Goal: Information Seeking & Learning: Learn about a topic

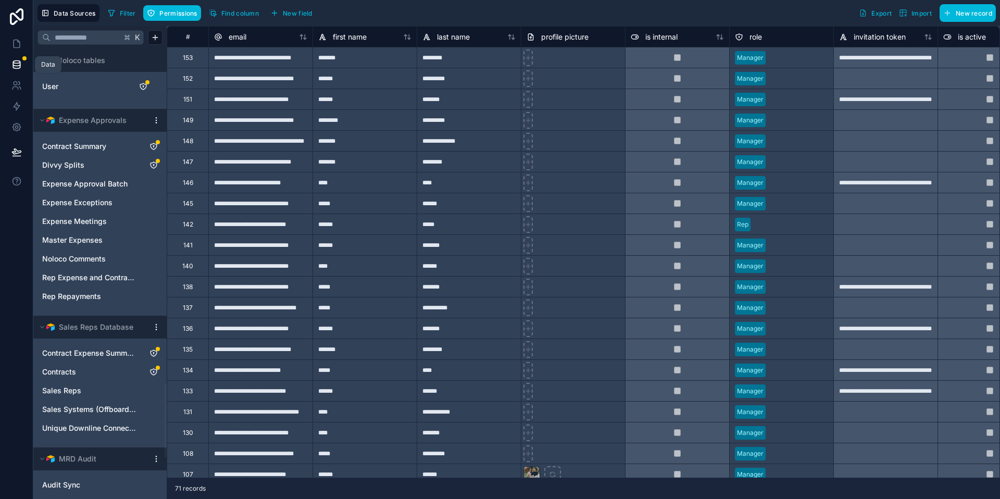
scroll to position [2049, 0]
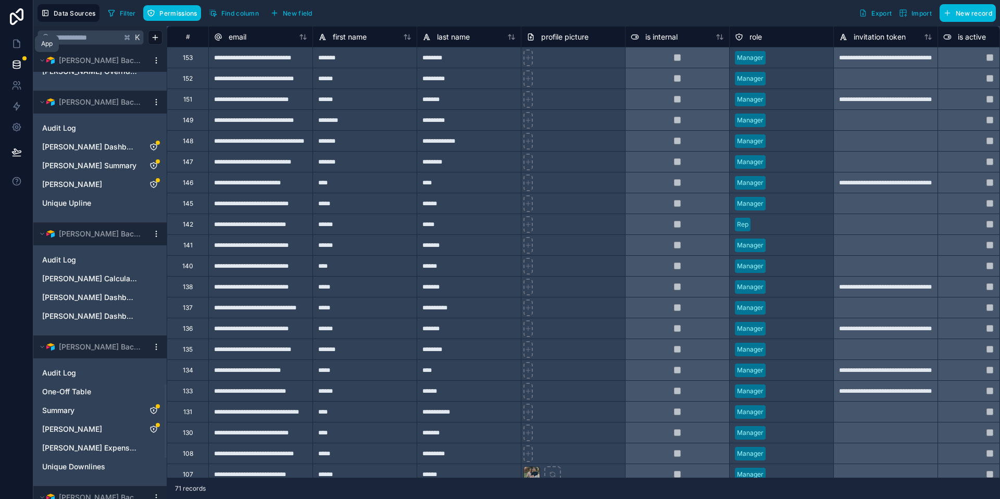
click at [14, 45] on icon at bounding box center [16, 44] width 10 height 10
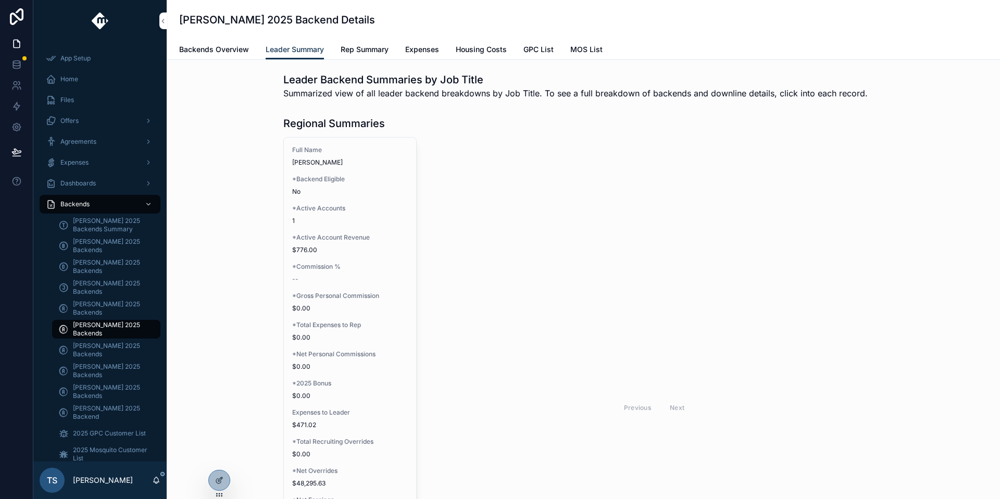
click at [0, 0] on icon at bounding box center [0, 0] width 0 height 0
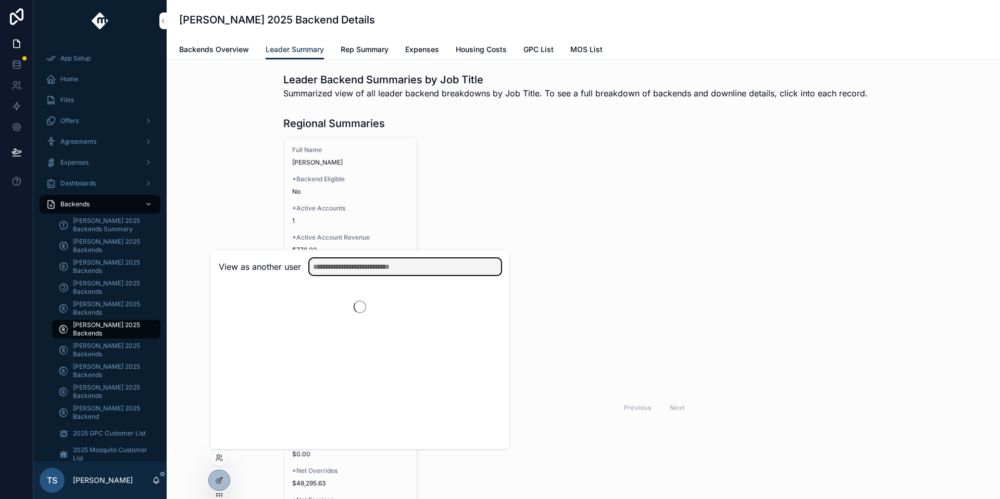
click at [351, 268] on input "text" at bounding box center [405, 266] width 192 height 17
type input "**********"
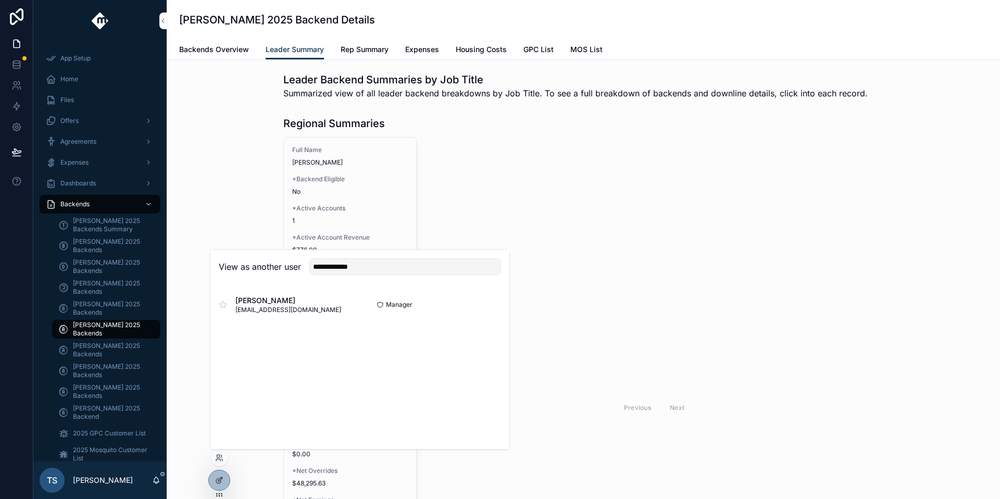
click at [0, 0] on button "Select" at bounding box center [0, 0] width 0 height 0
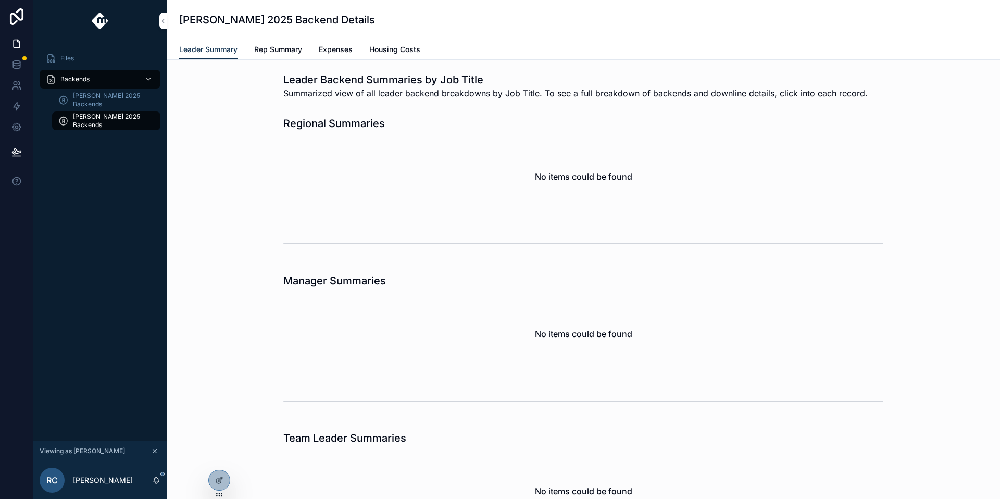
click at [260, 47] on span "Rep Summary" at bounding box center [278, 49] width 48 height 10
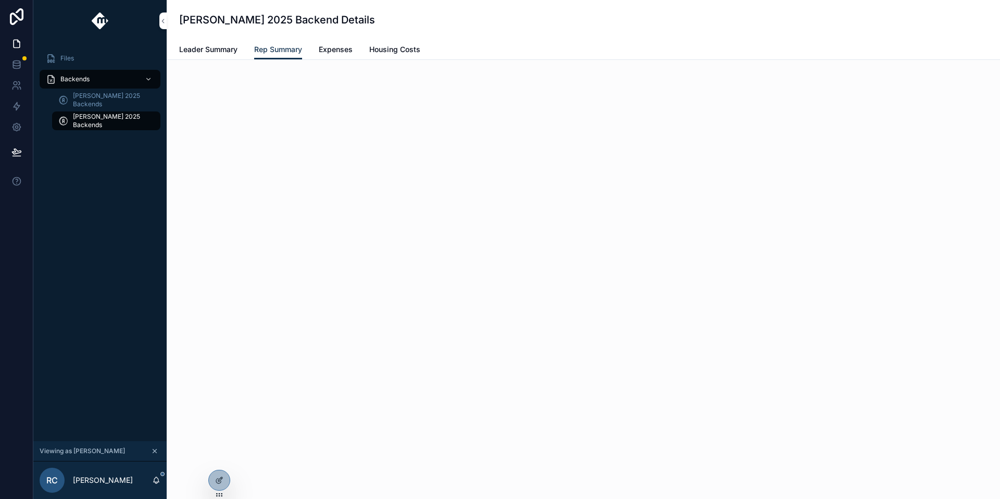
click at [230, 51] on span "Leader Summary" at bounding box center [208, 49] width 58 height 10
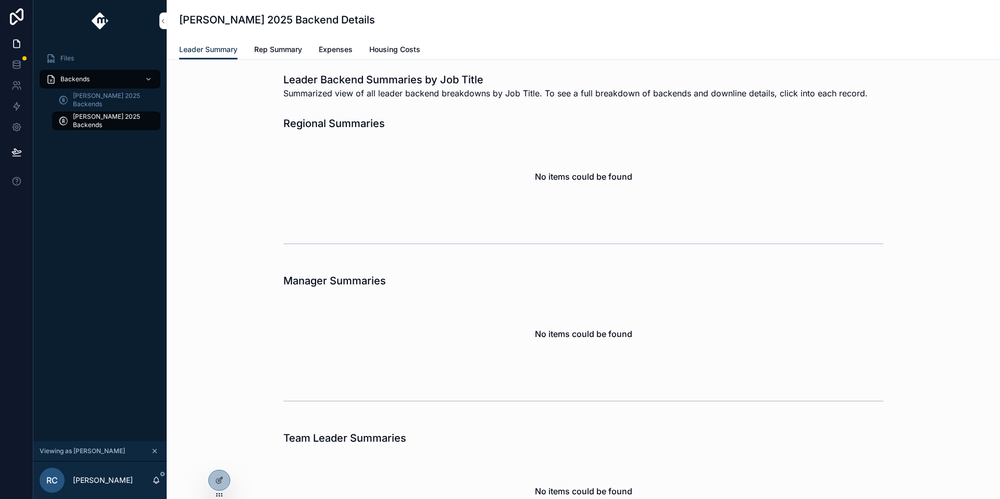
click at [276, 57] on link "Rep Summary" at bounding box center [278, 50] width 48 height 21
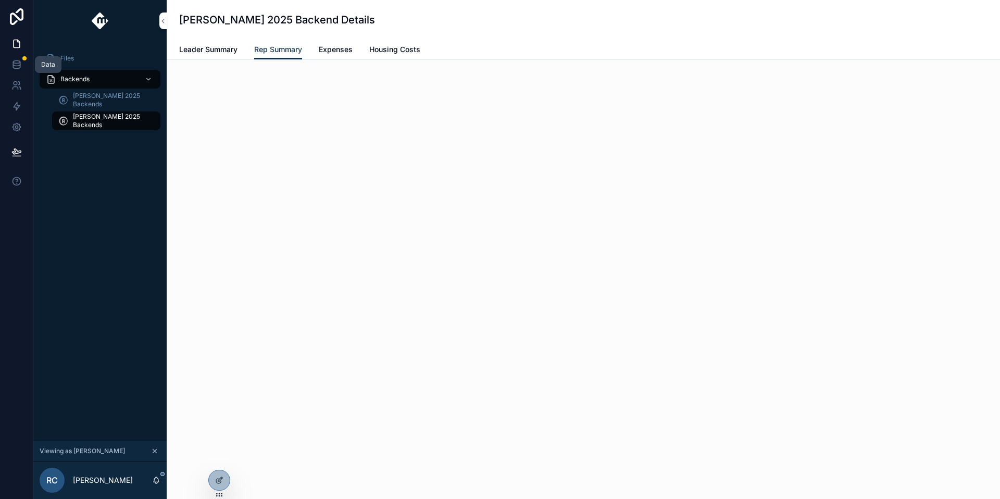
click at [19, 61] on icon at bounding box center [16, 62] width 7 height 3
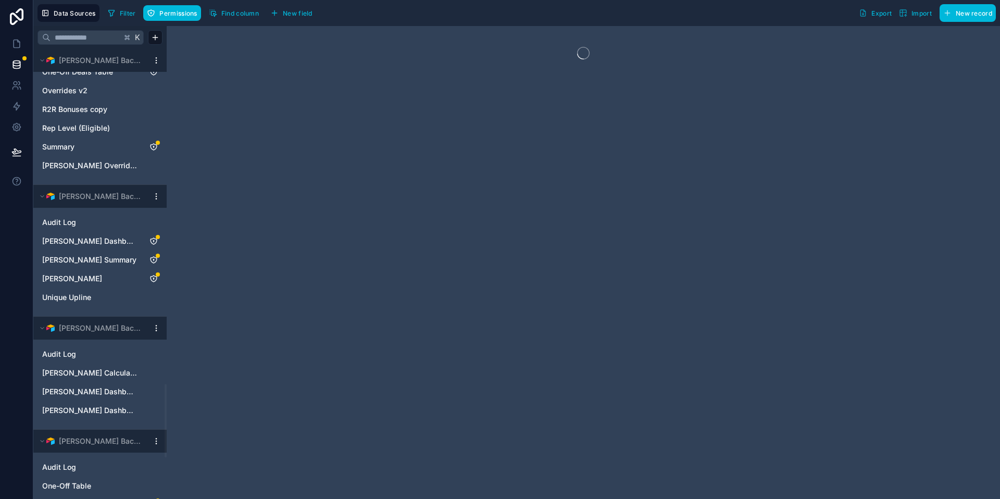
scroll to position [2299, 0]
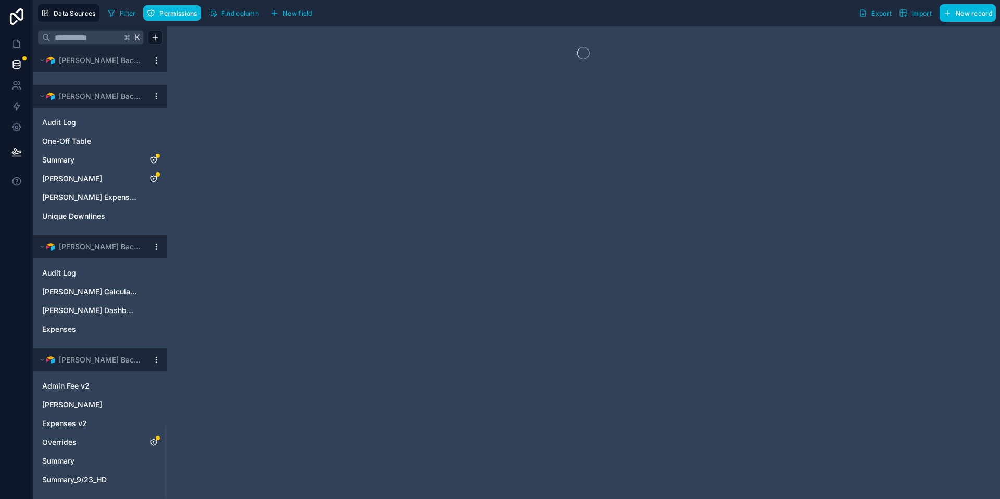
click at [94, 389] on link "Admin Fee v2" at bounding box center [89, 386] width 95 height 10
click at [103, 405] on link "[PERSON_NAME]" at bounding box center [89, 404] width 95 height 10
click at [173, 17] on button "Permissions" at bounding box center [171, 13] width 57 height 16
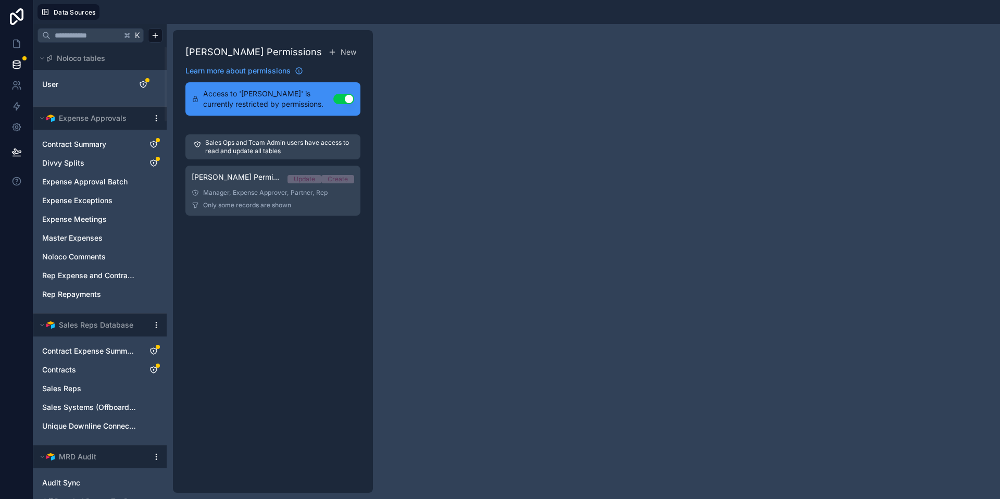
click at [313, 196] on div "Manager, Expense Approver, Partner, Rep" at bounding box center [273, 193] width 162 height 8
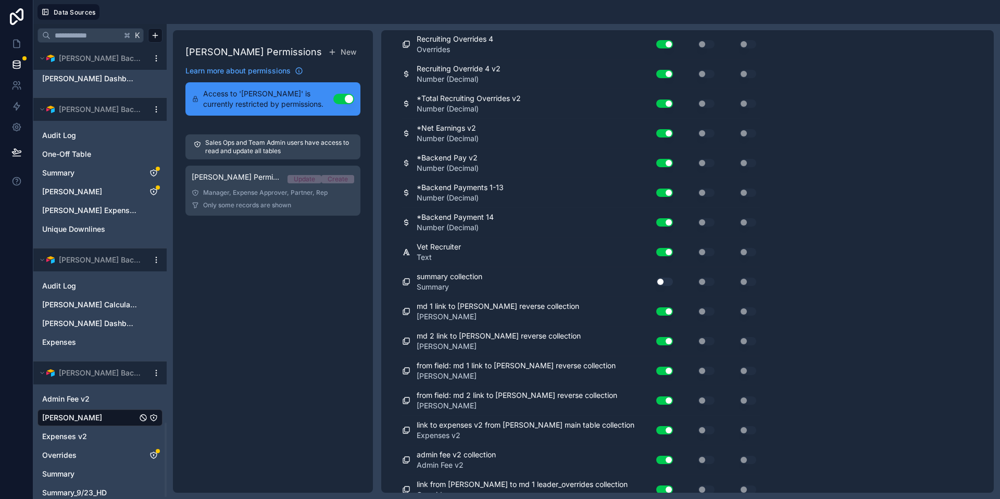
scroll to position [2297, 0]
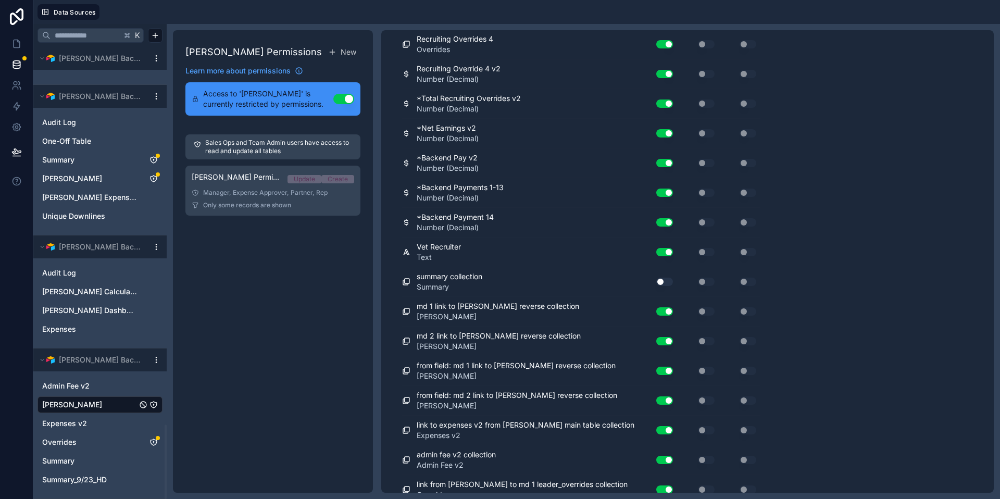
click at [98, 440] on link "Overrides" at bounding box center [89, 442] width 95 height 10
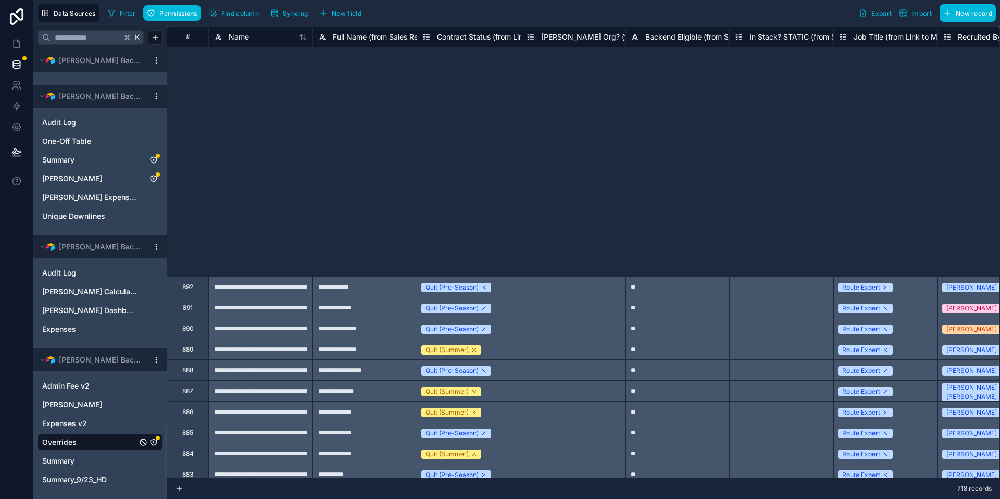
scroll to position [619, 0]
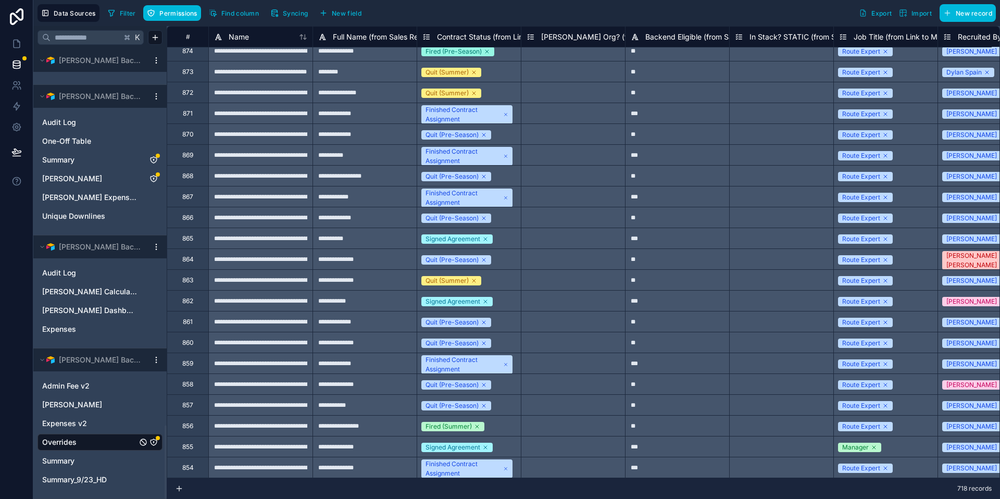
click at [169, 18] on button "Permissions" at bounding box center [171, 13] width 57 height 16
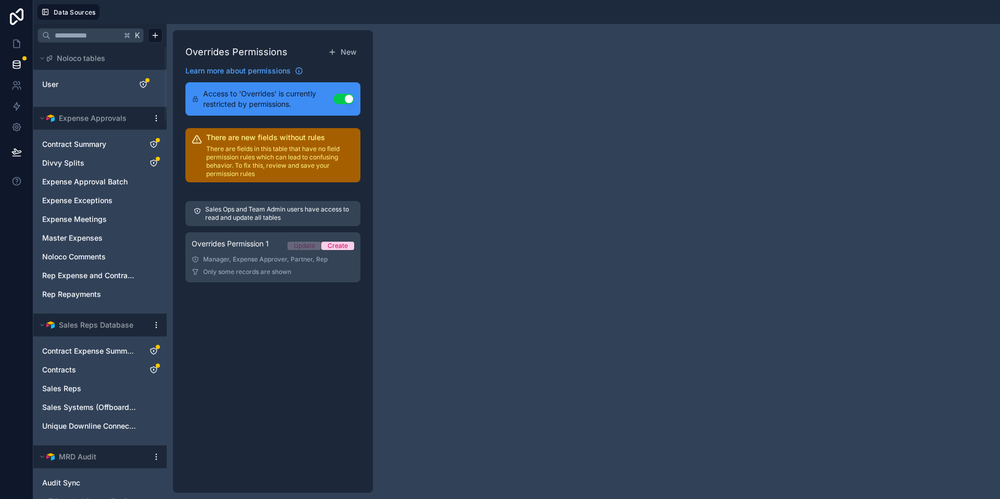
click at [318, 264] on link "Overrides Permission 1 Update Create Manager, Expense Approver, Partner, Rep On…" at bounding box center [272, 257] width 175 height 50
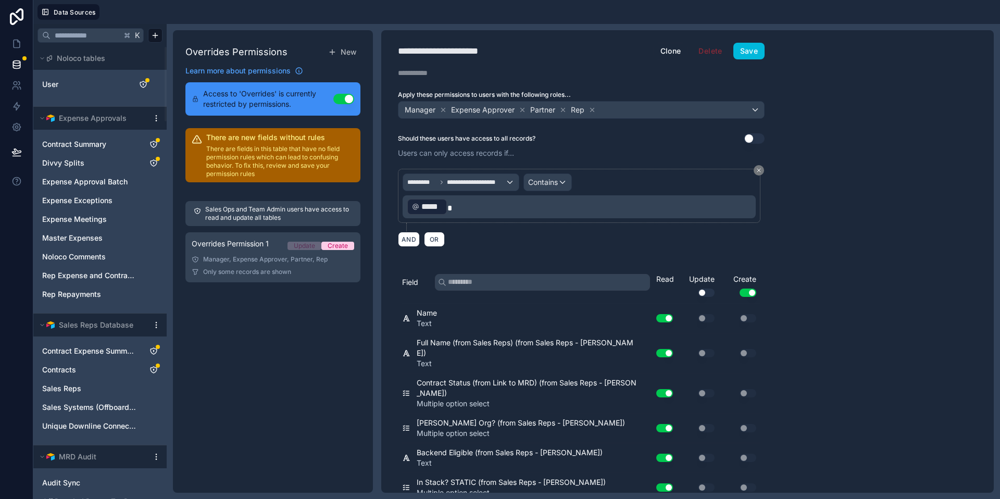
click at [500, 207] on p "﻿ ***** ﻿" at bounding box center [580, 206] width 347 height 19
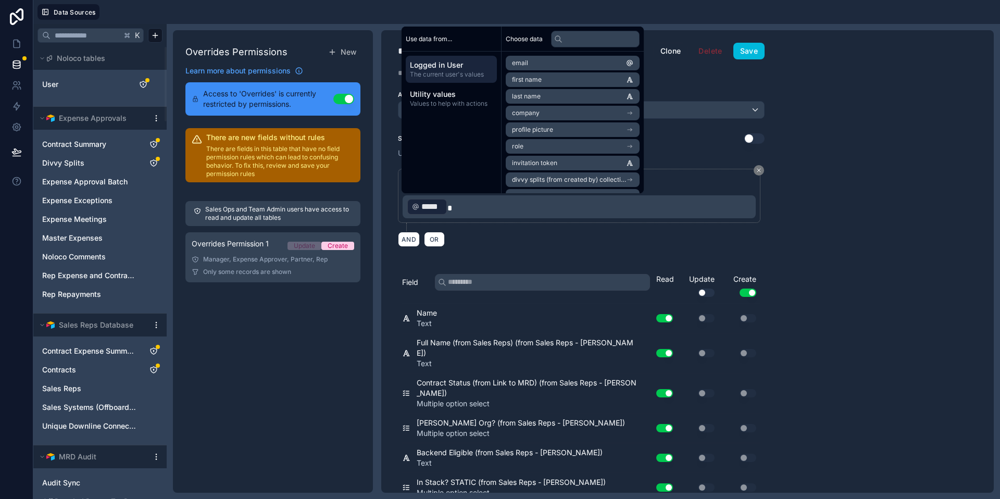
click at [517, 232] on div "AND OR" at bounding box center [581, 239] width 367 height 16
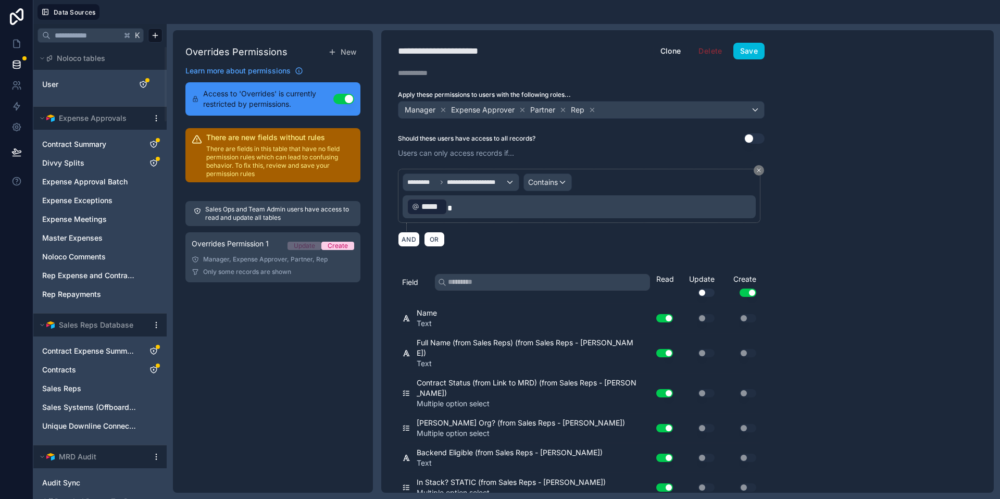
scroll to position [2297, 0]
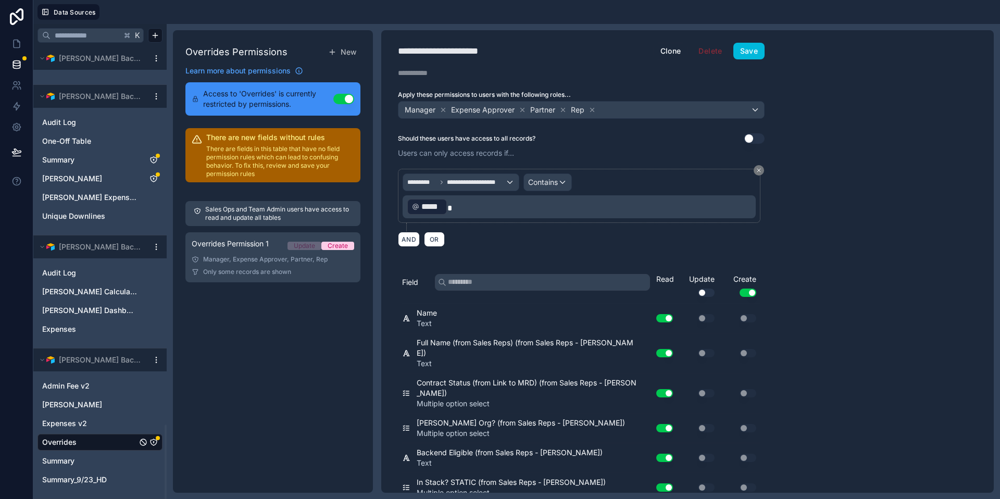
click at [106, 423] on link "Expenses v2" at bounding box center [89, 423] width 95 height 10
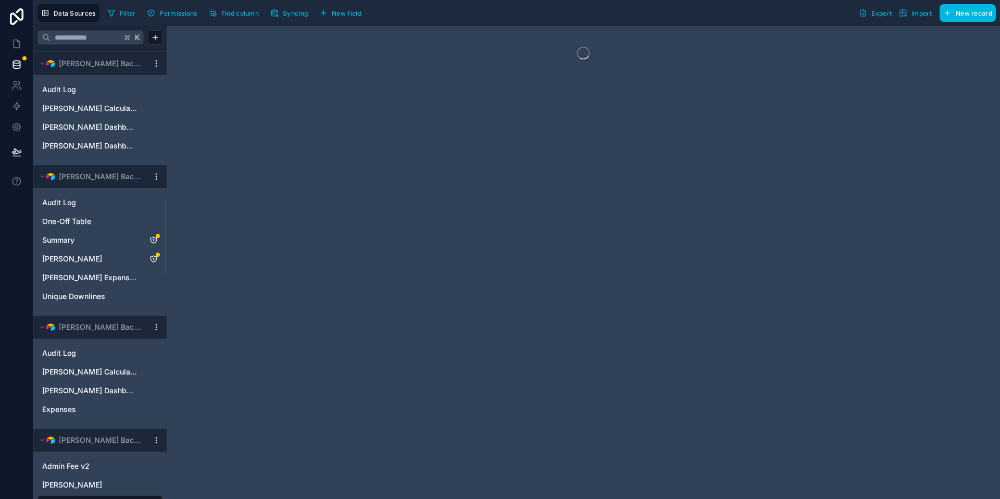
scroll to position [2299, 0]
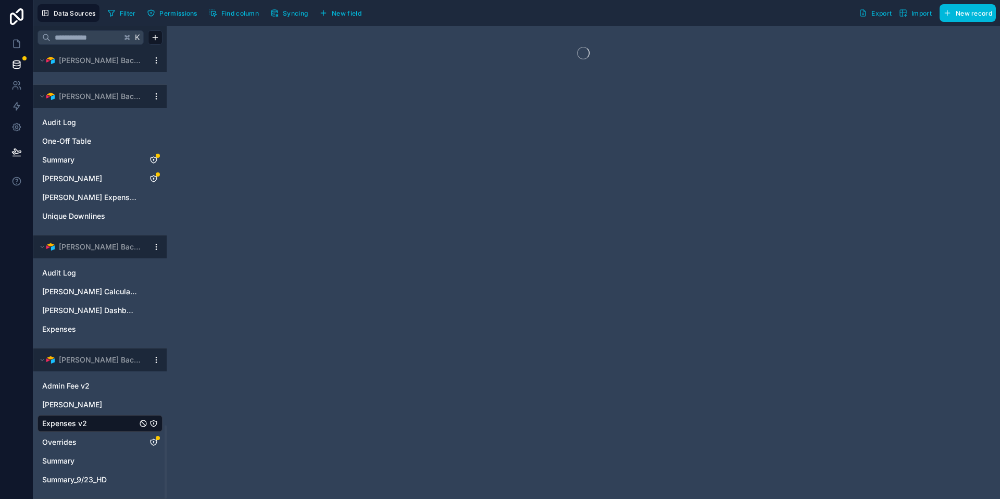
click at [180, 10] on span "Permissions" at bounding box center [177, 13] width 37 height 8
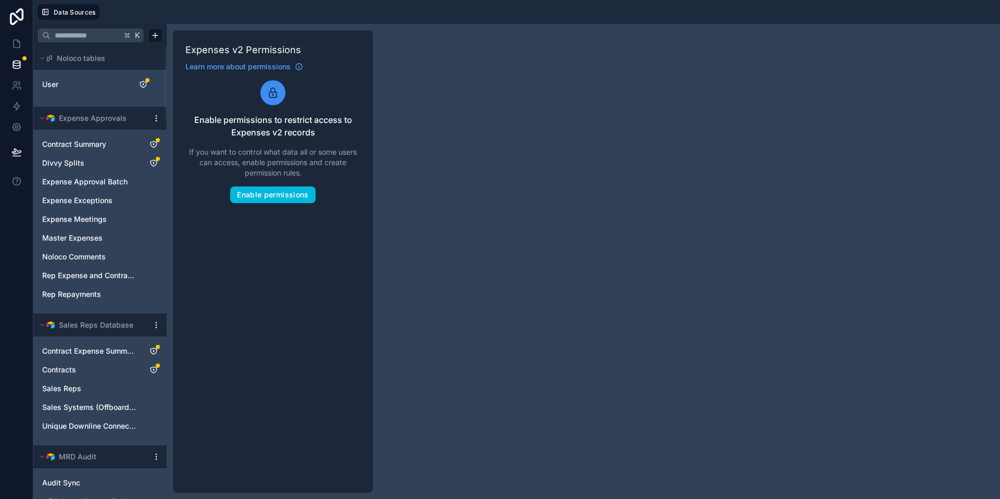
click at [301, 199] on button "Enable permissions" at bounding box center [272, 194] width 85 height 17
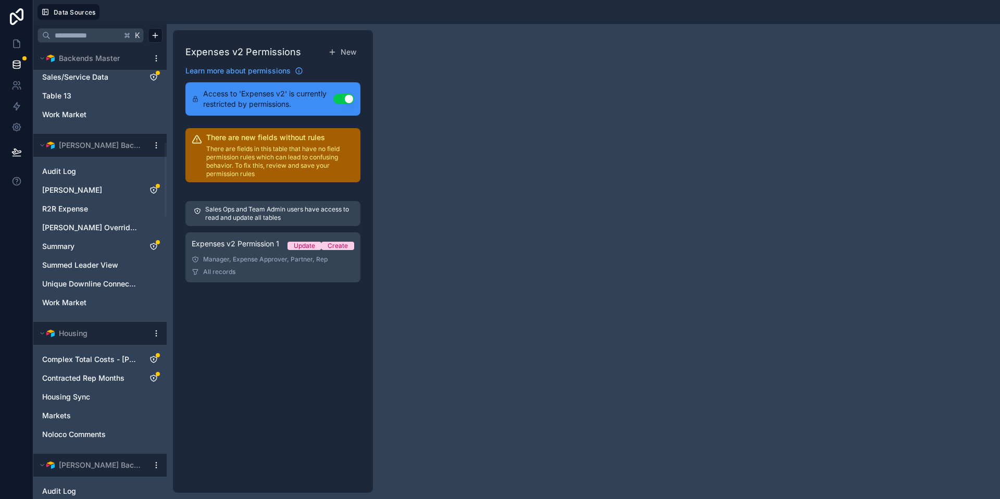
scroll to position [1322, 0]
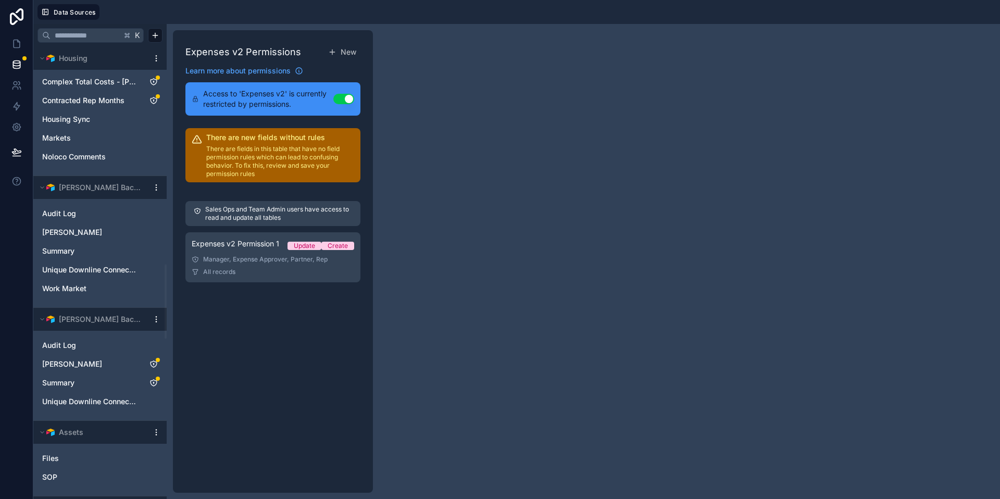
click at [268, 258] on div "Manager, Expense Approver, Partner, Rep" at bounding box center [273, 259] width 162 height 8
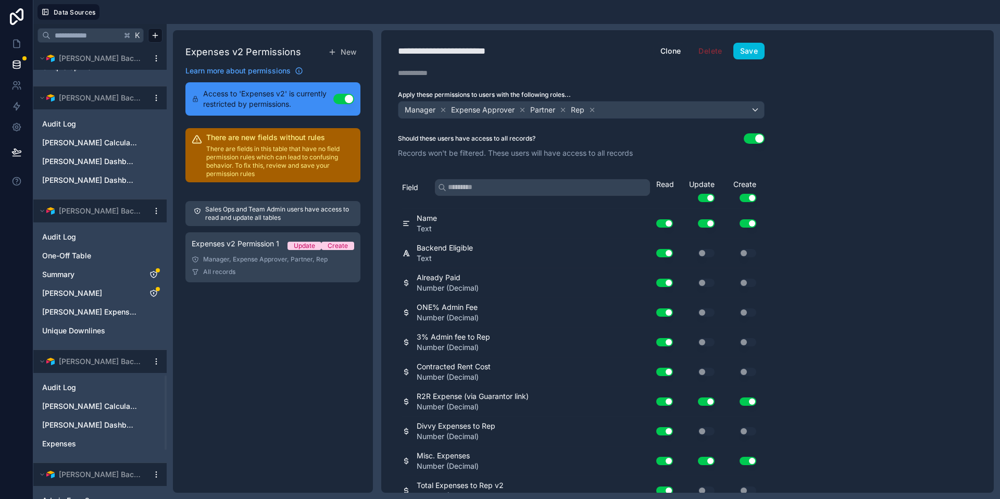
scroll to position [2297, 0]
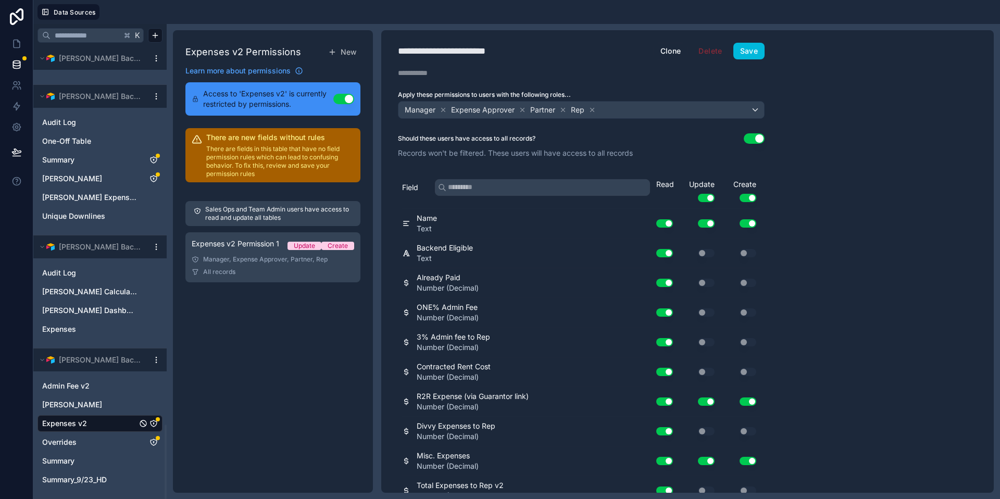
click at [112, 385] on link "Admin Fee v2" at bounding box center [89, 386] width 95 height 10
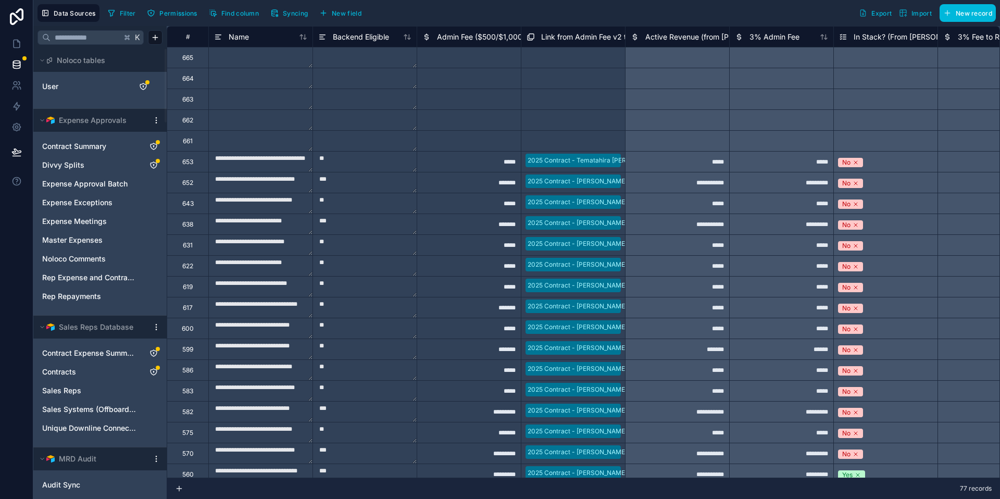
click at [74, 85] on link "User" at bounding box center [84, 86] width 84 height 10
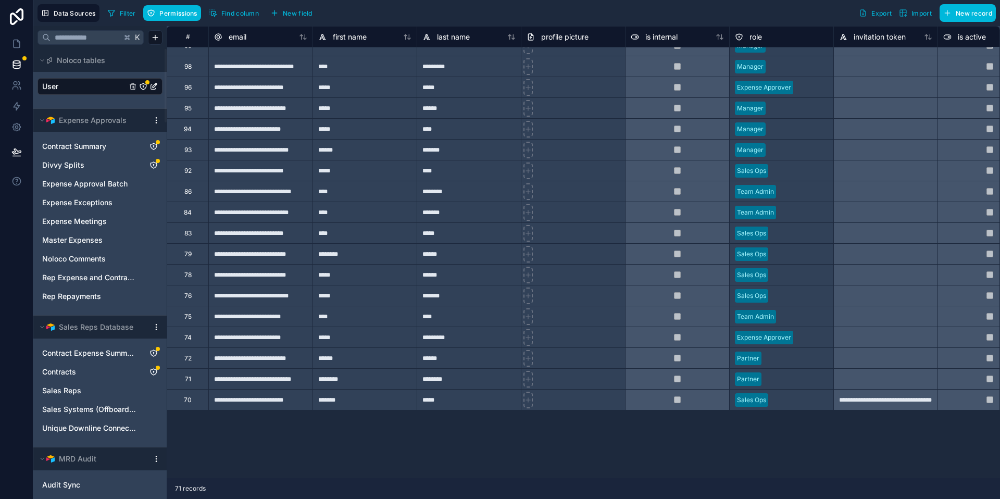
scroll to position [297, 0]
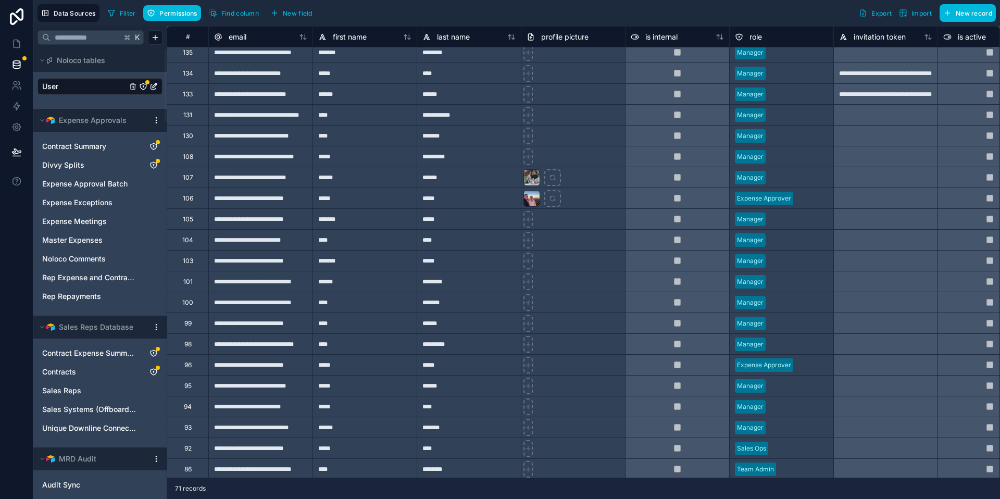
click at [606, 252] on div at bounding box center [573, 260] width 104 height 21
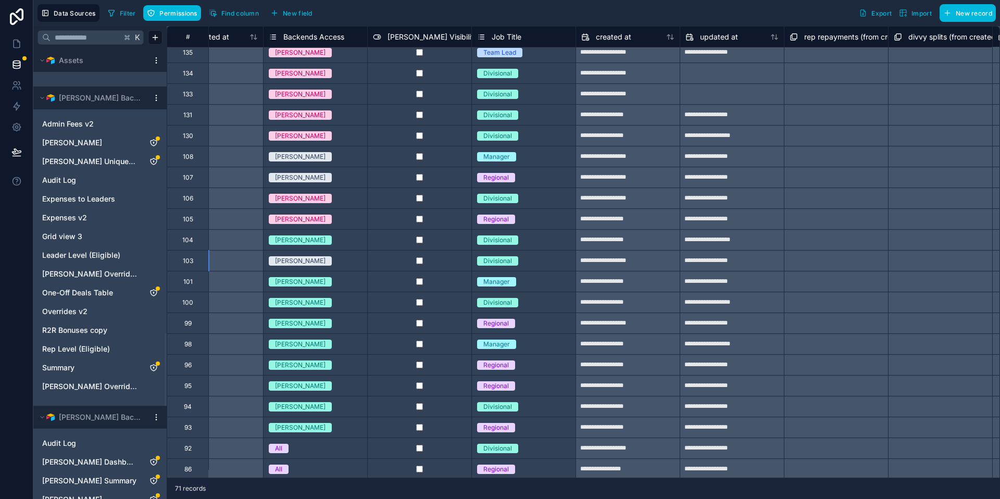
scroll to position [297, 905]
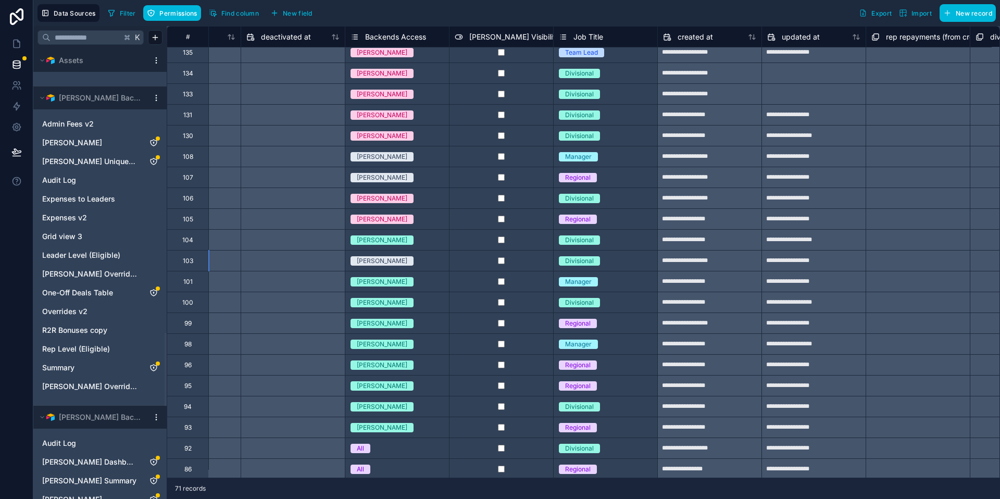
click at [419, 431] on div "Andrew" at bounding box center [397, 427] width 104 height 11
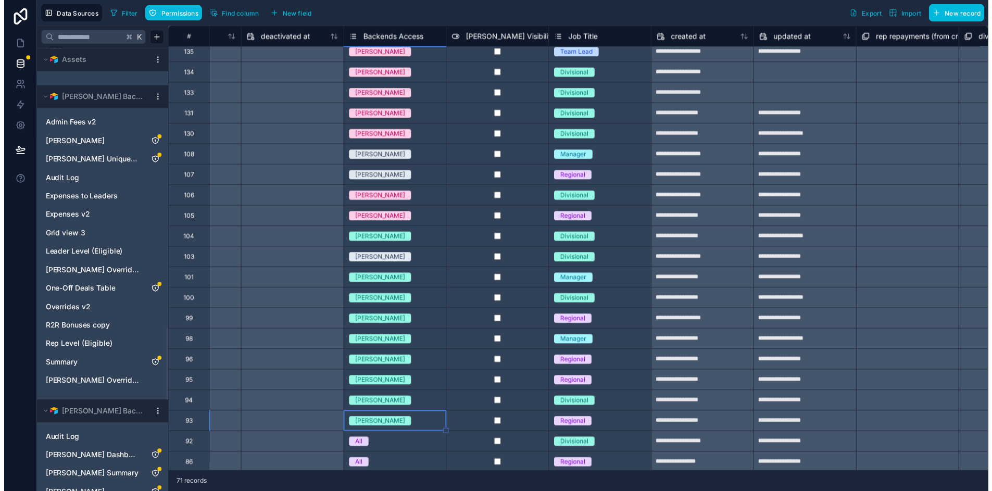
scroll to position [103, 0]
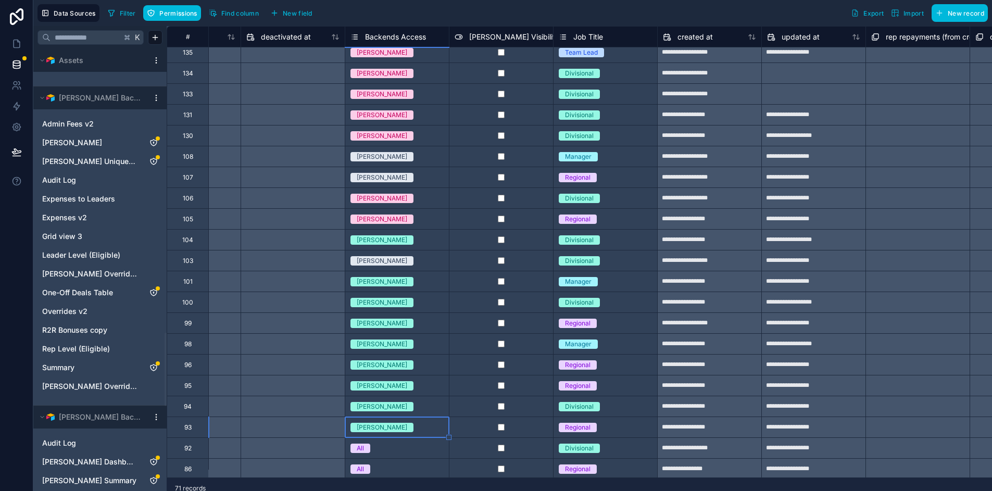
click at [407, 429] on body "Data Sources Filter Permissions Find column New field Export Import New record …" at bounding box center [496, 245] width 992 height 491
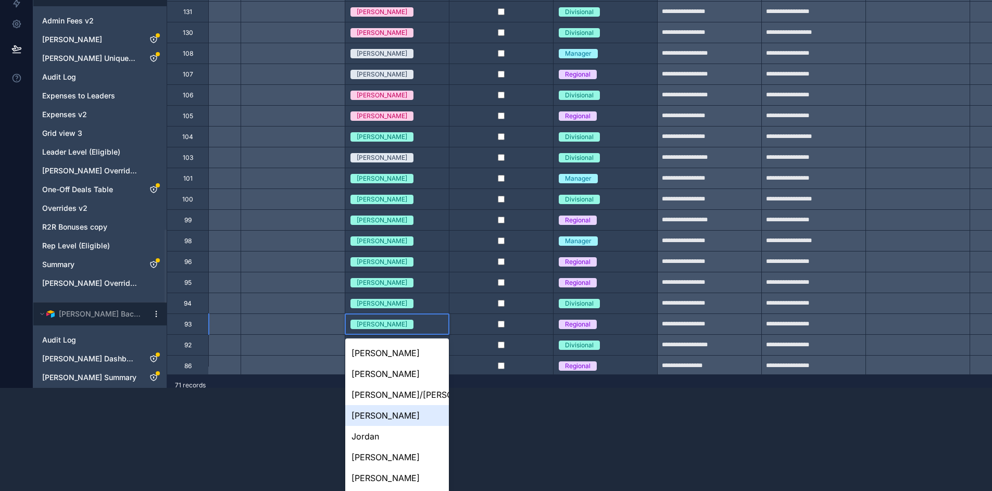
scroll to position [98, 0]
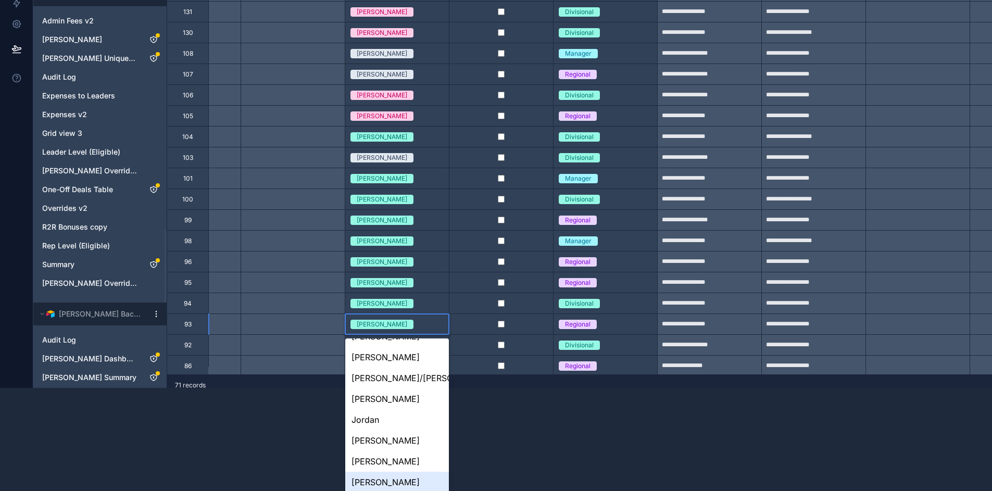
click at [390, 483] on div "Matt Hemple" at bounding box center [397, 482] width 104 height 21
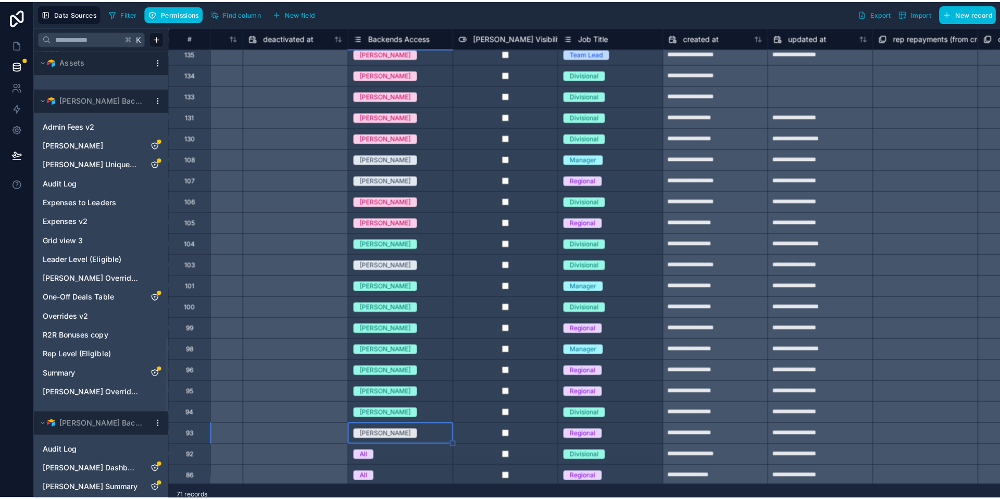
scroll to position [0, 0]
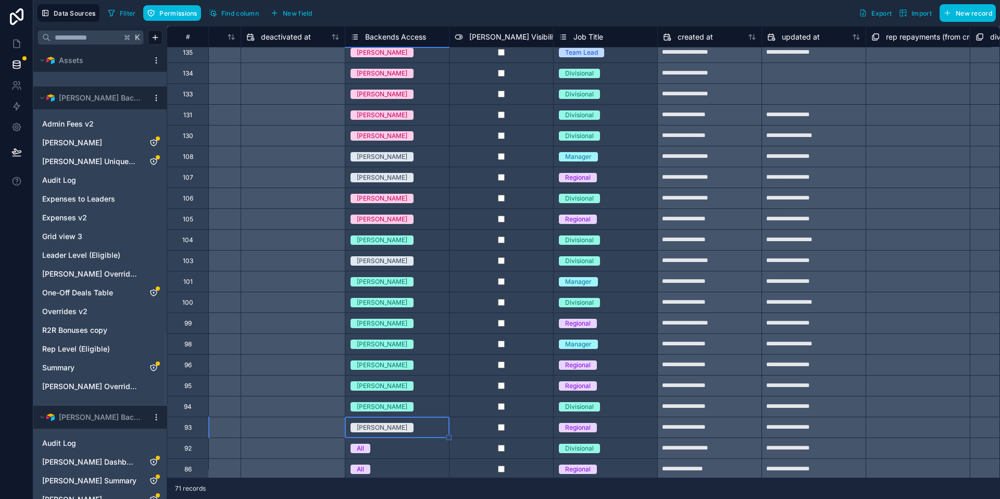
click at [407, 432] on body "Data Sources Filter Permissions Find column New field Export Import New record …" at bounding box center [500, 249] width 1000 height 499
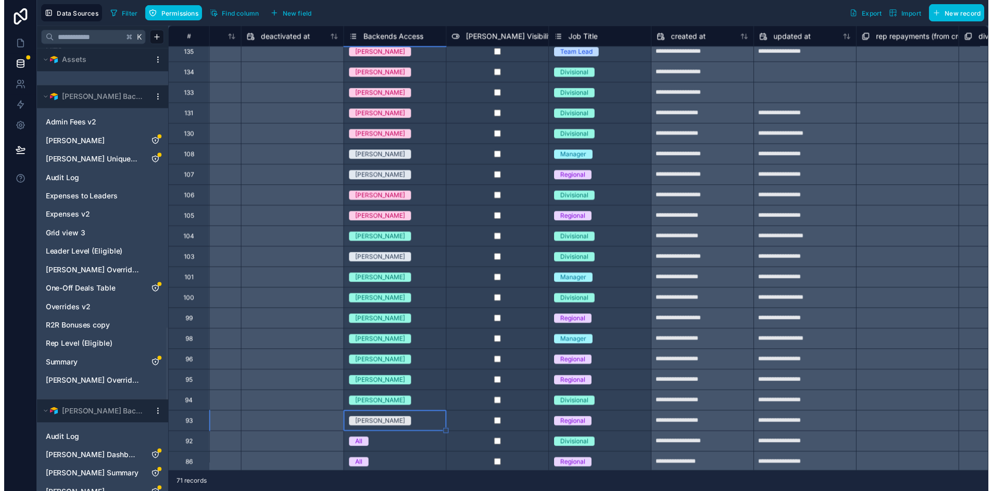
scroll to position [103, 0]
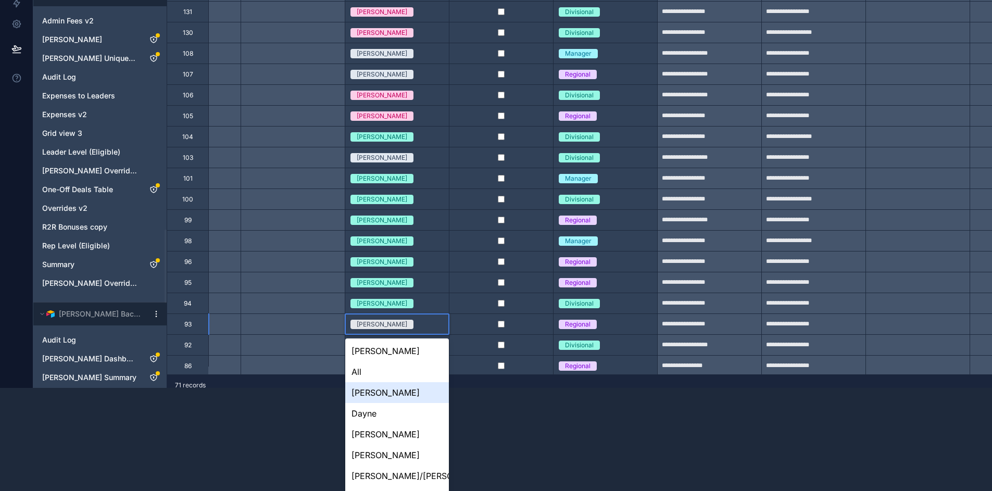
click at [404, 387] on div "Andrew" at bounding box center [397, 392] width 104 height 21
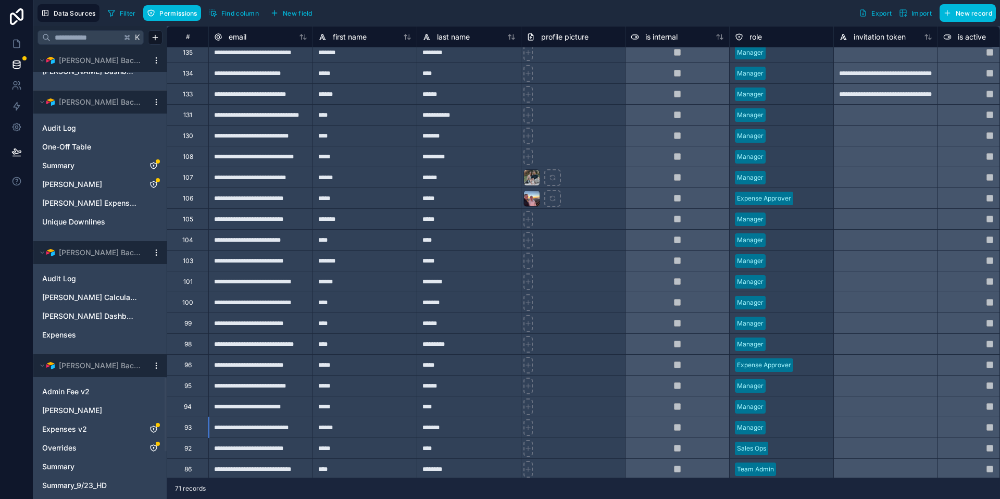
scroll to position [2299, 0]
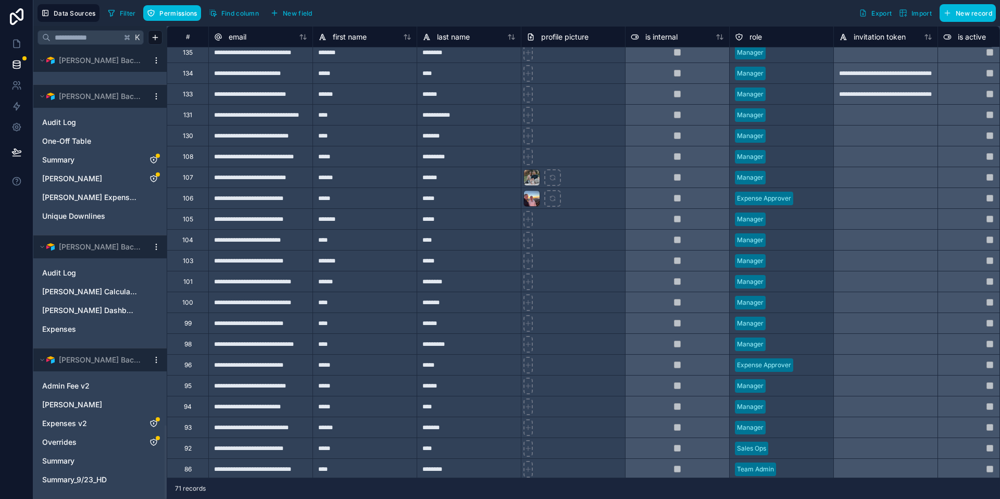
click at [100, 427] on link "Expenses v2" at bounding box center [89, 423] width 95 height 10
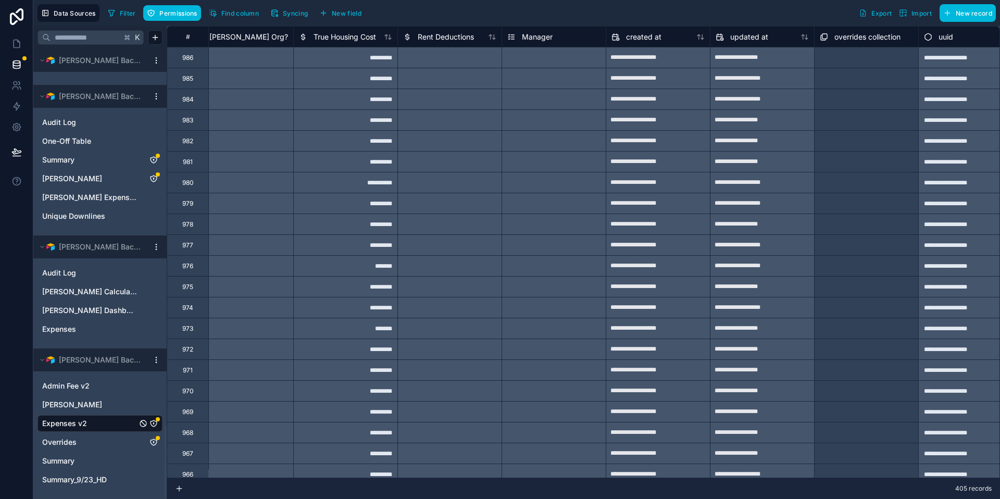
scroll to position [0, 1925]
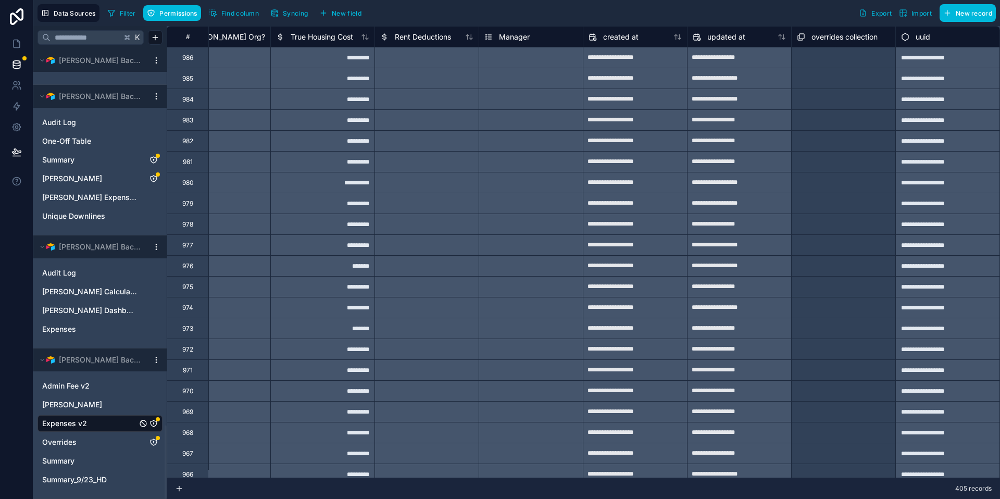
click at [94, 389] on link "Admin Fee v2" at bounding box center [89, 386] width 95 height 10
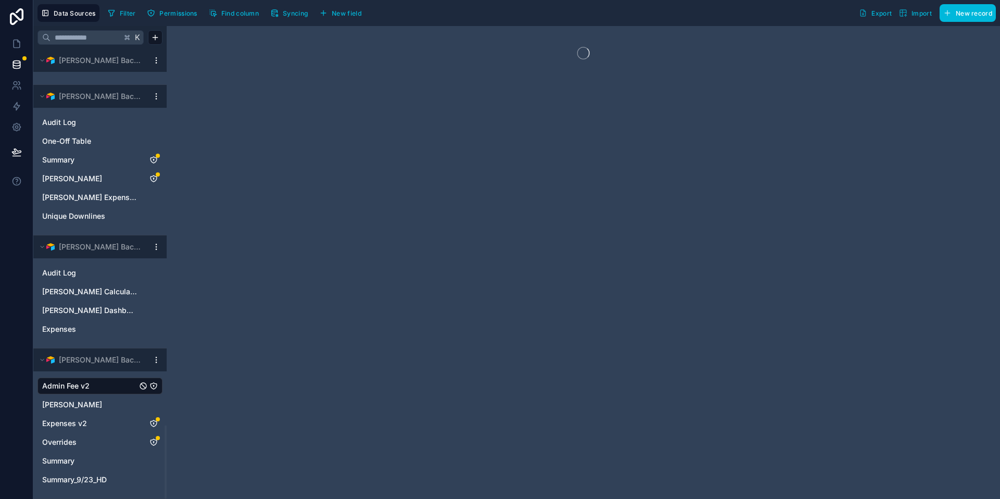
click at [91, 398] on div "[PERSON_NAME]" at bounding box center [99, 404] width 125 height 17
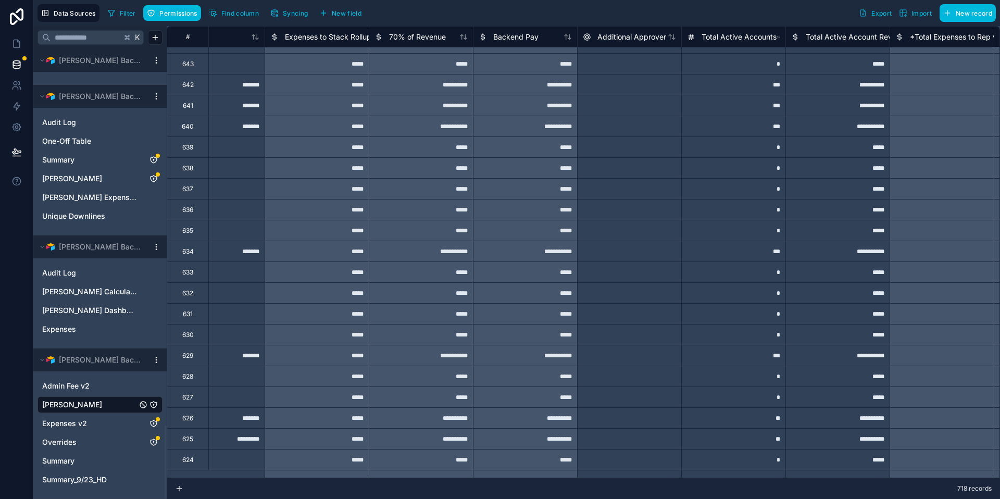
scroll to position [1654, 14107]
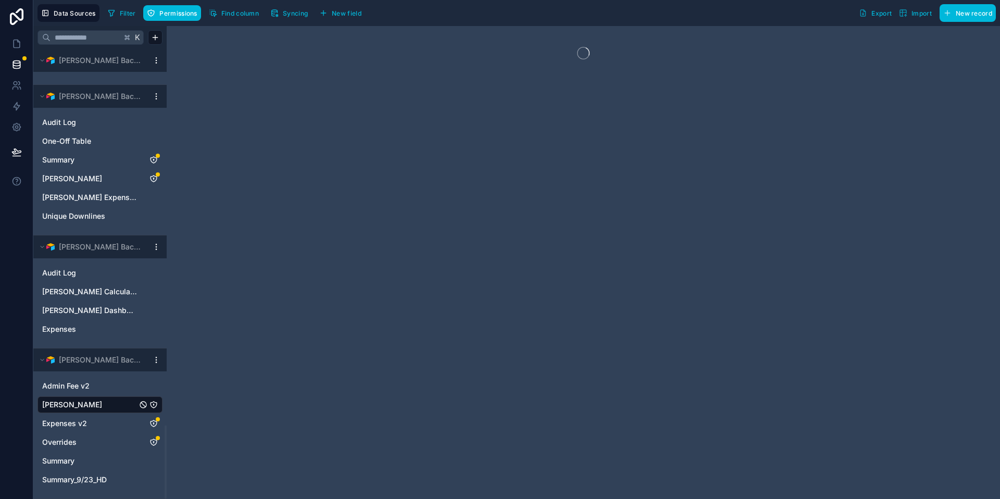
click at [568, 331] on div at bounding box center [583, 262] width 833 height 473
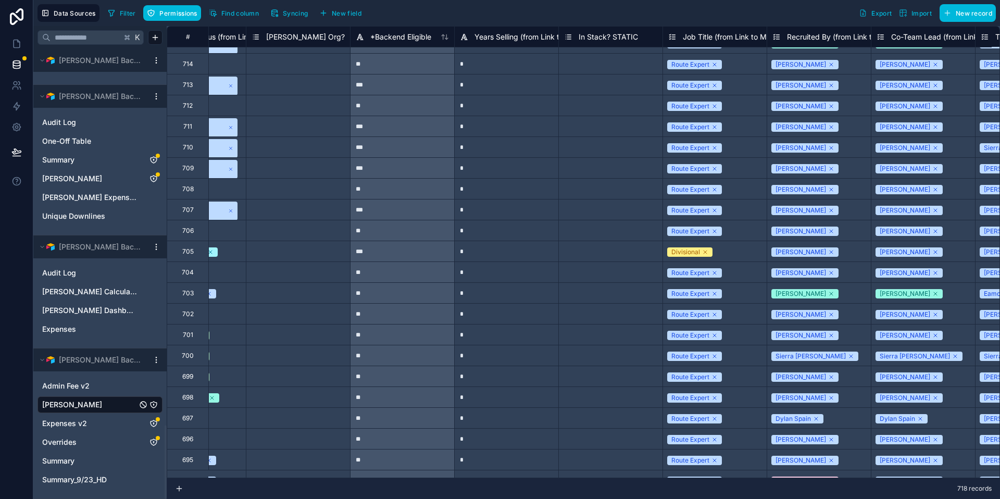
scroll to position [181, 331]
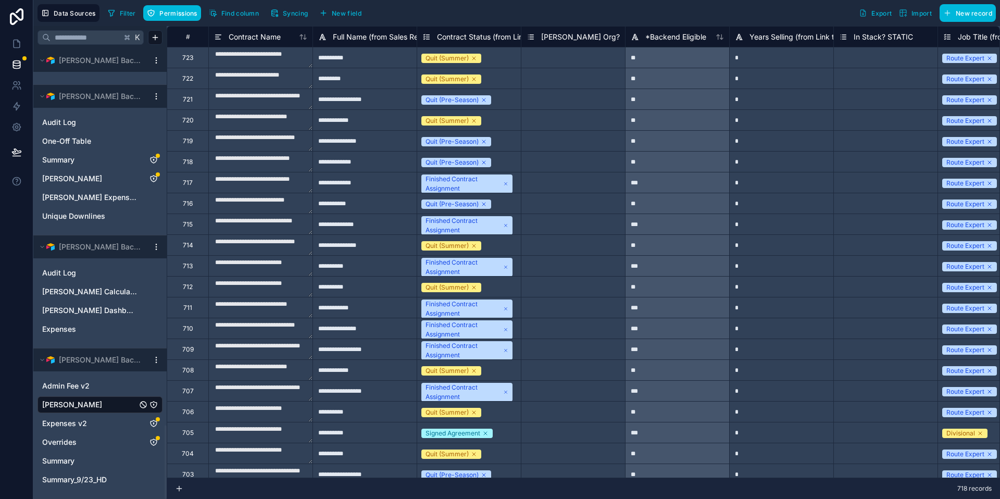
click at [559, 423] on div "Select a Matt Hemple Org?" at bounding box center [573, 432] width 104 height 20
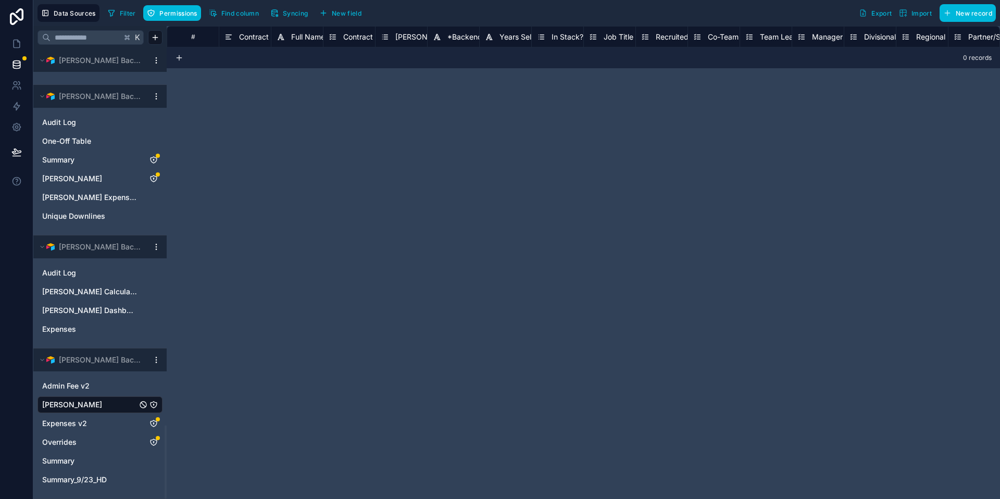
click at [605, 346] on div "# Contract Name Full Name (from Sales Reps) Contract Status (from Link to MRD) …" at bounding box center [583, 262] width 833 height 473
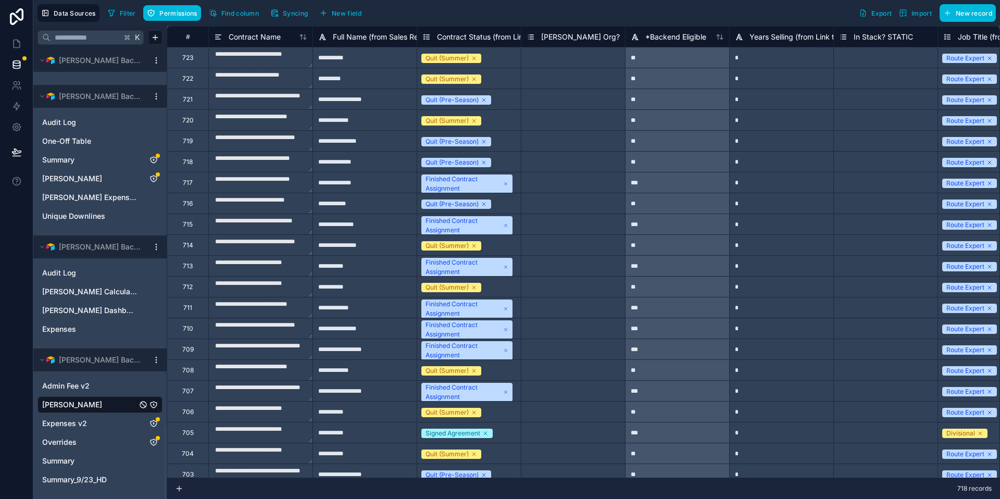
click at [185, 14] on span "Permissions" at bounding box center [177, 13] width 37 height 8
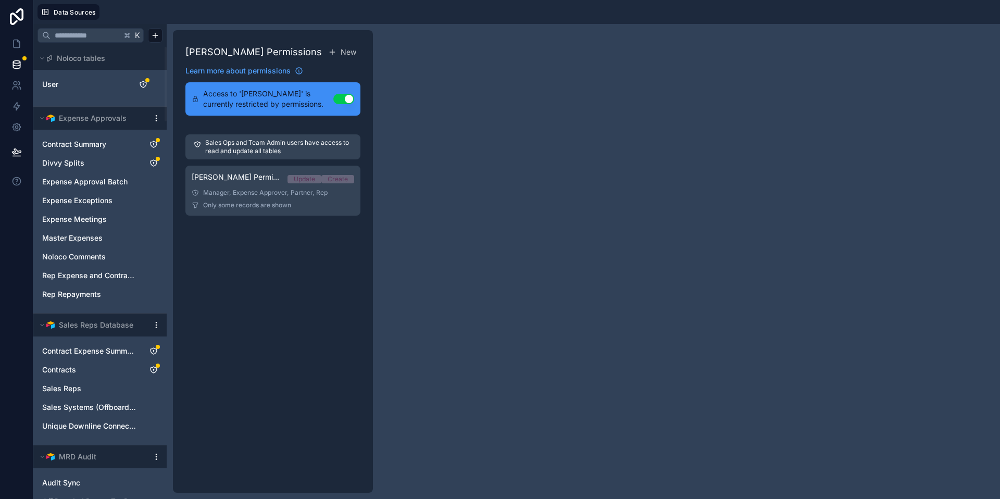
click at [277, 190] on div "Manager, Expense Approver, Partner, Rep" at bounding box center [273, 193] width 162 height 8
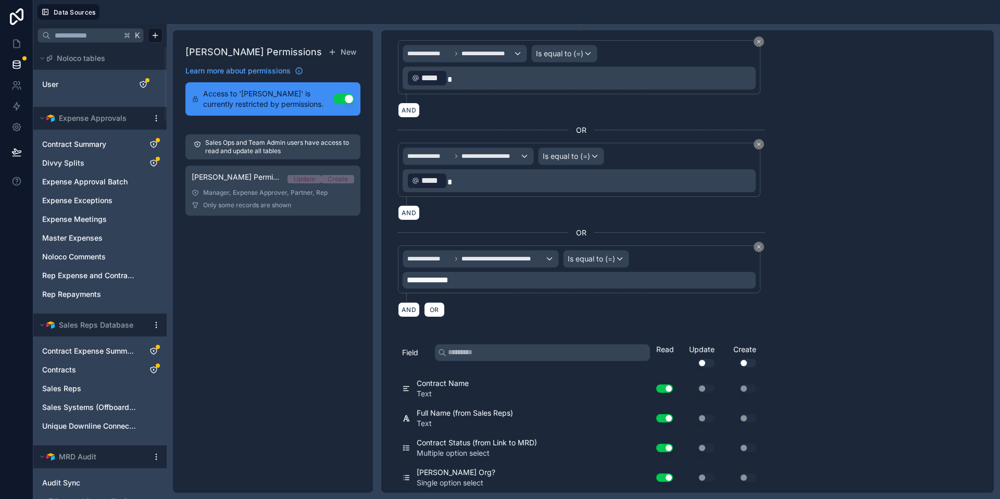
scroll to position [579, 0]
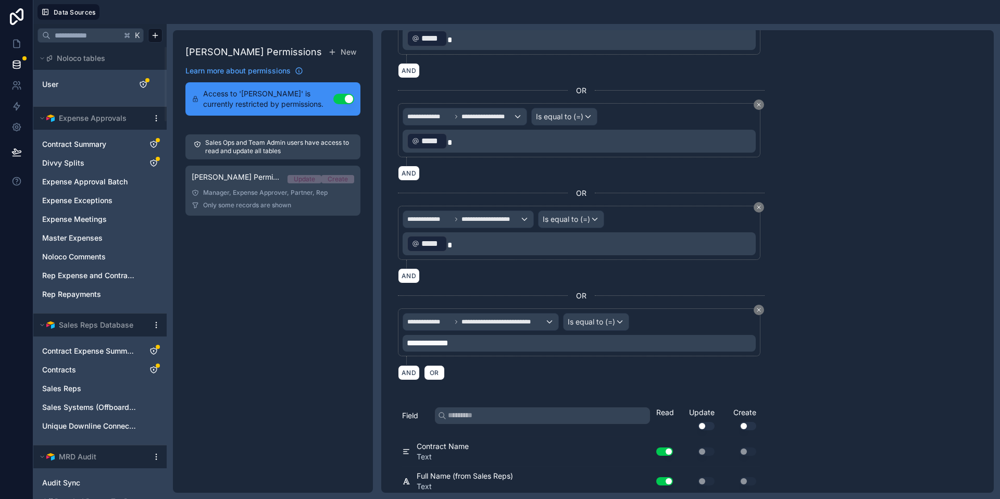
click at [471, 241] on p "﻿ ***** ﻿" at bounding box center [580, 243] width 347 height 19
click at [495, 269] on div "AND" at bounding box center [581, 275] width 367 height 15
click at [494, 245] on p "﻿ ***** ﻿" at bounding box center [580, 243] width 347 height 19
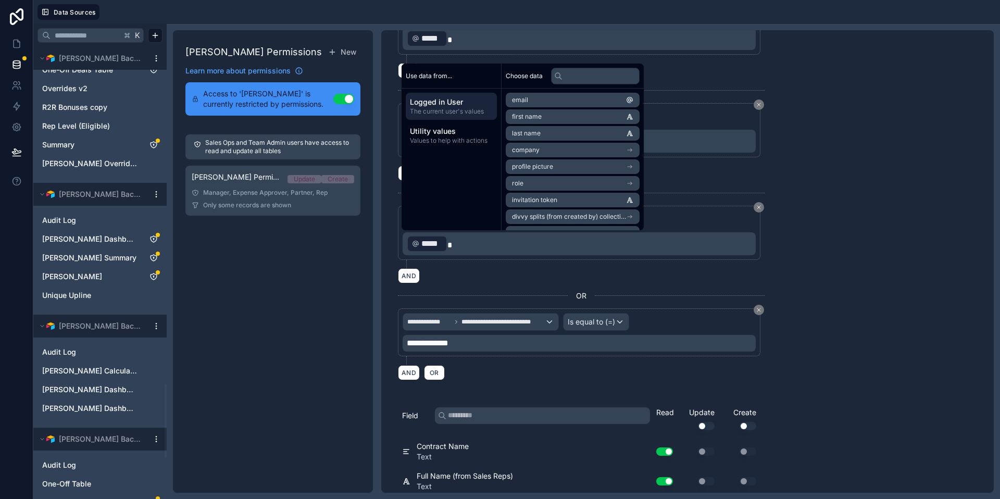
scroll to position [2297, 0]
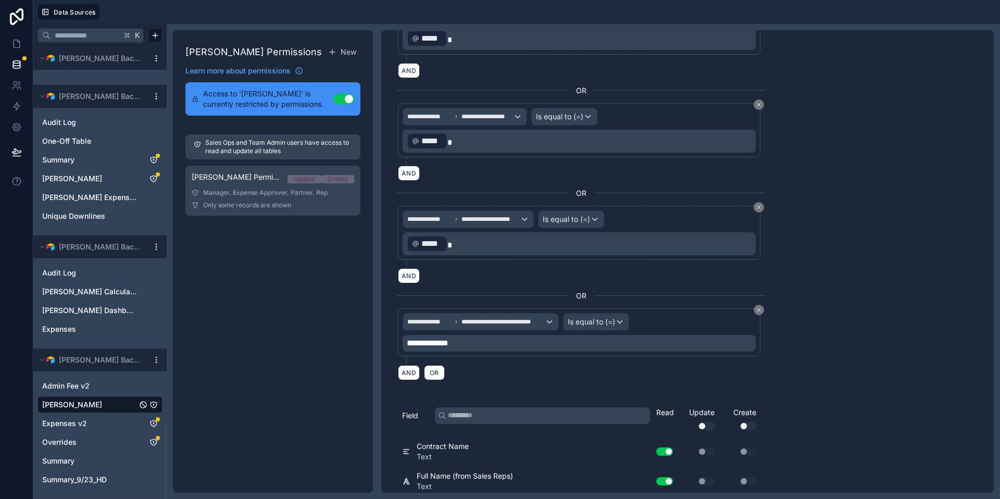
click at [84, 460] on link "Summary" at bounding box center [89, 461] width 95 height 10
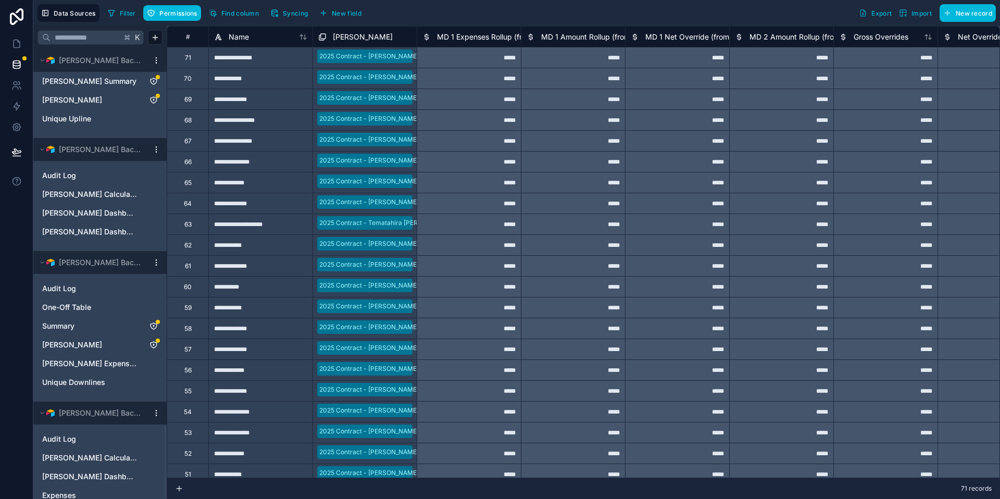
scroll to position [2299, 0]
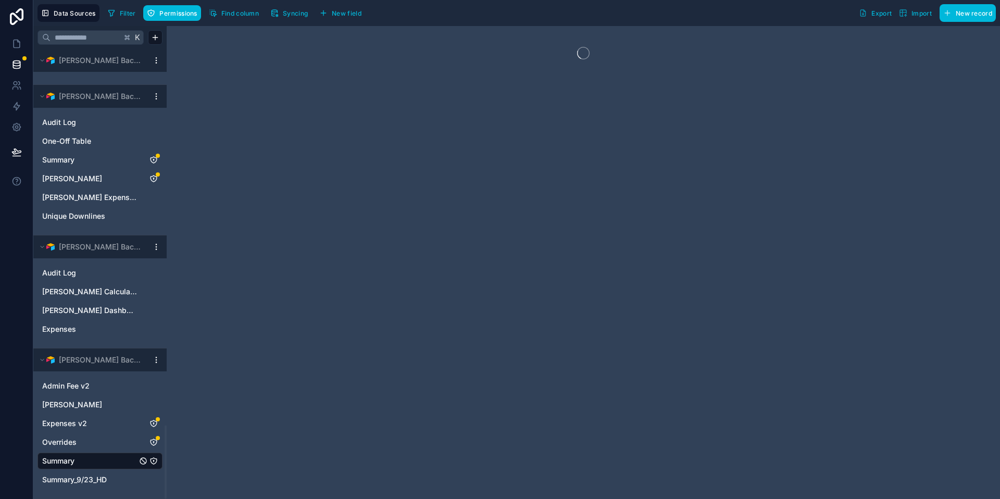
click at [180, 7] on button "Permissions" at bounding box center [171, 13] width 57 height 16
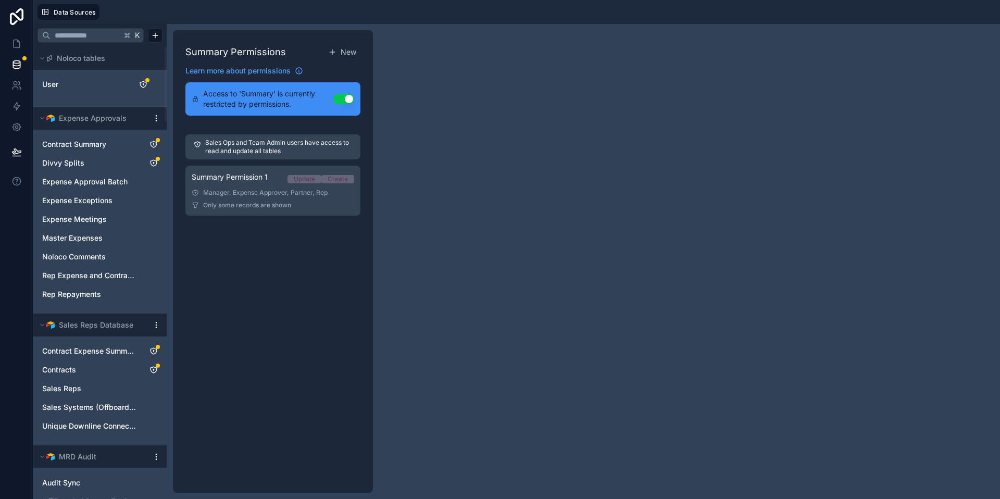
scroll to position [93, 0]
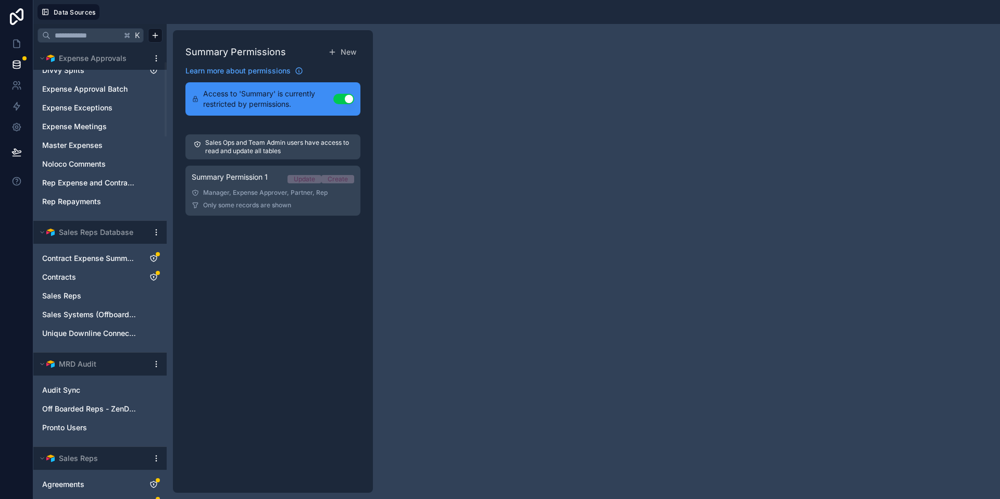
click at [265, 179] on span "Summary Permission 1" at bounding box center [230, 177] width 76 height 10
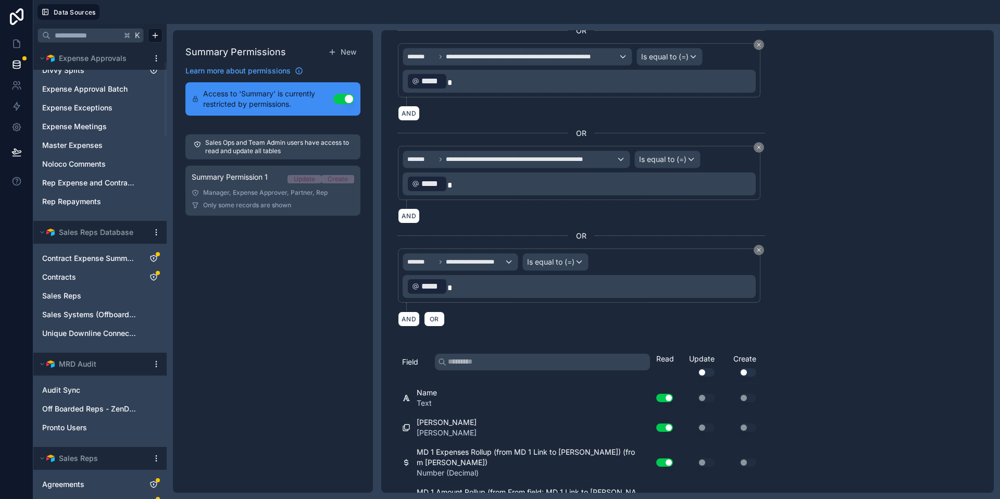
scroll to position [1236, 0]
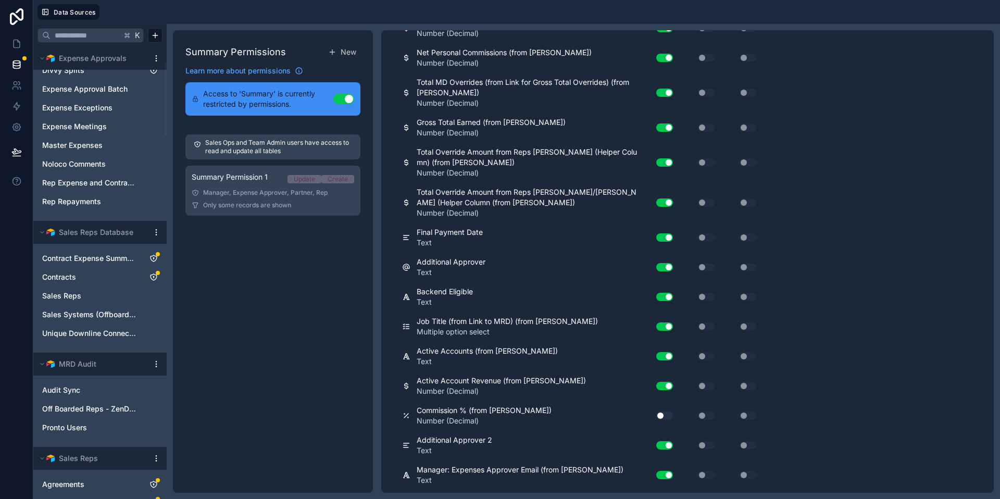
click at [280, 229] on div "Summary Permissions New Learn more about permissions Access to 'Summary' is cur…" at bounding box center [273, 261] width 200 height 462
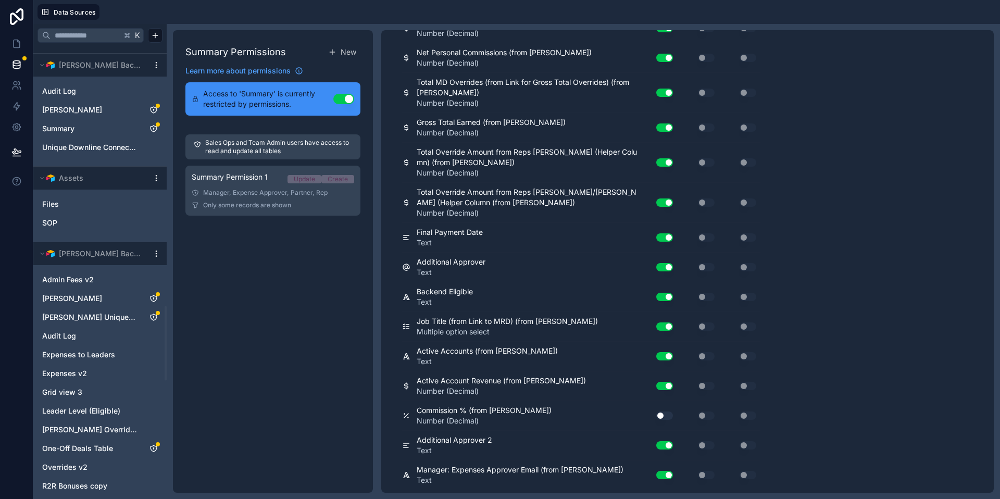
scroll to position [2297, 0]
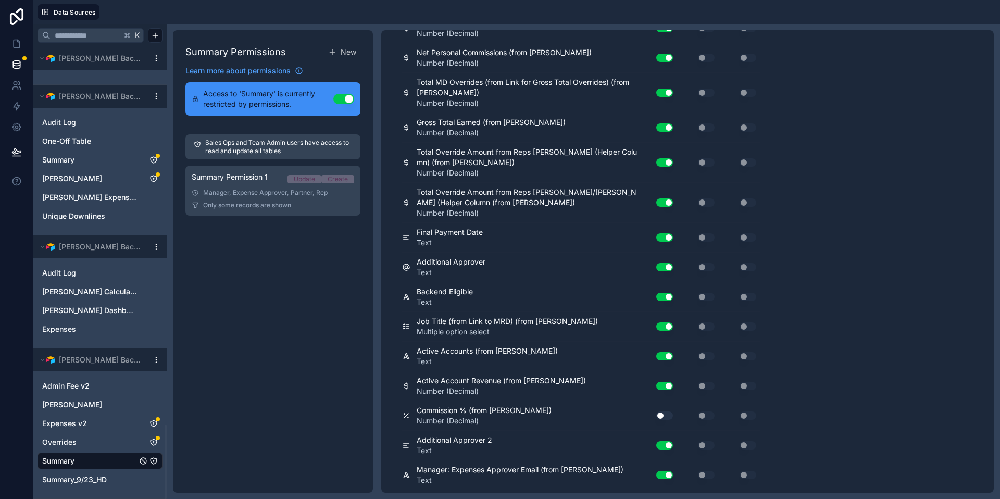
click at [94, 438] on link "Overrides" at bounding box center [89, 442] width 95 height 10
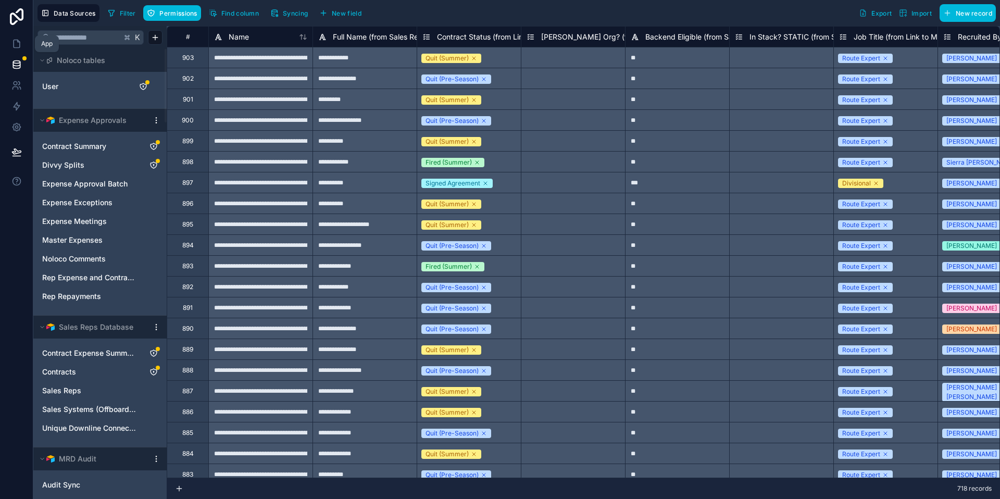
click at [18, 48] on icon at bounding box center [16, 44] width 10 height 10
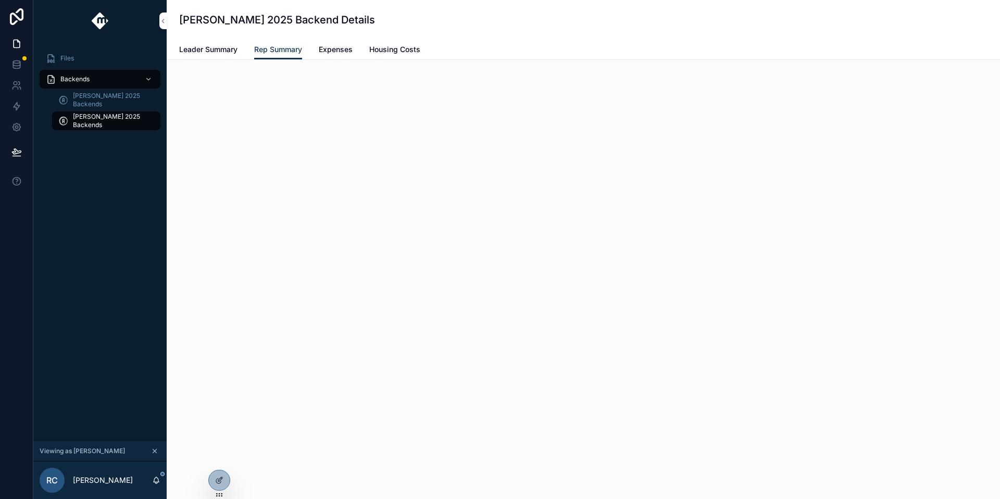
click at [343, 52] on span "Expenses" at bounding box center [336, 49] width 34 height 10
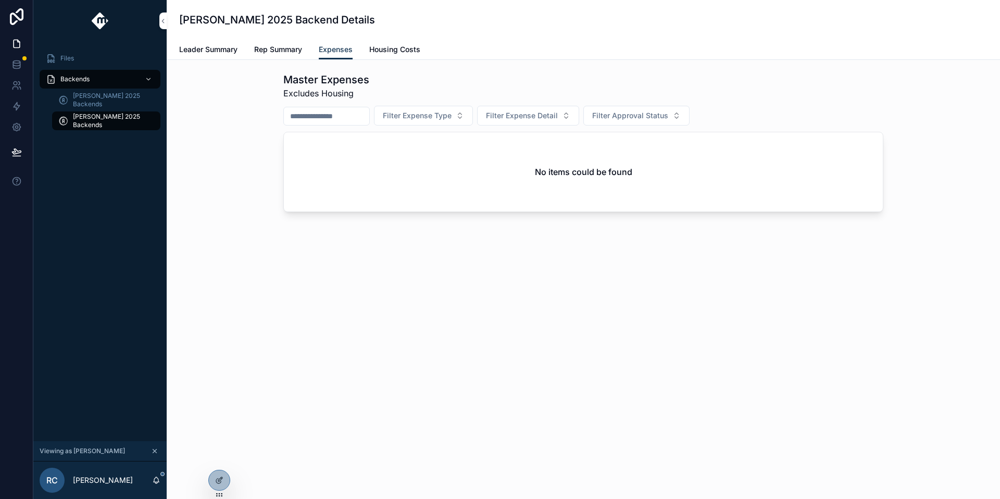
click at [294, 51] on span "Rep Summary" at bounding box center [278, 49] width 48 height 10
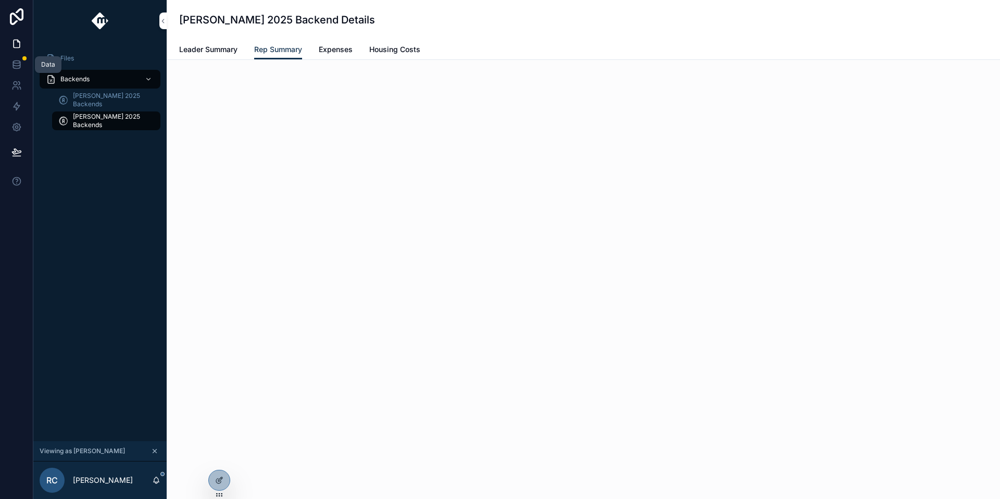
click at [22, 70] on link at bounding box center [16, 64] width 33 height 21
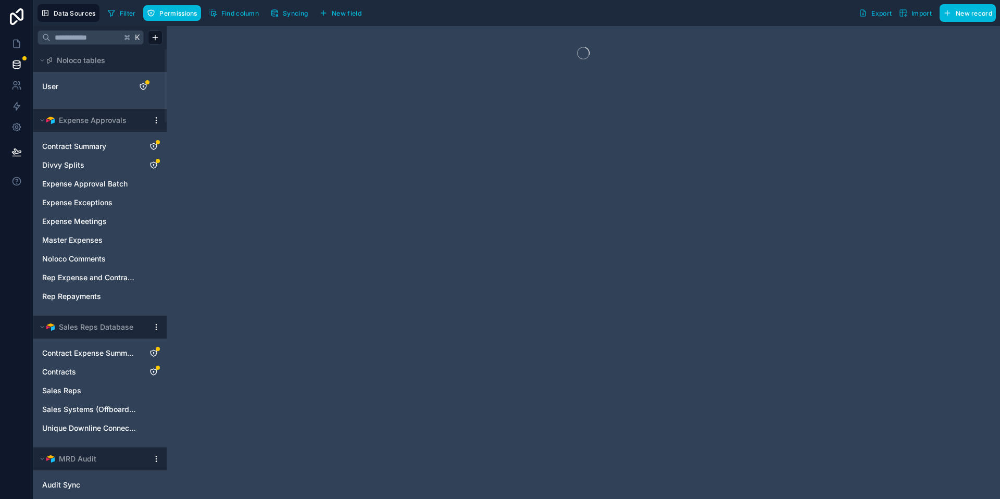
click at [79, 90] on link "User" at bounding box center [84, 86] width 84 height 10
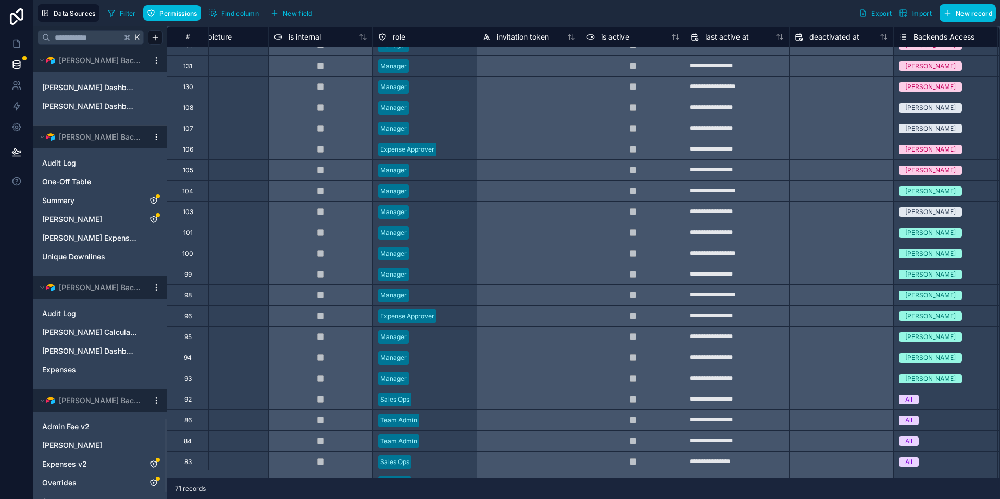
scroll to position [2299, 0]
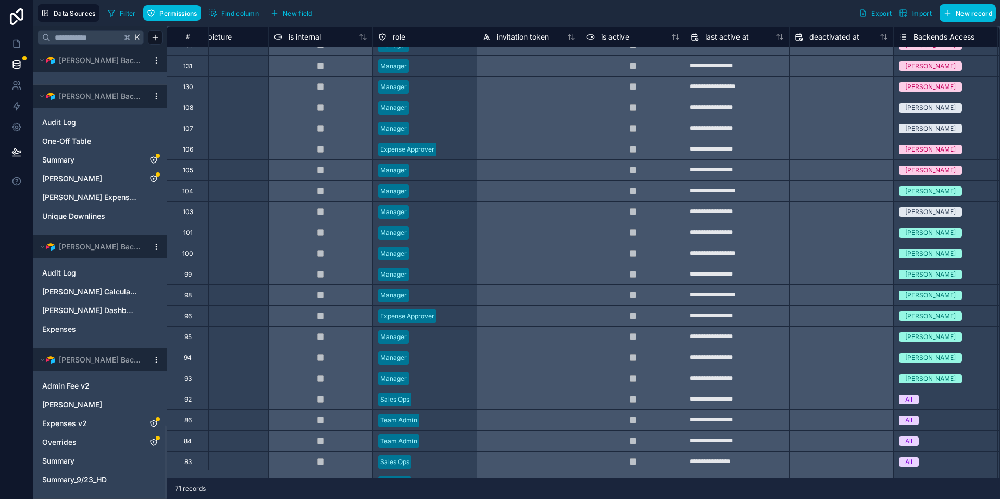
click at [98, 407] on link "Andrew Moffat" at bounding box center [89, 404] width 95 height 10
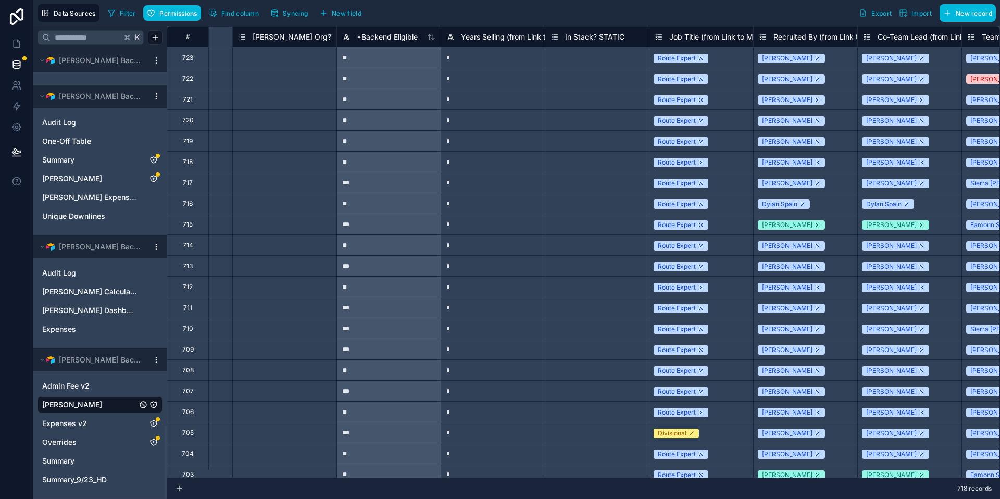
scroll to position [0, 498]
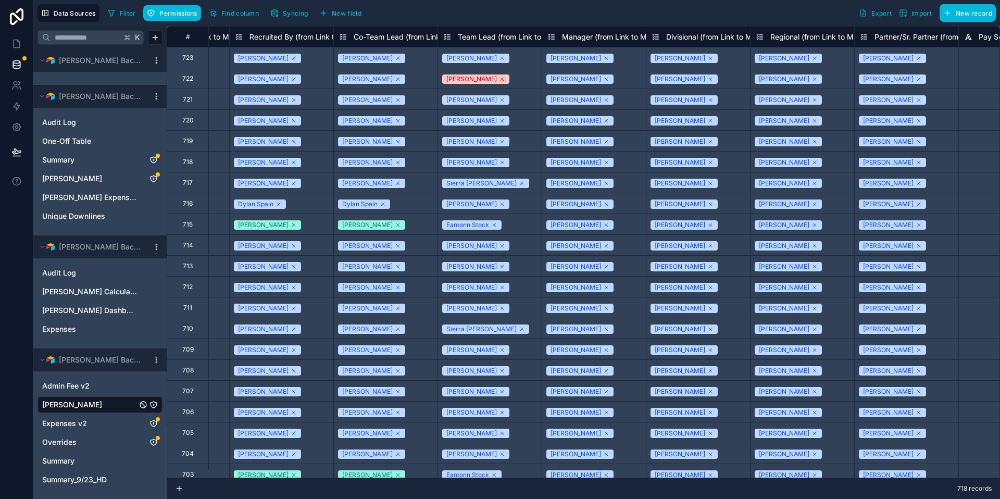
scroll to position [0, 874]
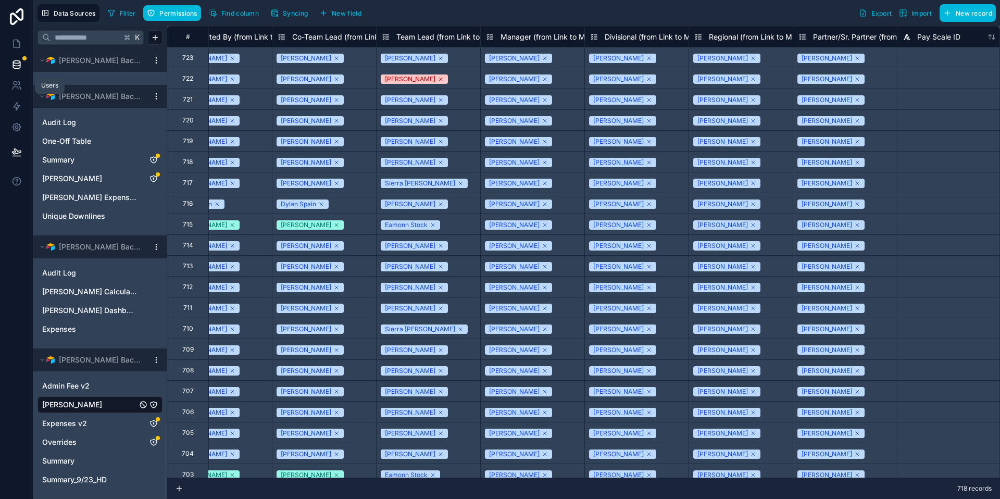
click at [14, 43] on icon at bounding box center [17, 44] width 6 height 8
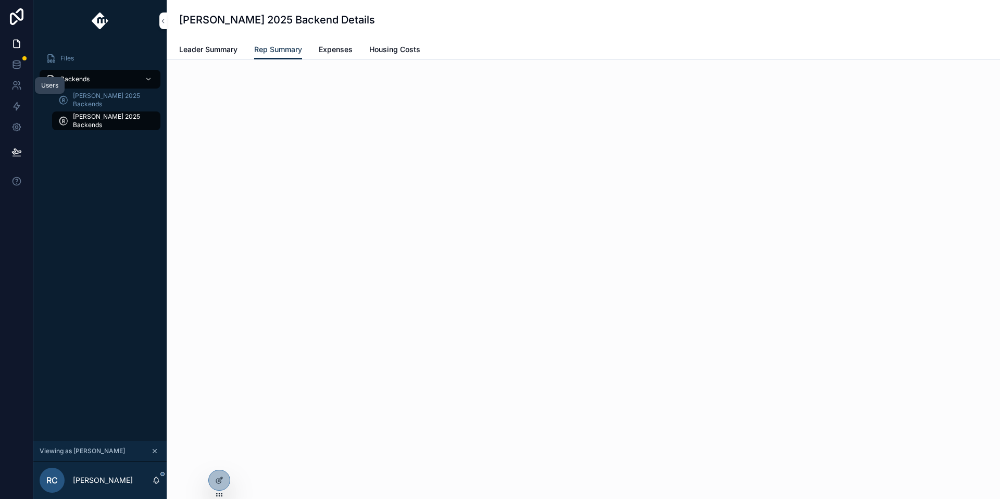
click at [17, 44] on icon at bounding box center [16, 44] width 10 height 10
click at [220, 476] on icon at bounding box center [219, 480] width 8 height 8
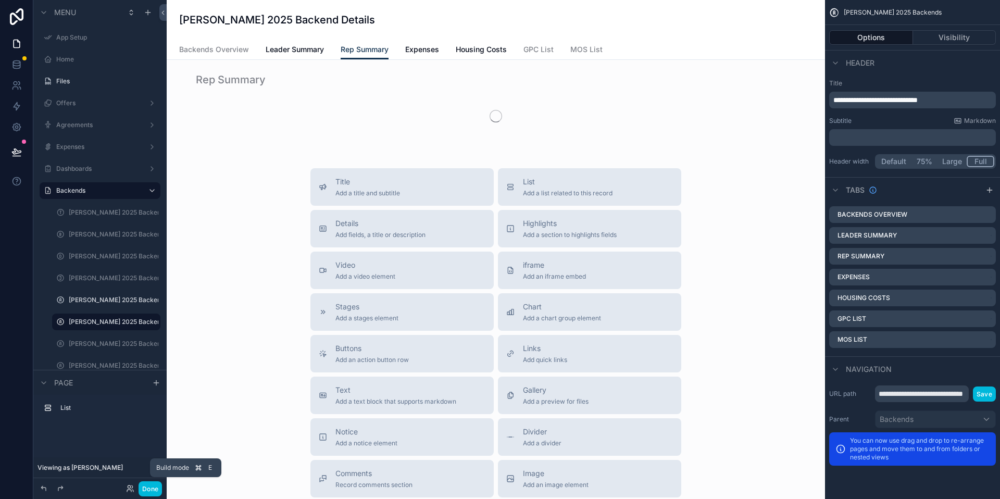
click at [156, 483] on button "Done" at bounding box center [150, 488] width 23 height 15
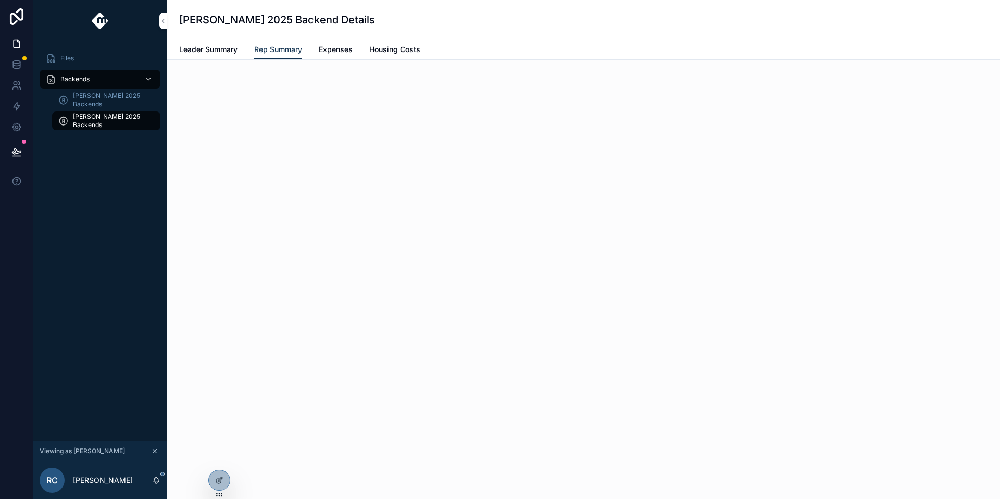
click at [0, 0] on icon at bounding box center [0, 0] width 0 height 0
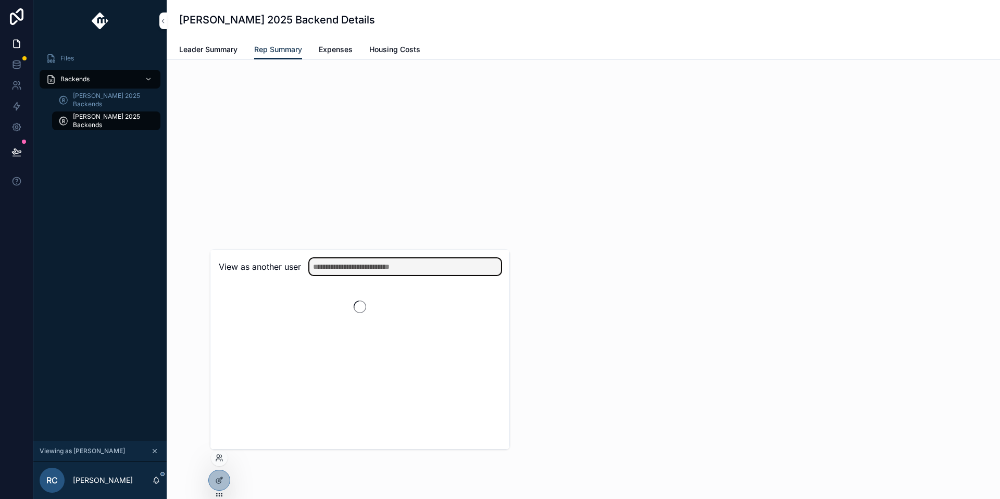
click at [351, 265] on input "text" at bounding box center [405, 266] width 192 height 17
type input "****"
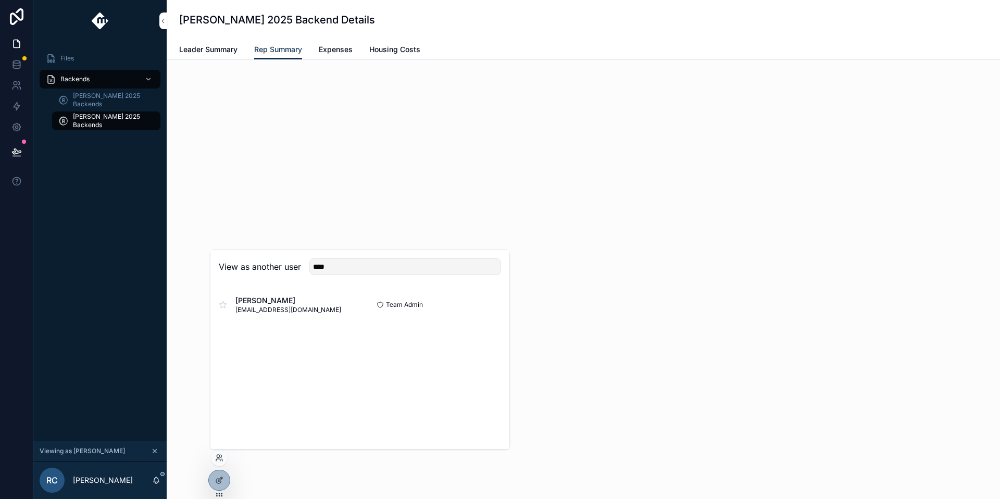
click at [0, 0] on button "Select" at bounding box center [0, 0] width 0 height 0
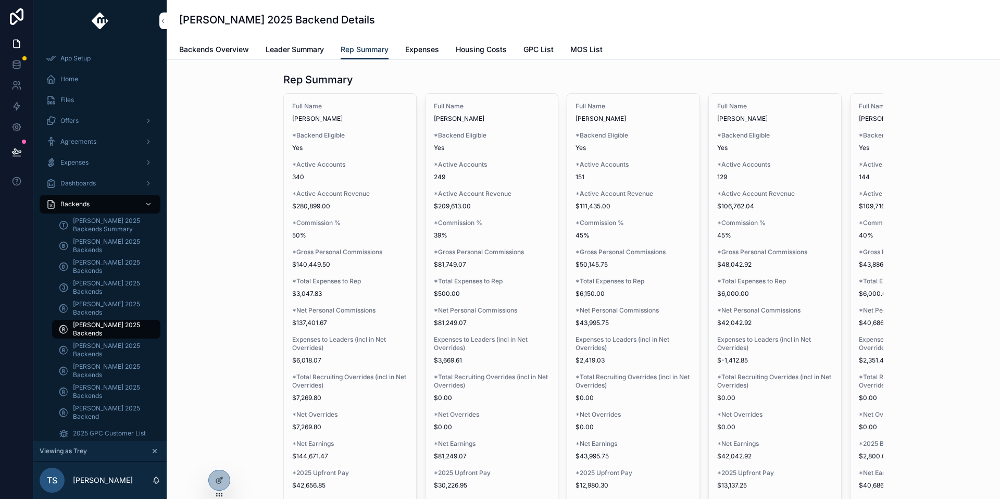
click at [214, 482] on div at bounding box center [219, 480] width 21 height 20
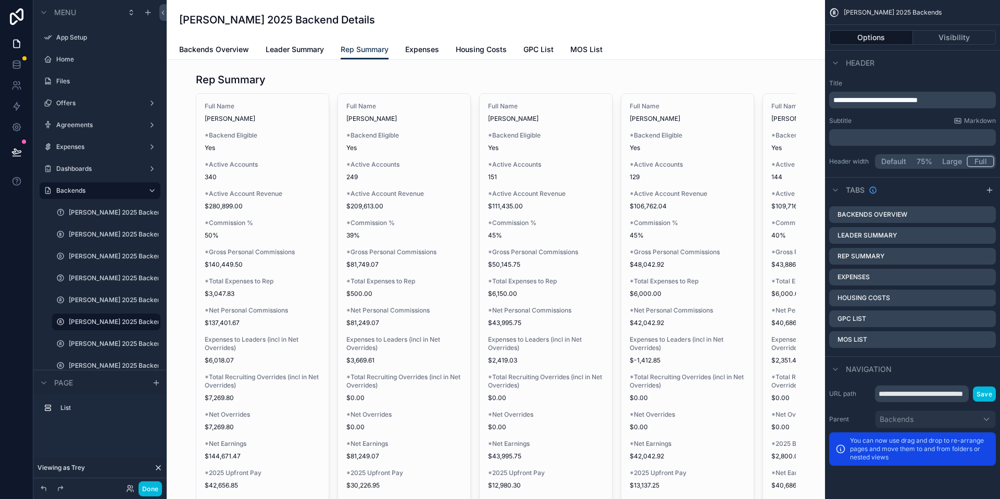
click at [947, 34] on button "Visibility" at bounding box center [954, 37] width 83 height 15
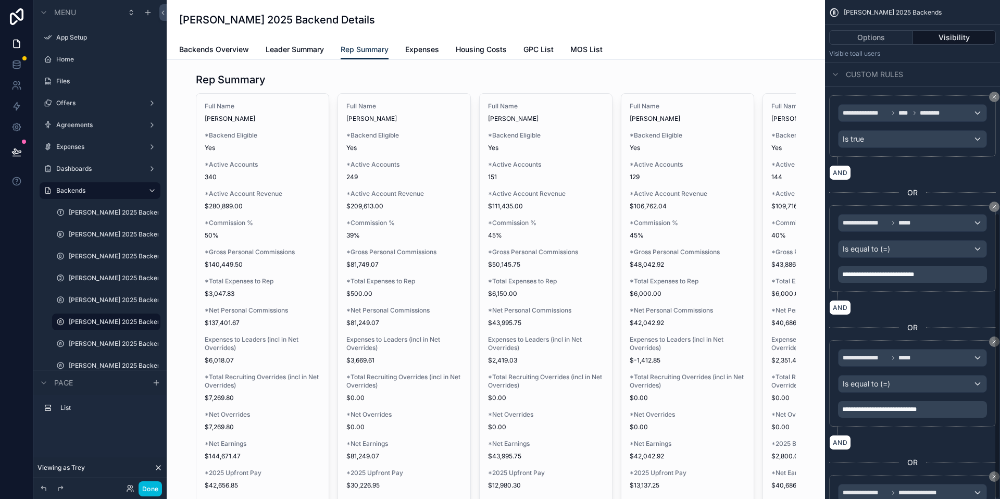
scroll to position [371, 0]
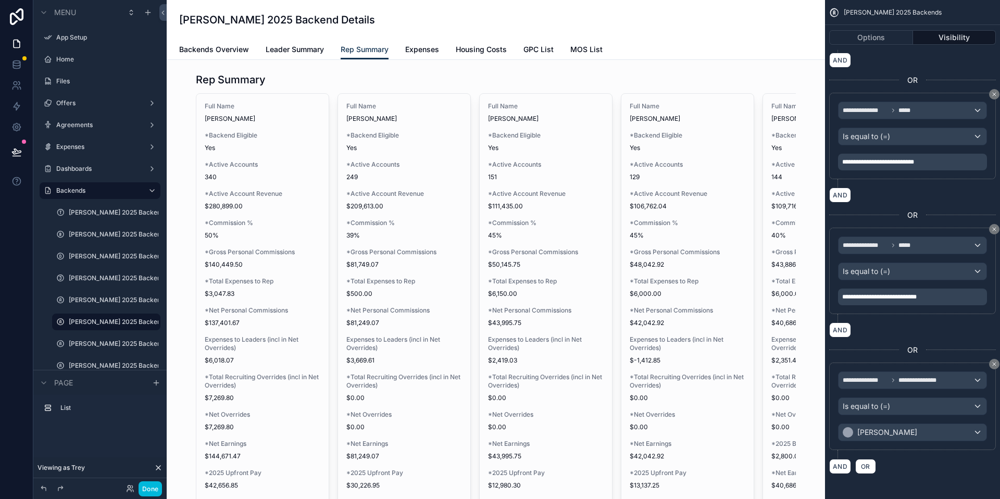
click at [297, 170] on div "scrollable content" at bounding box center [496, 361] width 642 height 586
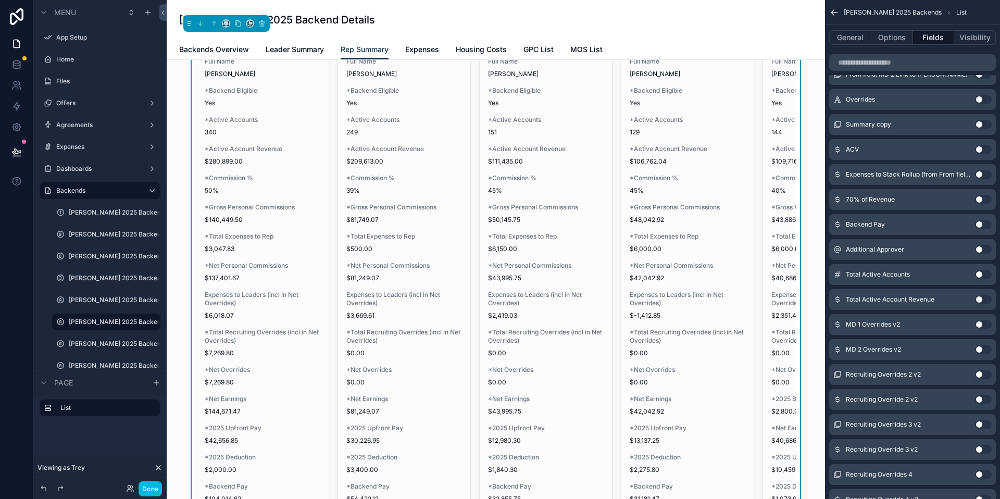
scroll to position [0, 0]
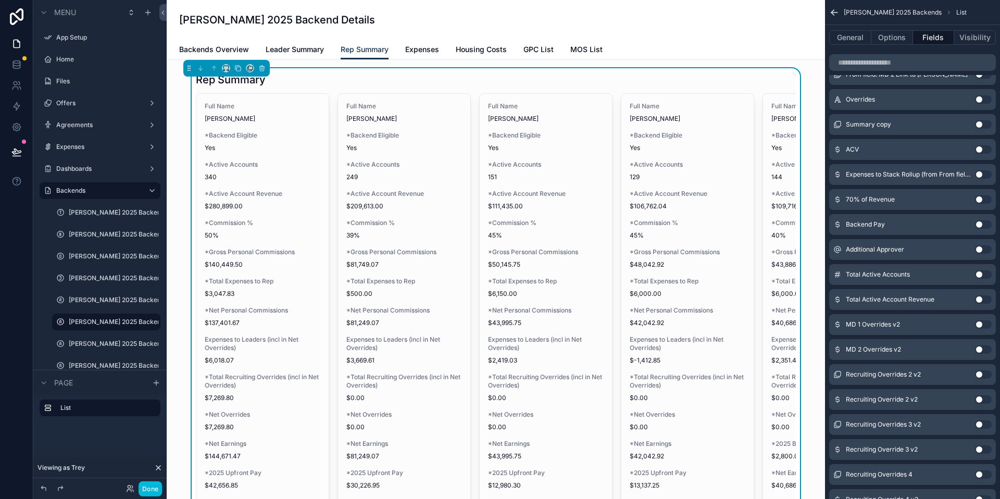
click at [329, 237] on div "Full Name Austin Kirkland *Backend Eligible Yes *Active Accounts 340 *Active Ac…" at bounding box center [496, 371] width 600 height 557
click at [314, 236] on span "50%" at bounding box center [263, 235] width 116 height 8
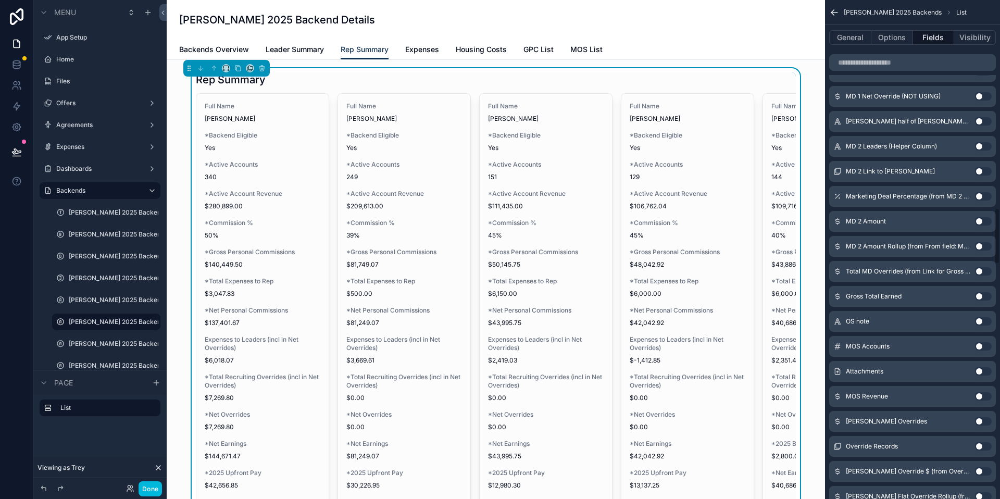
click at [971, 44] on button "Visibility" at bounding box center [975, 37] width 42 height 15
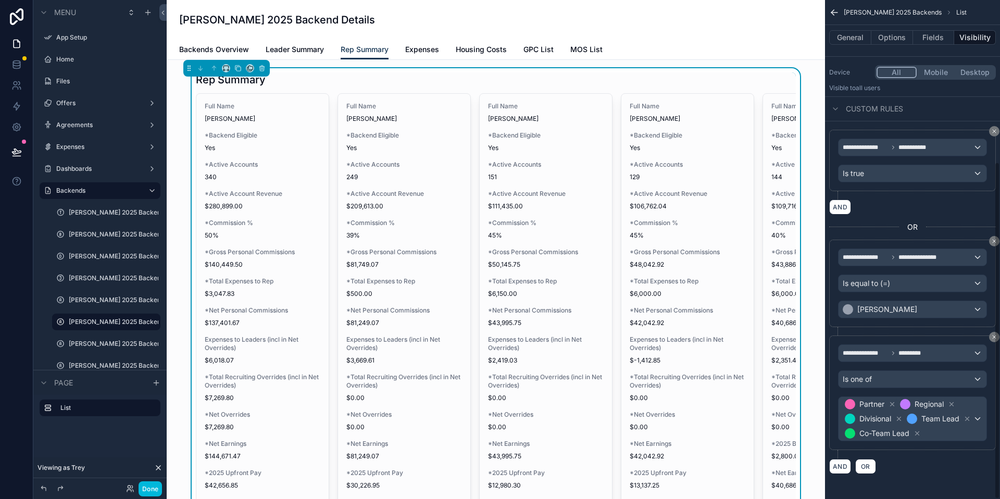
scroll to position [239, 0]
click at [930, 412] on span "Partner Regional Divisional Team Lead Co-Team Lead" at bounding box center [908, 419] width 130 height 44
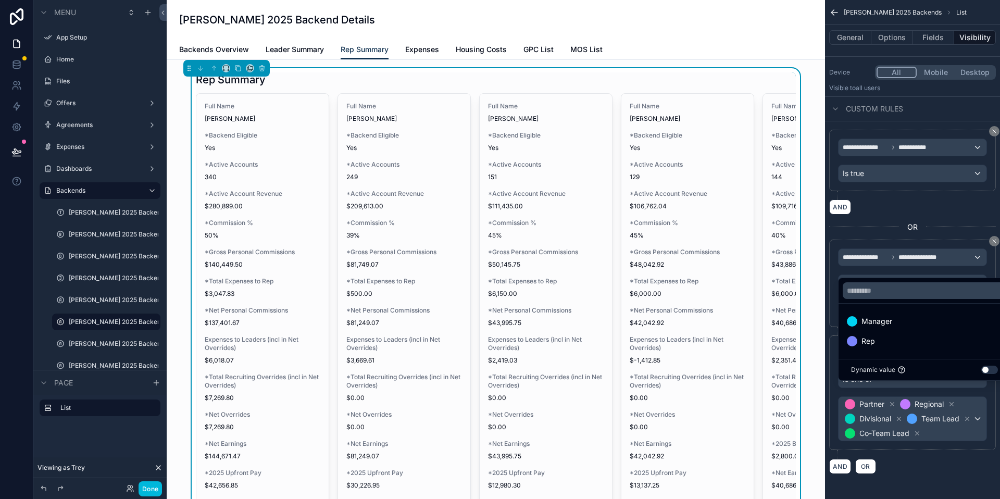
click at [888, 325] on span "Manager" at bounding box center [876, 321] width 31 height 12
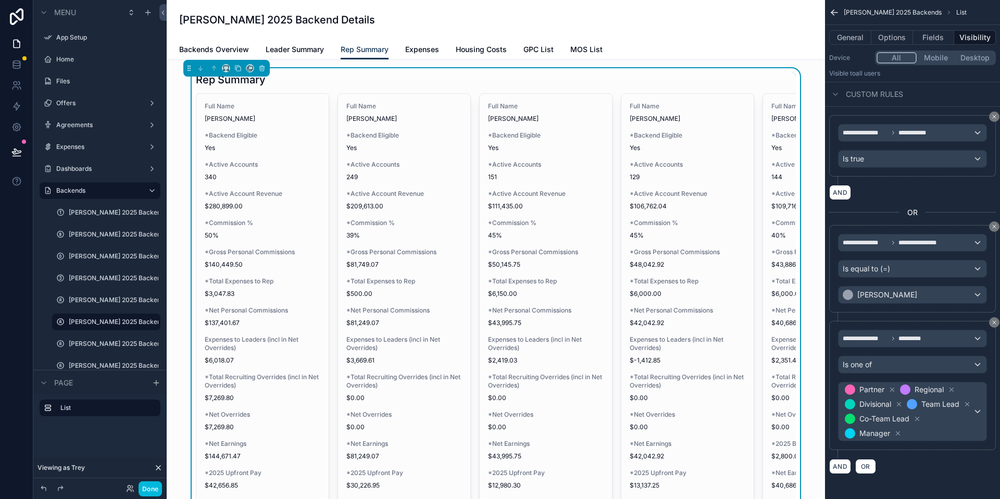
click at [154, 493] on button "Done" at bounding box center [150, 488] width 23 height 15
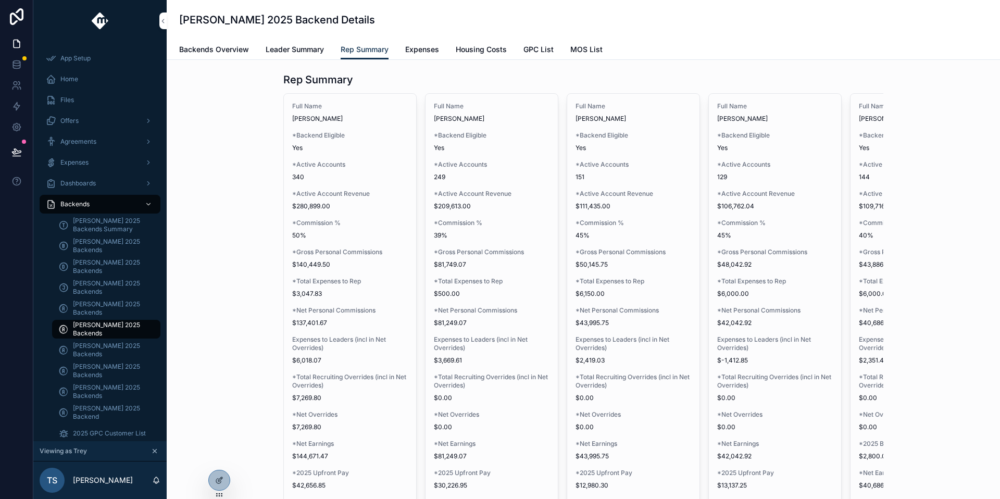
click at [0, 0] on icon at bounding box center [0, 0] width 0 height 0
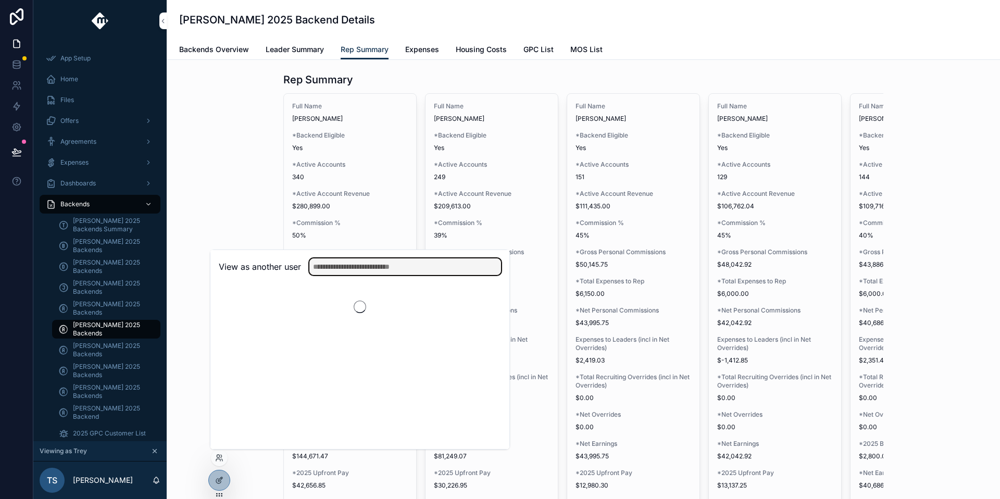
click at [354, 267] on input "text" at bounding box center [405, 266] width 192 height 17
type input "**********"
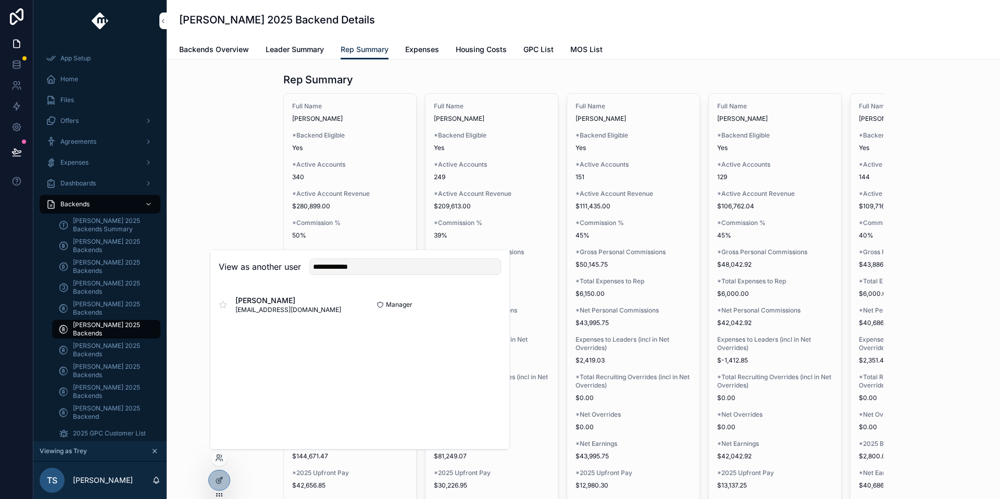
click at [0, 0] on button "Select" at bounding box center [0, 0] width 0 height 0
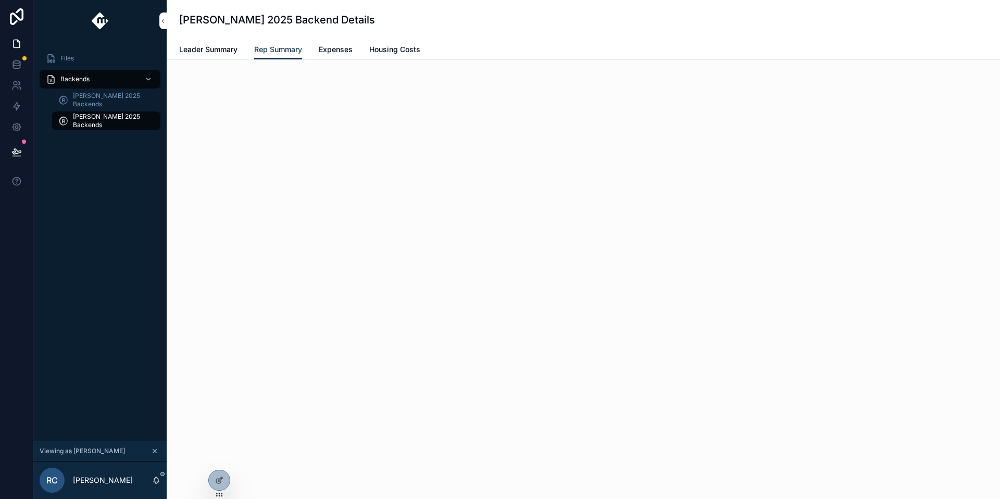
click at [321, 52] on span "Expenses" at bounding box center [336, 49] width 34 height 10
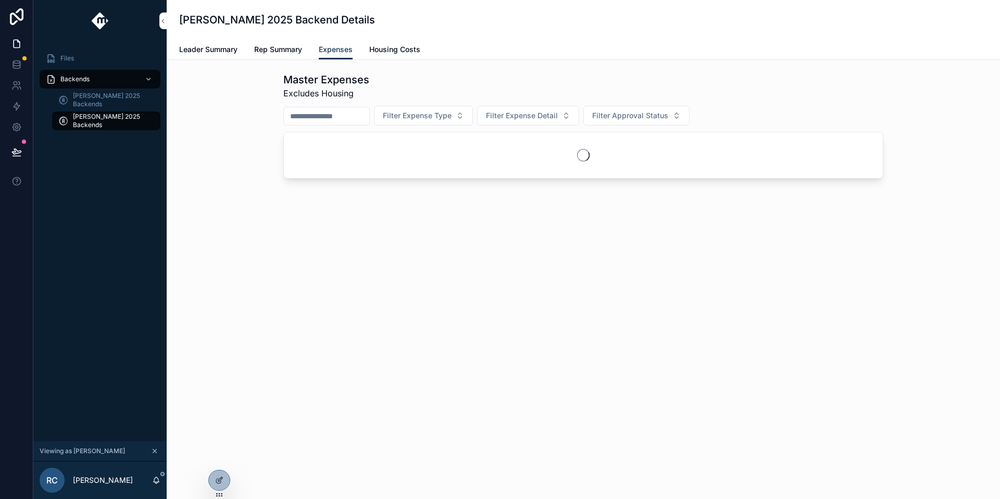
click at [297, 54] on span "Rep Summary" at bounding box center [278, 49] width 48 height 10
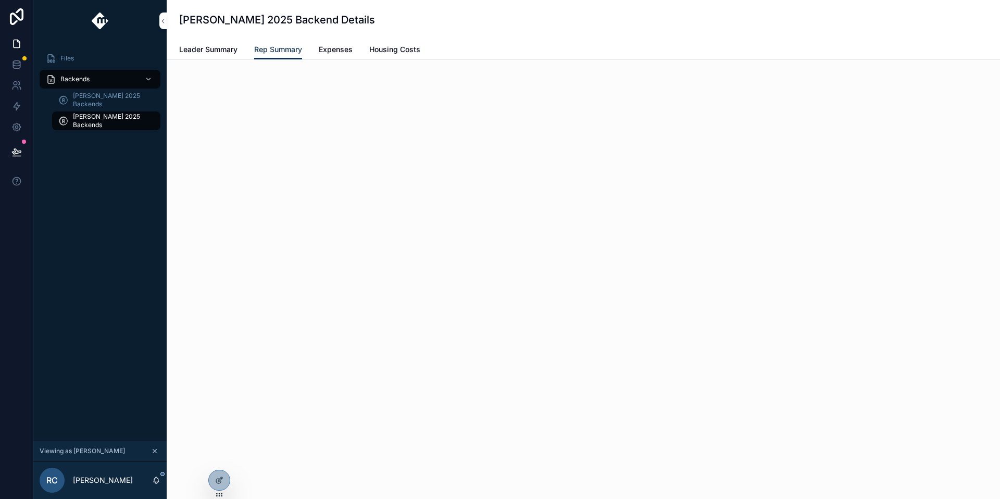
click at [0, 0] on div at bounding box center [0, 0] width 0 height 0
click at [0, 0] on icon at bounding box center [0, 0] width 0 height 0
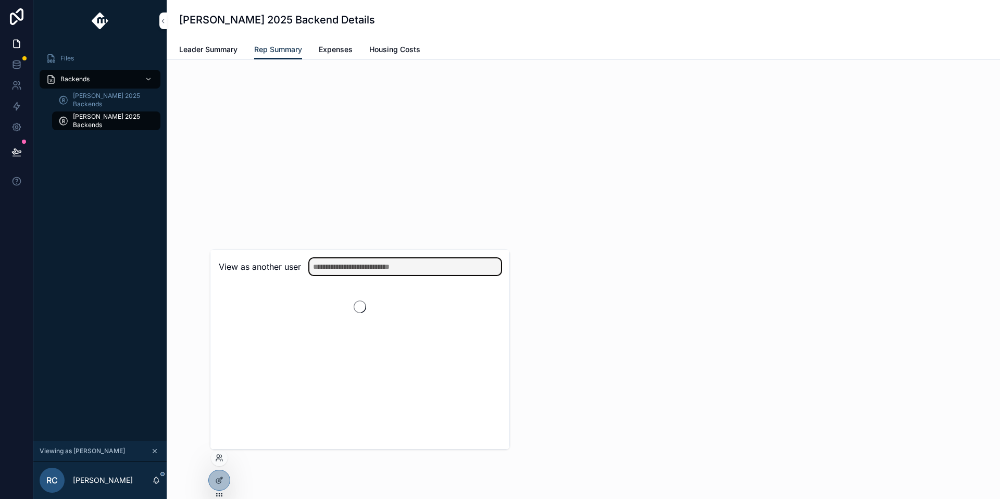
click at [352, 267] on input "text" at bounding box center [405, 266] width 192 height 17
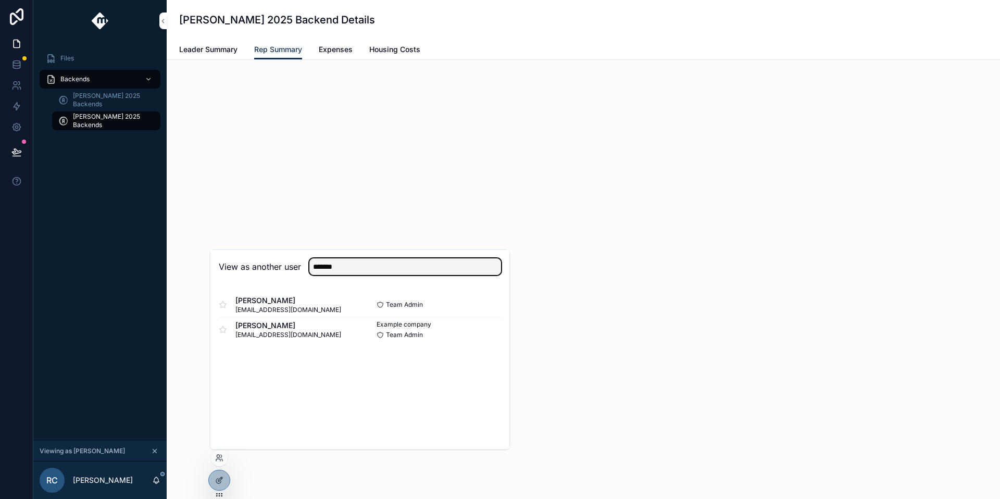
type input "*******"
click at [0, 0] on button "Select" at bounding box center [0, 0] width 0 height 0
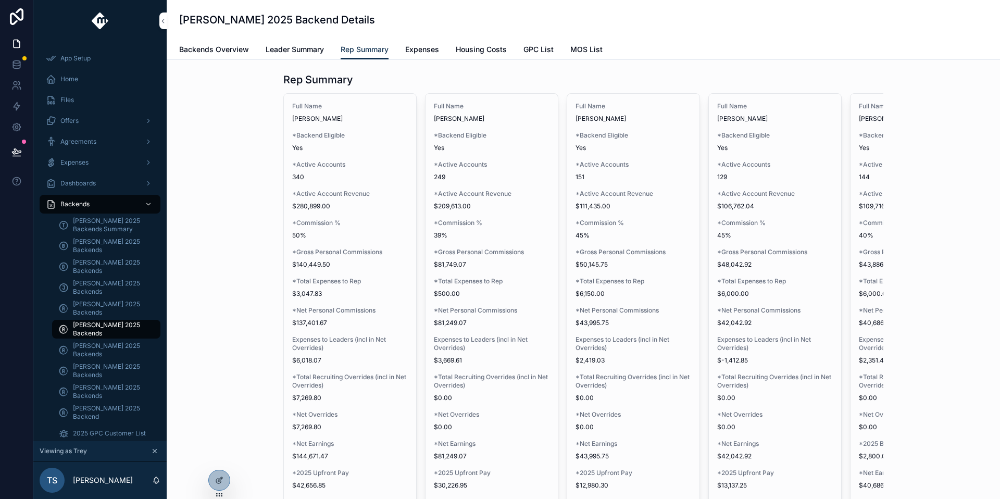
click at [215, 484] on icon at bounding box center [219, 480] width 8 height 8
click at [356, 224] on span "*Commission %" at bounding box center [350, 223] width 116 height 8
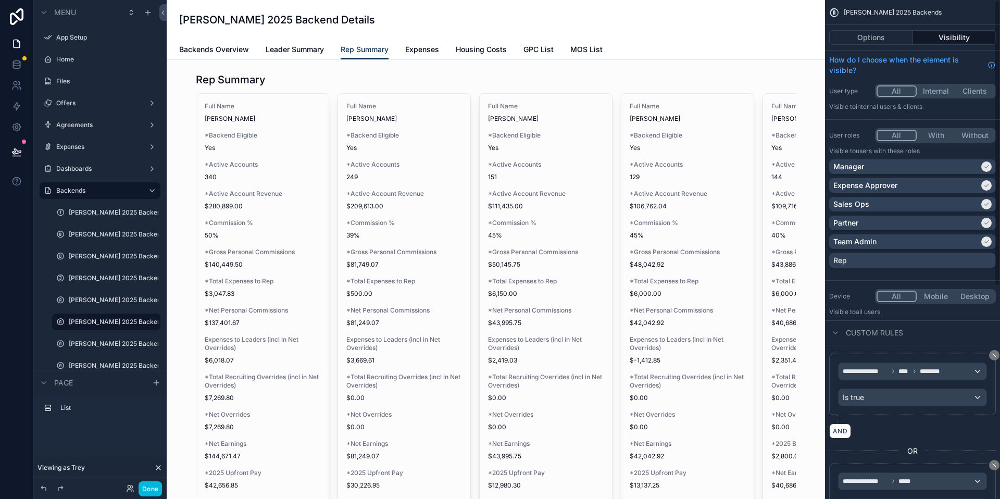
click at [304, 157] on div "scrollable content" at bounding box center [496, 361] width 642 height 586
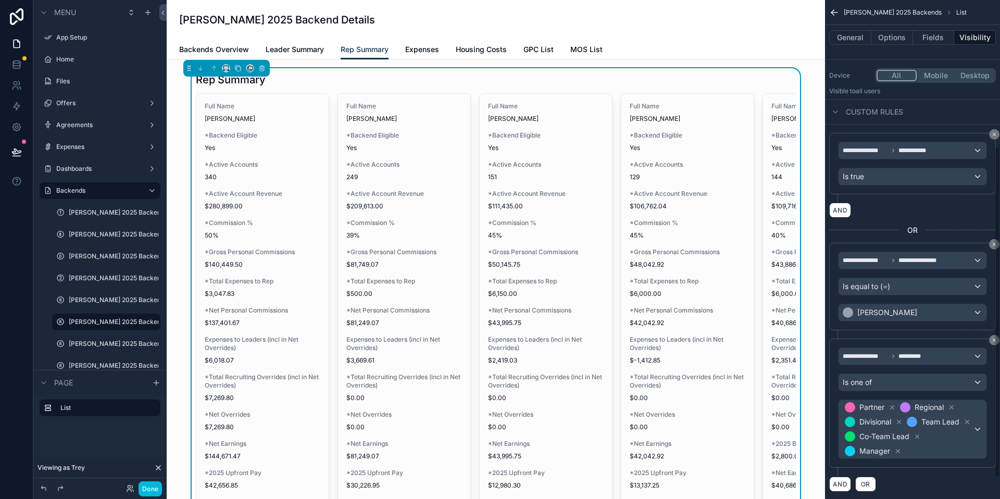
scroll to position [254, 0]
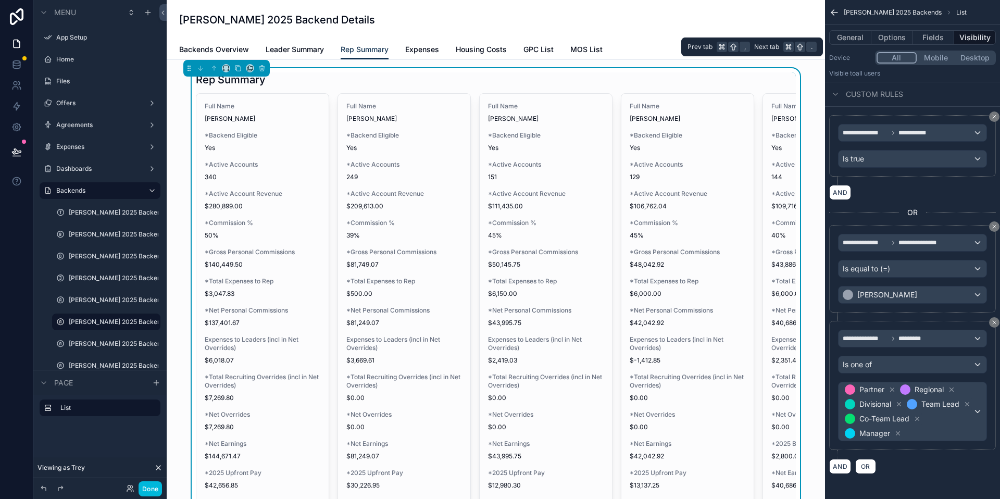
click at [925, 35] on button "Fields" at bounding box center [934, 37] width 42 height 15
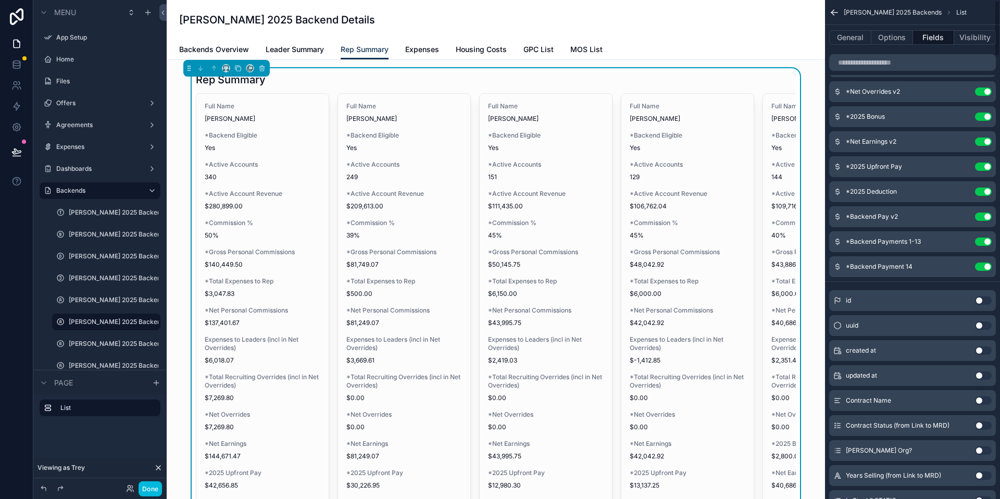
scroll to position [0, 0]
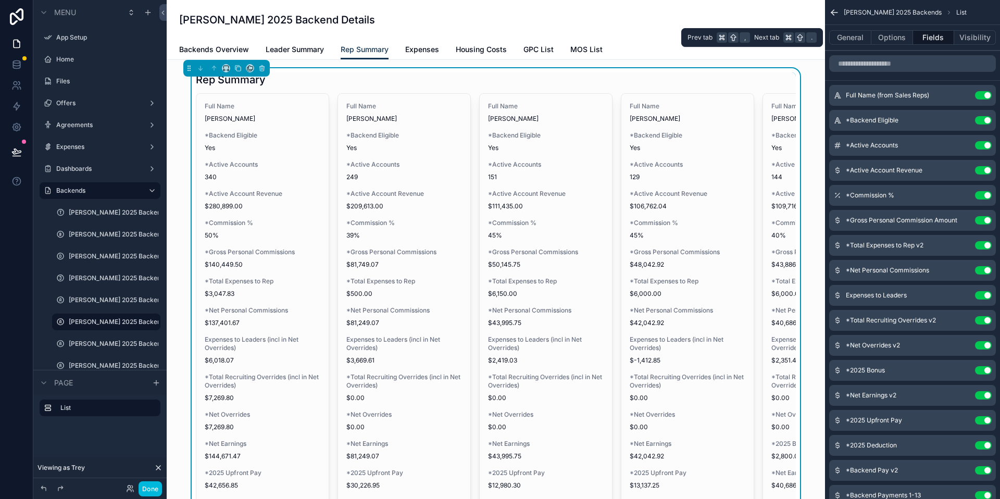
click at [897, 42] on button "Options" at bounding box center [892, 37] width 42 height 15
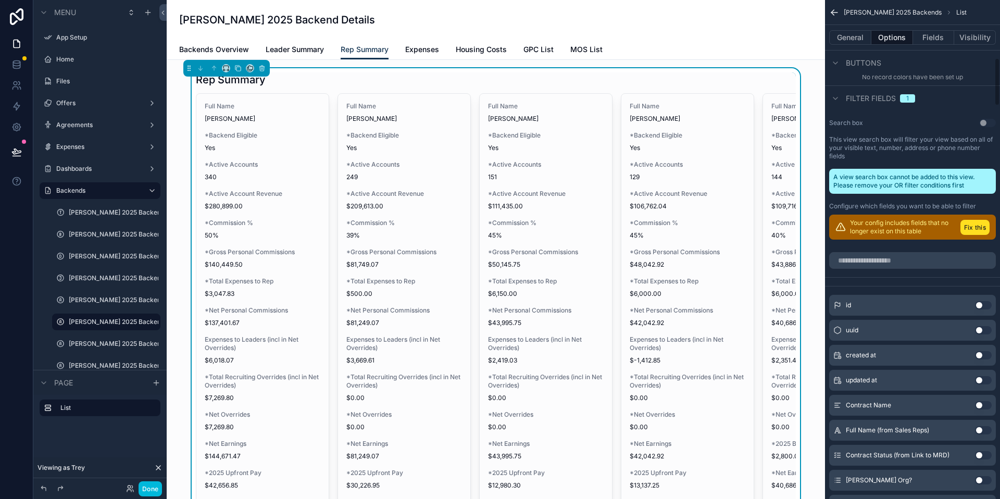
scroll to position [531, 0]
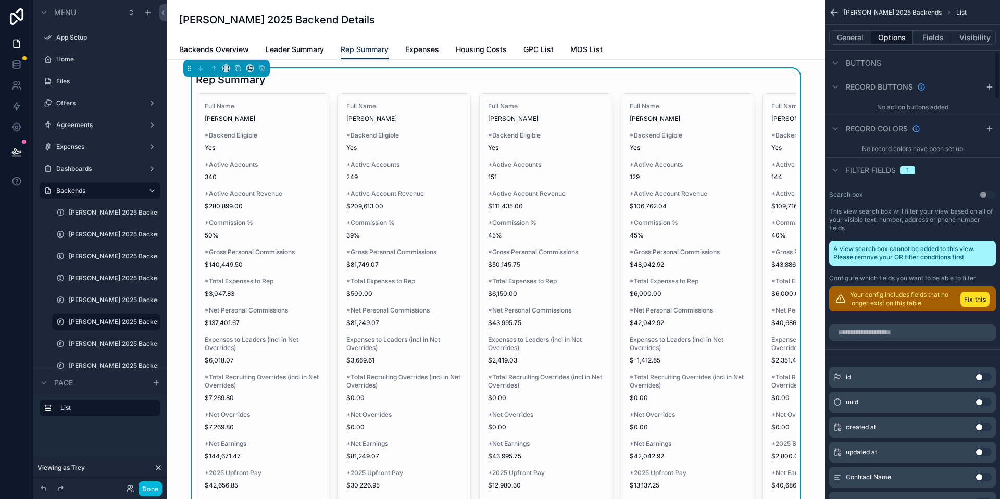
click at [837, 171] on icon "scrollable content" at bounding box center [835, 170] width 8 height 8
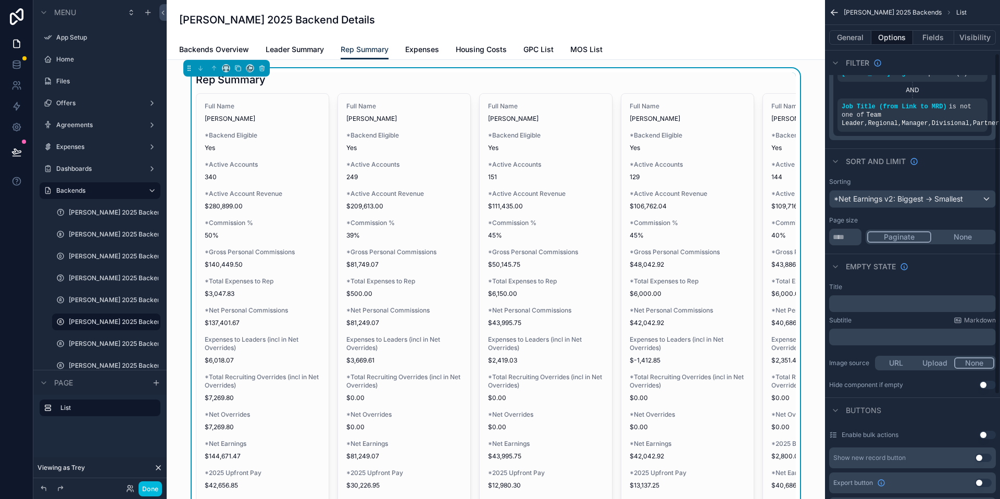
scroll to position [0, 0]
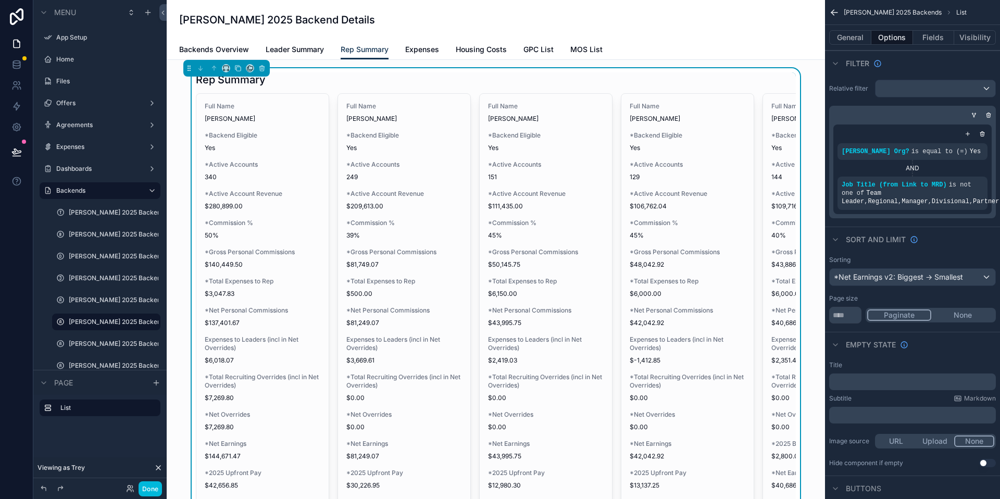
click at [929, 34] on button "Fields" at bounding box center [934, 37] width 42 height 15
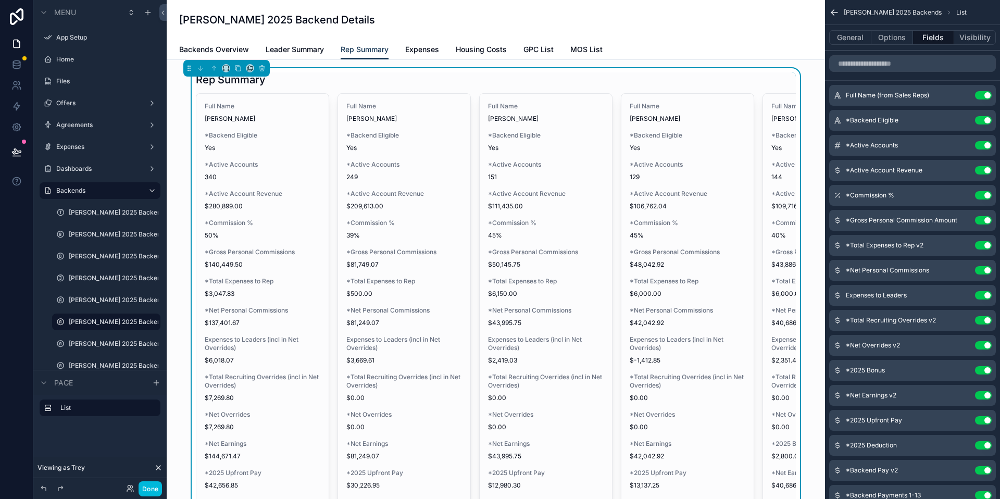
click at [890, 39] on button "Options" at bounding box center [892, 37] width 42 height 15
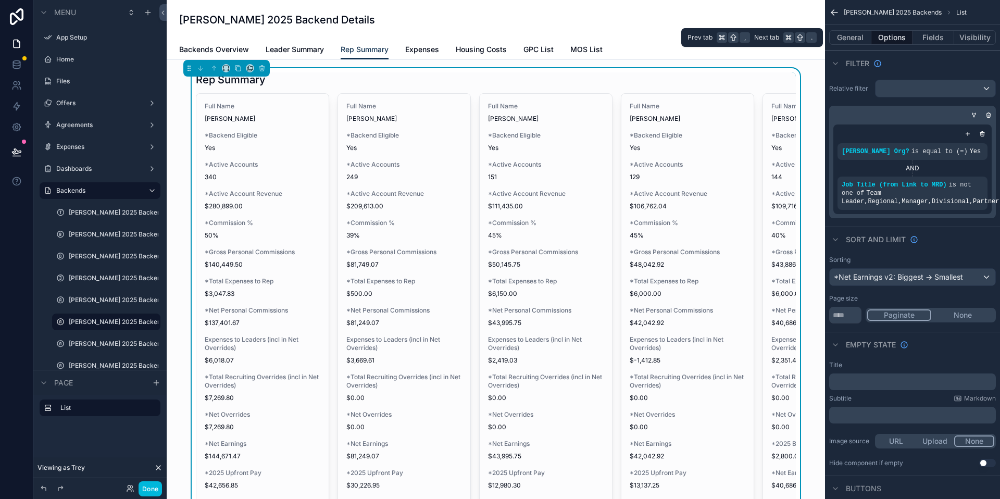
click at [970, 37] on button "Visibility" at bounding box center [975, 37] width 42 height 15
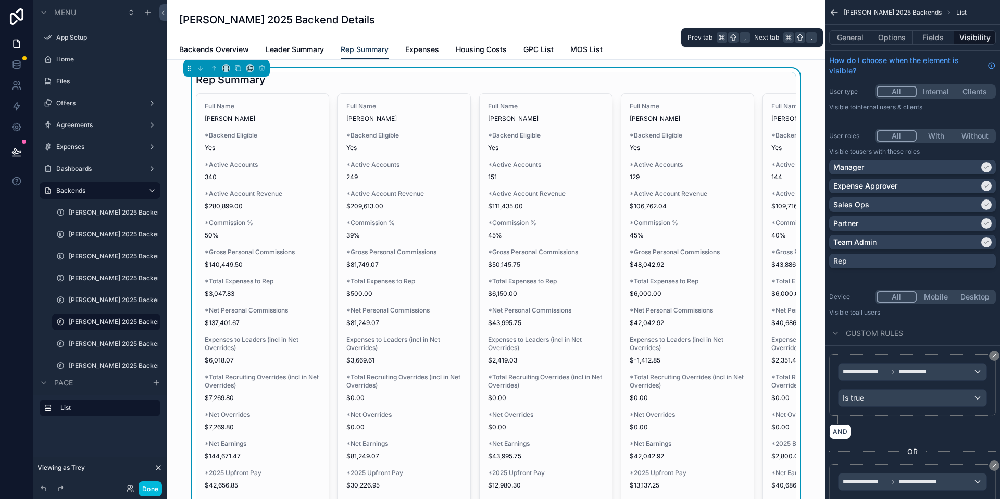
click at [938, 41] on button "Fields" at bounding box center [934, 37] width 42 height 15
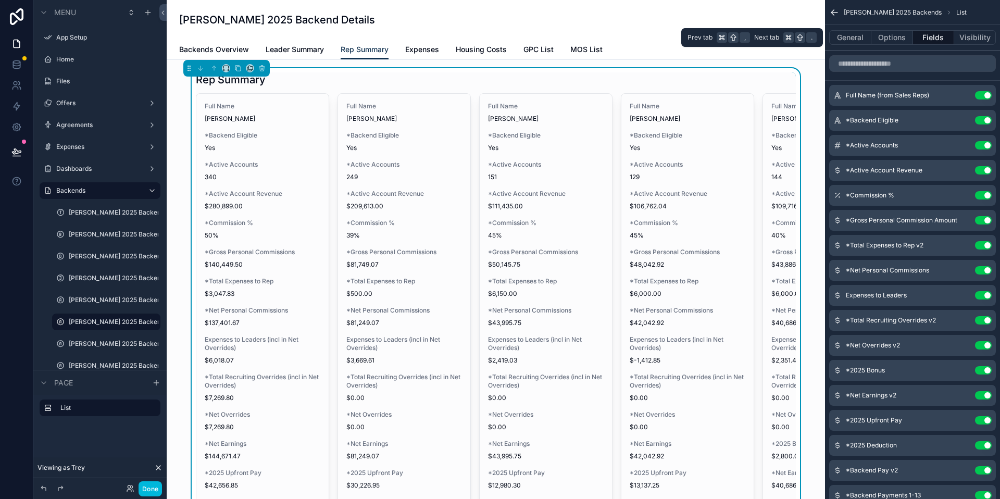
click at [893, 42] on button "Options" at bounding box center [892, 37] width 42 height 15
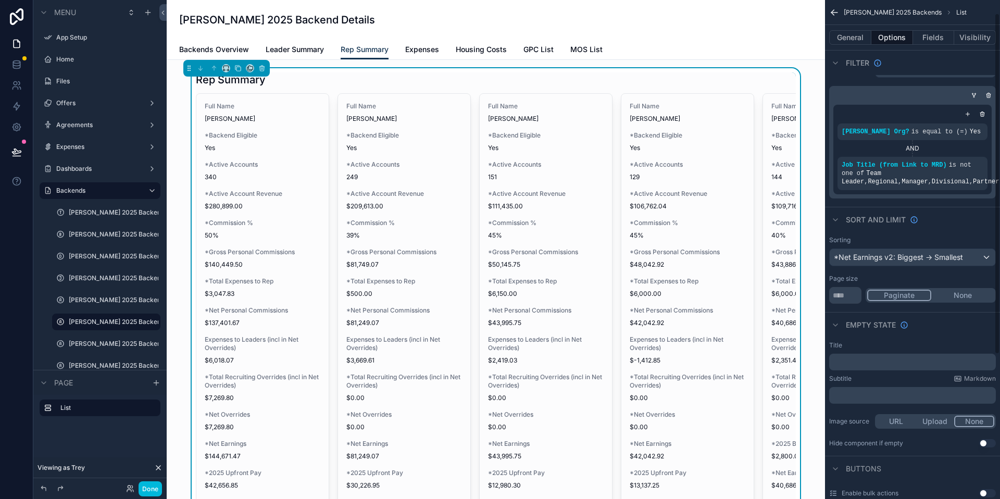
scroll to position [231, 0]
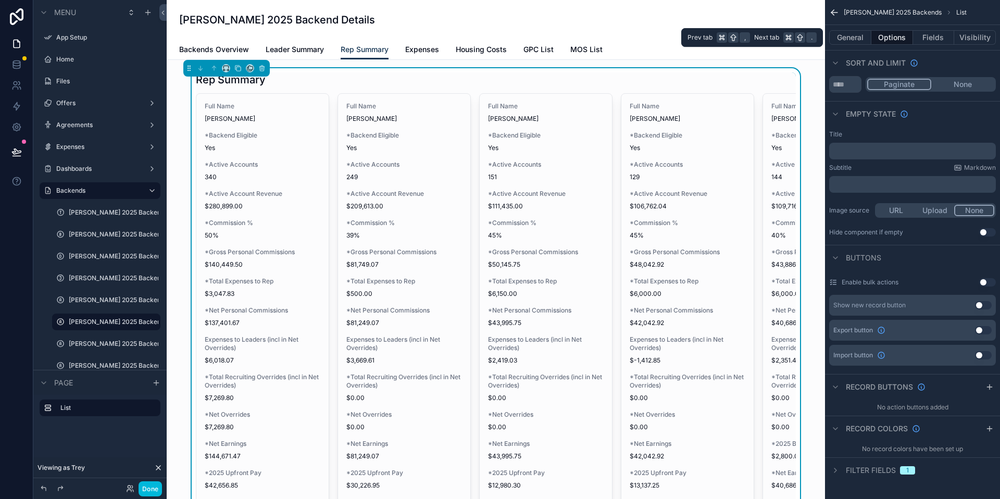
click at [855, 37] on button "General" at bounding box center [850, 37] width 42 height 15
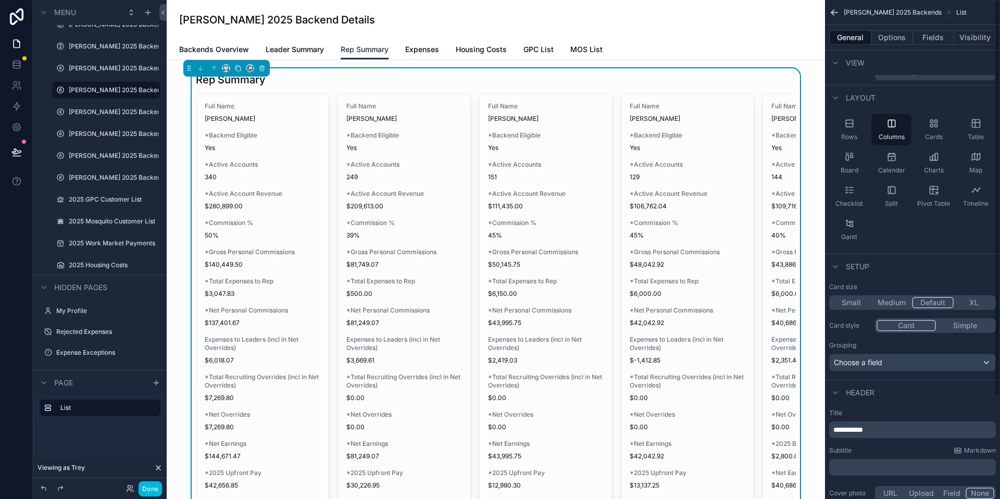
scroll to position [0, 0]
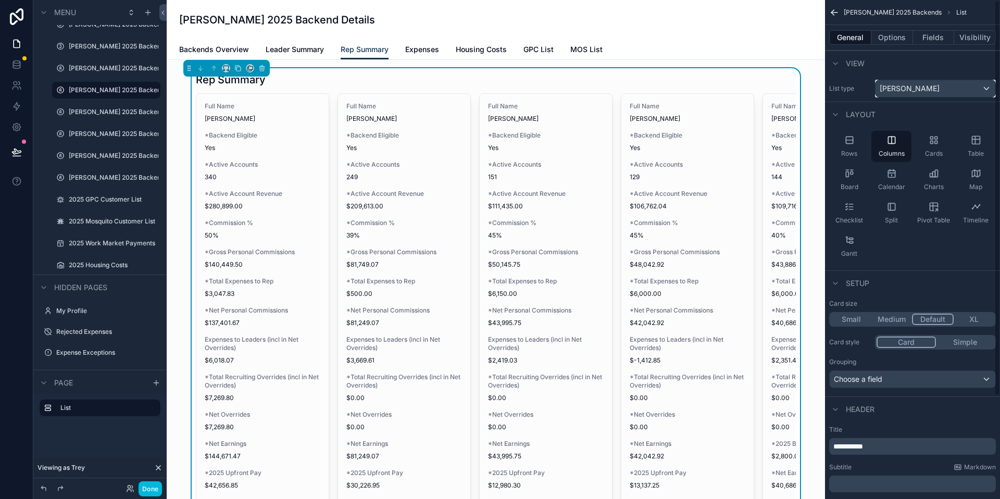
click at [938, 90] on div "[PERSON_NAME]" at bounding box center [935, 88] width 120 height 17
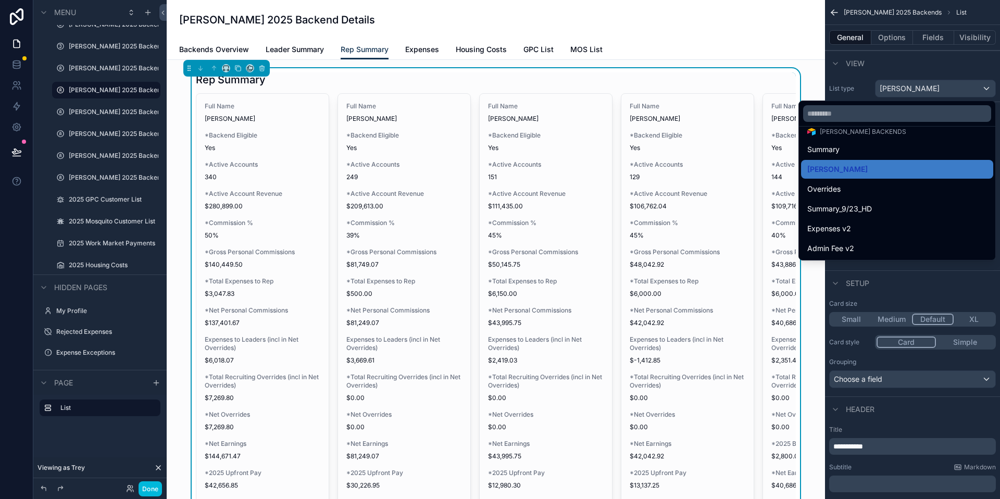
click at [629, 41] on div "Backends Overview Leader Summary Rep Summary Expenses Housing Costs GPC List MO…" at bounding box center [495, 50] width 633 height 20
click at [634, 34] on div "Matt Hemple 2025 Backend Details" at bounding box center [495, 20] width 633 height 40
click at [477, 33] on div "Matt Hemple 2025 Backend Details" at bounding box center [495, 20] width 633 height 40
click at [764, 47] on div "Backends Overview Leader Summary Rep Summary Expenses Housing Costs GPC List MO…" at bounding box center [495, 50] width 633 height 20
click at [869, 92] on div "scrollable content" at bounding box center [500, 249] width 1000 height 499
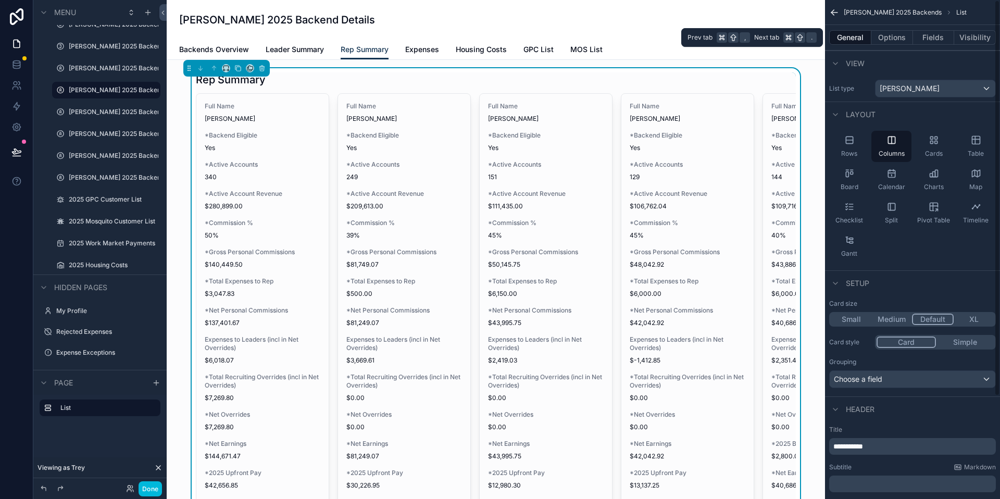
click at [905, 34] on button "Options" at bounding box center [892, 37] width 42 height 15
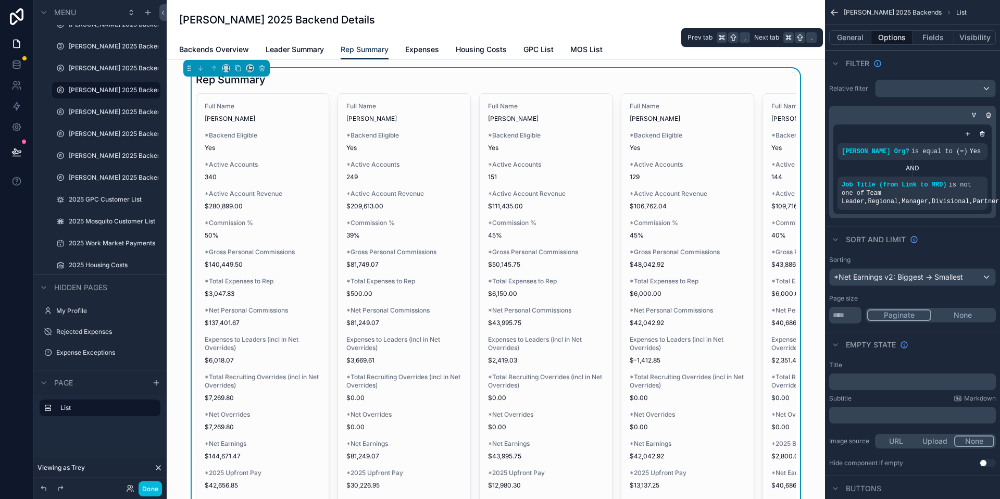
click at [919, 40] on button "Fields" at bounding box center [934, 37] width 42 height 15
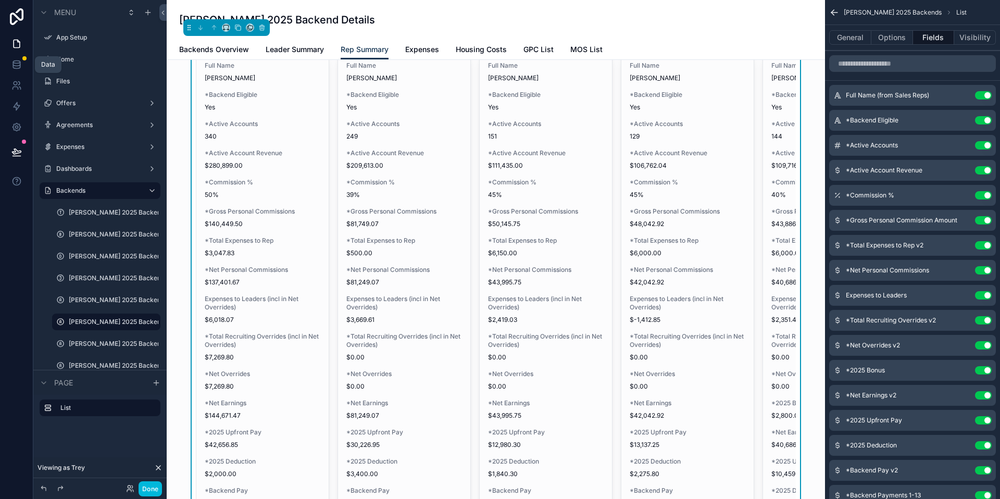
click at [19, 66] on icon at bounding box center [16, 64] width 10 height 10
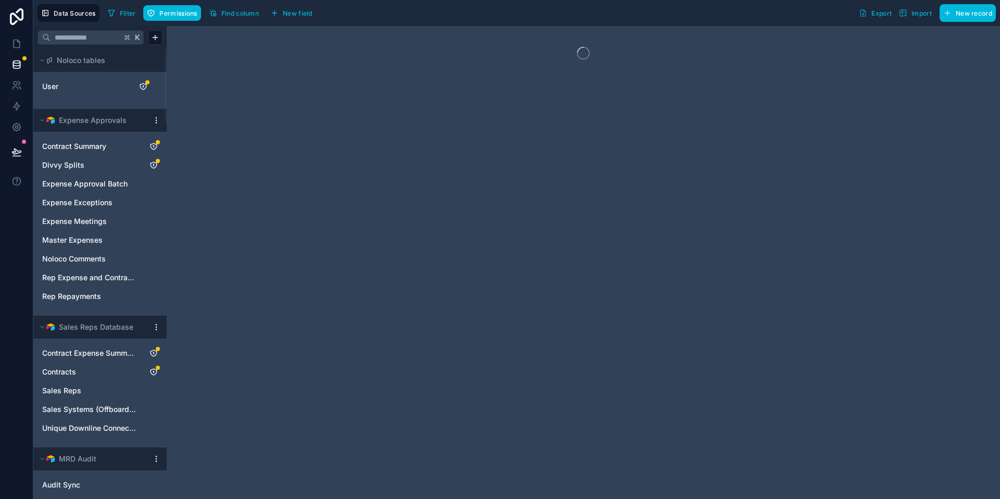
click at [100, 89] on link "User" at bounding box center [84, 86] width 84 height 10
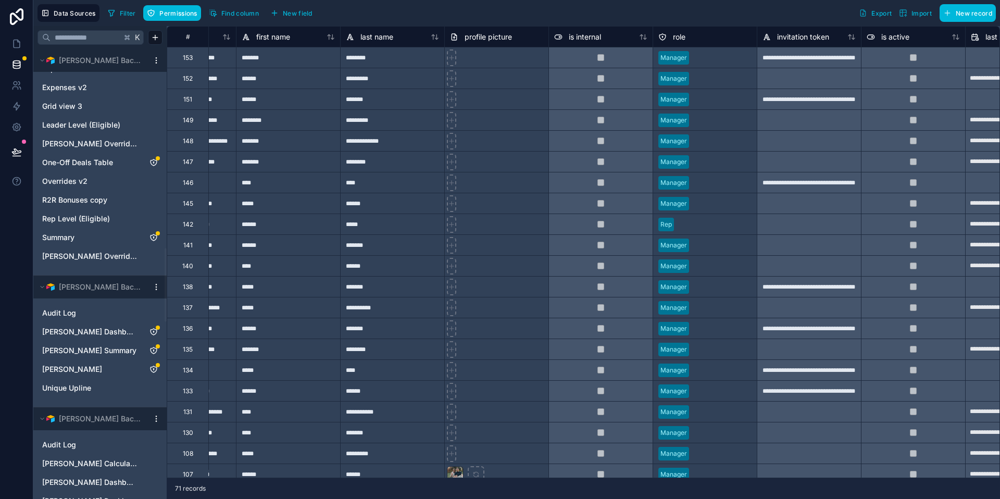
scroll to position [2299, 0]
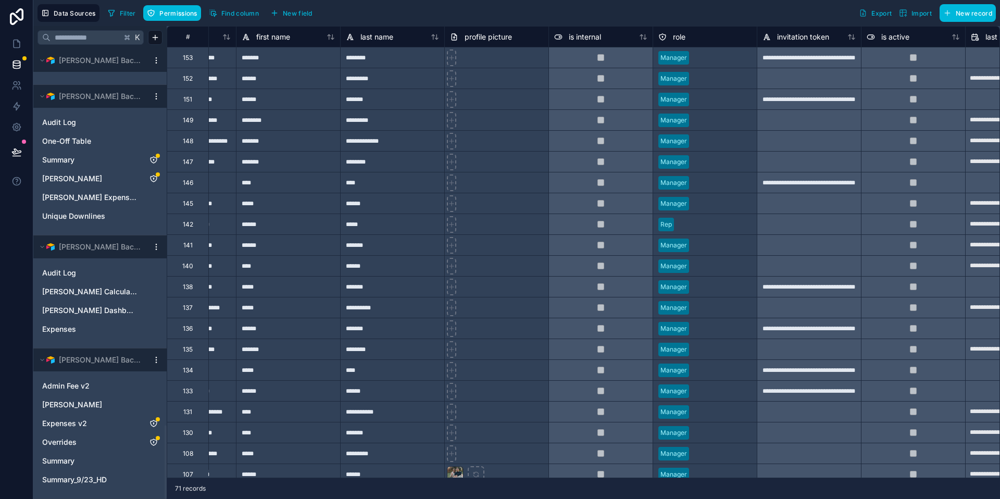
click at [87, 387] on span "Admin Fee v2" at bounding box center [65, 386] width 47 height 10
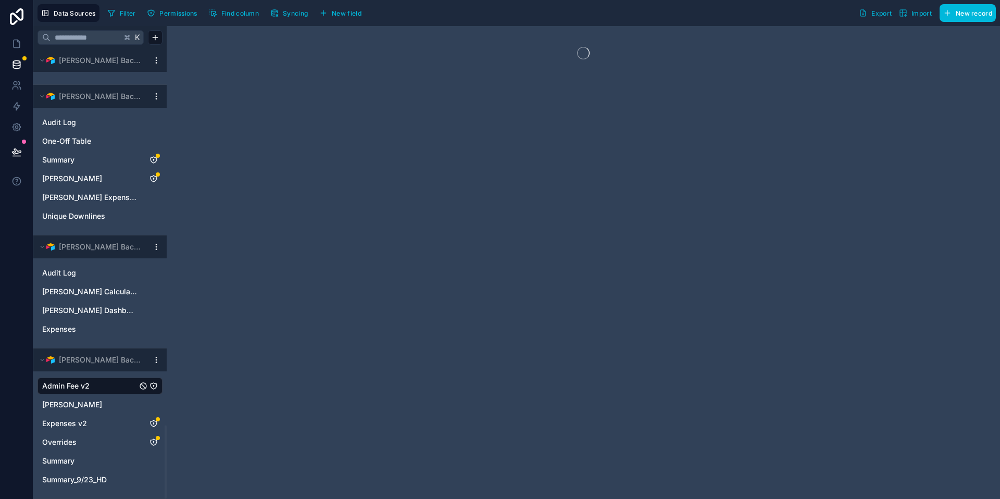
click at [188, 11] on span "Permissions" at bounding box center [177, 13] width 37 height 8
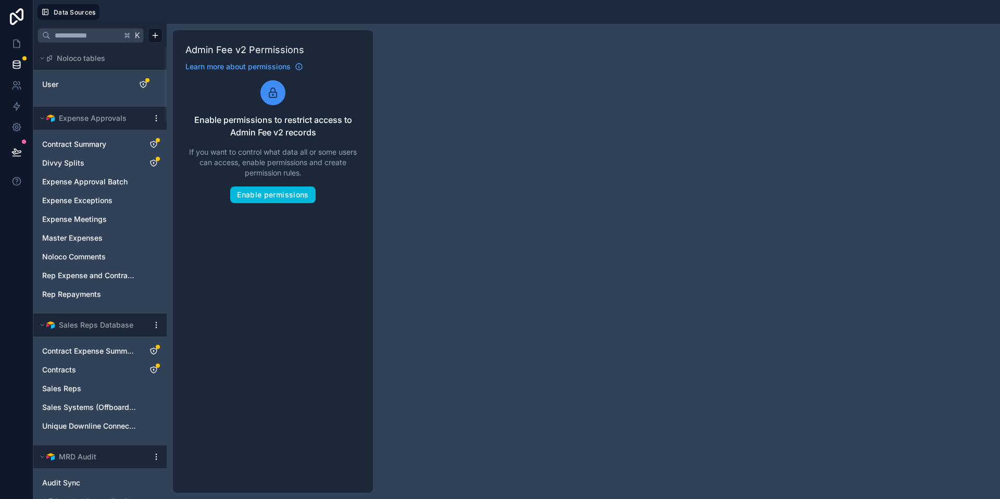
click at [288, 196] on button "Enable permissions" at bounding box center [272, 194] width 85 height 17
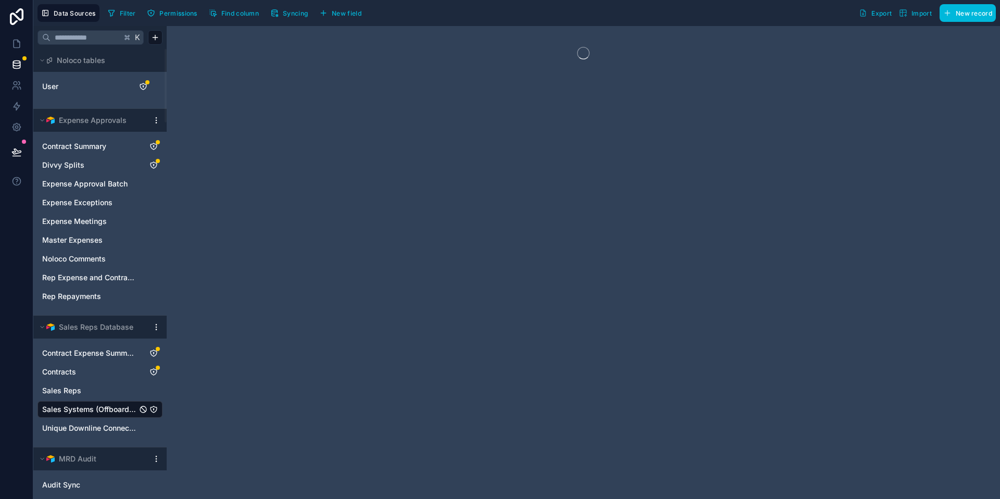
click at [169, 7] on button "Permissions" at bounding box center [171, 13] width 57 height 16
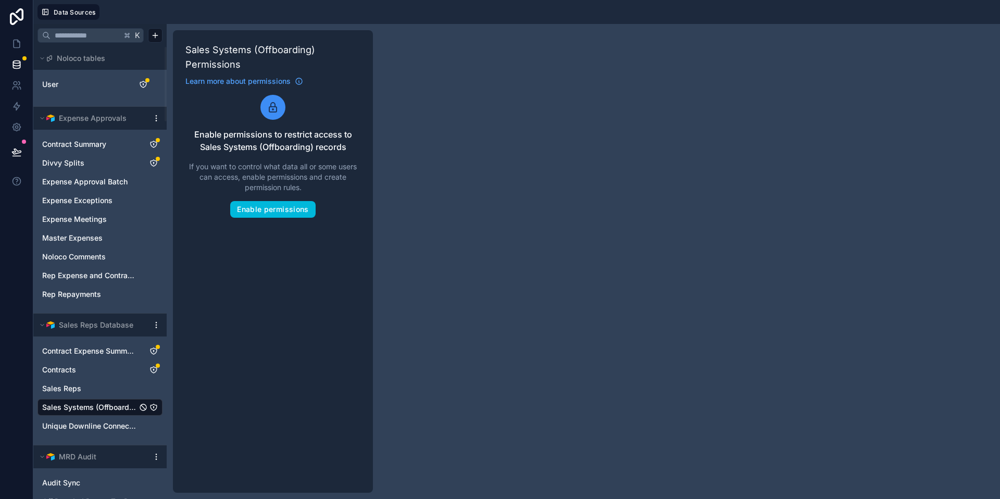
click at [298, 212] on button "Enable permissions" at bounding box center [272, 209] width 85 height 17
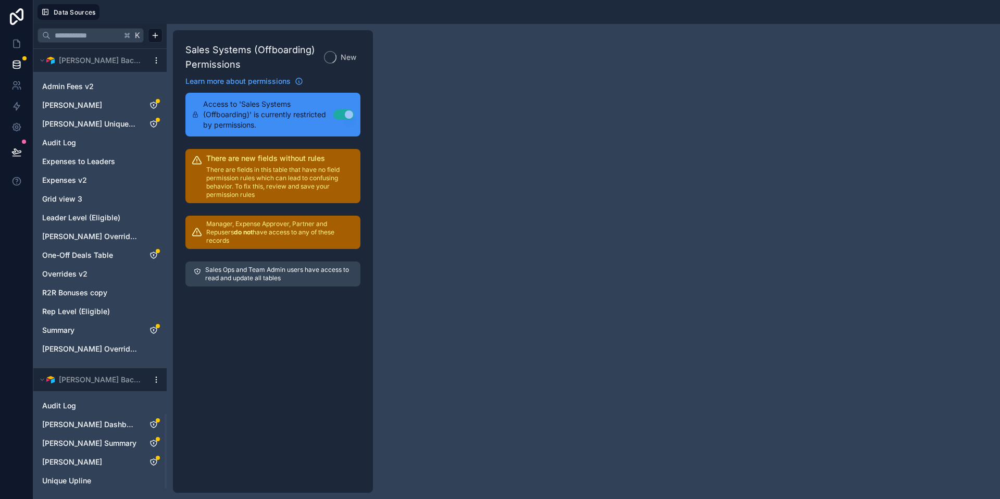
scroll to position [2297, 0]
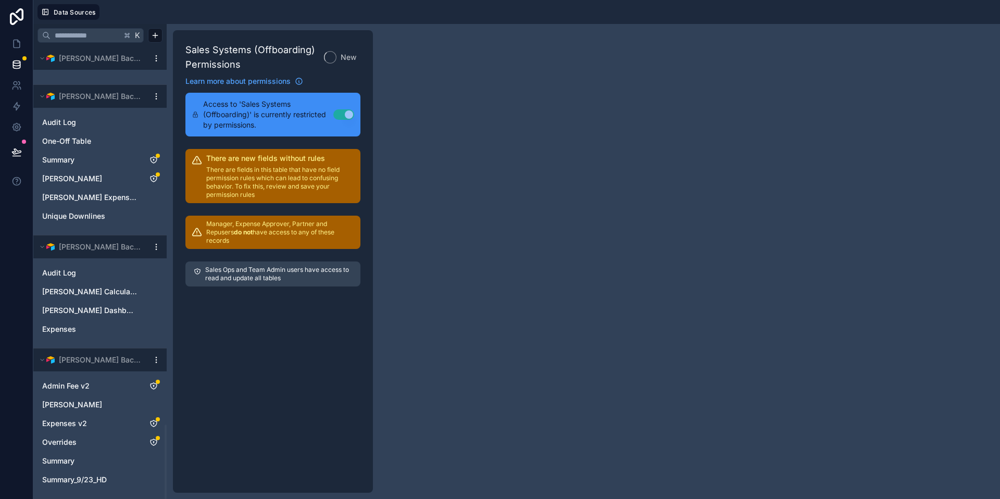
click at [100, 399] on link "Andrew Moffat" at bounding box center [89, 404] width 95 height 10
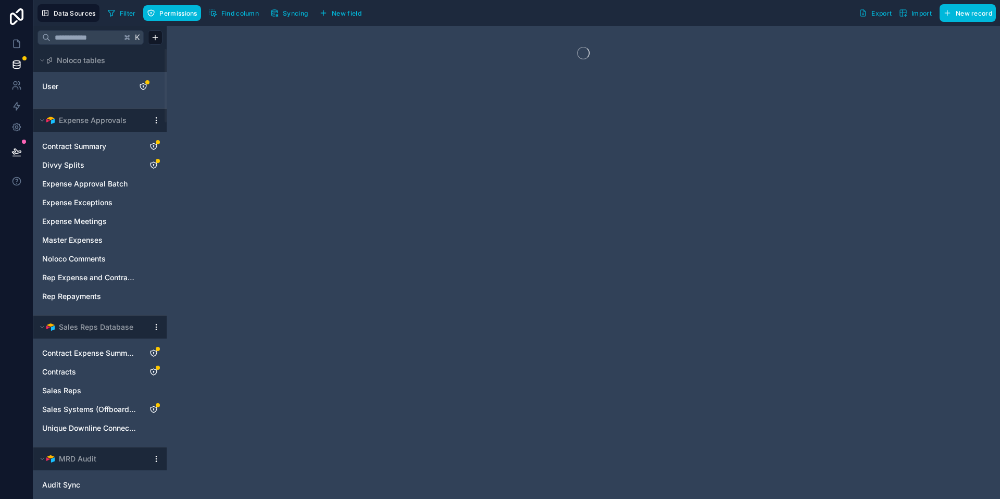
click at [183, 9] on span "Permissions" at bounding box center [177, 13] width 37 height 8
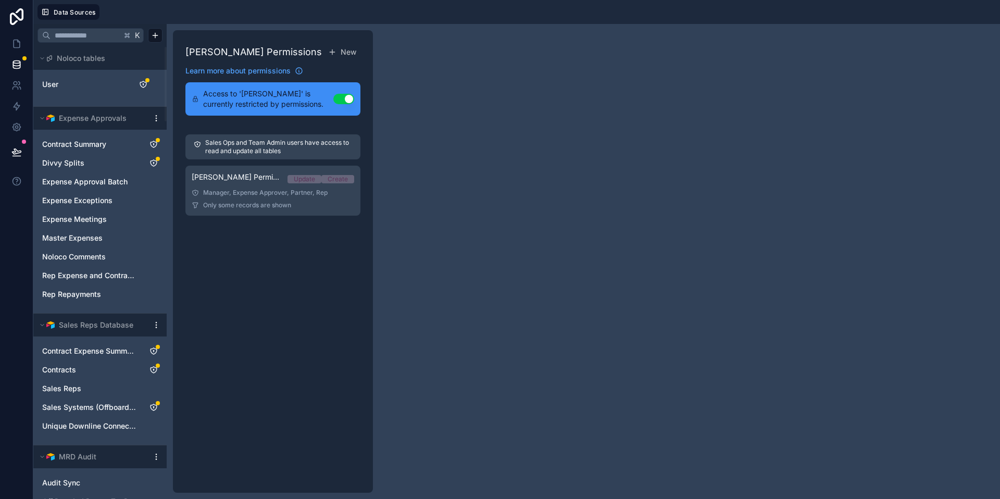
click at [296, 190] on div "Manager, Expense Approver, Partner, Rep" at bounding box center [273, 193] width 162 height 8
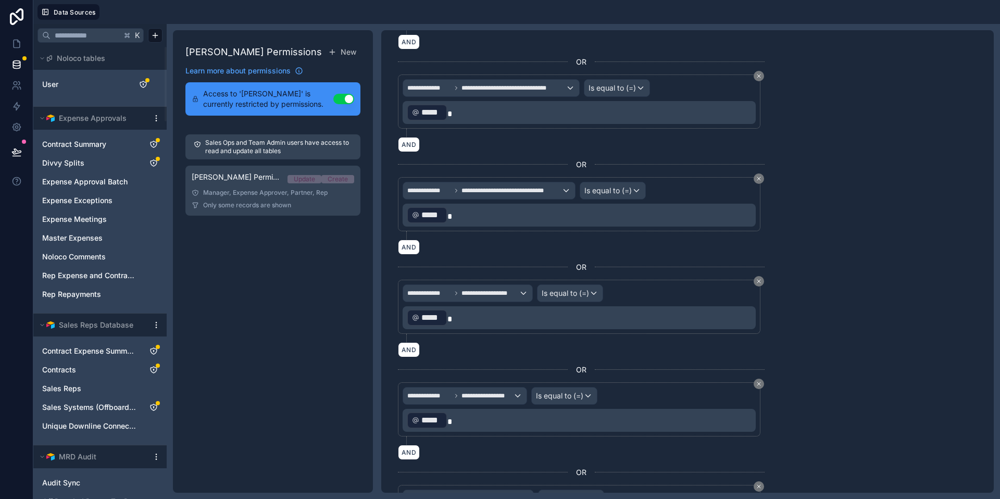
scroll to position [454, 0]
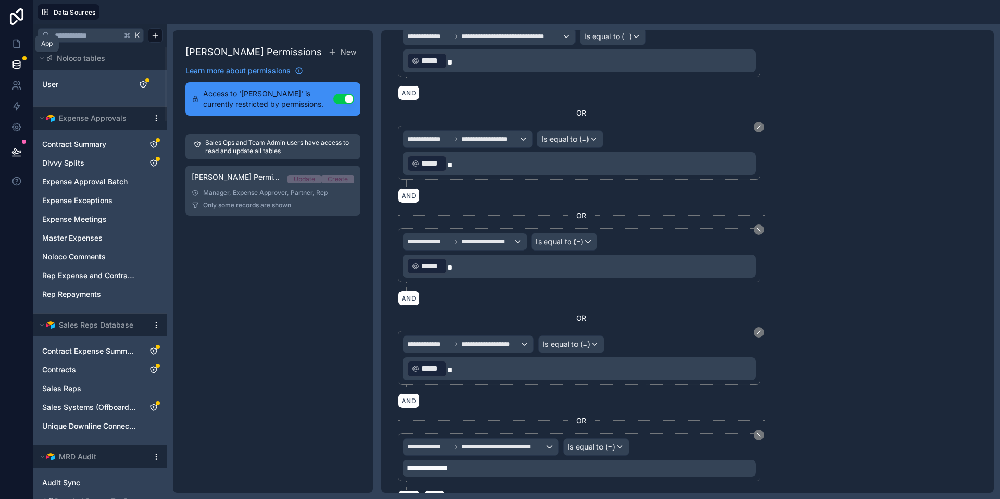
click at [19, 42] on icon at bounding box center [17, 44] width 6 height 8
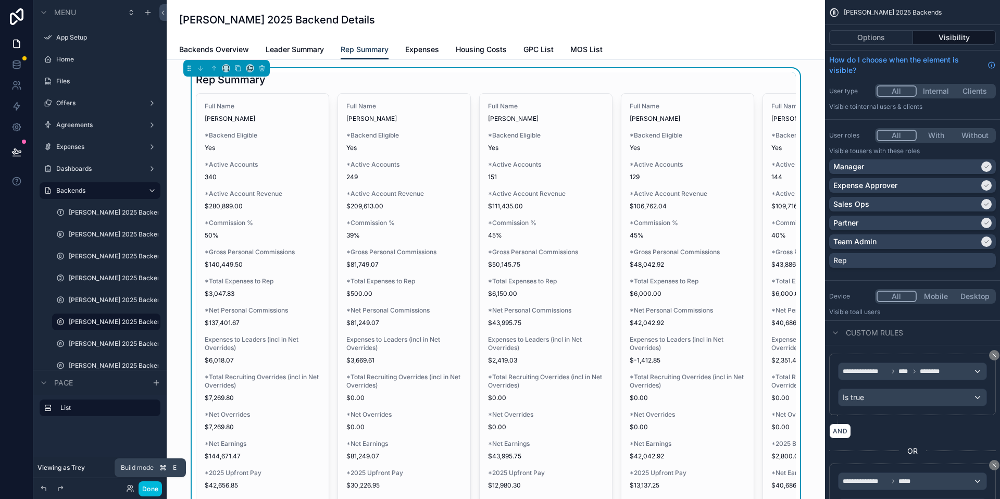
click at [150, 485] on button "Done" at bounding box center [150, 488] width 23 height 15
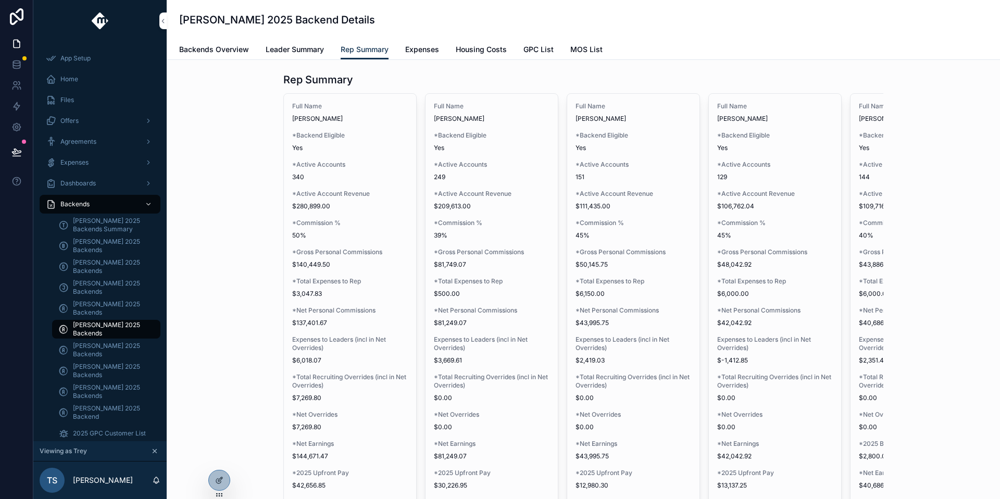
click at [0, 0] on icon at bounding box center [0, 0] width 0 height 0
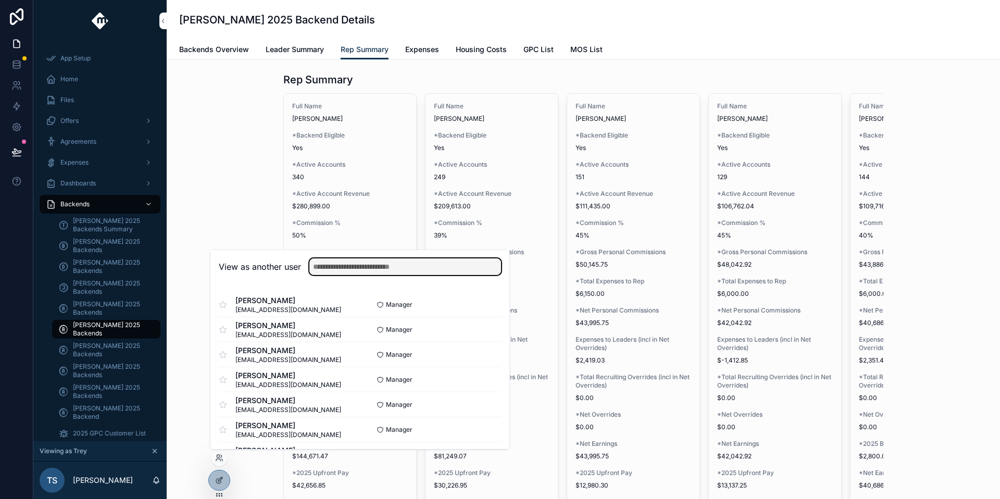
click at [348, 272] on input "text" at bounding box center [405, 266] width 192 height 17
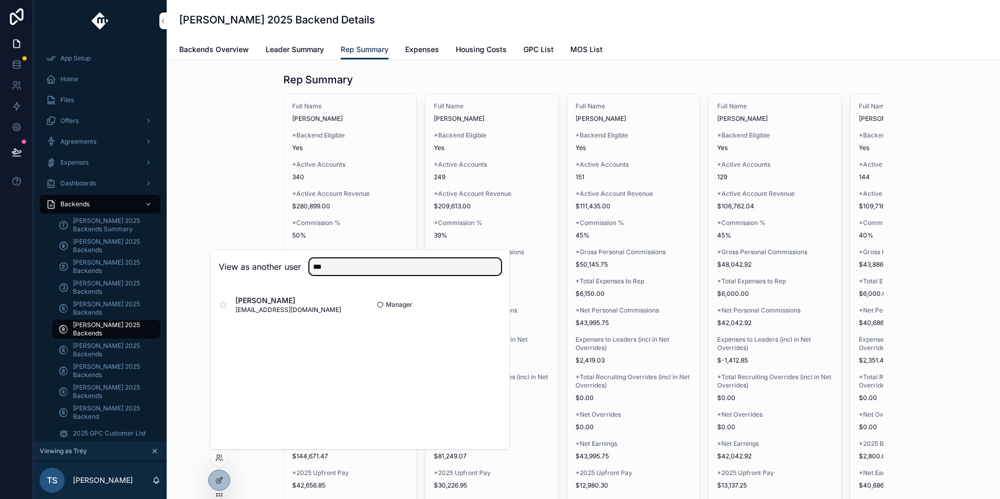
type input "***"
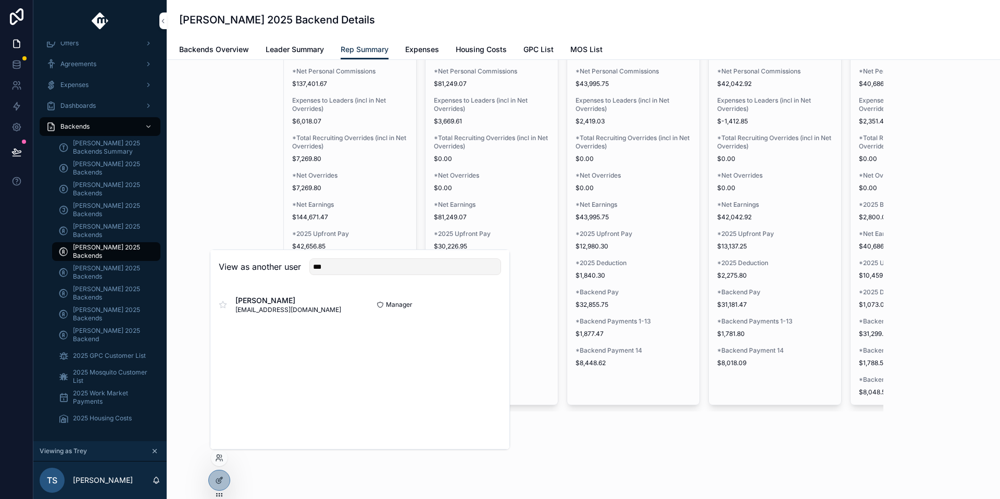
click at [0, 0] on button "Select" at bounding box center [0, 0] width 0 height 0
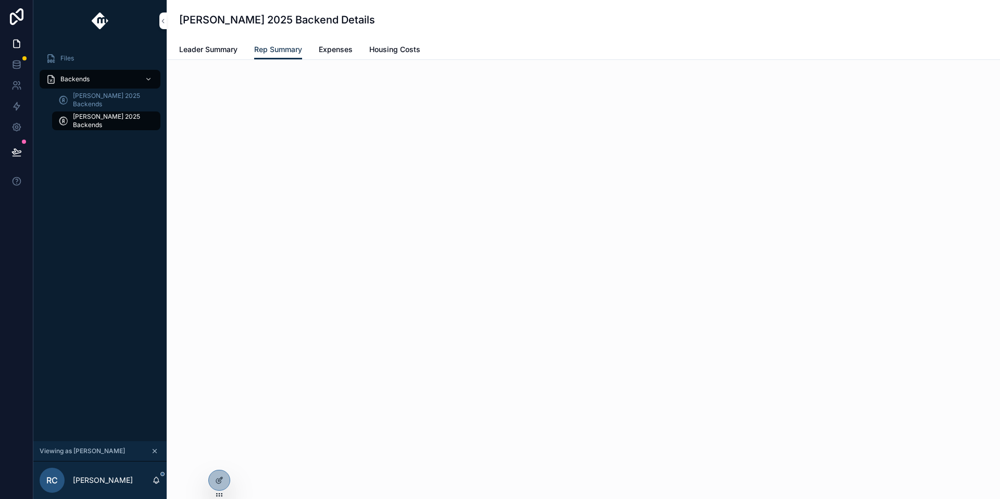
click at [230, 46] on span "Leader Summary" at bounding box center [208, 49] width 58 height 10
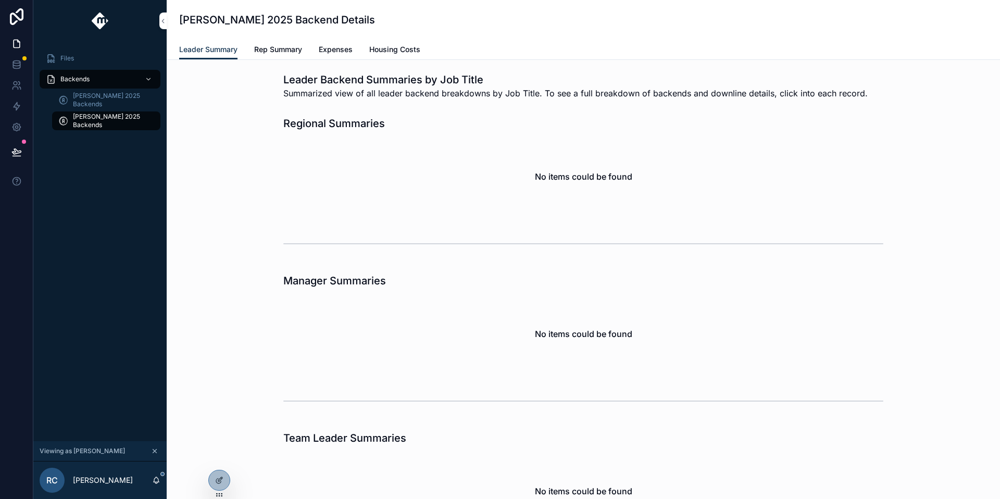
click at [287, 48] on span "Rep Summary" at bounding box center [278, 49] width 48 height 10
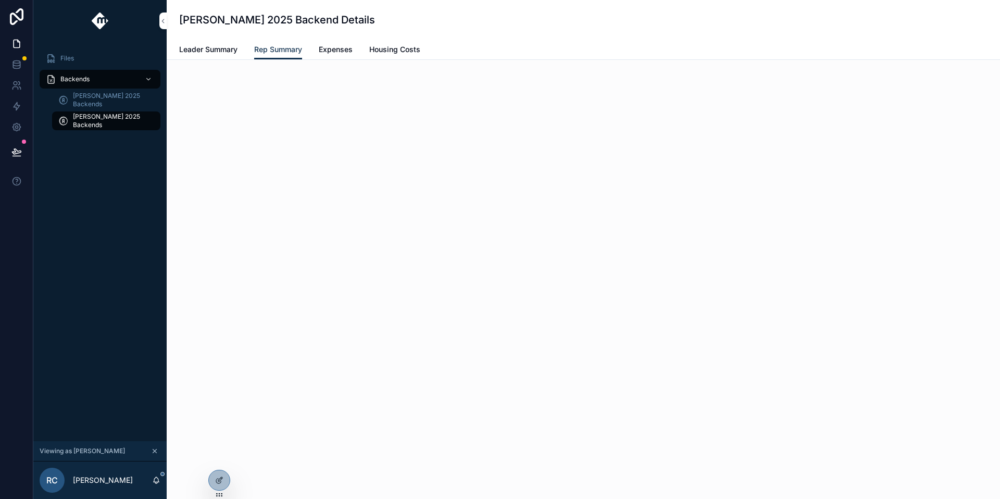
click at [204, 50] on span "Leader Summary" at bounding box center [208, 49] width 58 height 10
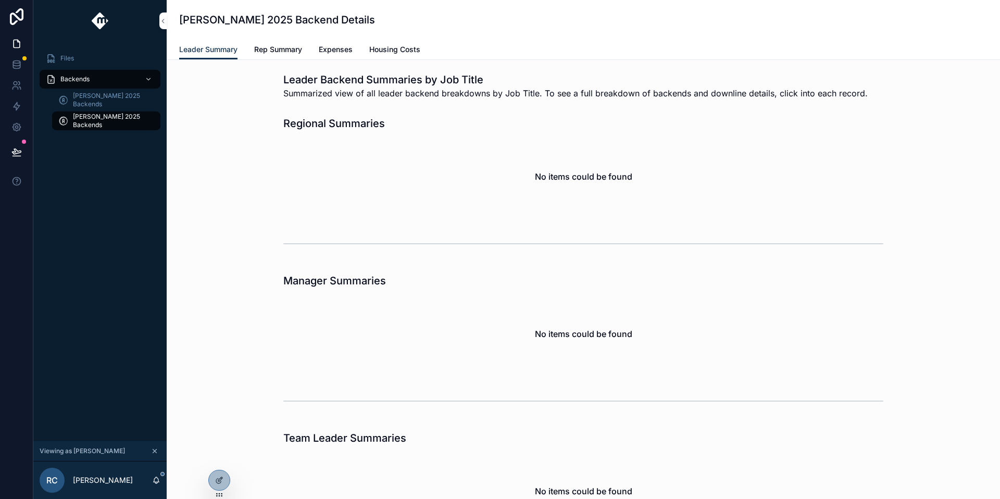
click at [283, 56] on link "Rep Summary" at bounding box center [278, 50] width 48 height 21
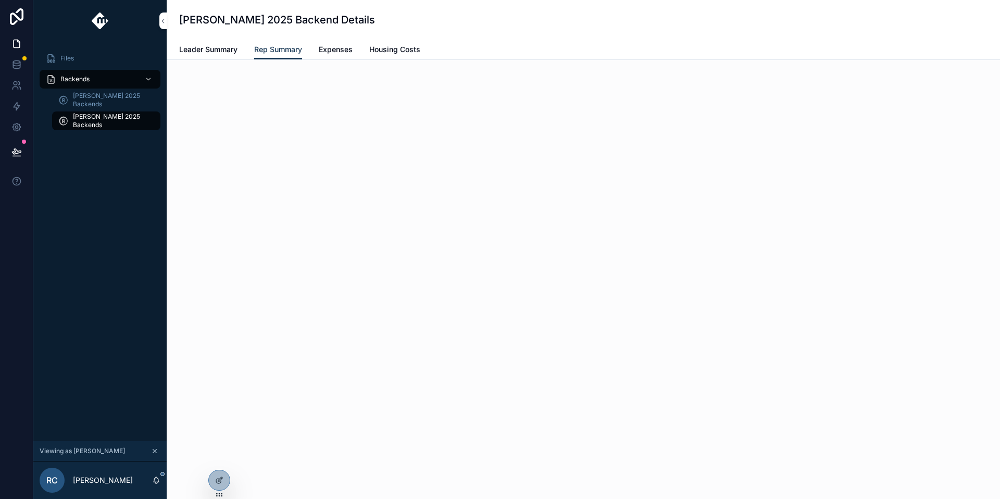
click at [348, 46] on span "Expenses" at bounding box center [336, 49] width 34 height 10
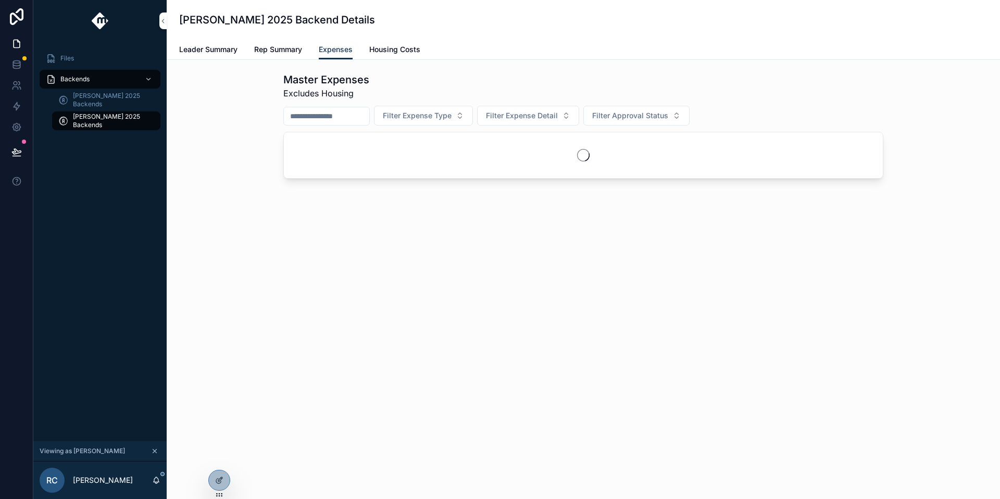
click at [289, 48] on span "Rep Summary" at bounding box center [278, 49] width 48 height 10
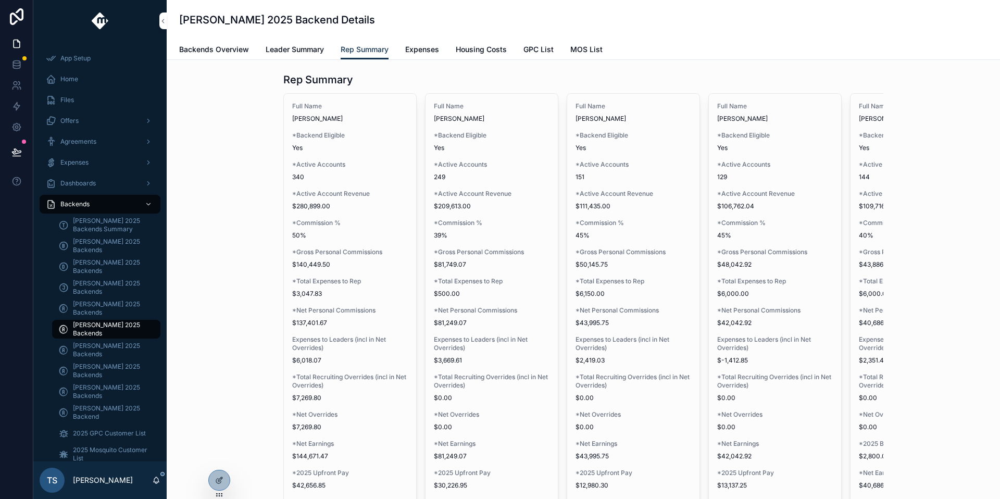
click at [0, 0] on icon at bounding box center [0, 0] width 0 height 0
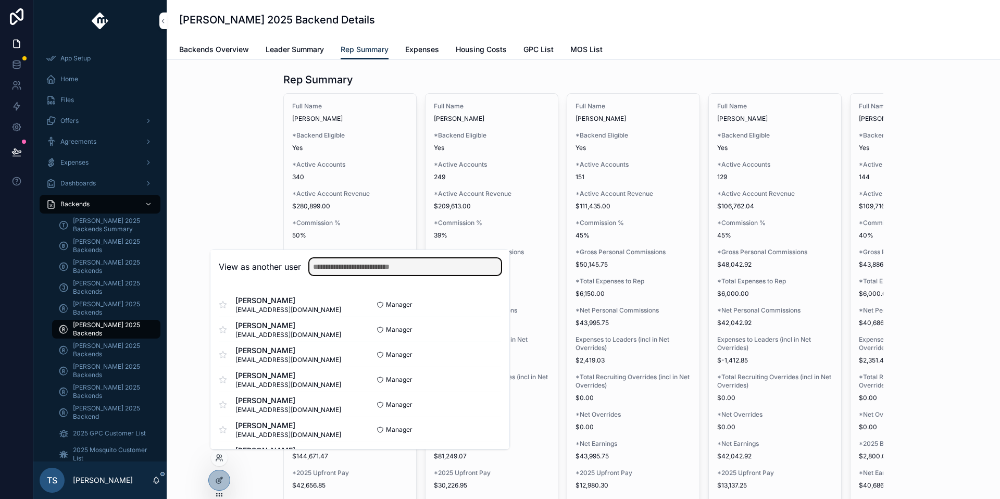
click at [363, 273] on input "text" at bounding box center [405, 266] width 192 height 17
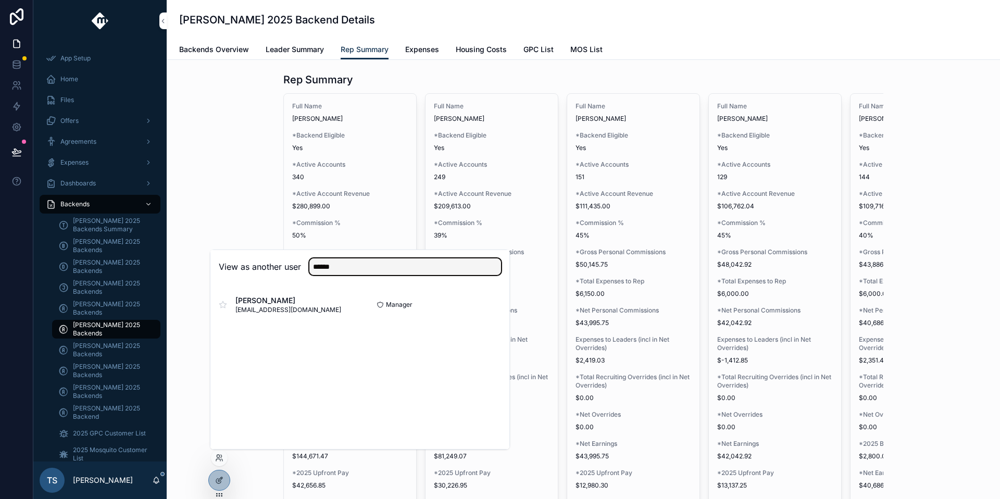
type input "******"
click at [0, 0] on button "Select" at bounding box center [0, 0] width 0 height 0
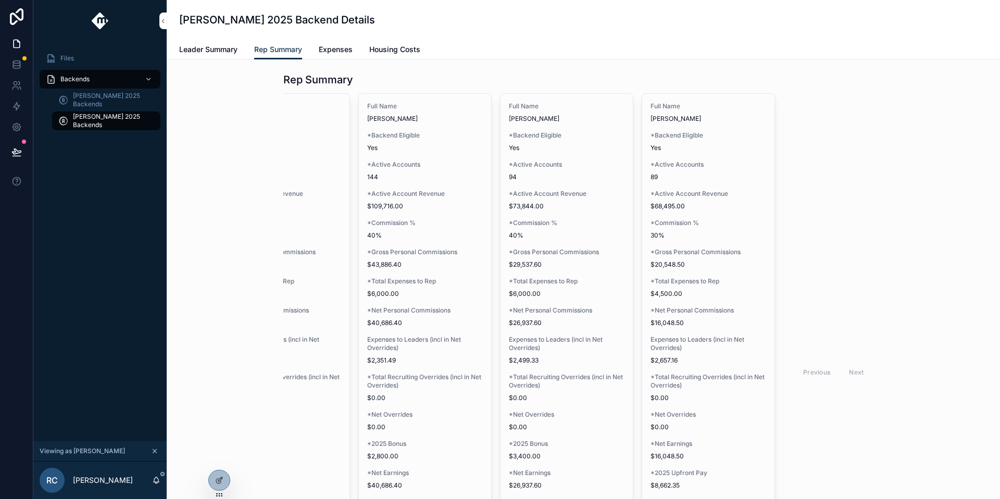
scroll to position [0, 208]
click at [0, 0] on icon at bounding box center [0, 0] width 0 height 0
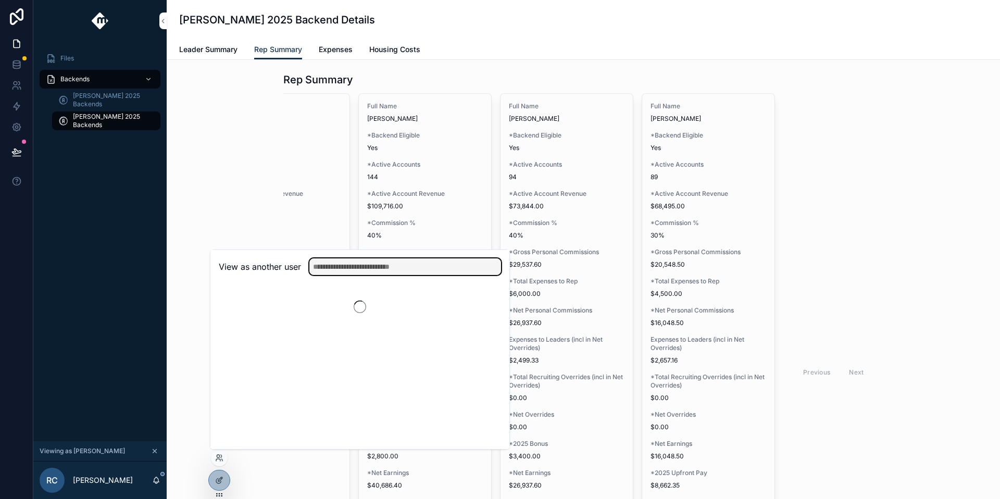
click at [356, 268] on input "text" at bounding box center [405, 266] width 192 height 17
type input "******"
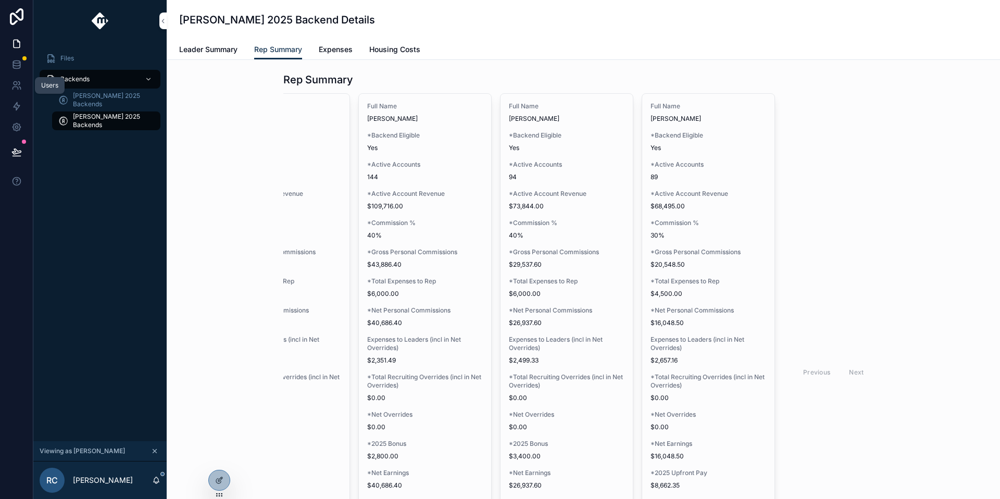
click at [16, 90] on icon at bounding box center [16, 85] width 10 height 10
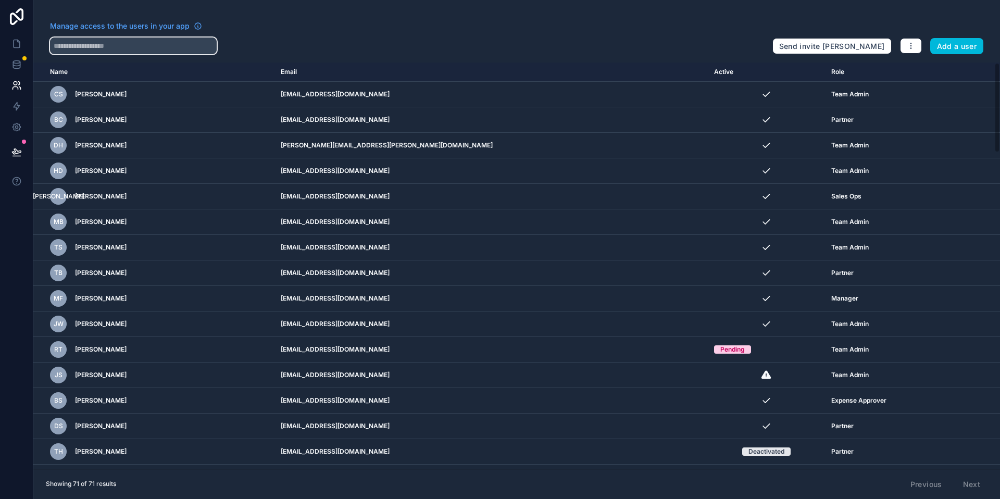
click at [135, 40] on input "text" at bounding box center [133, 45] width 167 height 17
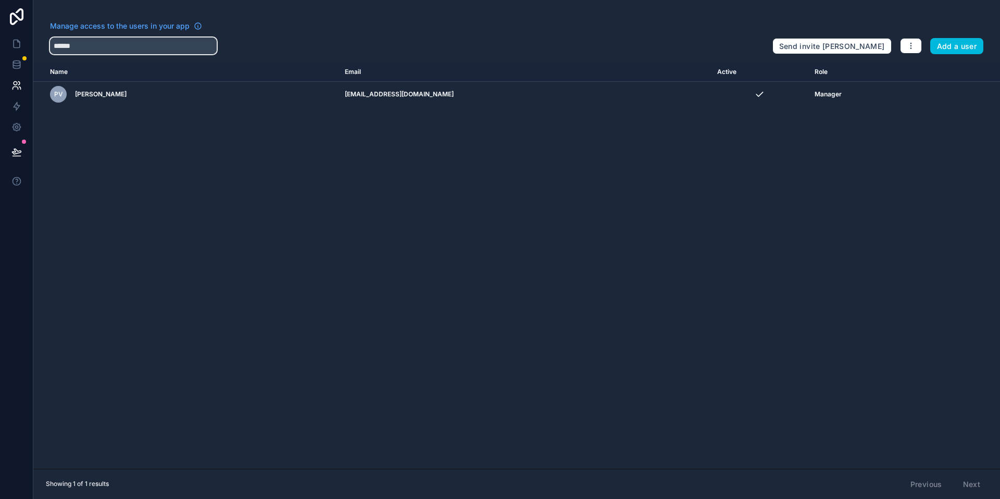
type input "******"
click at [11, 70] on link at bounding box center [16, 64] width 33 height 21
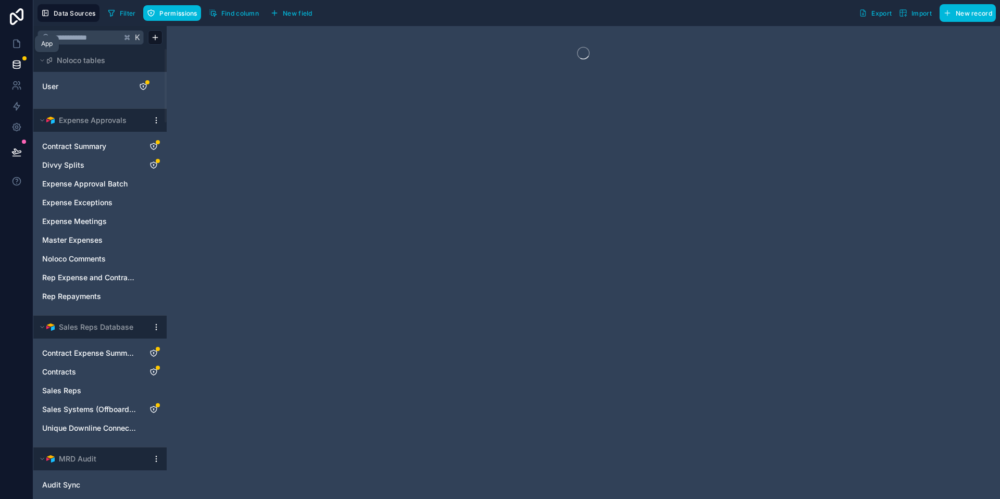
click at [24, 47] on link at bounding box center [16, 43] width 33 height 21
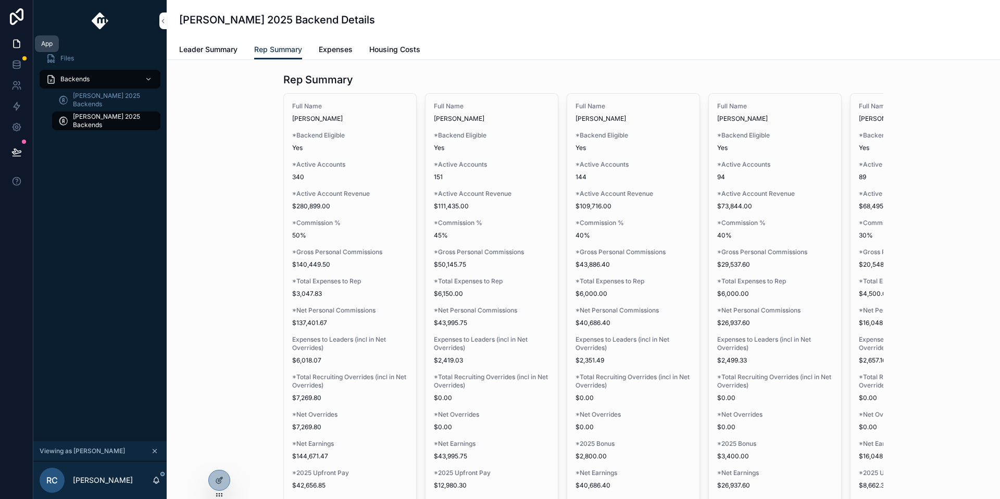
click at [19, 45] on icon at bounding box center [17, 44] width 6 height 8
click at [0, 0] on icon at bounding box center [0, 0] width 0 height 0
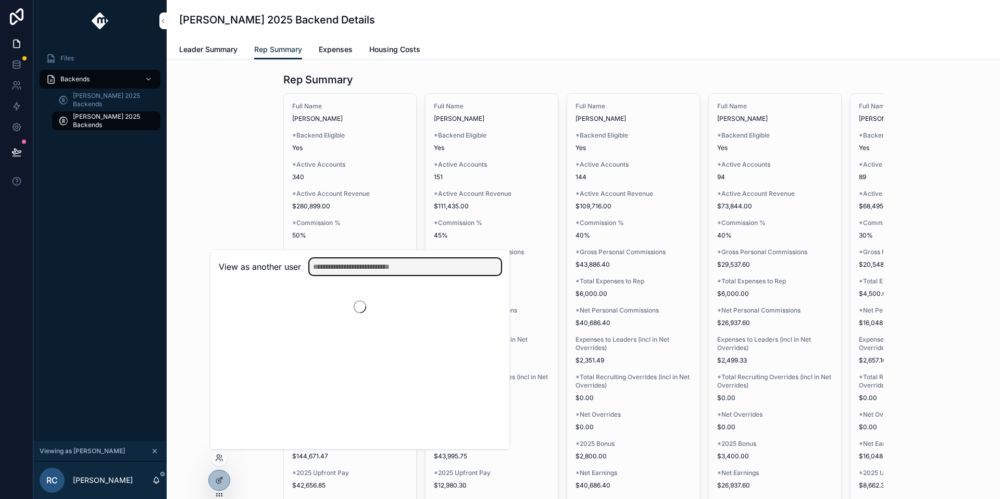
click at [360, 267] on input "text" at bounding box center [405, 266] width 192 height 17
type input "****"
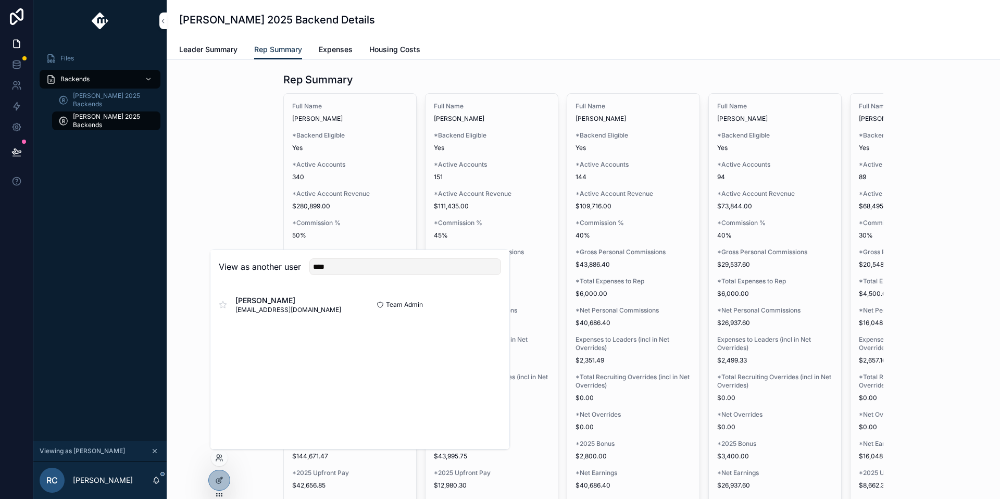
click at [0, 0] on button "Select" at bounding box center [0, 0] width 0 height 0
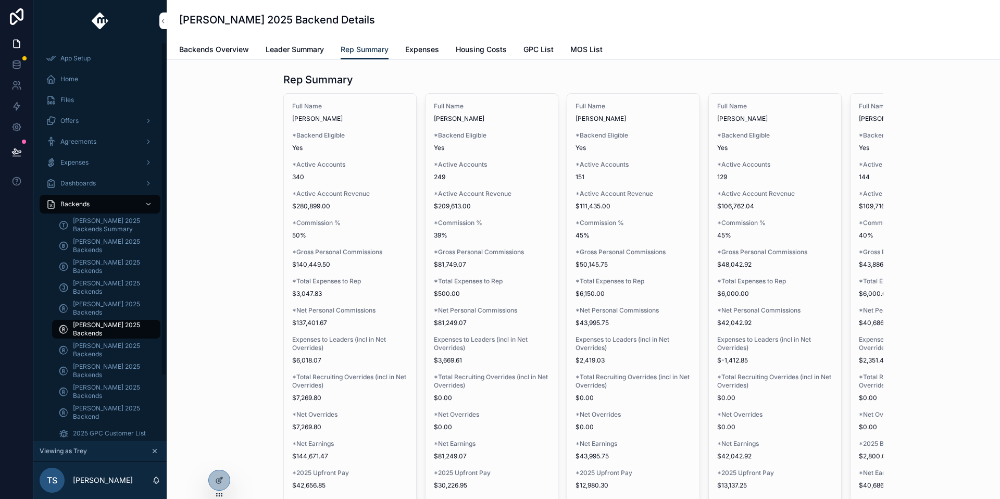
click at [104, 225] on span "[PERSON_NAME] 2025 Backends Summary" at bounding box center [111, 225] width 77 height 17
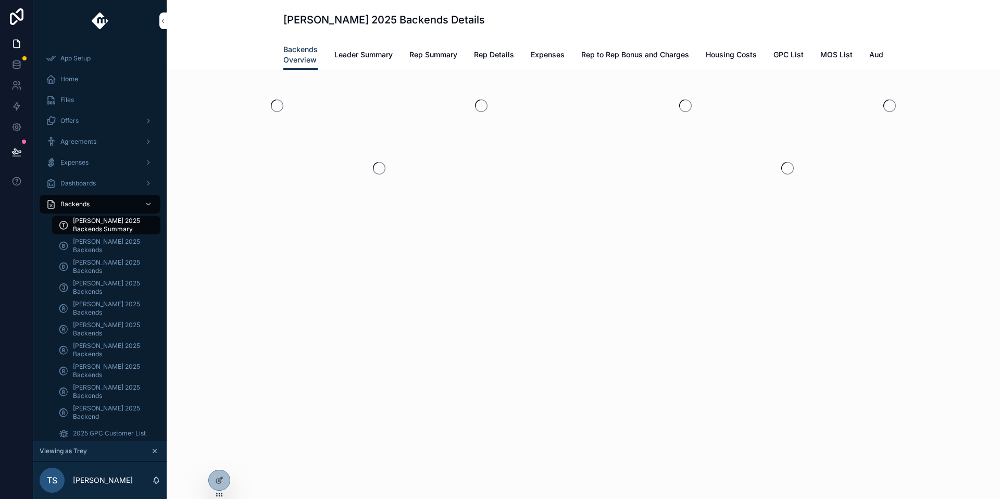
click at [444, 60] on link "Rep Summary" at bounding box center [433, 55] width 48 height 21
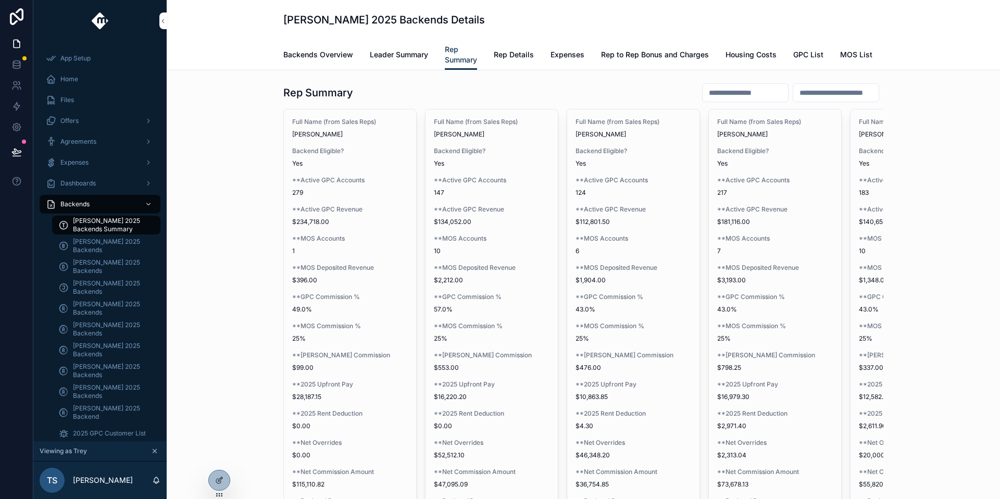
click at [732, 100] on input "scrollable content" at bounding box center [744, 92] width 85 height 15
type input "*"
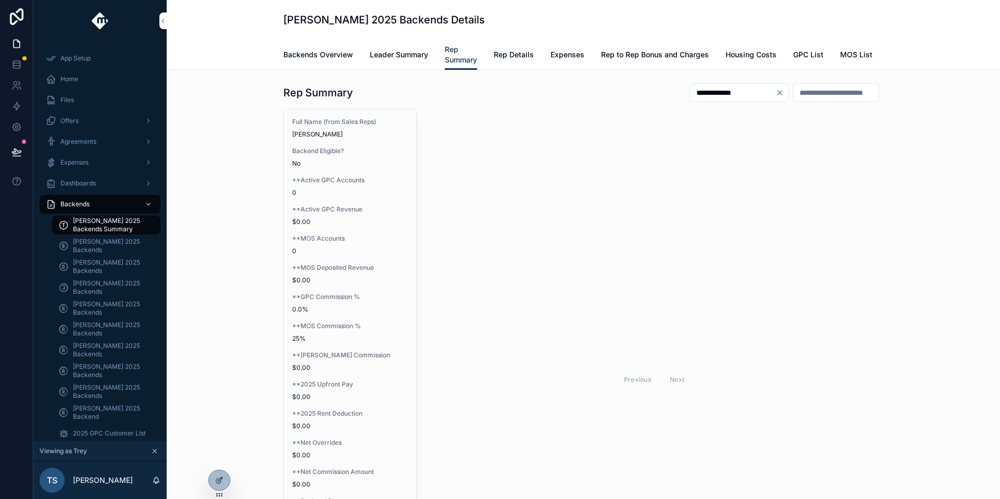
click at [736, 102] on div "**********" at bounding box center [738, 92] width 99 height 19
click at [736, 100] on input "**********" at bounding box center [732, 92] width 85 height 15
type input "*****"
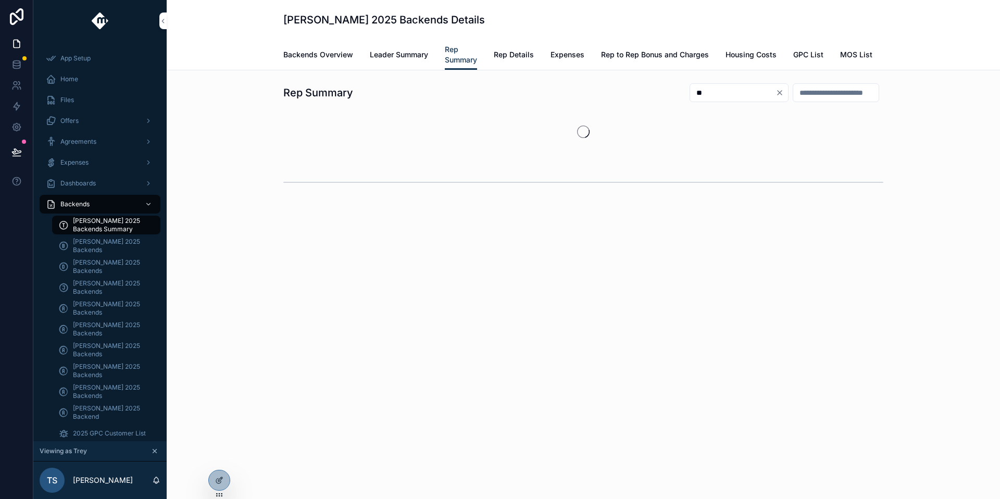
type input "***"
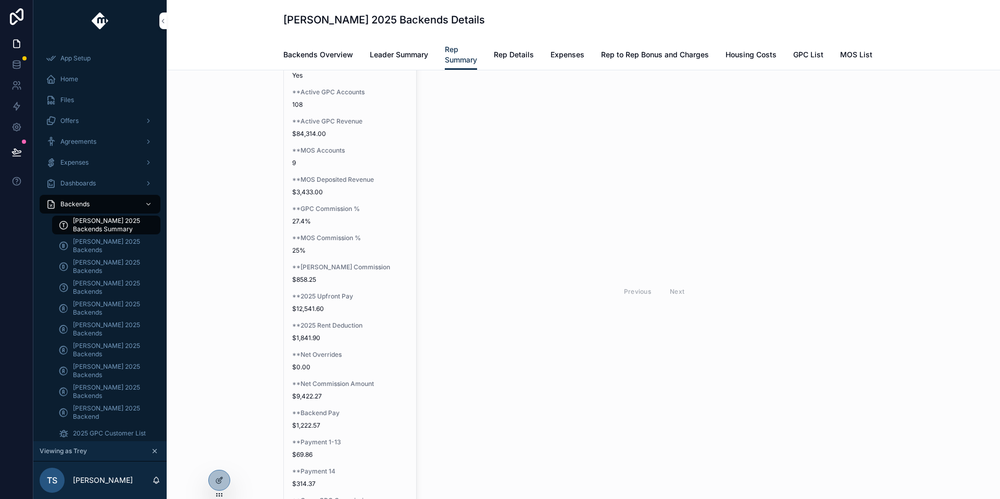
scroll to position [82, 0]
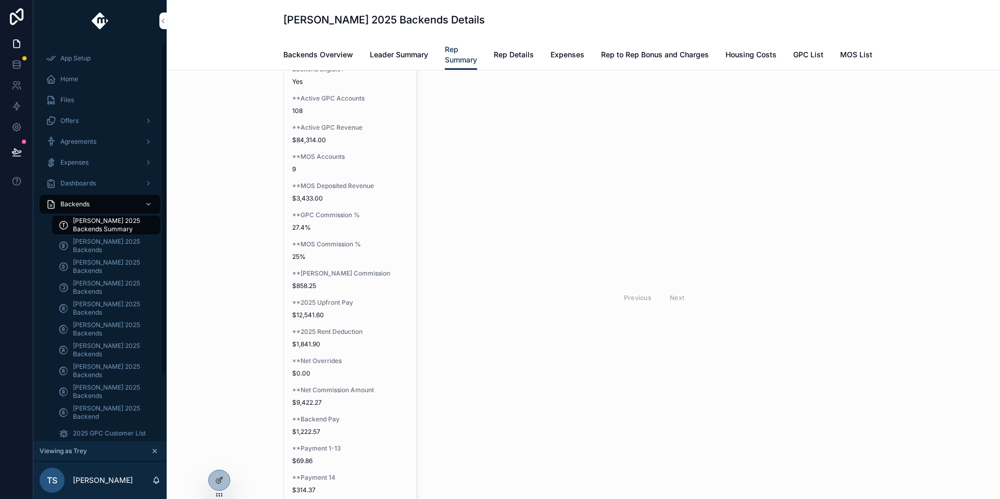
type input "**********"
click at [213, 475] on div at bounding box center [219, 480] width 21 height 20
click at [330, 307] on span "**2025 Upfront Pay" at bounding box center [350, 302] width 116 height 8
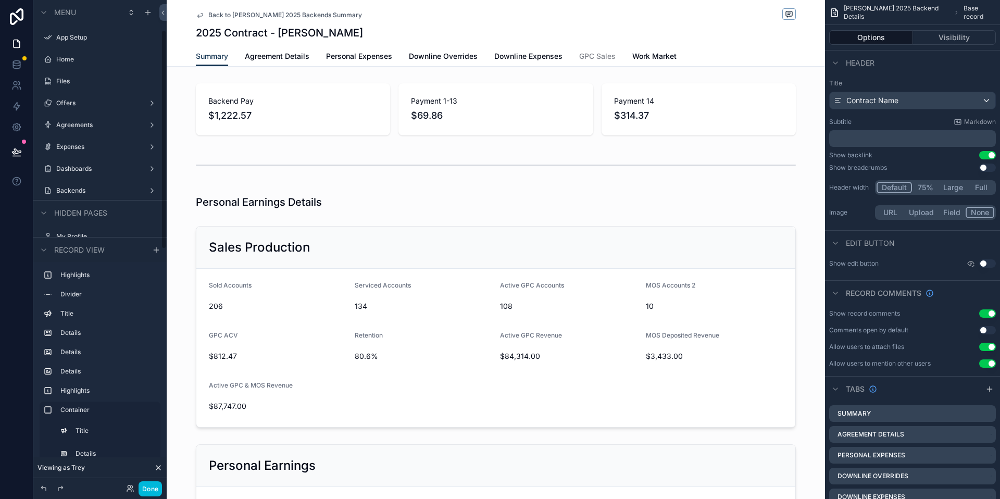
scroll to position [66, 0]
click at [290, 9] on div "Back to Tanner Boren 2025 Backends Summary" at bounding box center [496, 14] width 600 height 13
click at [279, 12] on span "Back to Tanner Boren 2025 Backends Summary" at bounding box center [285, 15] width 154 height 8
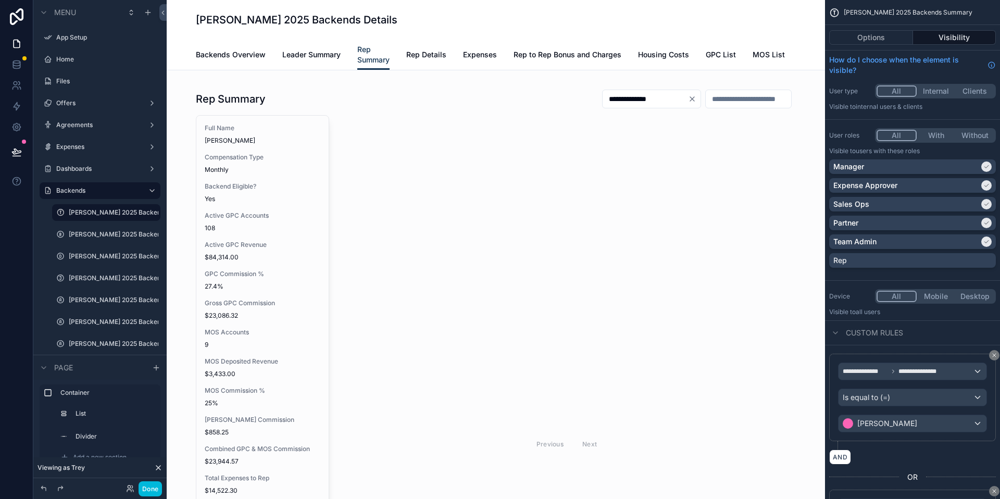
click at [670, 106] on div "scrollable content" at bounding box center [496, 451] width 642 height 745
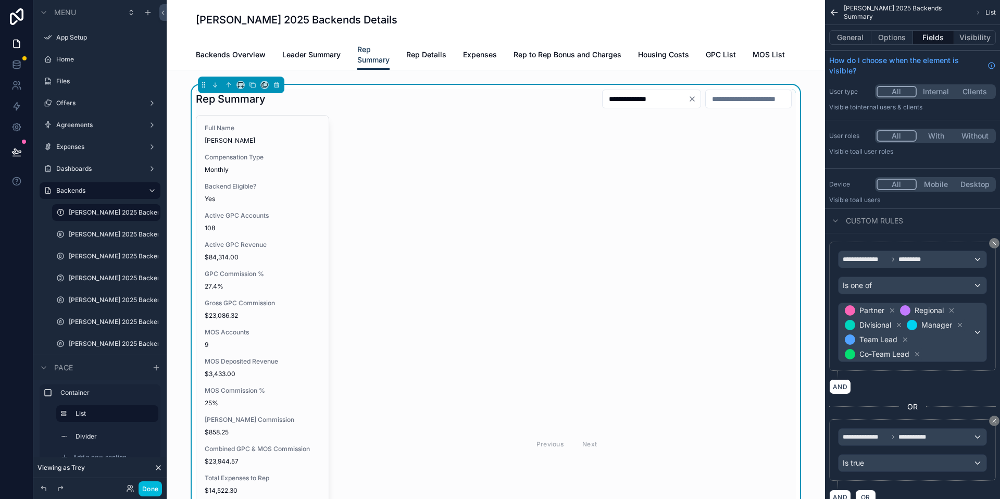
click at [670, 100] on input "**********" at bounding box center [644, 99] width 85 height 15
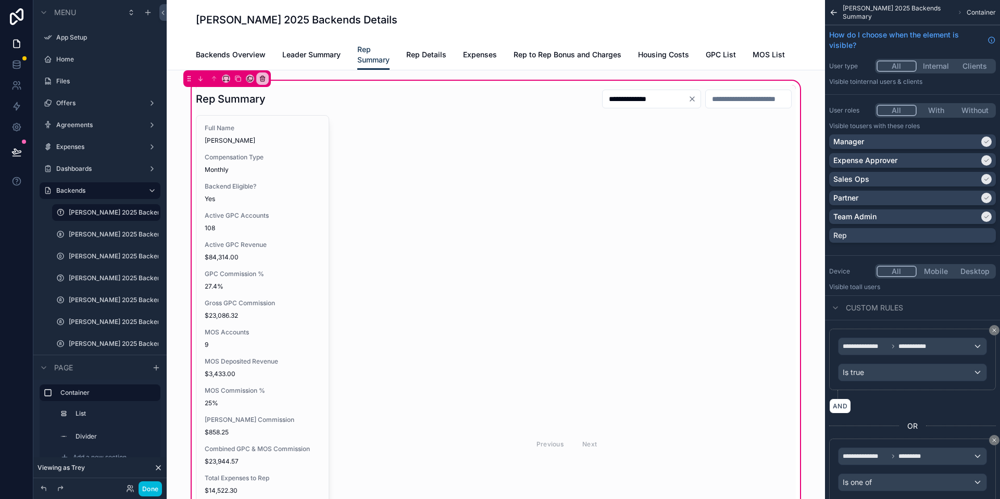
click at [673, 103] on div "scrollable content" at bounding box center [496, 431] width 612 height 692
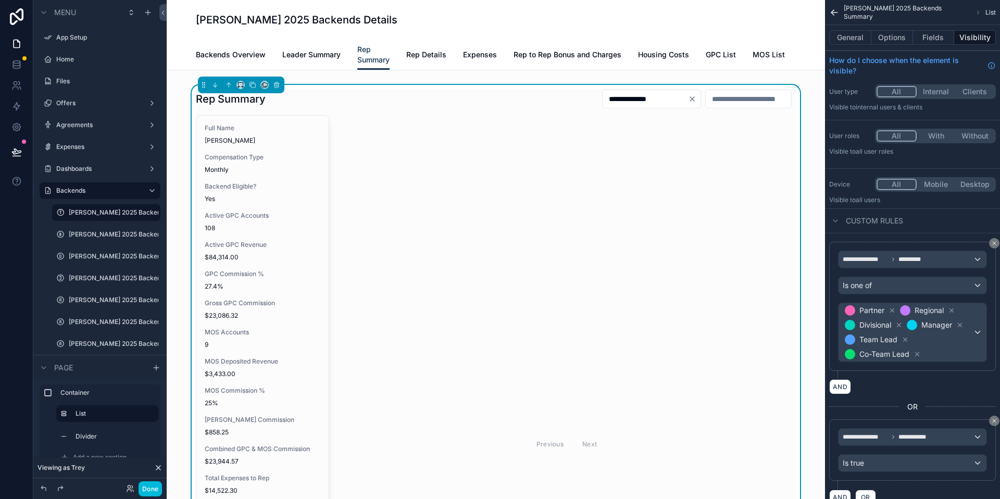
click at [688, 103] on icon "Clear" at bounding box center [692, 99] width 8 height 8
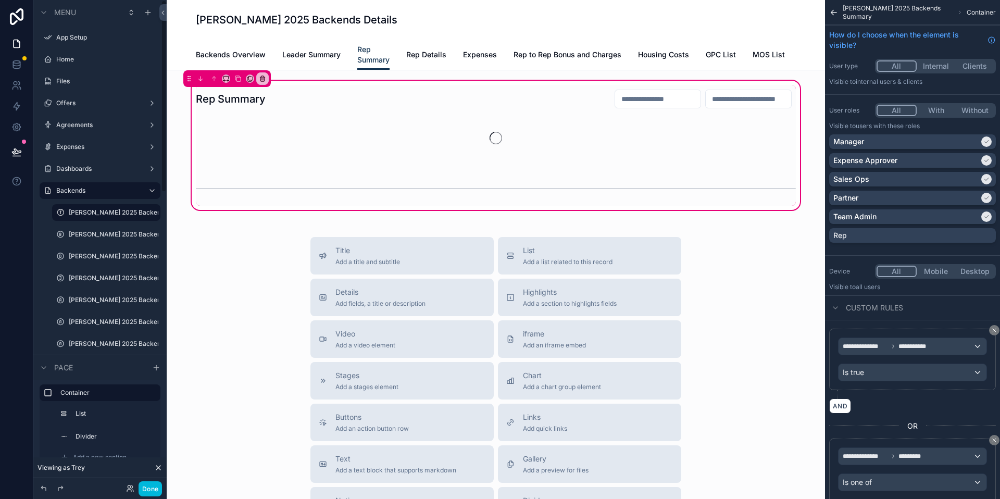
click at [153, 492] on button "Done" at bounding box center [150, 488] width 23 height 15
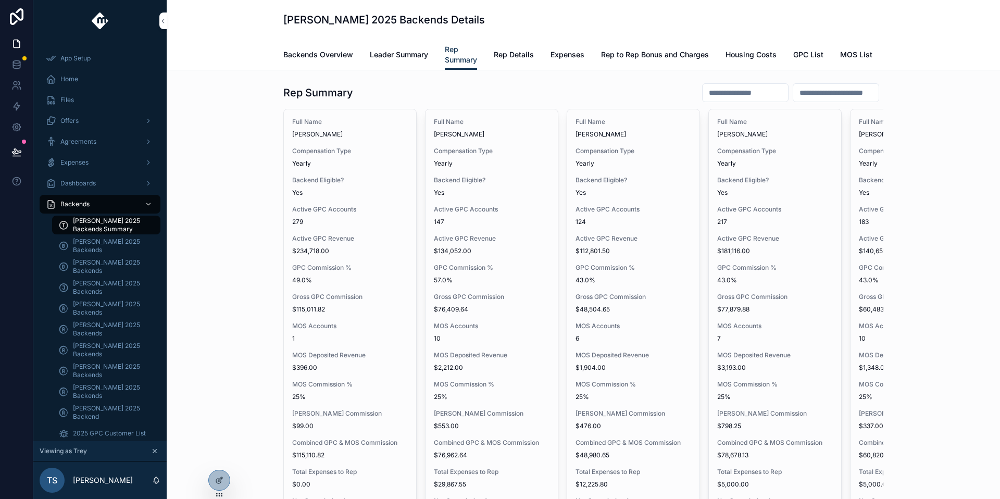
click at [718, 96] on input "scrollable content" at bounding box center [744, 92] width 85 height 15
type input "*********"
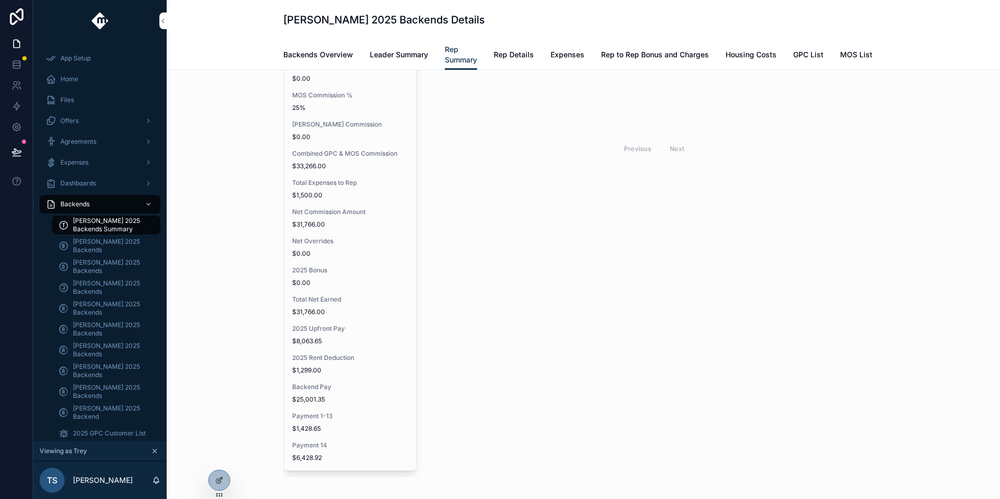
scroll to position [78, 0]
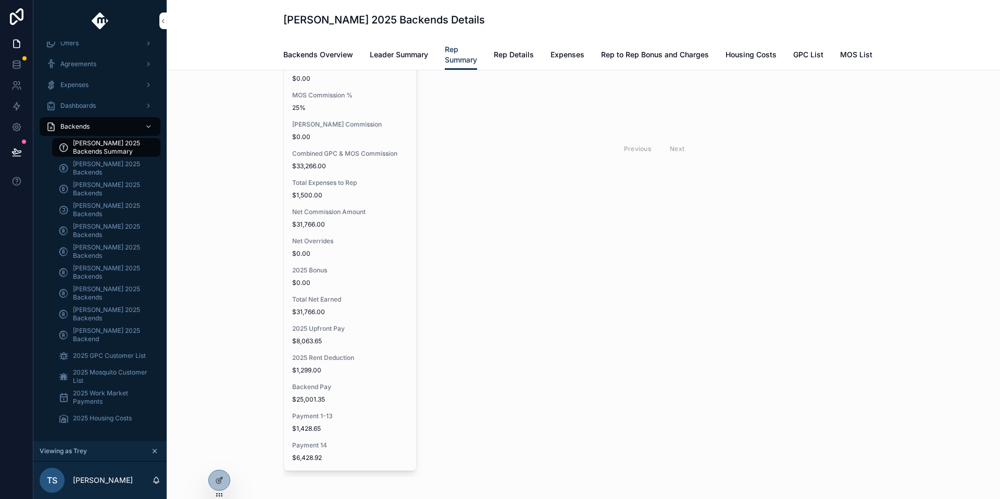
click at [108, 396] on span "2025 Work Market Payments" at bounding box center [111, 397] width 77 height 17
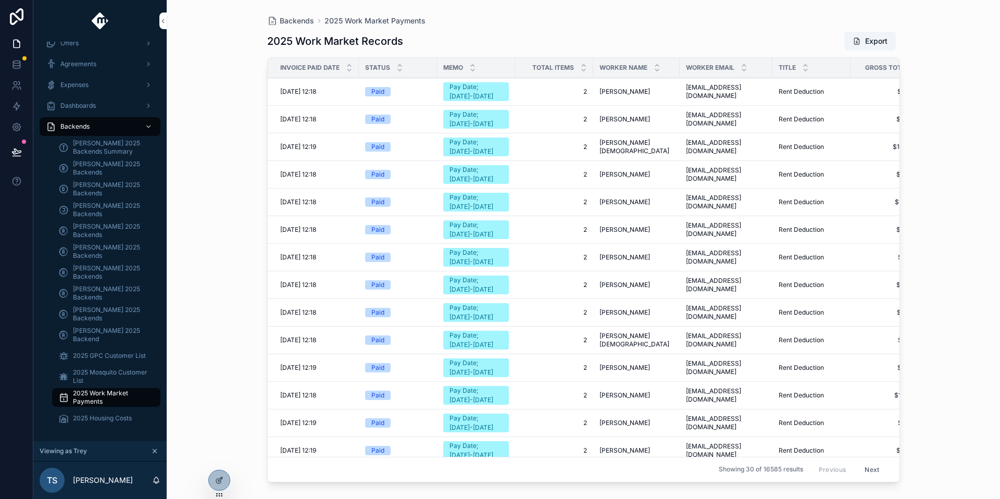
click at [99, 100] on div "Dashboards" at bounding box center [100, 105] width 108 height 17
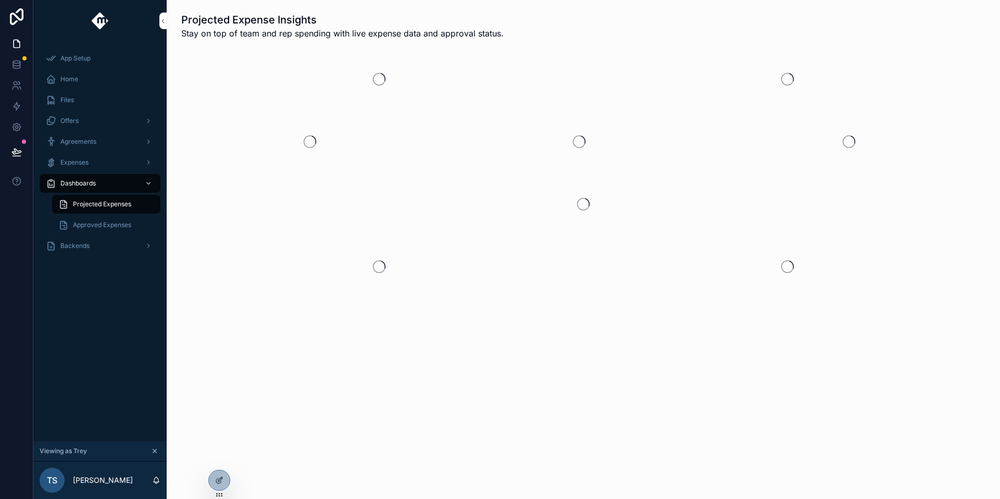
click at [127, 162] on div "Expenses" at bounding box center [100, 162] width 108 height 17
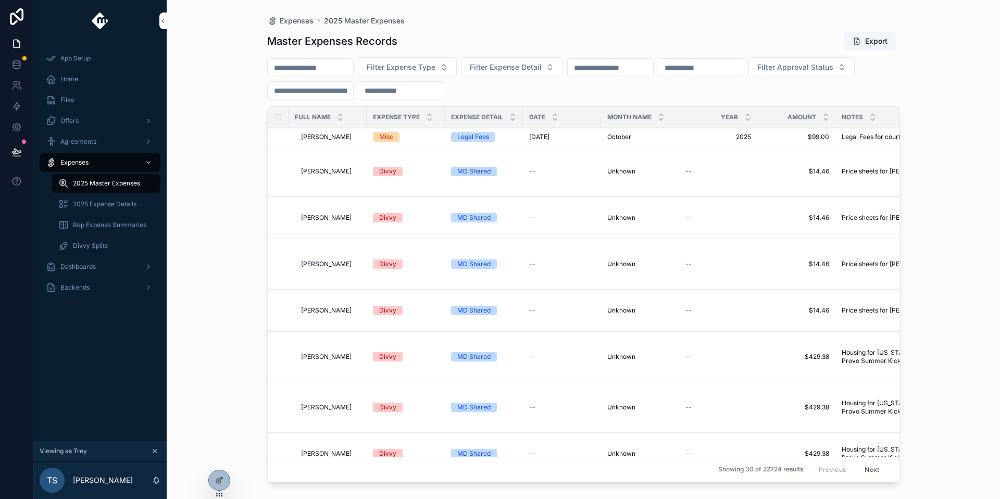
click at [128, 136] on div "Agreements" at bounding box center [100, 141] width 108 height 17
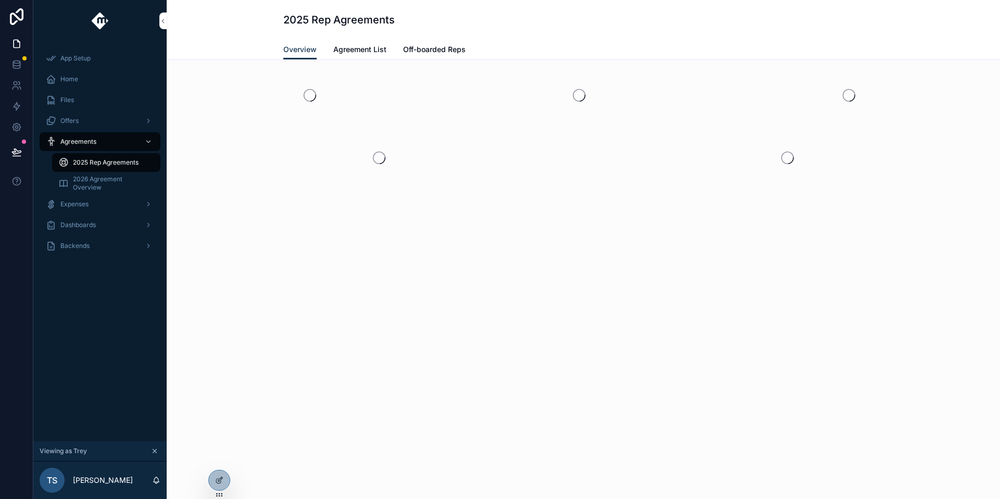
click at [134, 120] on div "Offers" at bounding box center [100, 120] width 108 height 17
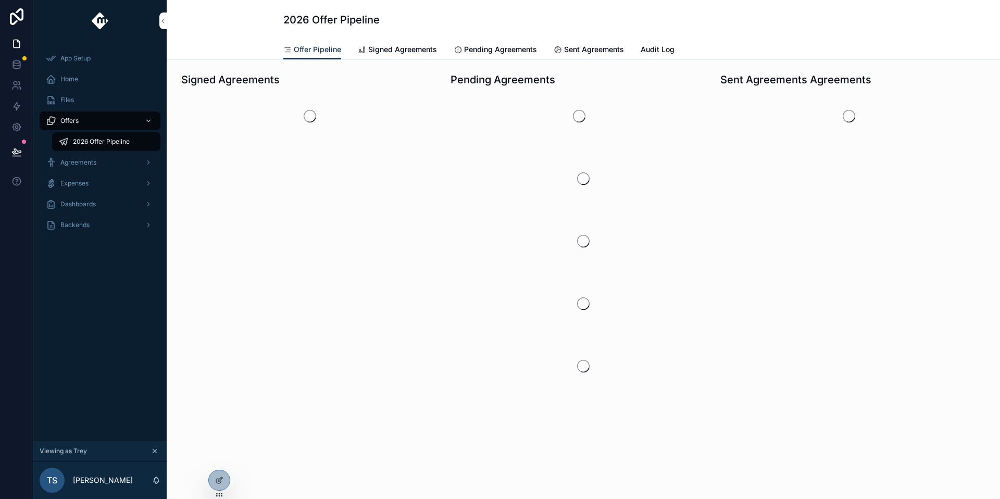
click at [108, 205] on div "Dashboards" at bounding box center [100, 204] width 108 height 17
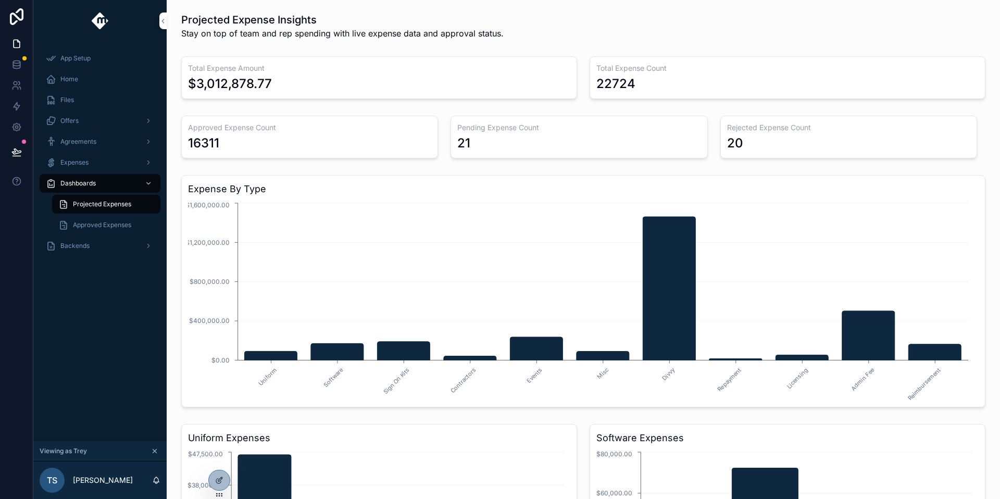
click at [102, 247] on div "Backends" at bounding box center [100, 245] width 108 height 17
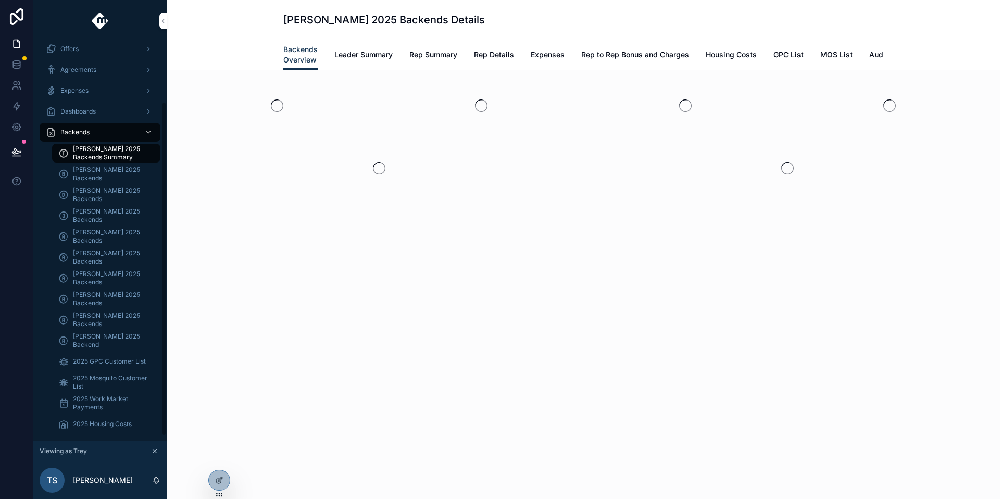
scroll to position [78, 0]
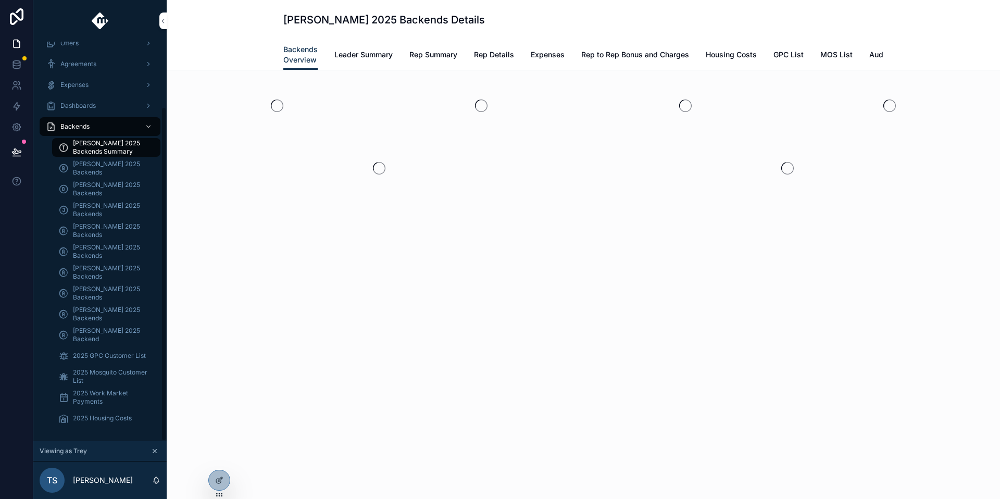
click at [108, 389] on span "2025 Work Market Payments" at bounding box center [111, 397] width 77 height 17
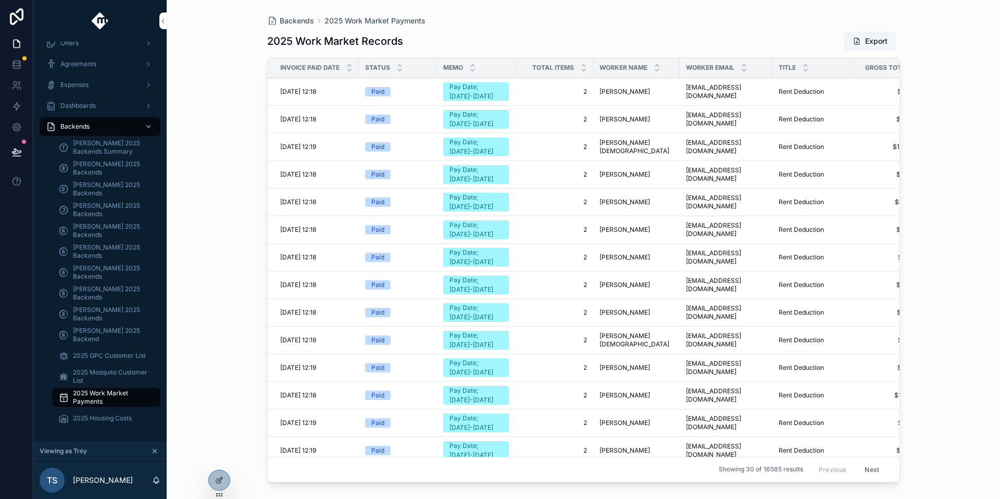
click at [621, 67] on span "Worker Name" at bounding box center [623, 68] width 48 height 8
click at [657, 65] on icon "scrollable content" at bounding box center [657, 66] width 4 height 2
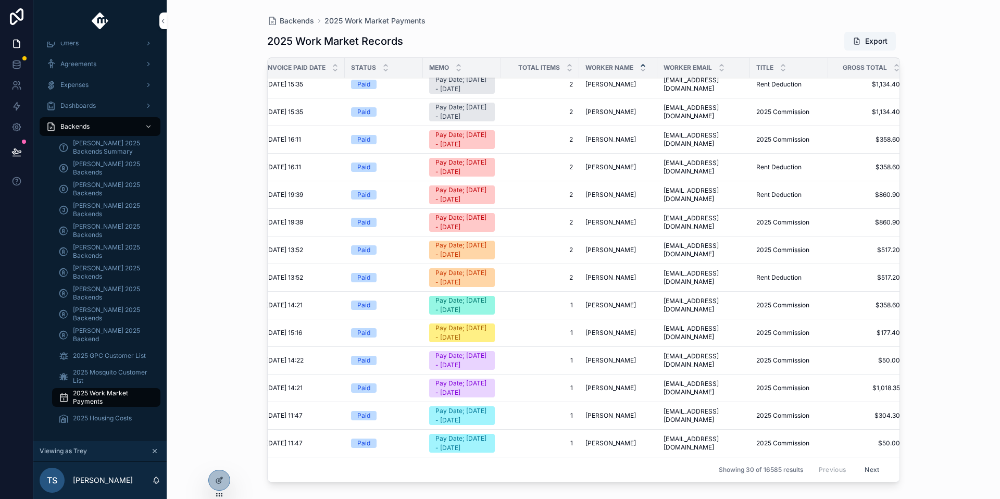
scroll to position [550, 0]
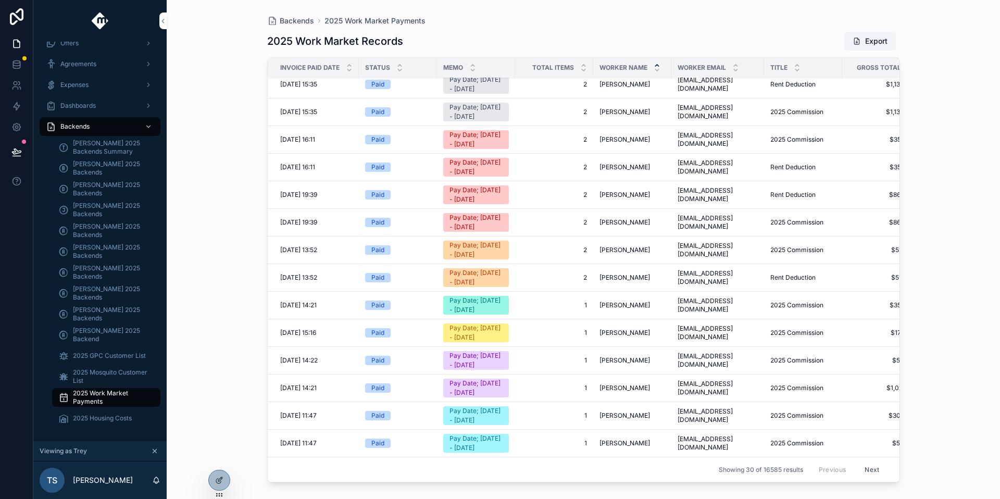
click at [857, 461] on button "Next" at bounding box center [871, 469] width 29 height 16
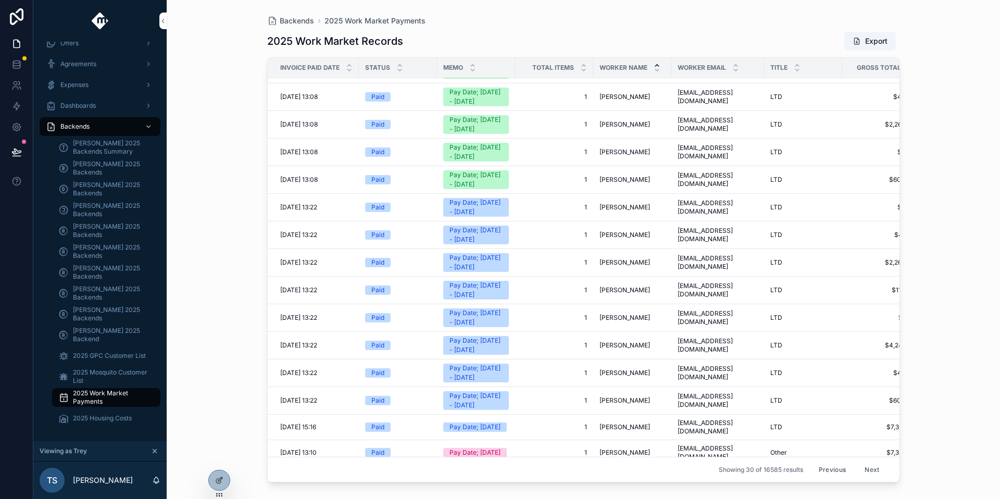
scroll to position [605, 0]
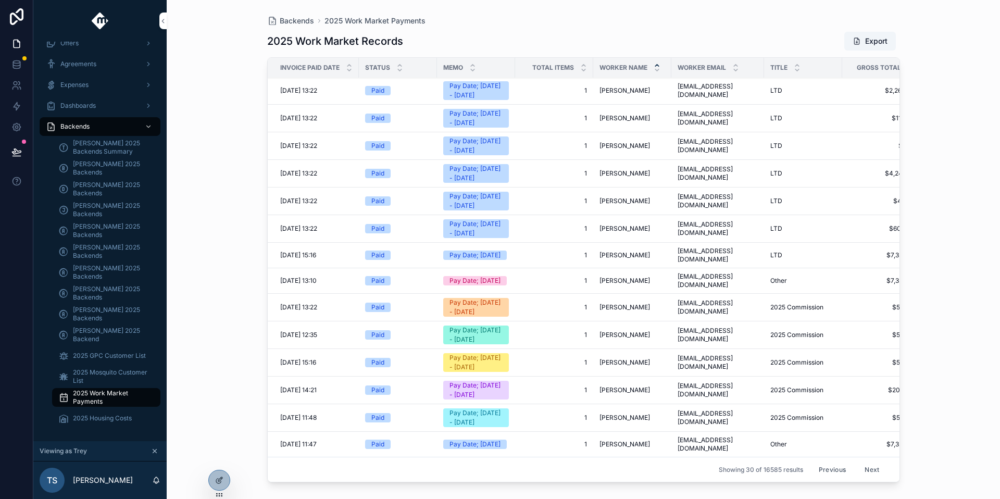
click at [96, 150] on span "[PERSON_NAME] 2025 Backends Summary" at bounding box center [111, 147] width 77 height 17
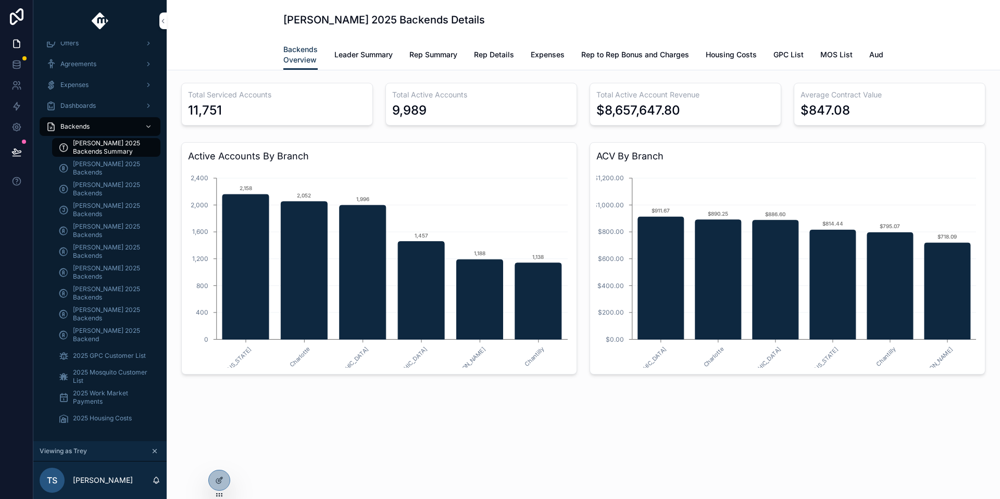
click at [438, 59] on span "Rep Summary" at bounding box center [433, 54] width 48 height 10
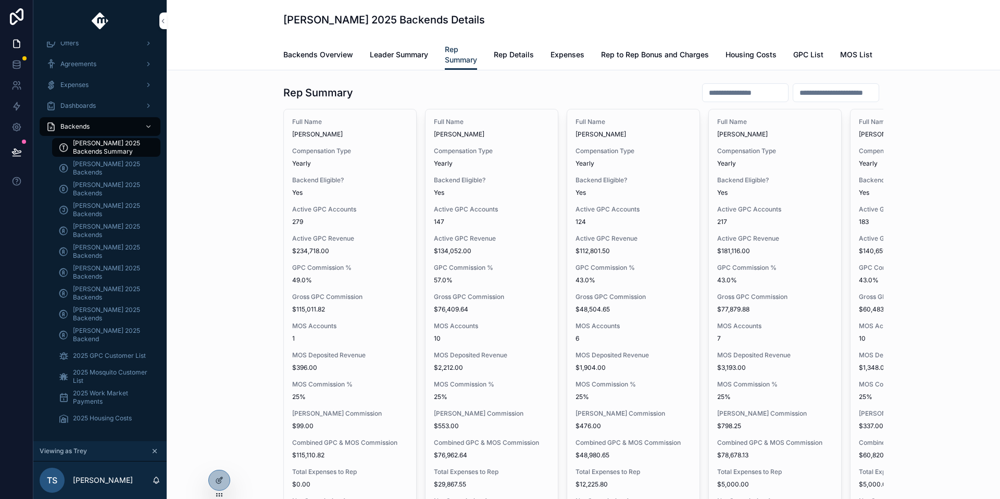
click at [736, 100] on input "scrollable content" at bounding box center [744, 92] width 85 height 15
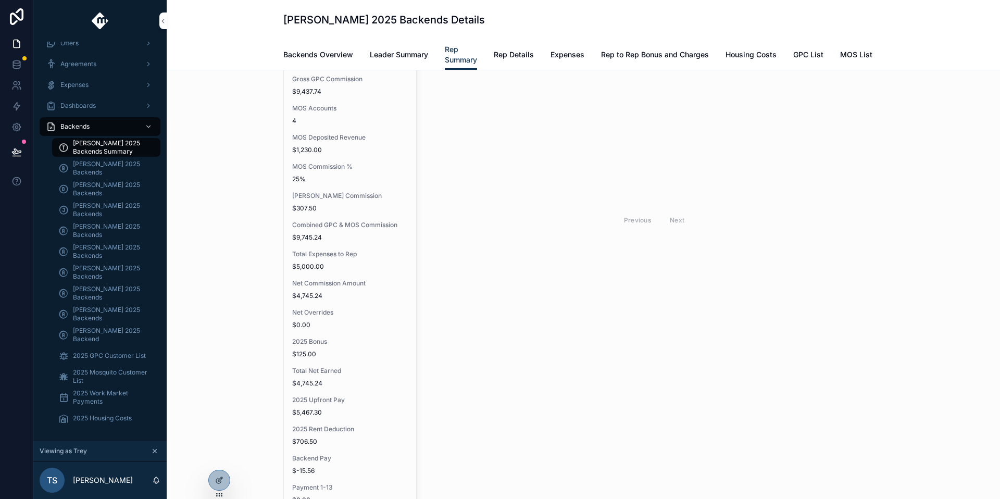
scroll to position [249, 0]
type input "**********"
click at [0, 0] on icon at bounding box center [0, 0] width 0 height 0
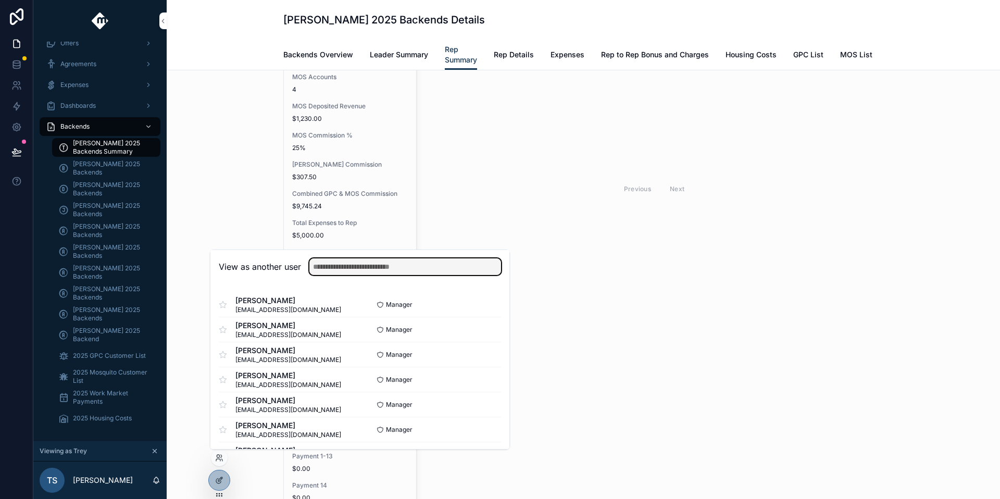
click at [339, 274] on input "text" at bounding box center [405, 266] width 192 height 17
type input "**********"
click at [0, 0] on button "Select" at bounding box center [0, 0] width 0 height 0
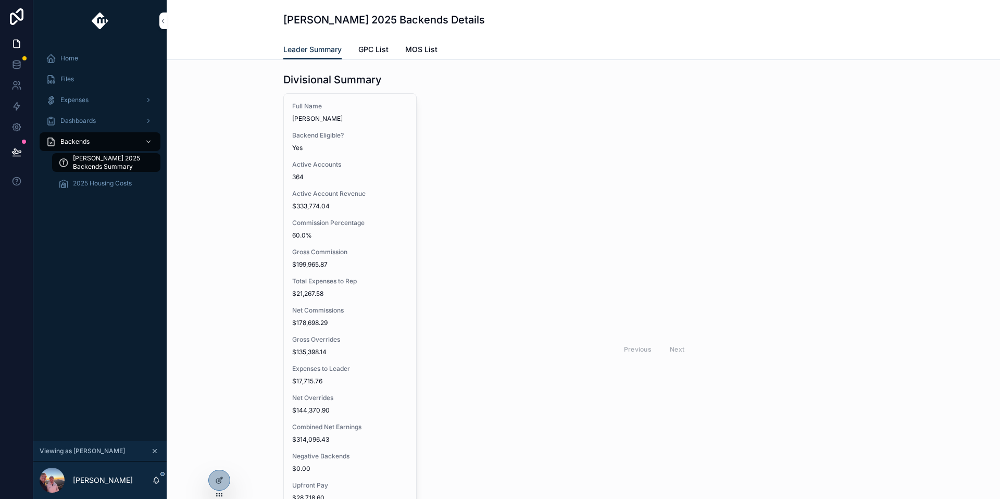
click at [379, 54] on span "GPC List" at bounding box center [373, 49] width 30 height 10
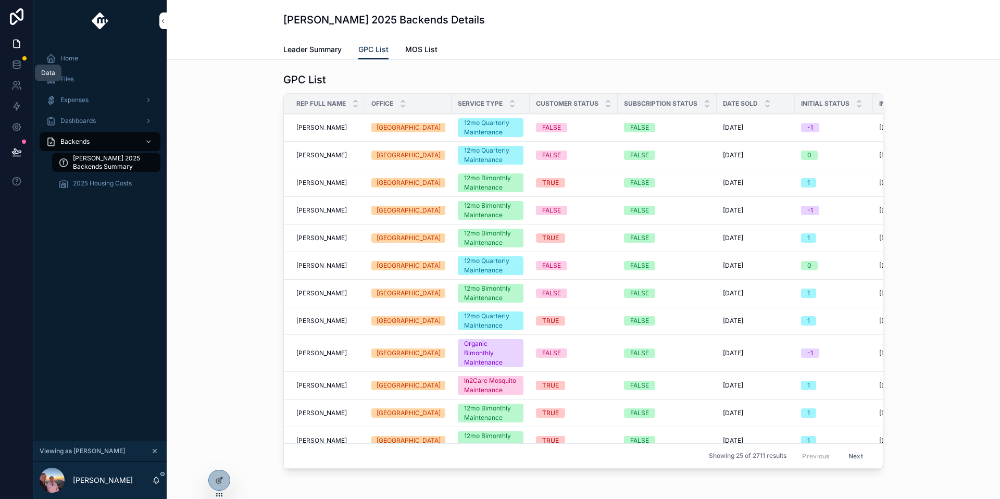
click at [19, 64] on icon at bounding box center [16, 64] width 7 height 4
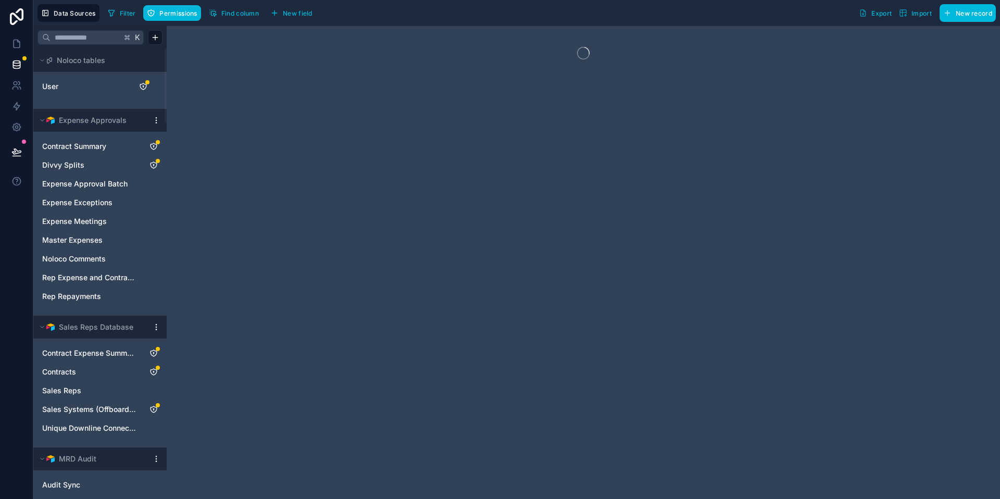
click at [89, 78] on div "User" at bounding box center [99, 86] width 125 height 17
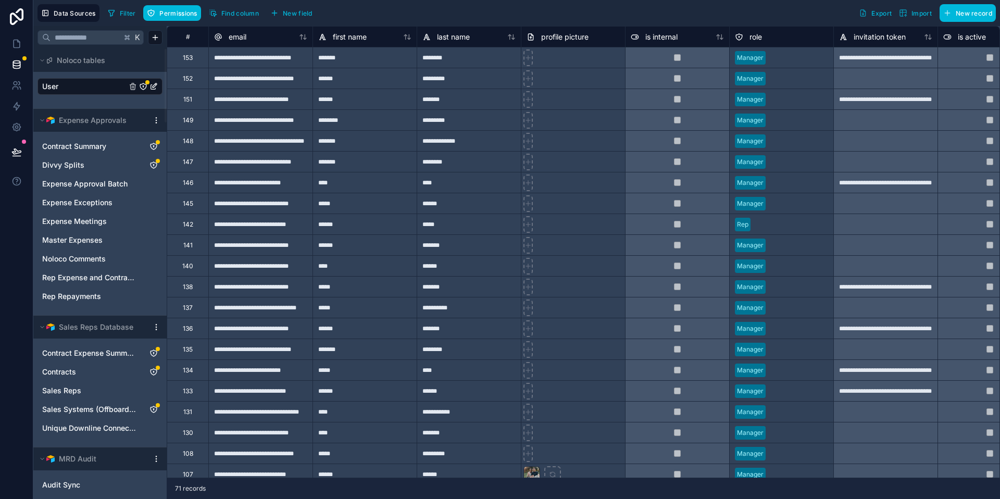
click at [554, 185] on div at bounding box center [573, 182] width 104 height 21
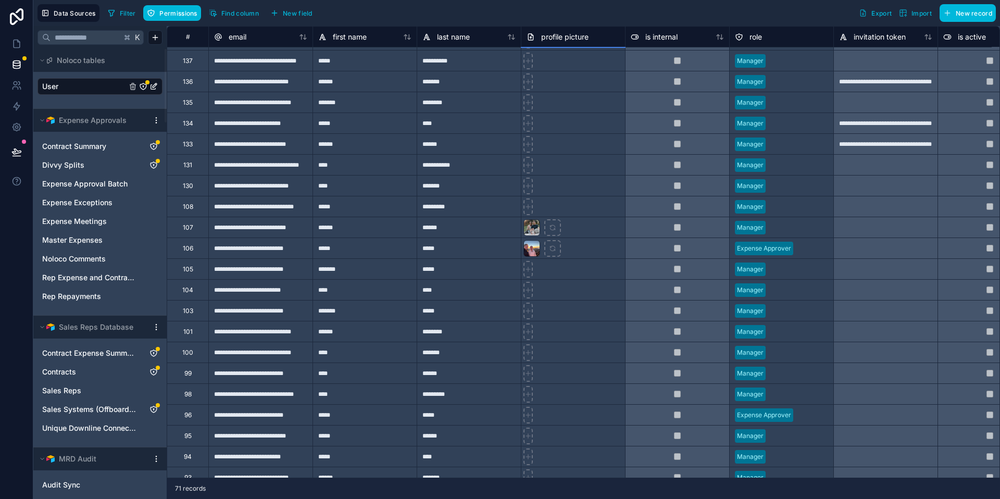
click at [795, 248] on div "Expense Approver" at bounding box center [782, 249] width 104 height 16
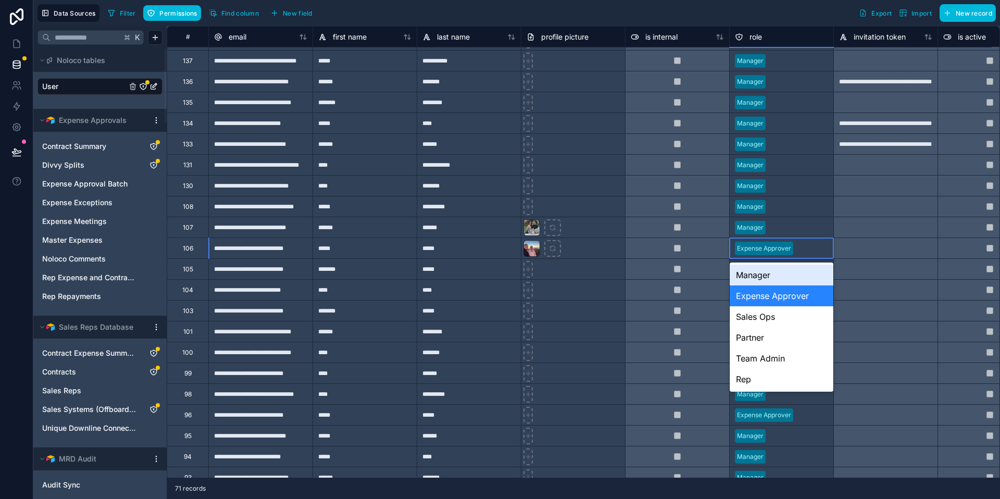
click at [778, 279] on div "Manager" at bounding box center [782, 275] width 104 height 21
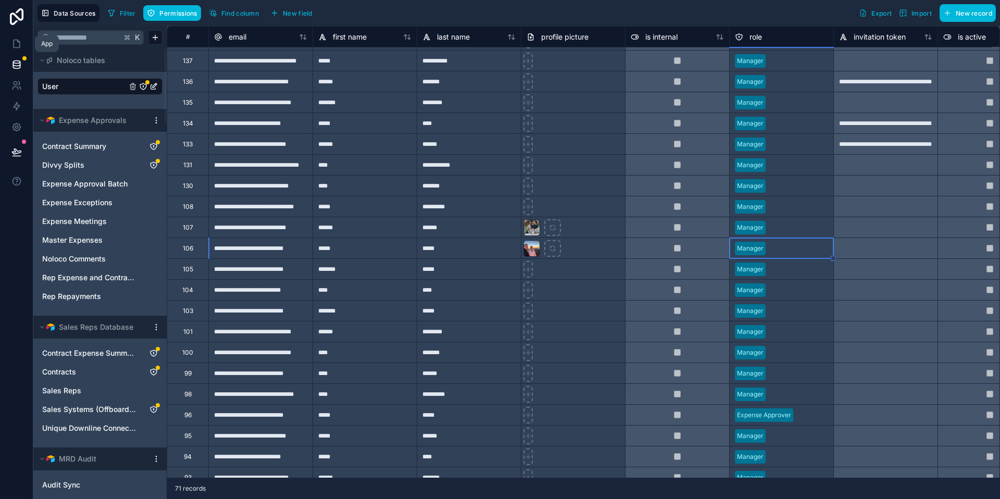
click at [15, 44] on icon at bounding box center [16, 44] width 10 height 10
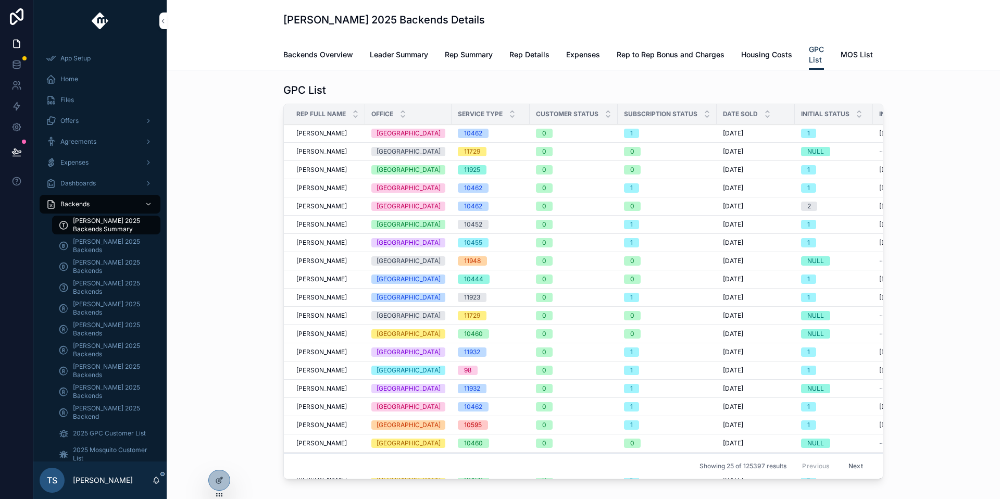
click at [0, 0] on icon at bounding box center [0, 0] width 0 height 0
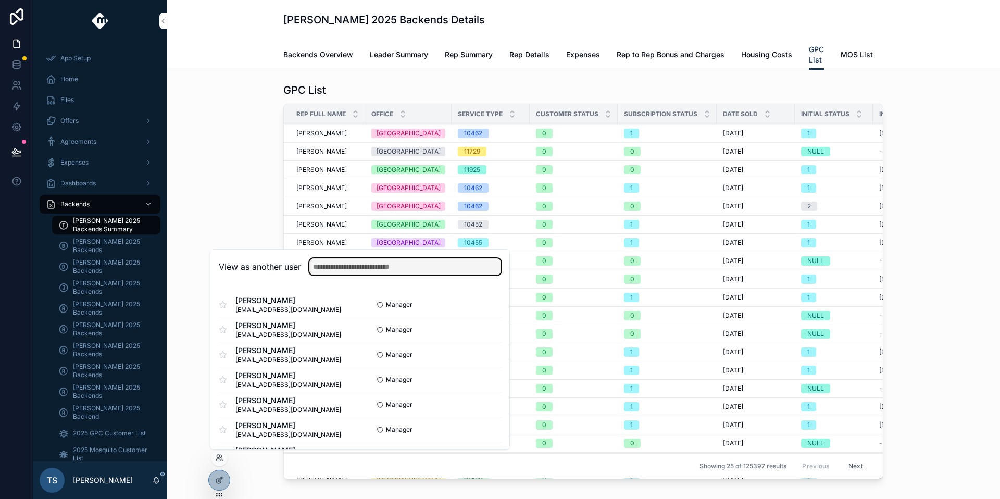
click at [347, 266] on input "text" at bounding box center [405, 266] width 192 height 17
type input "**********"
click at [0, 0] on button "Select" at bounding box center [0, 0] width 0 height 0
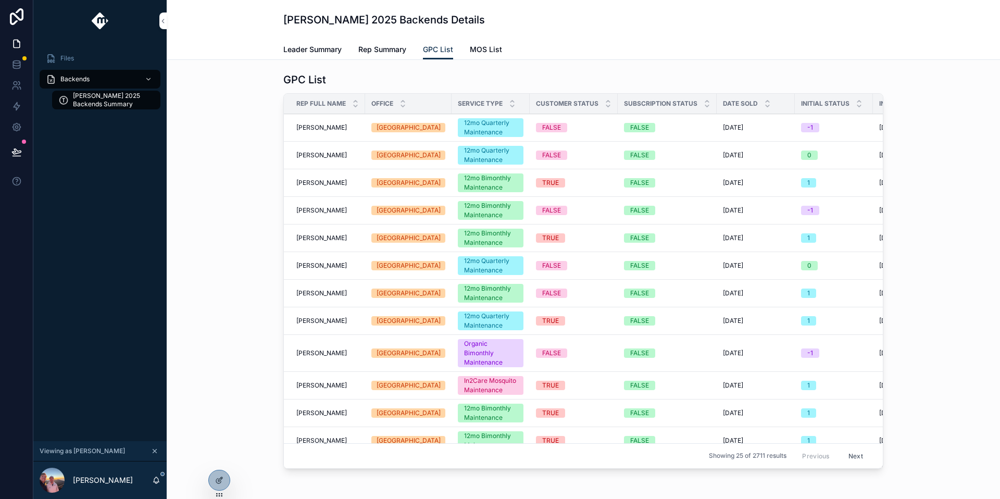
click at [380, 51] on span "Rep Summary" at bounding box center [382, 49] width 48 height 10
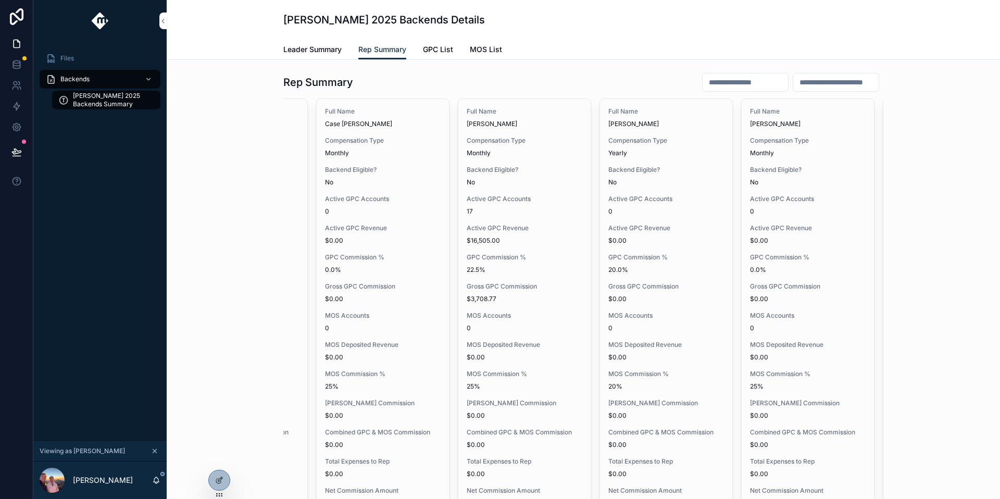
scroll to position [0, 3233]
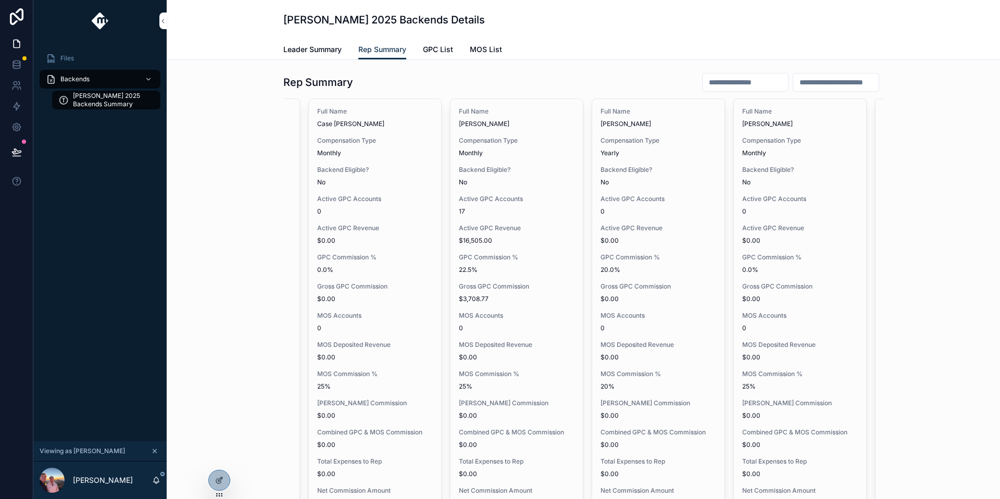
click at [324, 52] on span "Leader Summary" at bounding box center [312, 49] width 58 height 10
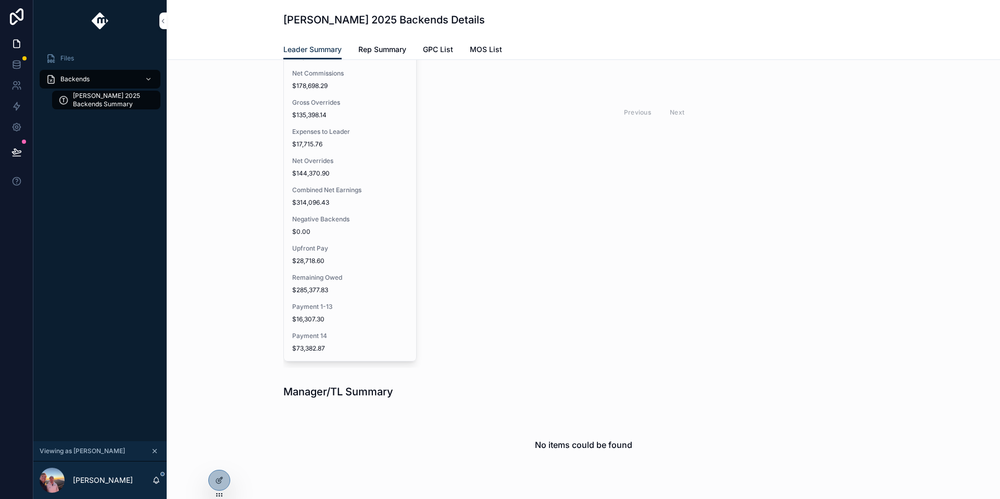
scroll to position [154, 0]
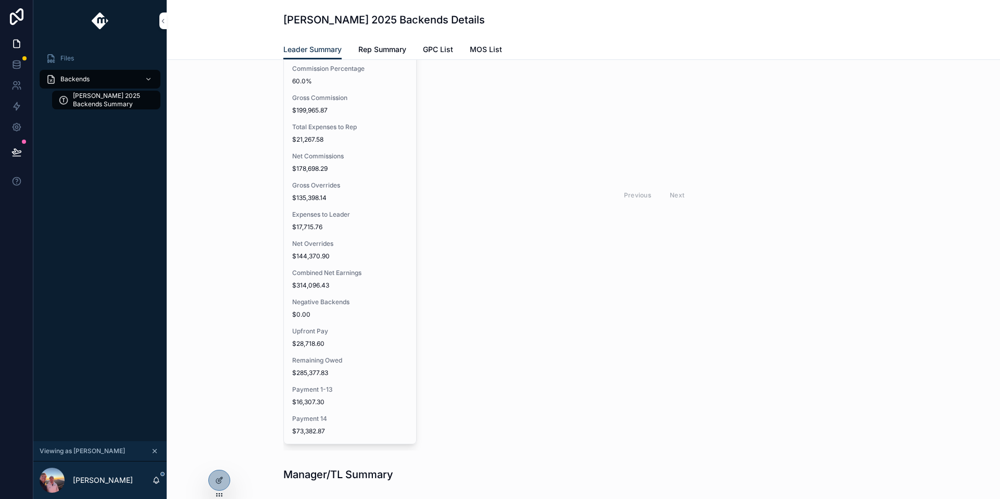
click at [0, 0] on icon at bounding box center [0, 0] width 0 height 0
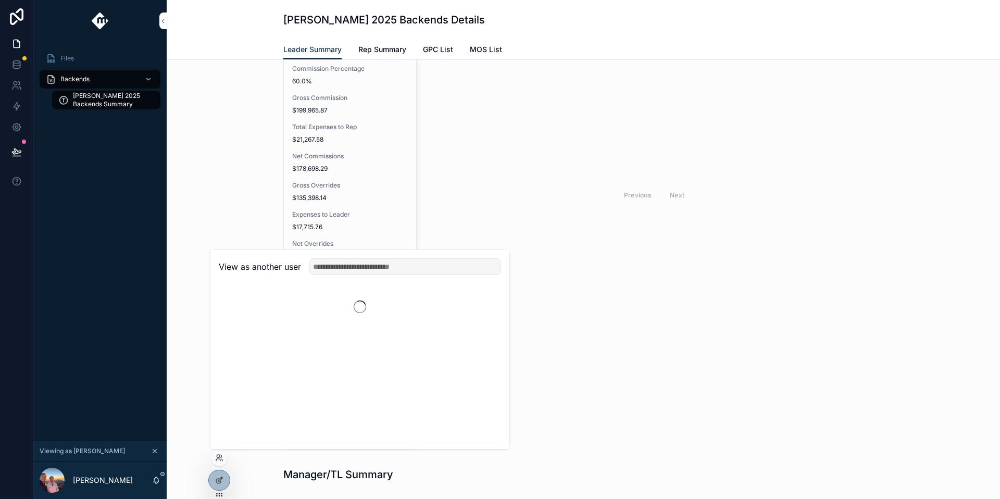
click at [362, 274] on div "View as another user" at bounding box center [359, 267] width 299 height 34
click at [363, 271] on input "text" at bounding box center [405, 266] width 192 height 17
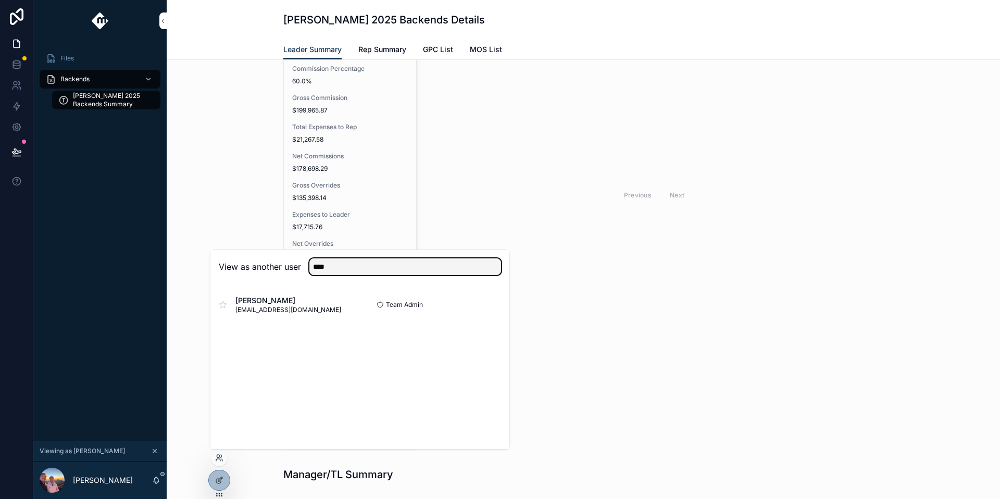
type input "****"
click at [0, 0] on button "Select" at bounding box center [0, 0] width 0 height 0
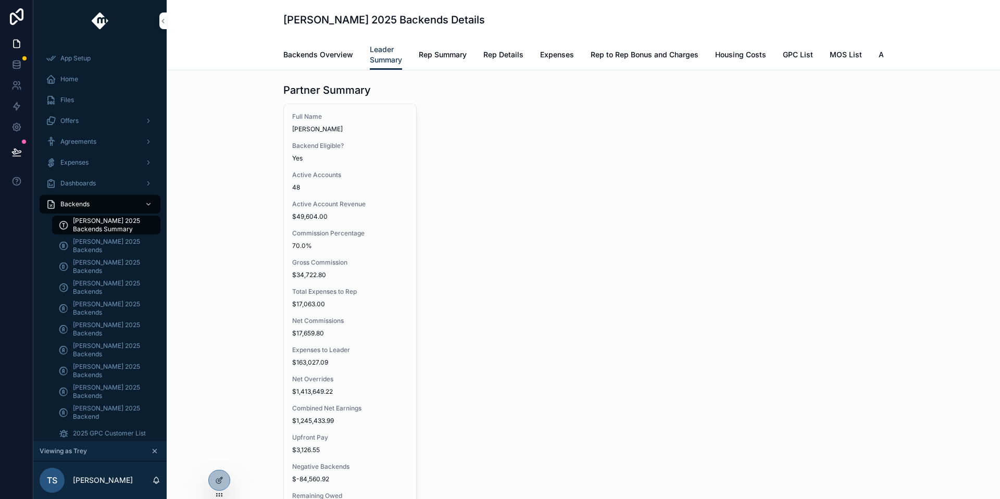
scroll to position [1397, 0]
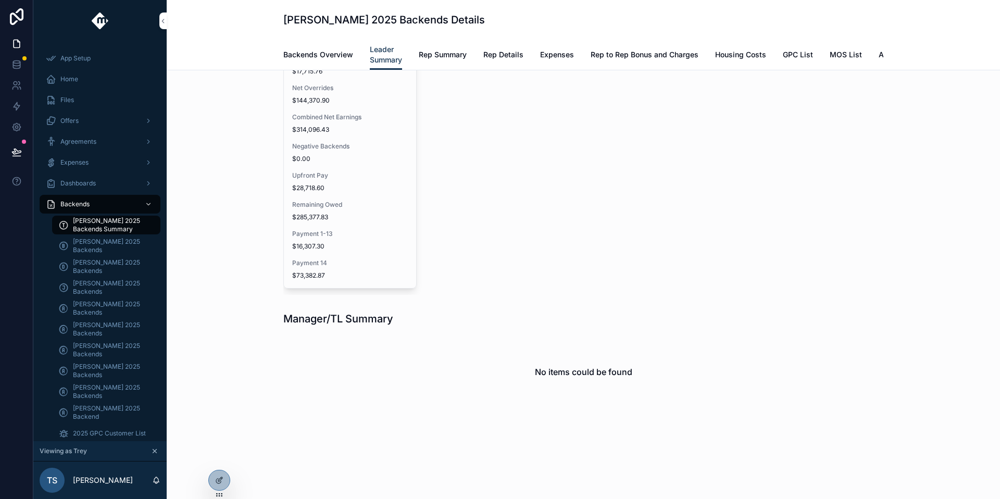
click at [440, 58] on span "Rep Summary" at bounding box center [443, 54] width 48 height 10
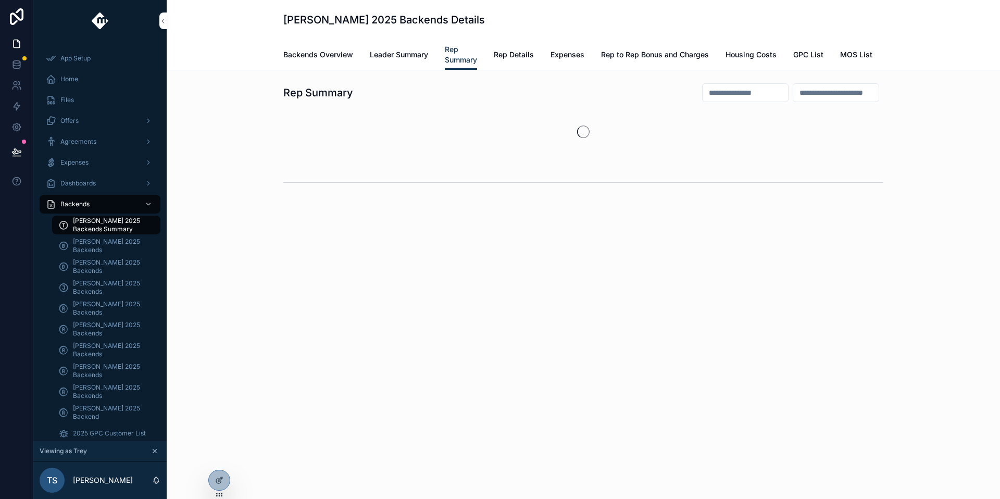
click at [732, 98] on input "scrollable content" at bounding box center [744, 92] width 85 height 15
type input "****"
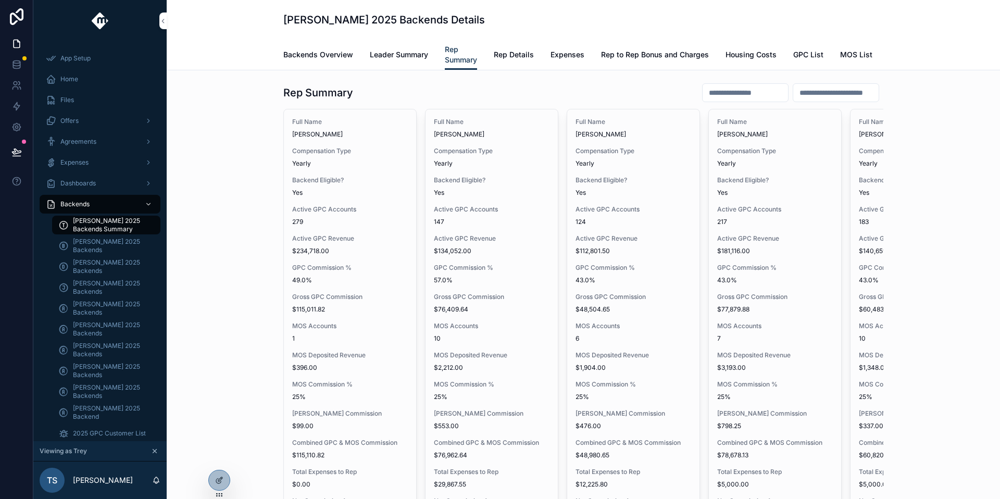
click at [409, 62] on link "Leader Summary" at bounding box center [399, 55] width 58 height 21
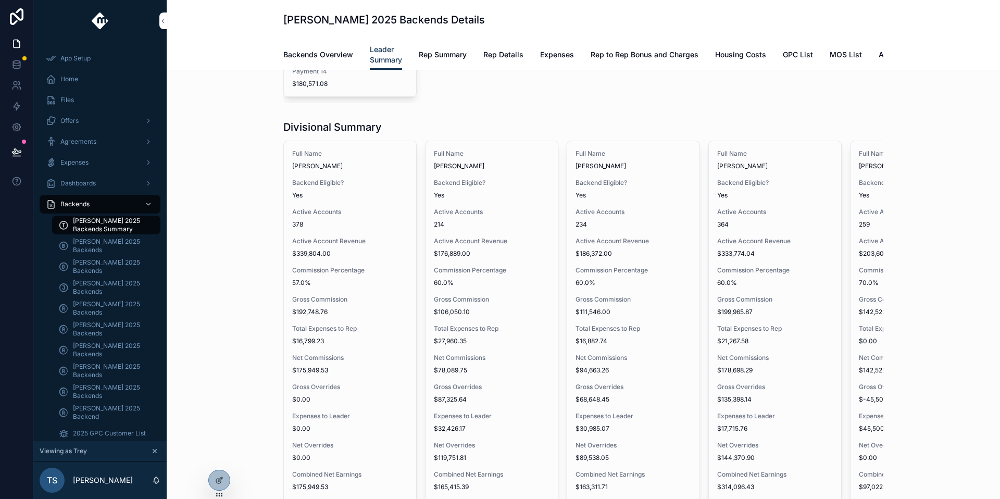
scroll to position [0, 108]
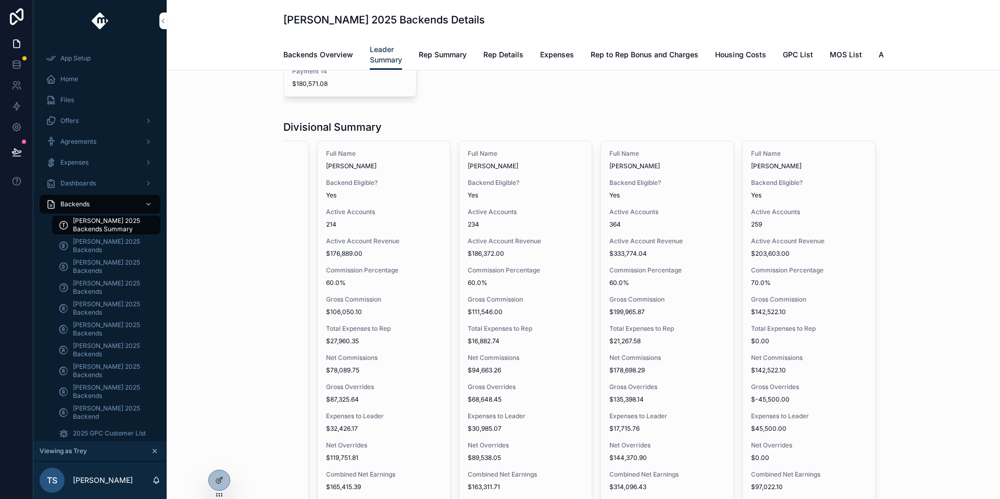
click at [508, 229] on span "234" at bounding box center [526, 224] width 116 height 8
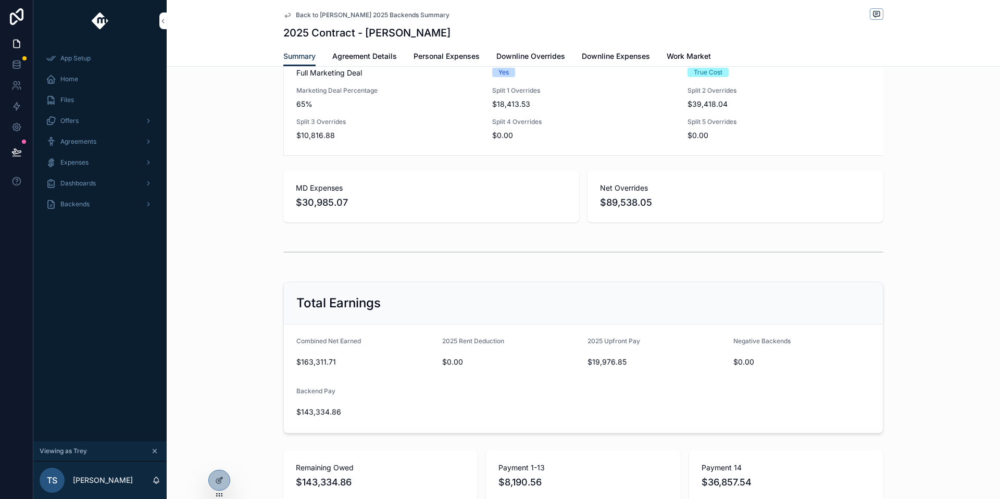
scroll to position [878, 0]
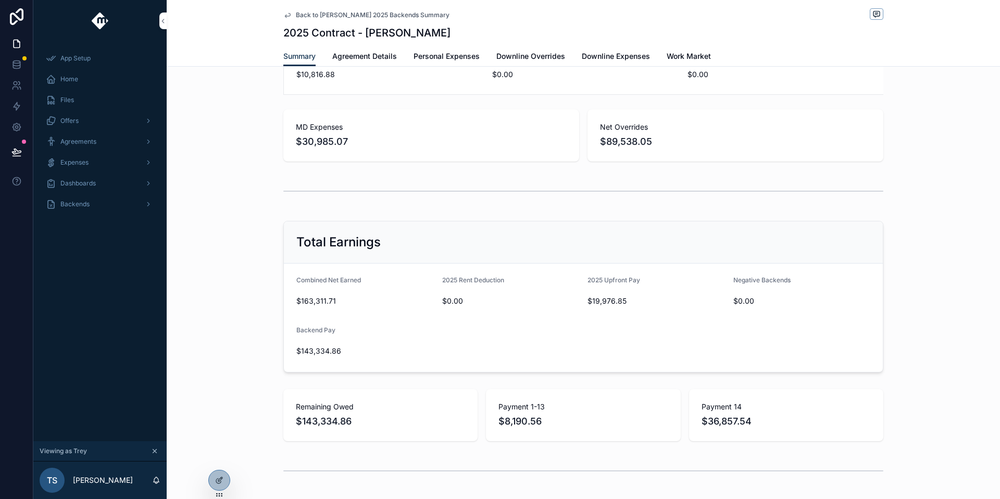
click at [689, 52] on span "Work Market" at bounding box center [689, 56] width 44 height 10
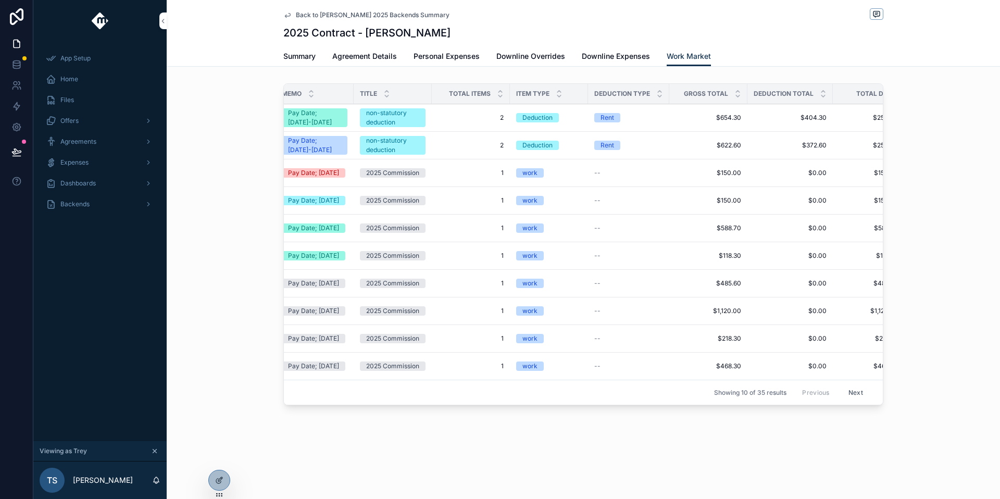
scroll to position [0, 361]
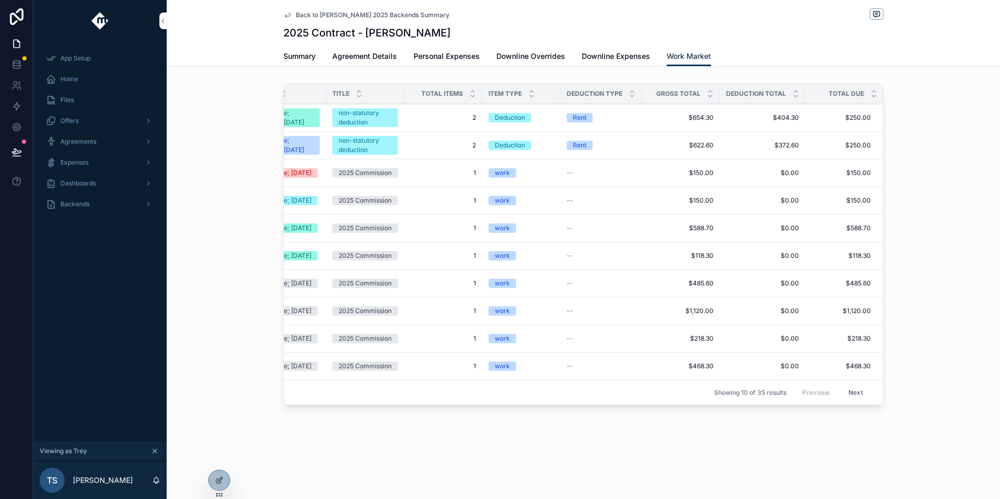
click at [844, 400] on button "Next" at bounding box center [855, 392] width 29 height 16
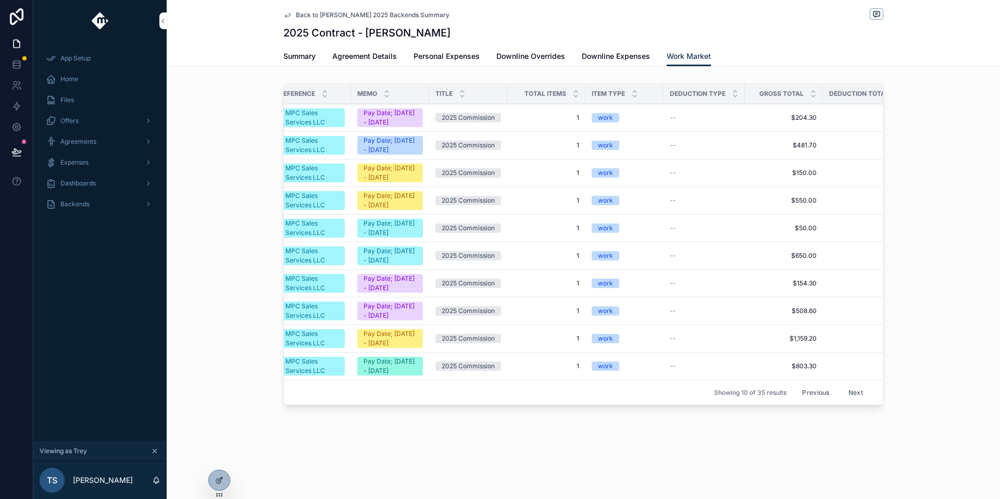
scroll to position [0, 209]
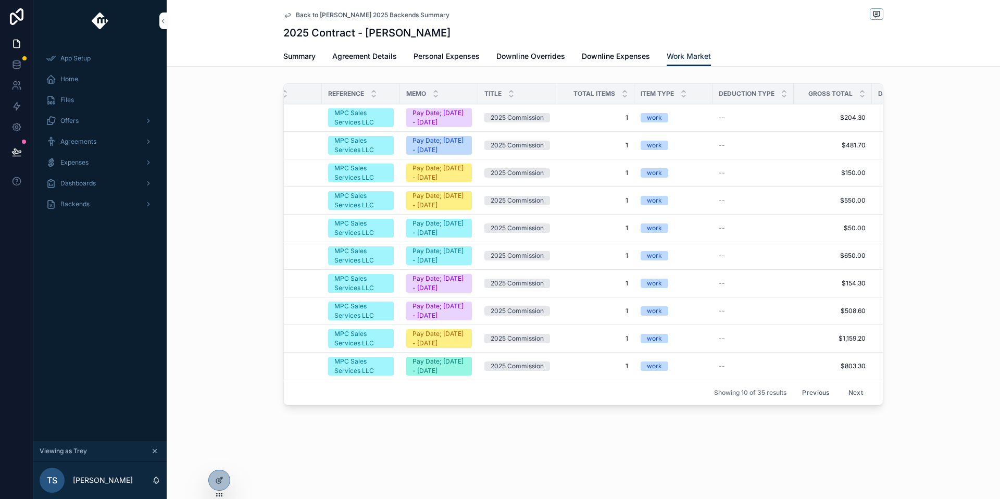
click at [856, 400] on button "Next" at bounding box center [855, 392] width 29 height 16
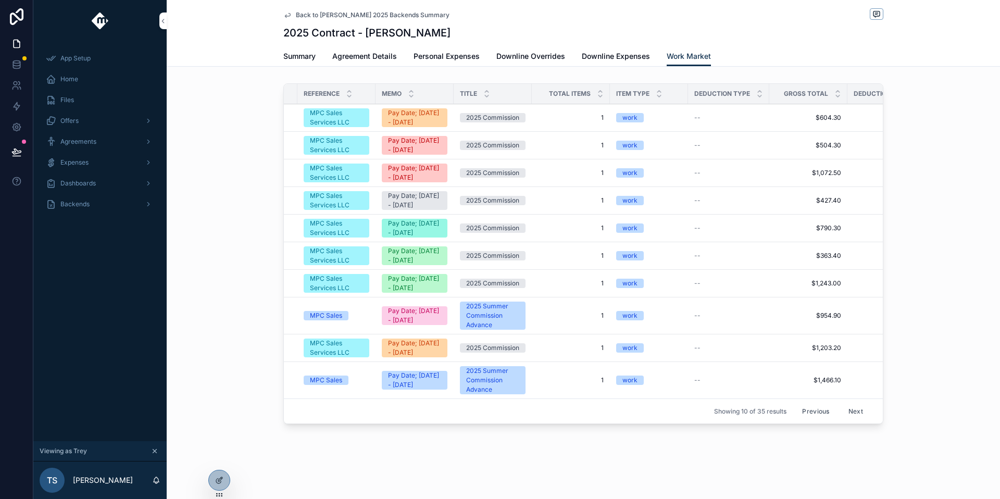
scroll to position [0, 297]
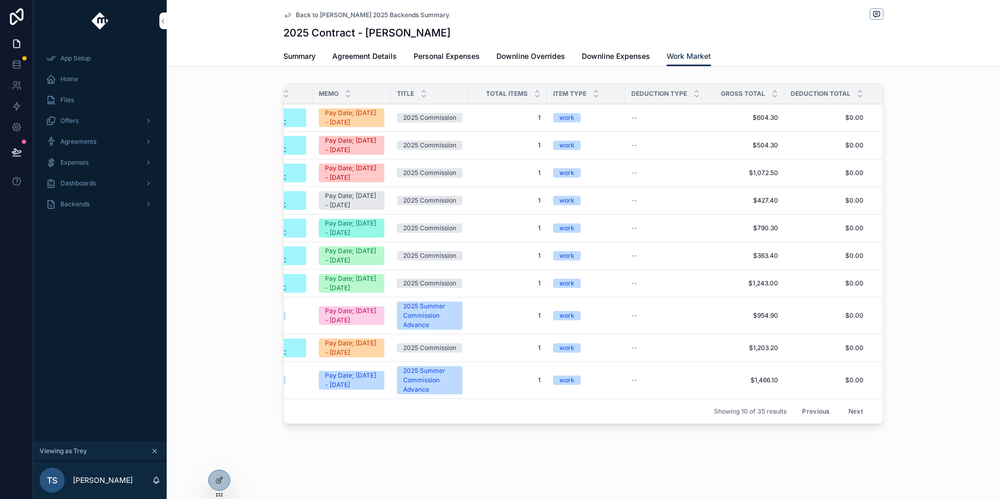
click at [849, 419] on button "Next" at bounding box center [855, 411] width 29 height 16
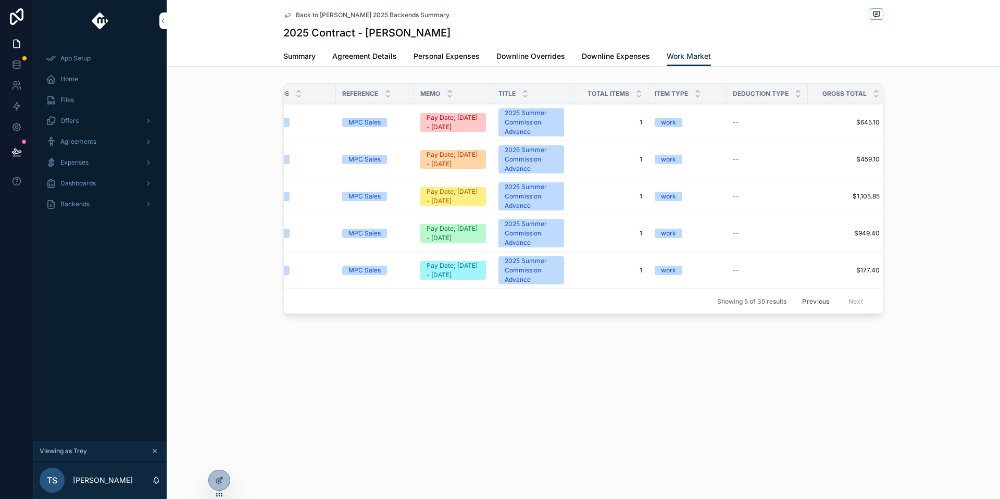
scroll to position [0, 362]
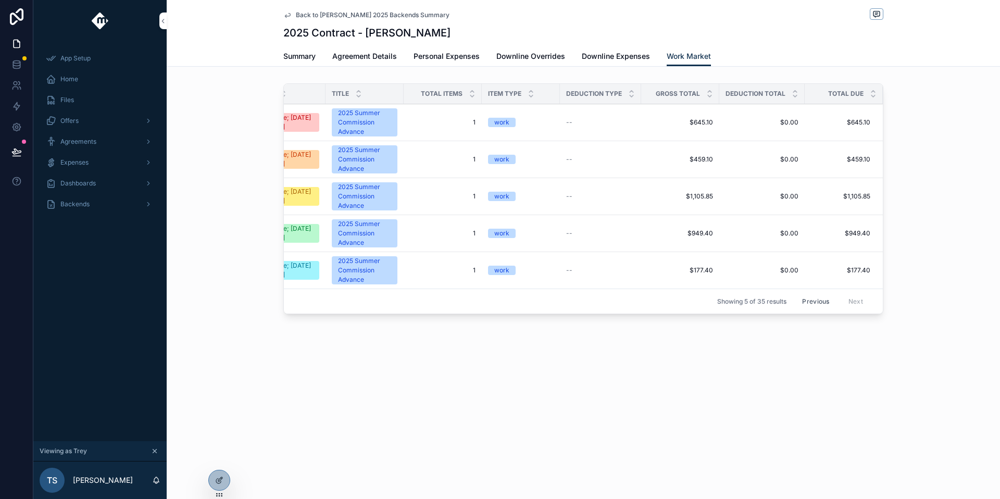
click at [815, 305] on button "Previous" at bounding box center [816, 301] width 42 height 16
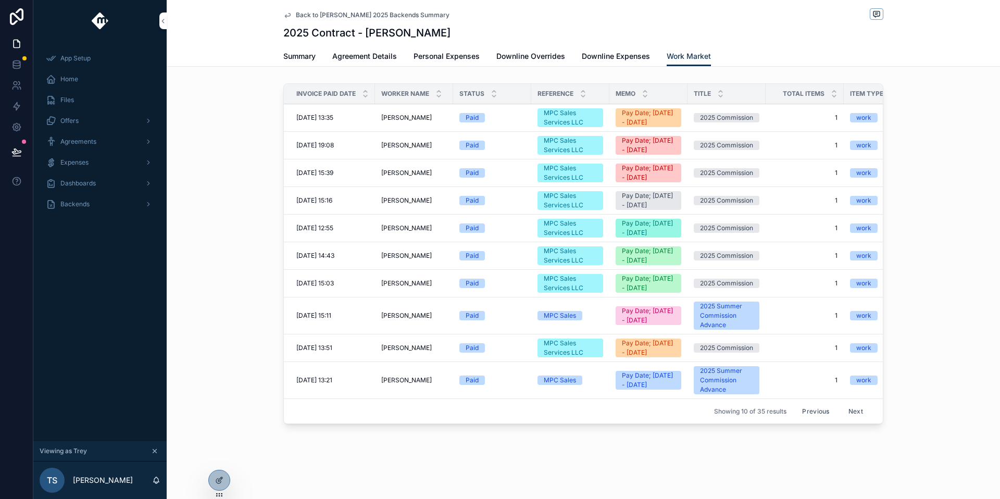
click at [812, 419] on button "Previous" at bounding box center [816, 411] width 42 height 16
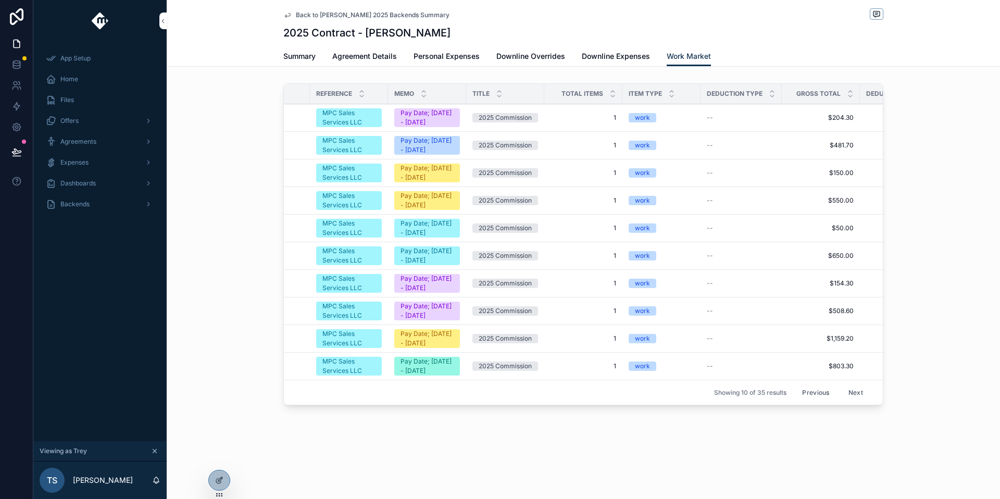
scroll to position [0, 361]
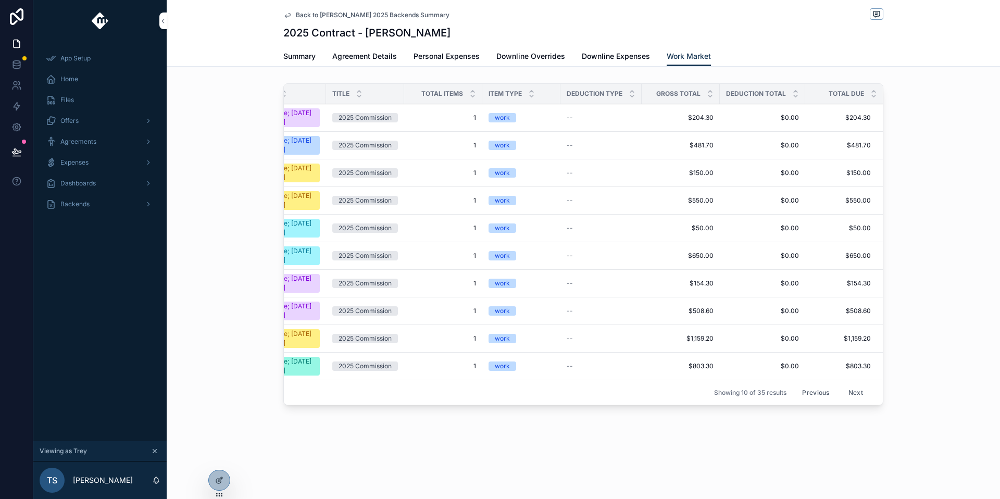
click at [854, 400] on button "Next" at bounding box center [855, 392] width 29 height 16
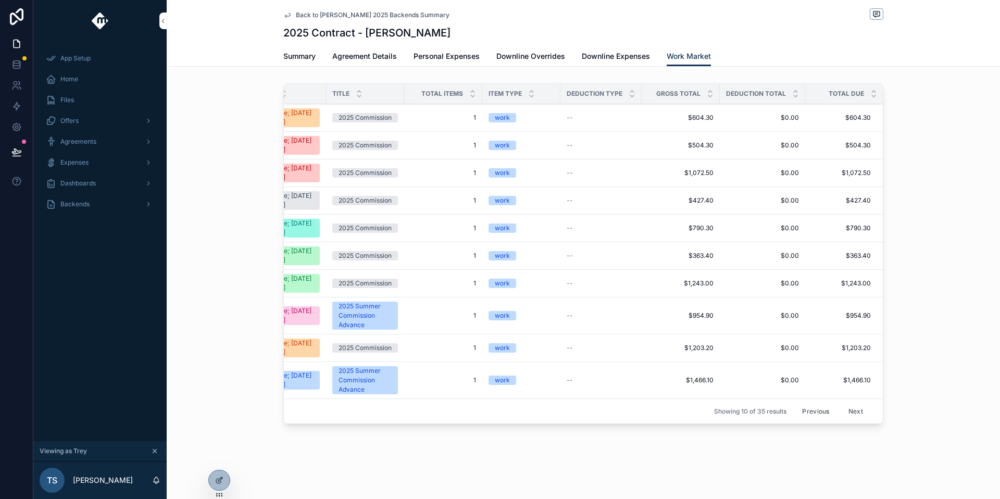
click at [853, 417] on button "Next" at bounding box center [855, 411] width 29 height 16
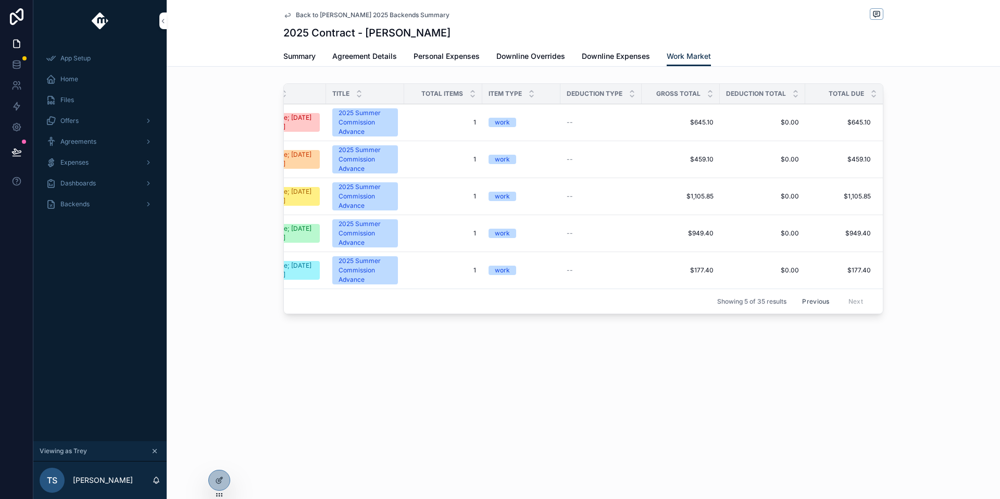
scroll to position [0, 362]
click at [817, 307] on button "Previous" at bounding box center [816, 301] width 42 height 16
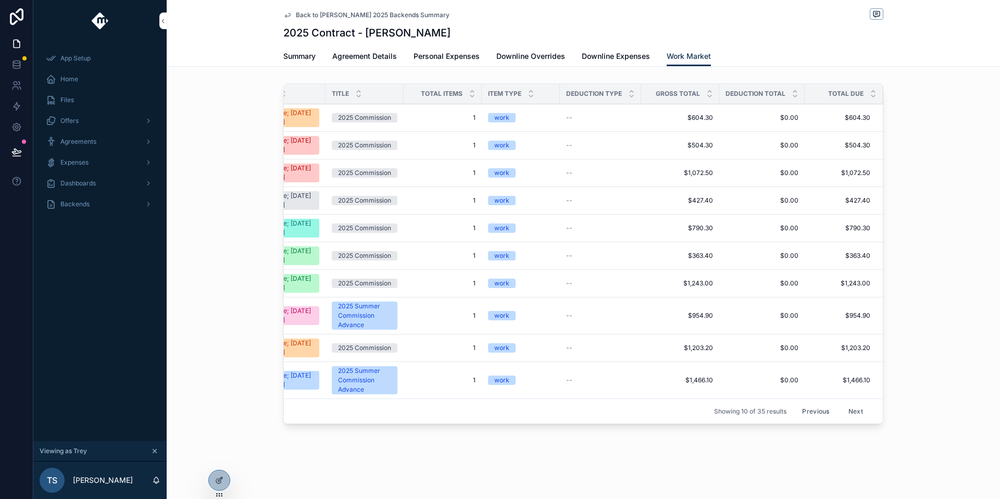
click at [809, 418] on button "Previous" at bounding box center [816, 411] width 42 height 16
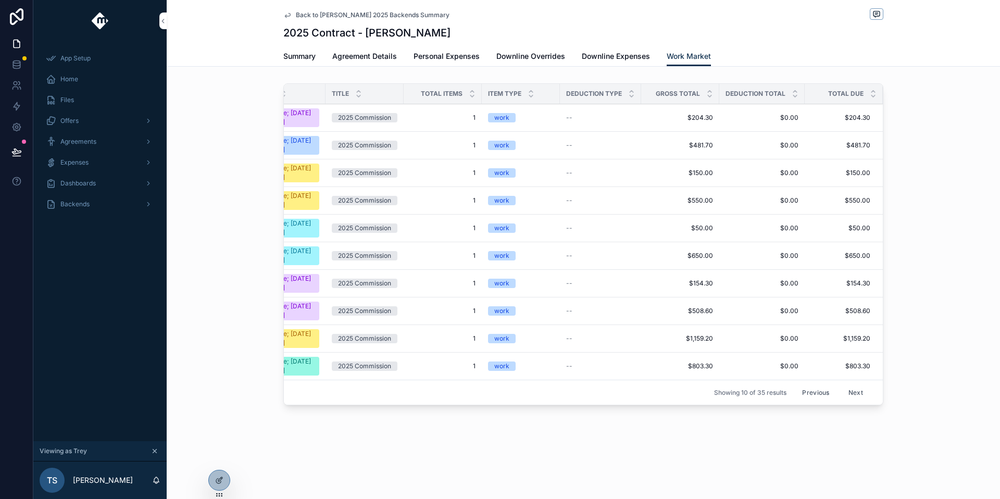
click at [810, 400] on button "Previous" at bounding box center [816, 392] width 42 height 16
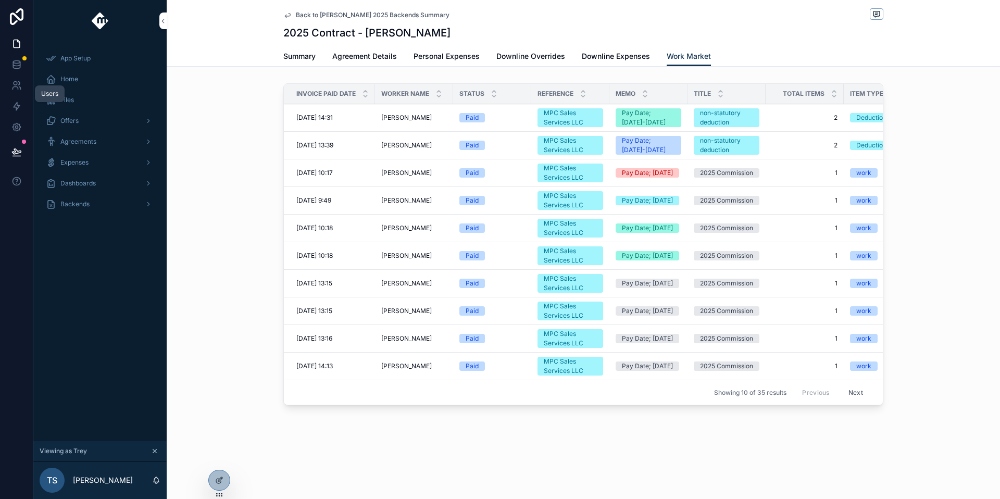
click at [15, 85] on icon at bounding box center [16, 85] width 10 height 10
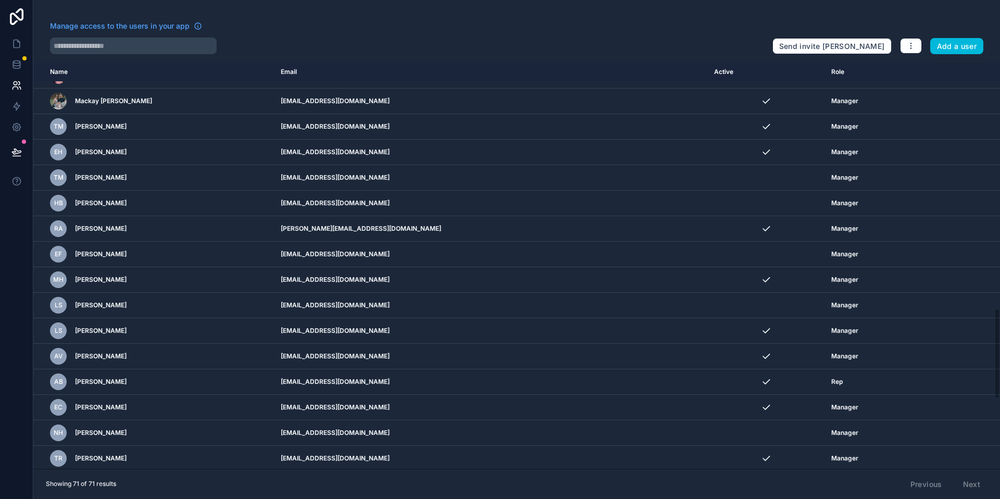
scroll to position [1424, 0]
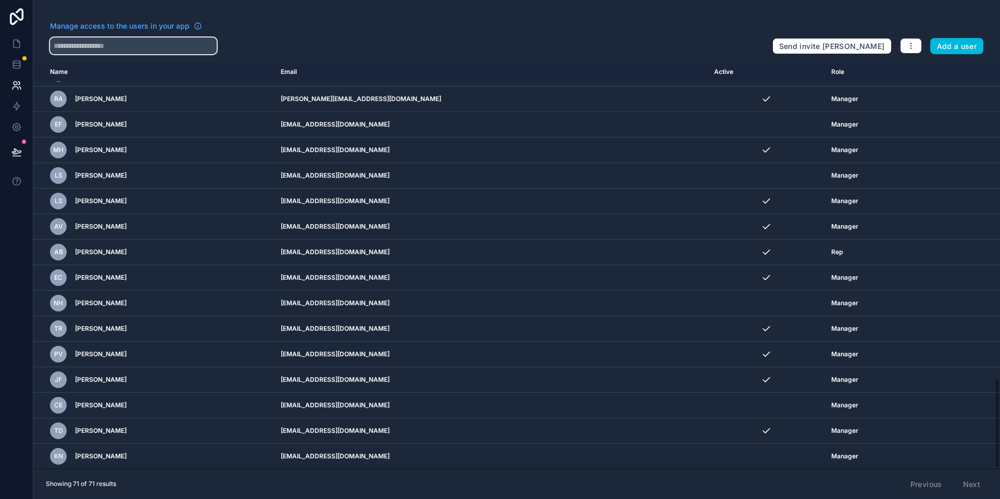
click at [169, 44] on input "text" at bounding box center [133, 45] width 167 height 17
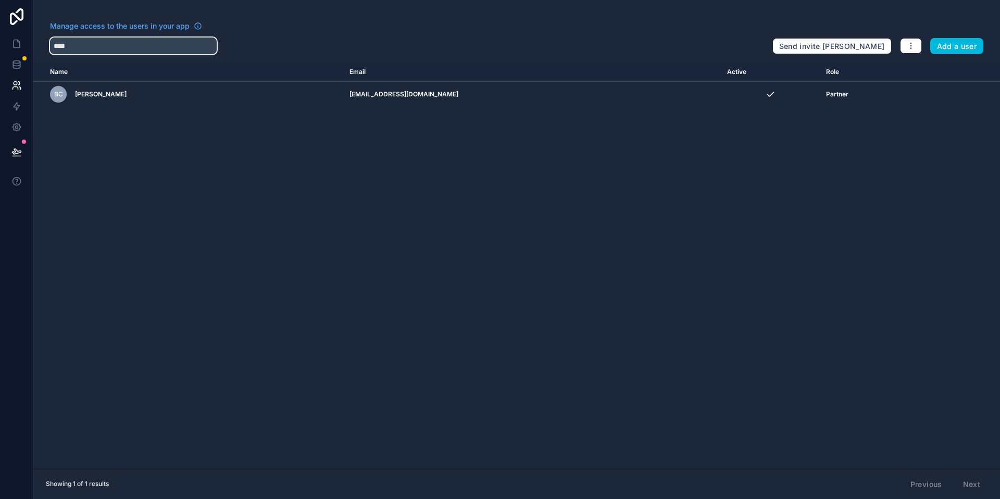
type input "****"
click at [826, 95] on span "Partner" at bounding box center [837, 94] width 22 height 8
click at [14, 61] on icon at bounding box center [16, 64] width 10 height 10
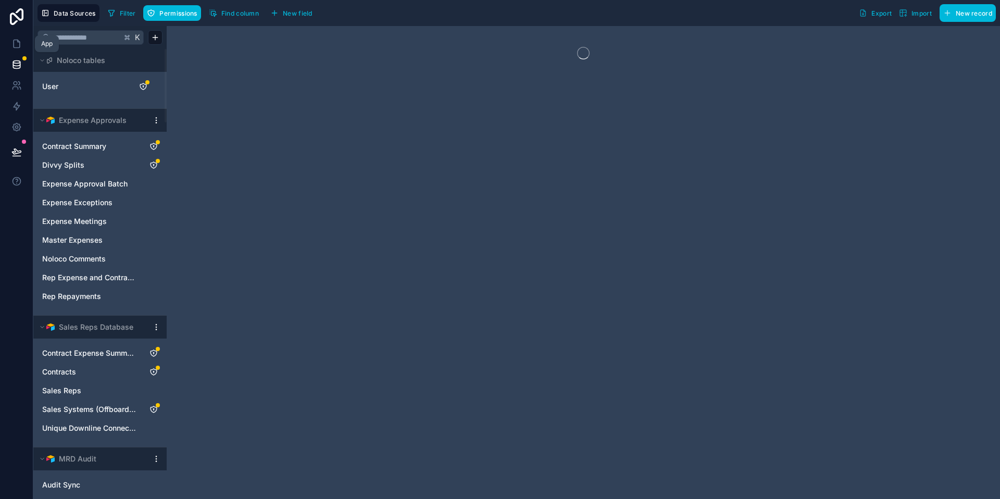
click at [15, 47] on icon at bounding box center [16, 44] width 10 height 10
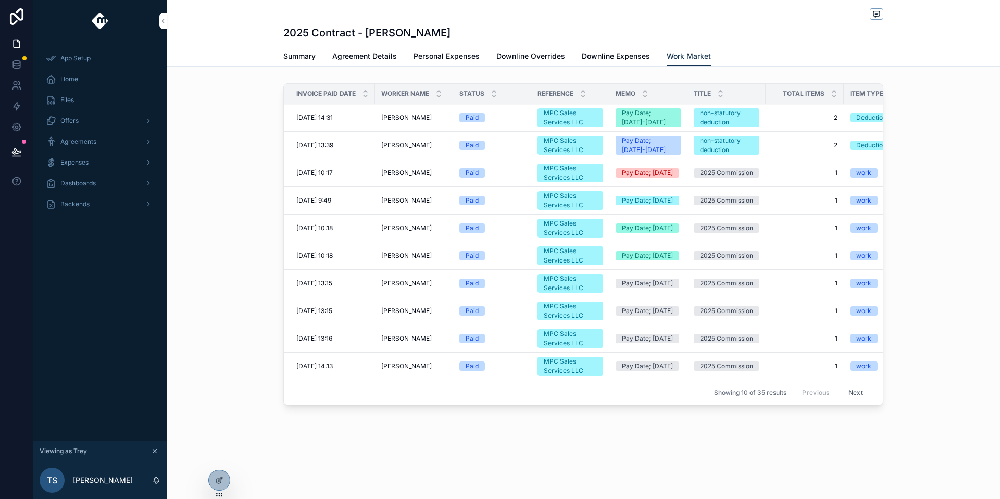
click at [213, 467] on div "2025 Contract - Evan Hershberger Work Market Summary Agreement Details Personal…" at bounding box center [583, 240] width 833 height 480
click at [213, 469] on div "2025 Contract - Evan Hershberger Work Market Summary Agreement Details Personal…" at bounding box center [583, 240] width 833 height 480
click at [215, 472] on div at bounding box center [219, 480] width 21 height 20
click at [248, 460] on div "2025 Contract - Evan Hershberger Work Market Summary Agreement Details Personal…" at bounding box center [583, 240] width 833 height 480
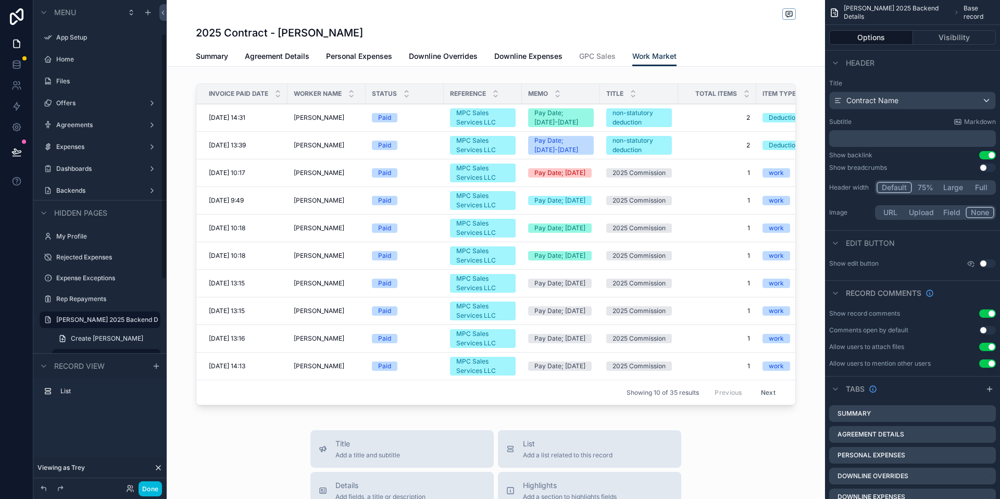
scroll to position [66, 0]
click at [152, 484] on button "Done" at bounding box center [150, 488] width 23 height 15
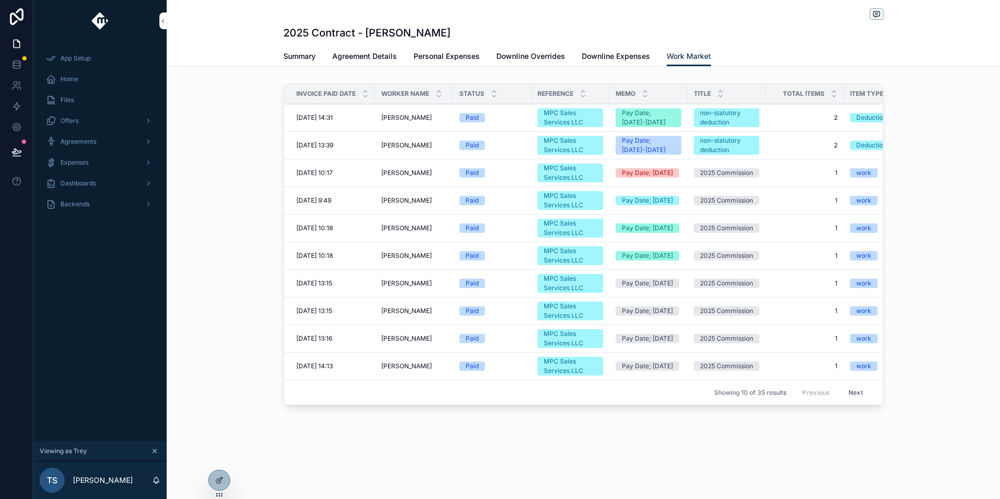
click at [0, 0] on icon at bounding box center [0, 0] width 0 height 0
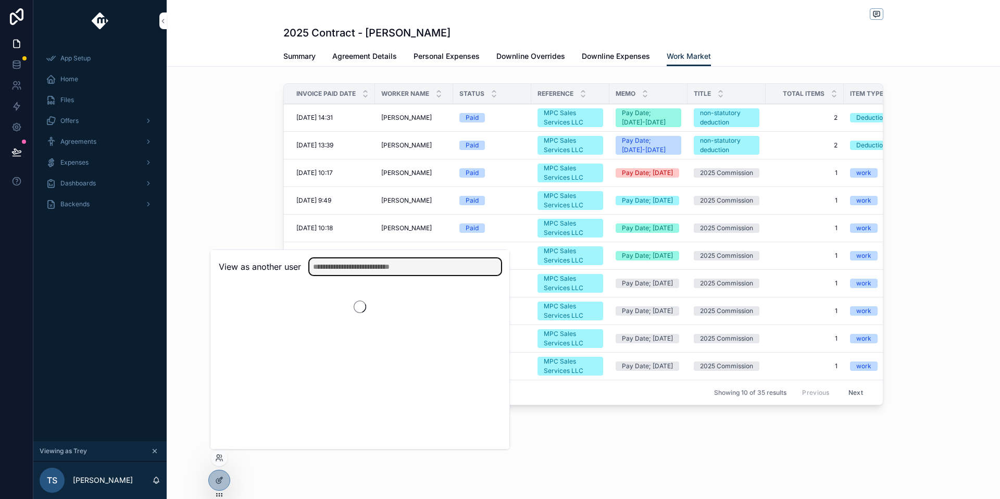
click at [342, 269] on input "text" at bounding box center [405, 266] width 192 height 17
type input "****"
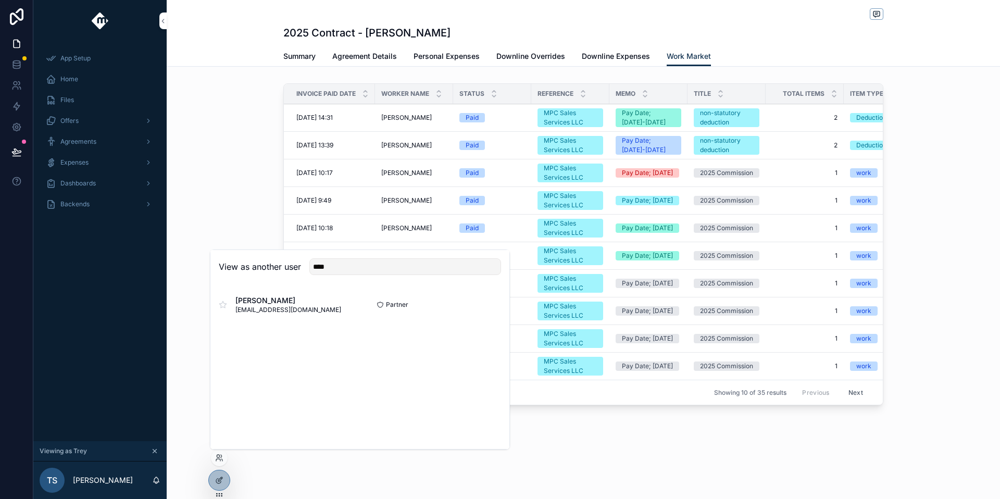
click at [0, 0] on button "Select" at bounding box center [0, 0] width 0 height 0
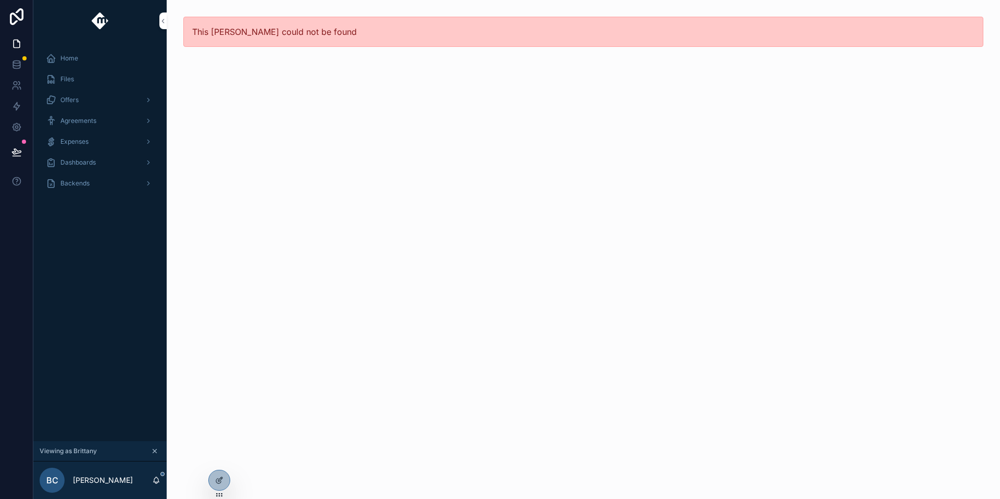
click at [124, 183] on div "Backends" at bounding box center [100, 183] width 108 height 17
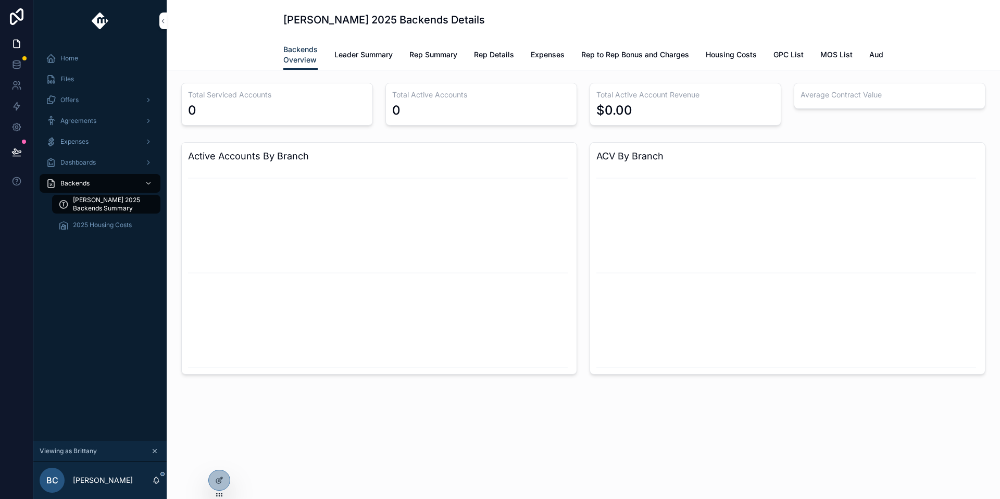
click at [383, 57] on span "Leader Summary" at bounding box center [363, 54] width 58 height 10
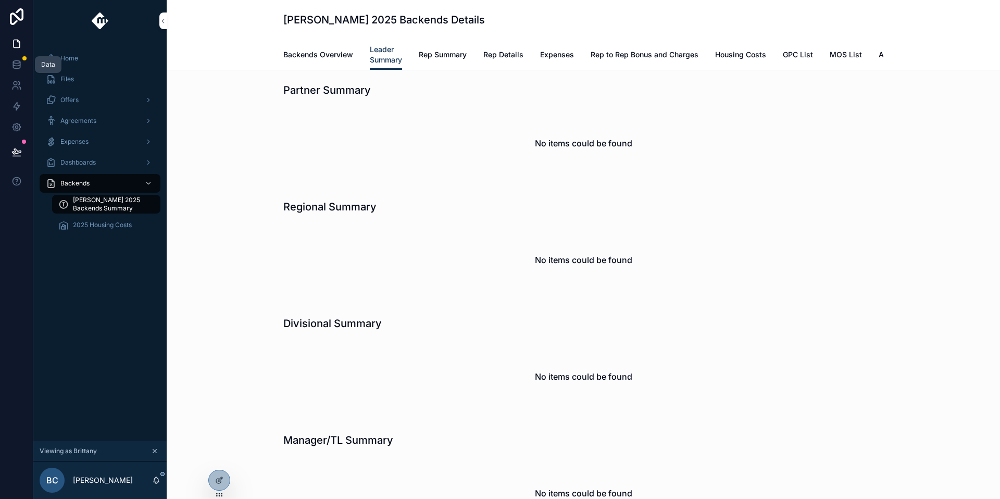
click at [19, 64] on icon at bounding box center [16, 64] width 10 height 10
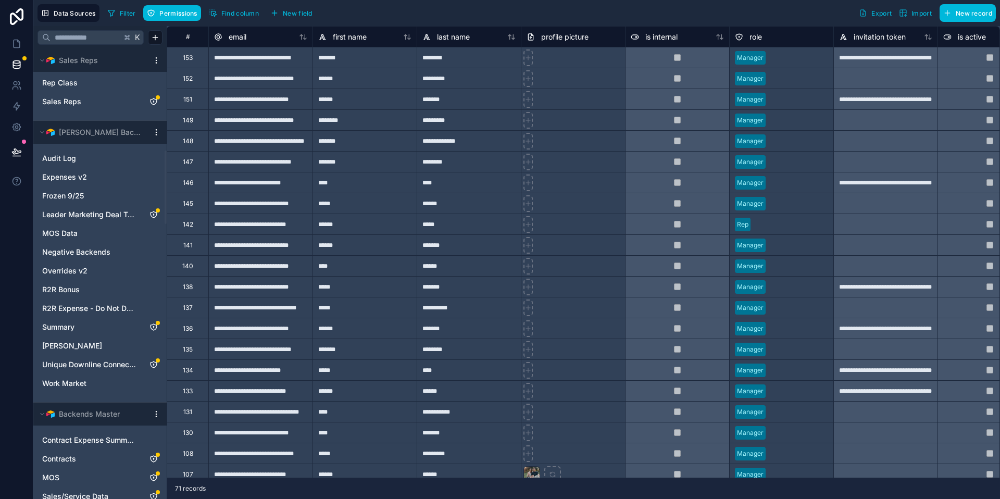
scroll to position [621, 0]
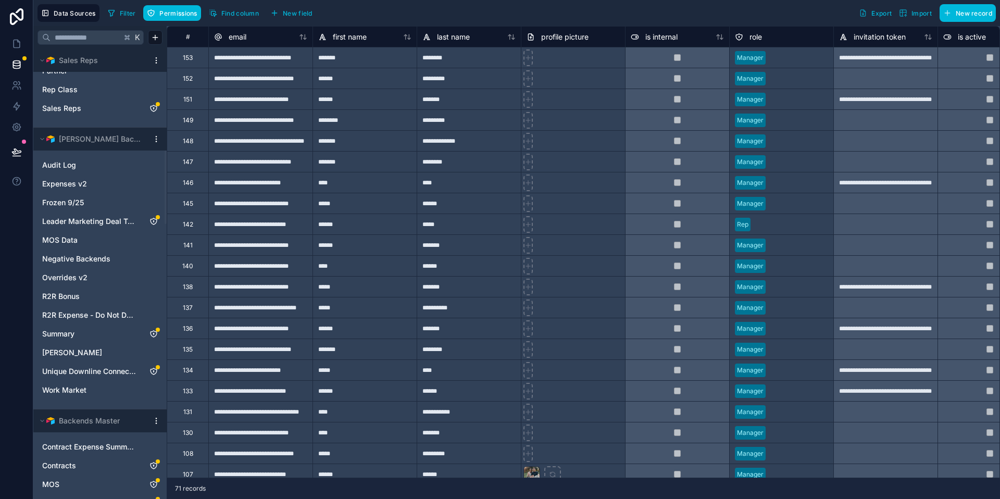
click at [84, 386] on span "Work Market" at bounding box center [64, 390] width 44 height 10
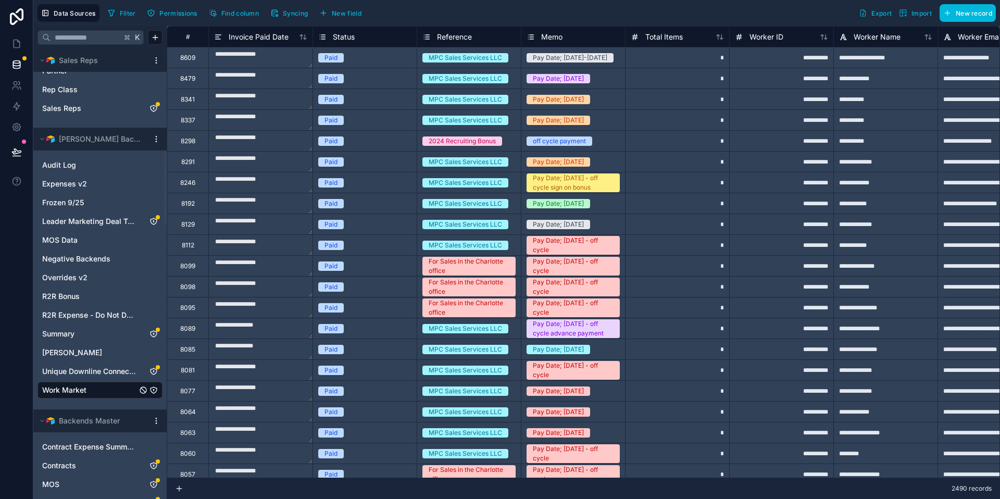
click at [177, 12] on span "Permissions" at bounding box center [177, 13] width 37 height 8
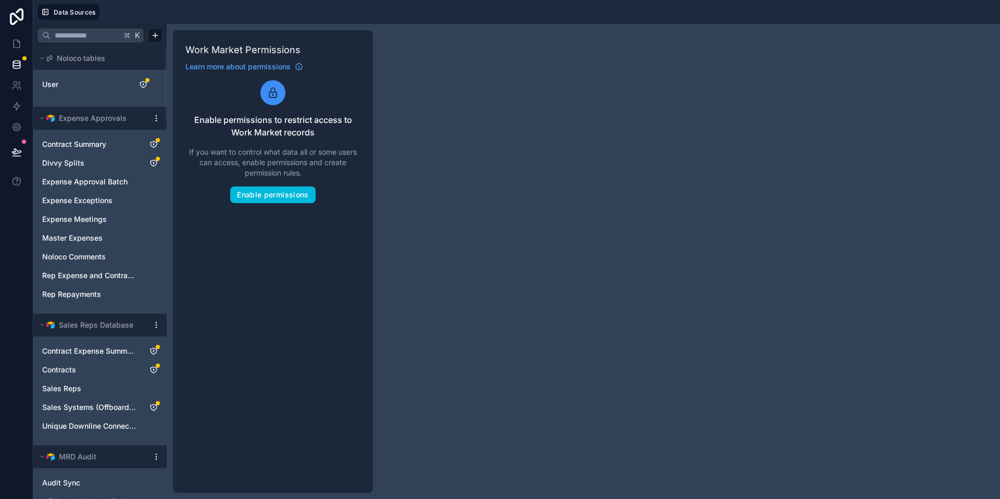
click at [285, 199] on button "Enable permissions" at bounding box center [272, 194] width 85 height 17
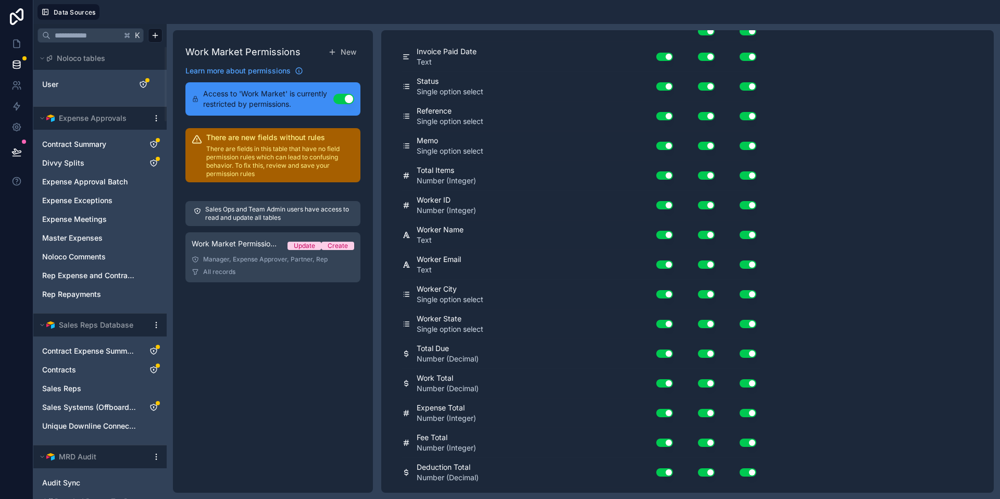
scroll to position [52, 0]
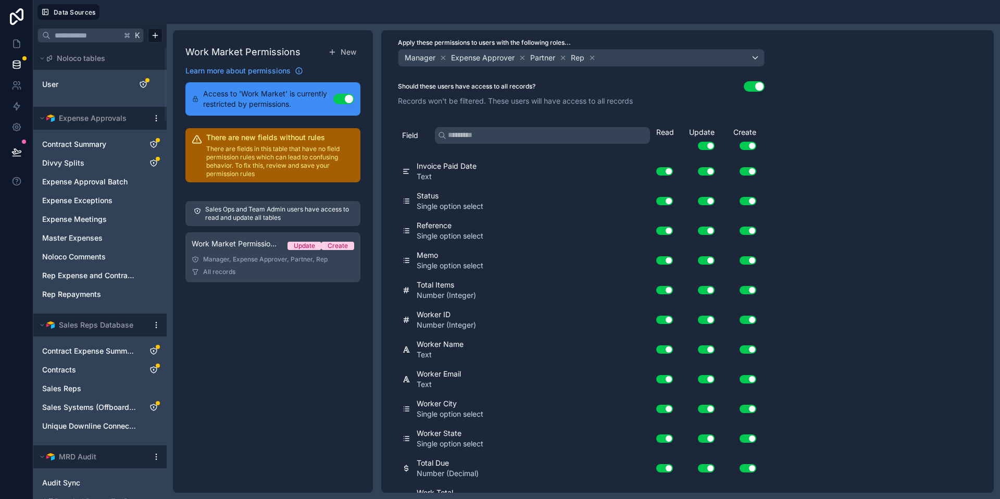
click at [710, 144] on button "Use setting" at bounding box center [706, 146] width 17 height 8
click at [752, 146] on button "Use setting" at bounding box center [747, 146] width 17 height 8
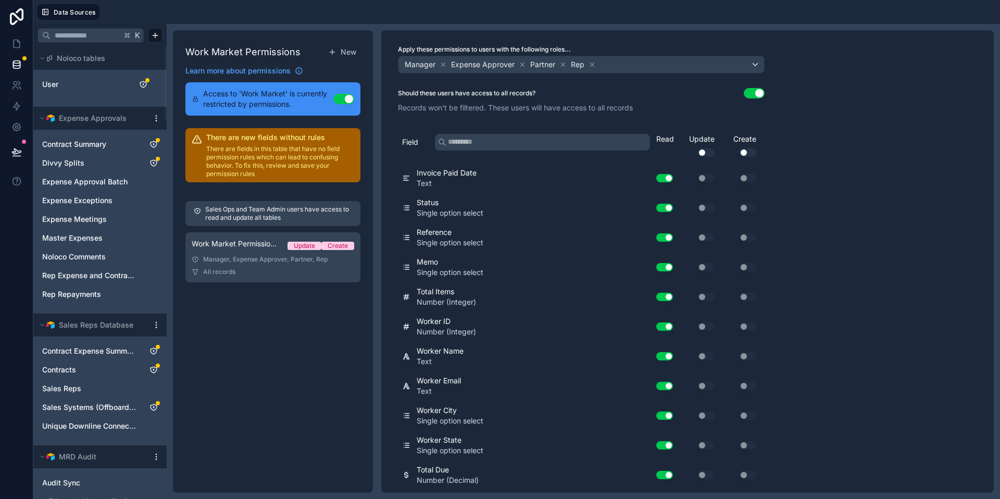
scroll to position [0, 0]
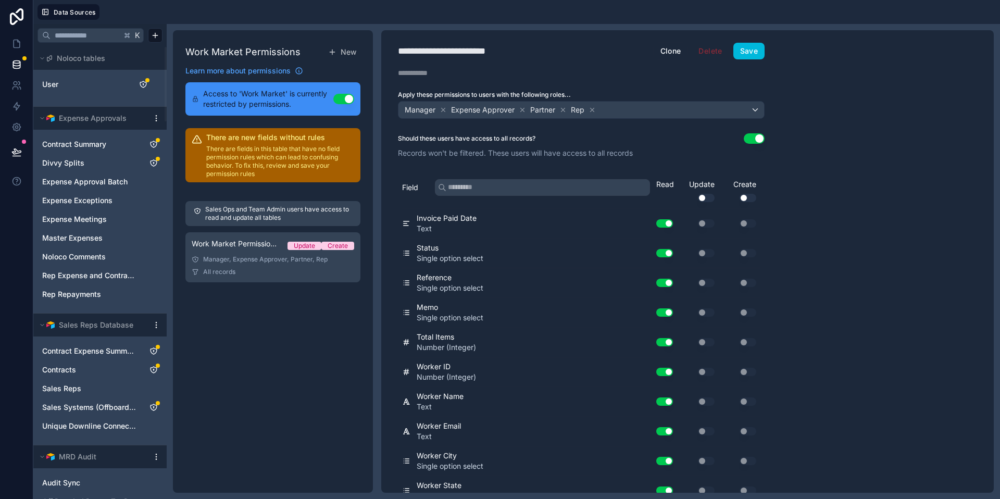
click at [738, 56] on button "Save" at bounding box center [748, 51] width 31 height 17
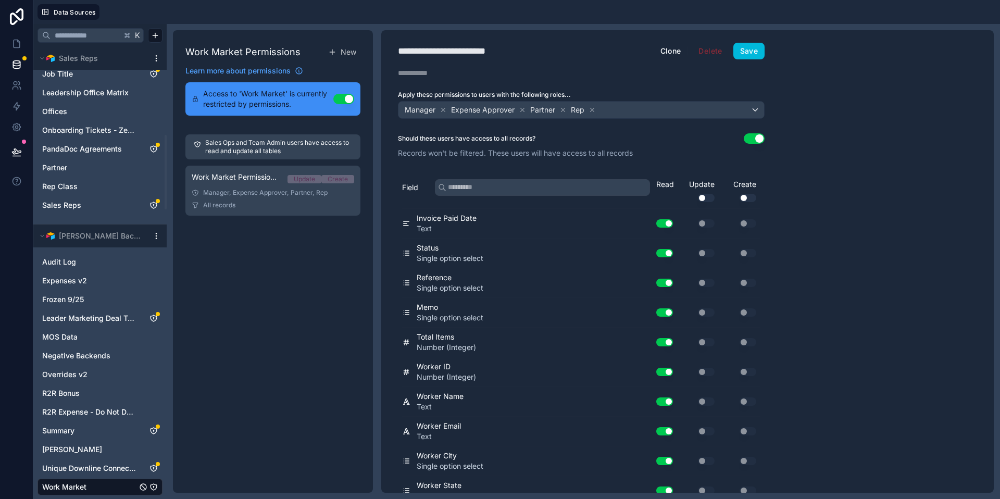
scroll to position [542, 0]
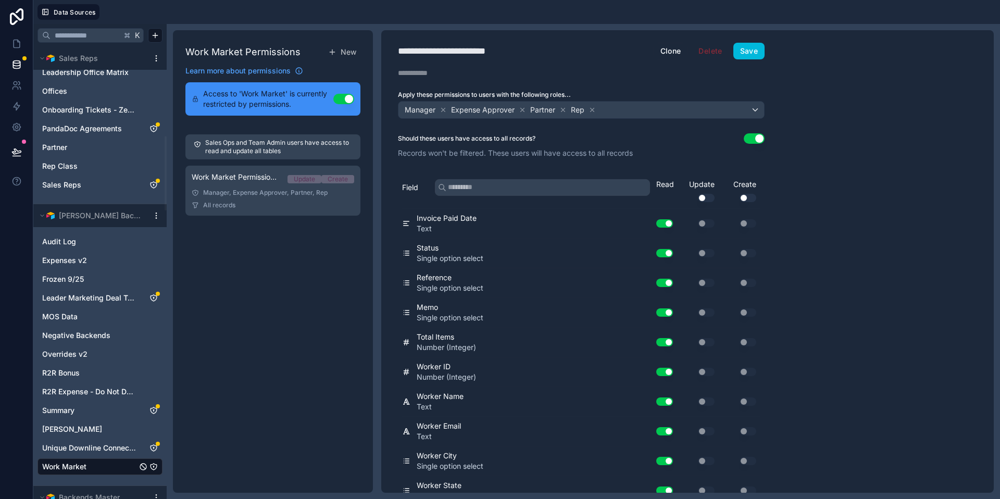
click at [99, 423] on div "[PERSON_NAME]" at bounding box center [99, 429] width 125 height 17
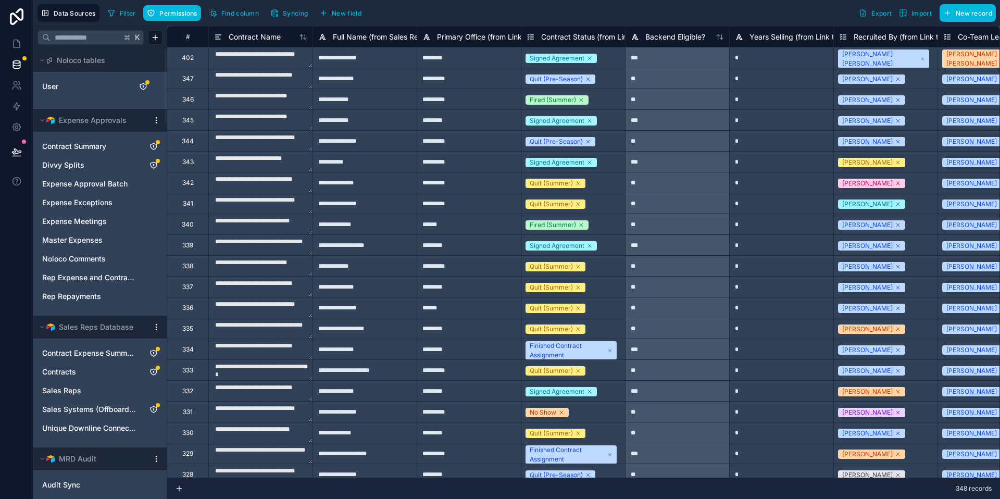
click at [183, 15] on span "Permissions" at bounding box center [177, 13] width 37 height 8
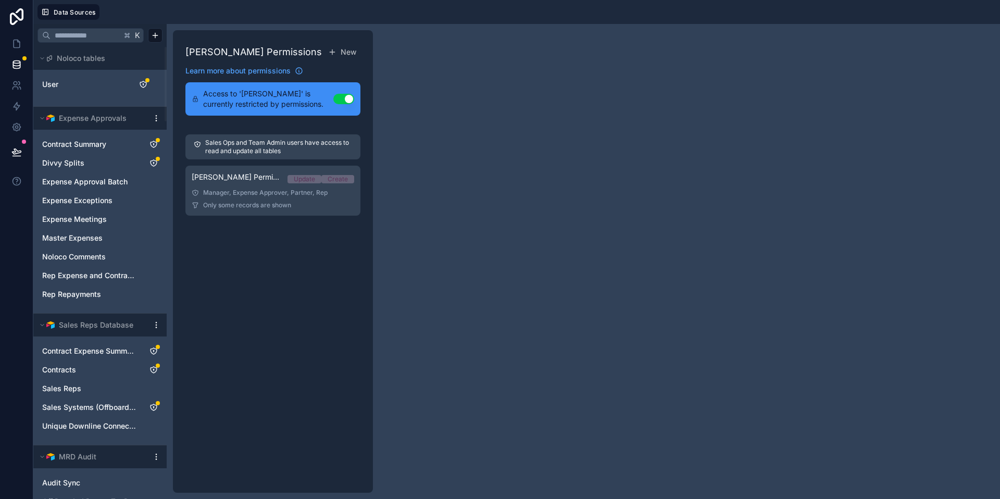
click at [298, 184] on div "Tanner Boren Permission 1 Update Create" at bounding box center [273, 179] width 162 height 15
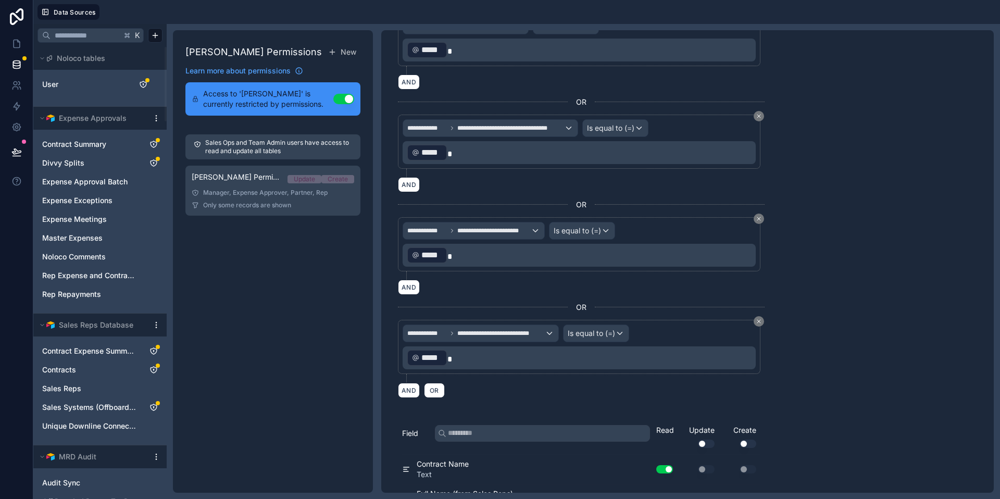
scroll to position [509, 0]
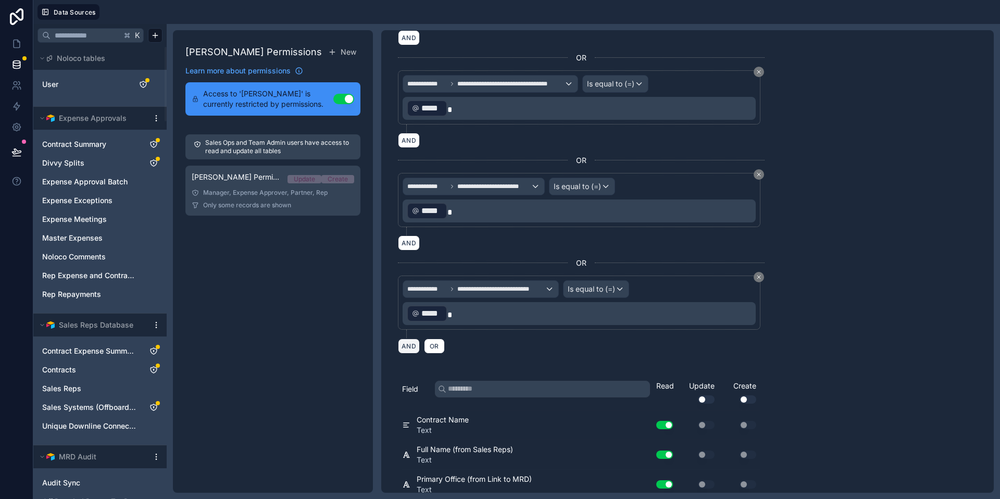
click at [411, 345] on button "AND" at bounding box center [409, 345] width 22 height 15
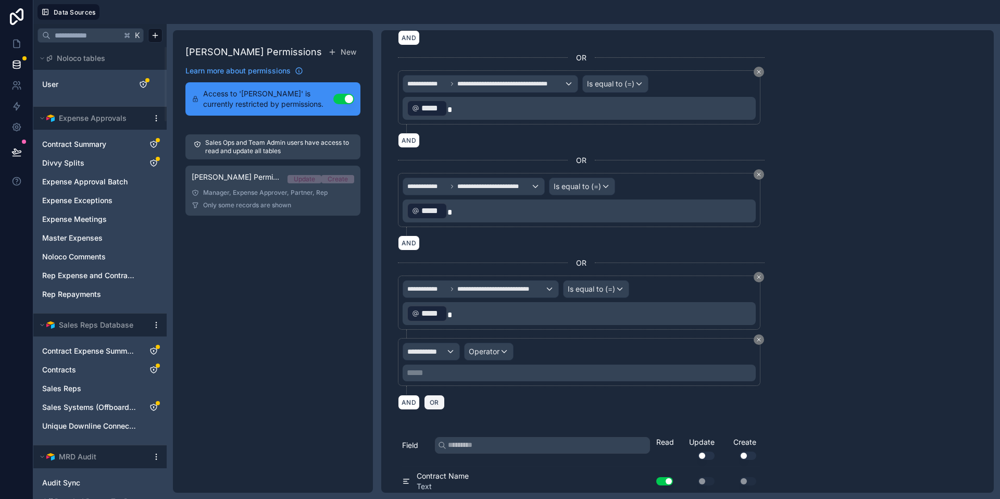
click at [438, 399] on span "OR" at bounding box center [435, 402] width 14 height 8
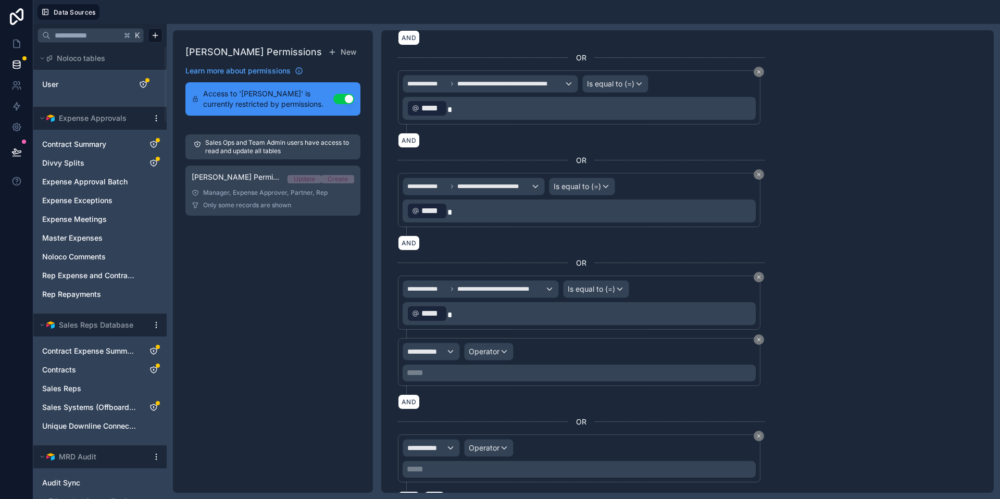
click at [757, 342] on button at bounding box center [758, 339] width 10 height 10
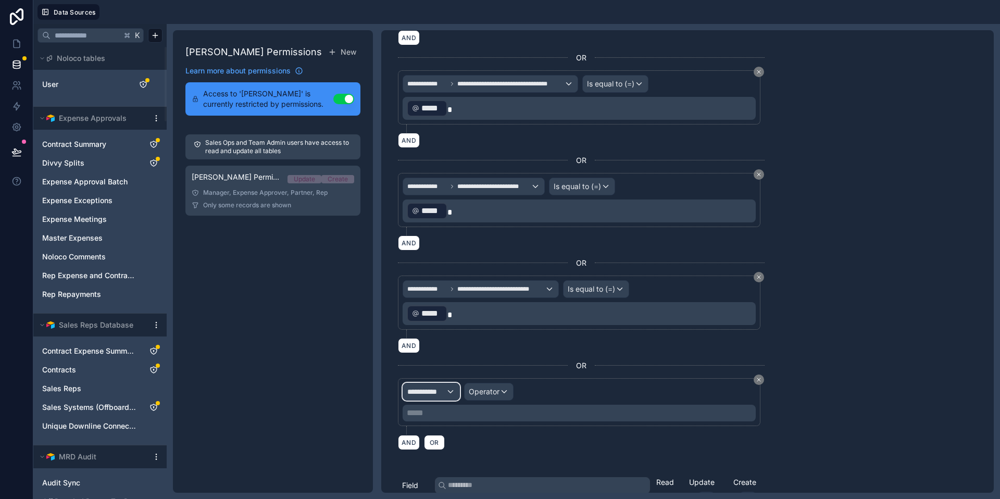
click at [451, 394] on div "**********" at bounding box center [431, 391] width 56 height 17
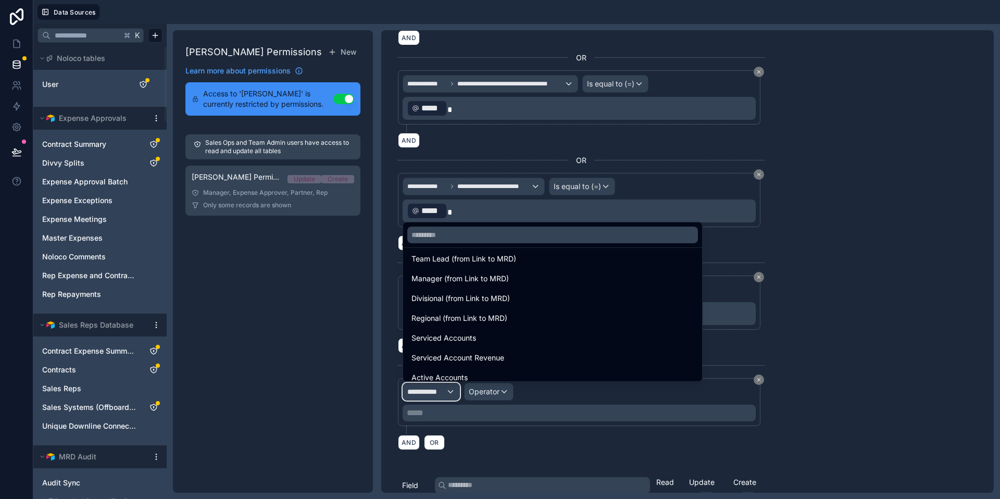
scroll to position [390, 0]
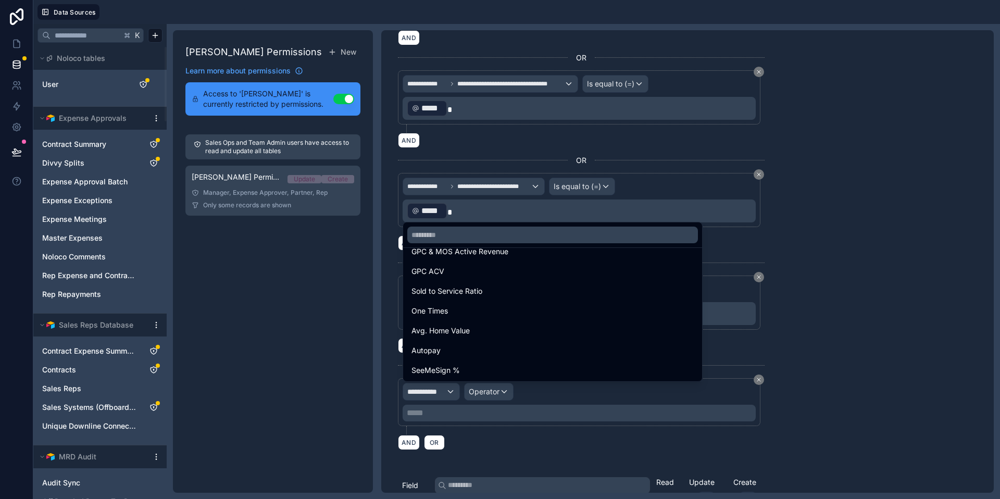
click at [734, 428] on div at bounding box center [500, 249] width 1000 height 499
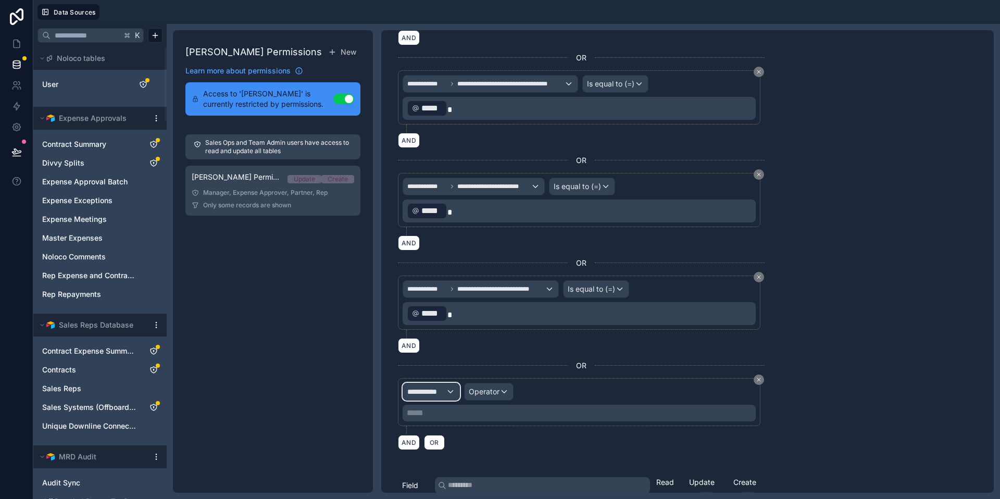
click at [449, 394] on div "**********" at bounding box center [431, 391] width 56 height 17
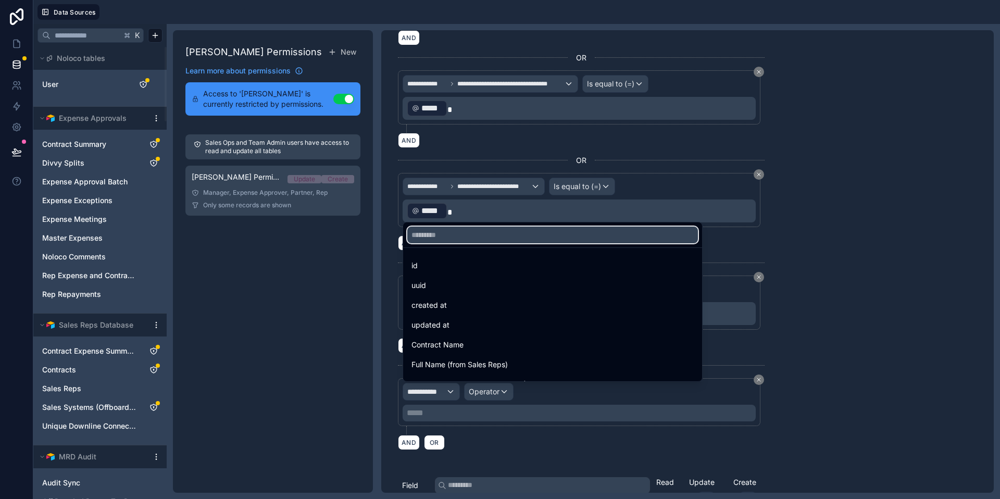
click at [454, 233] on input "text" at bounding box center [552, 235] width 291 height 17
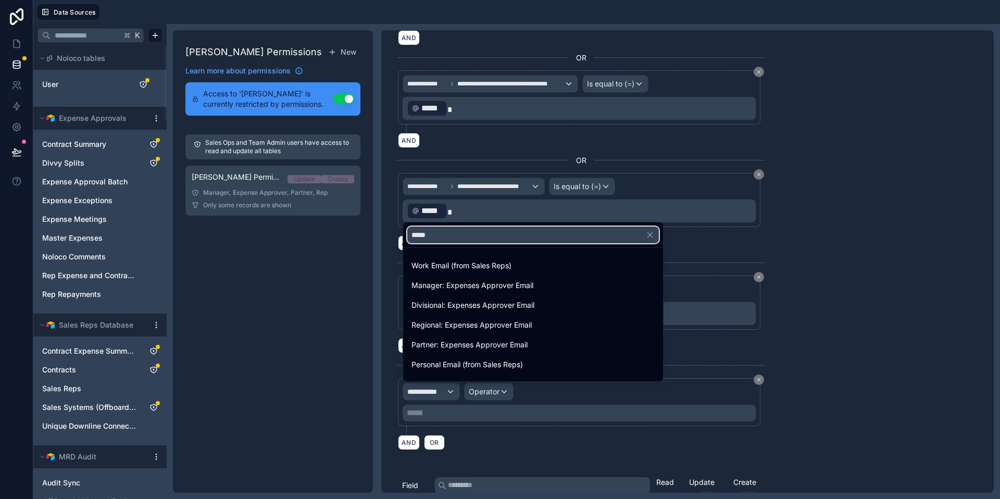
scroll to position [94, 0]
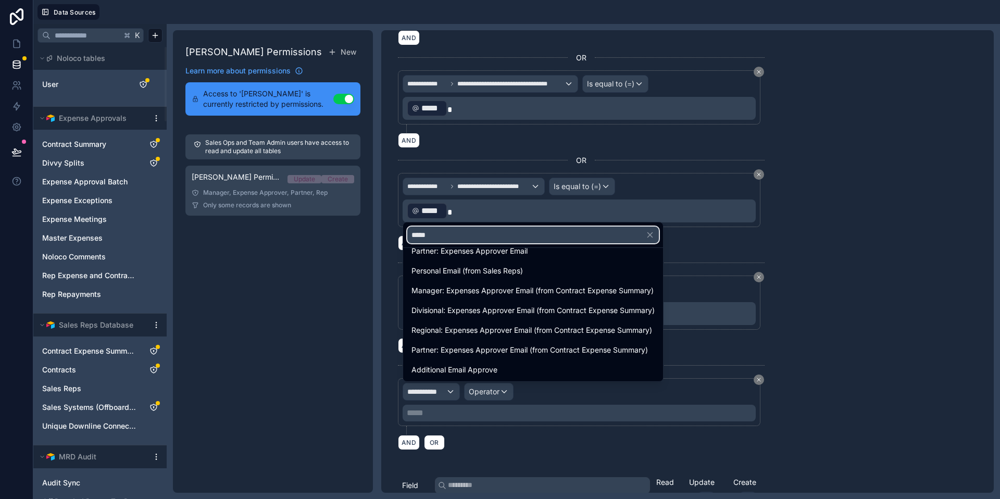
type input "*****"
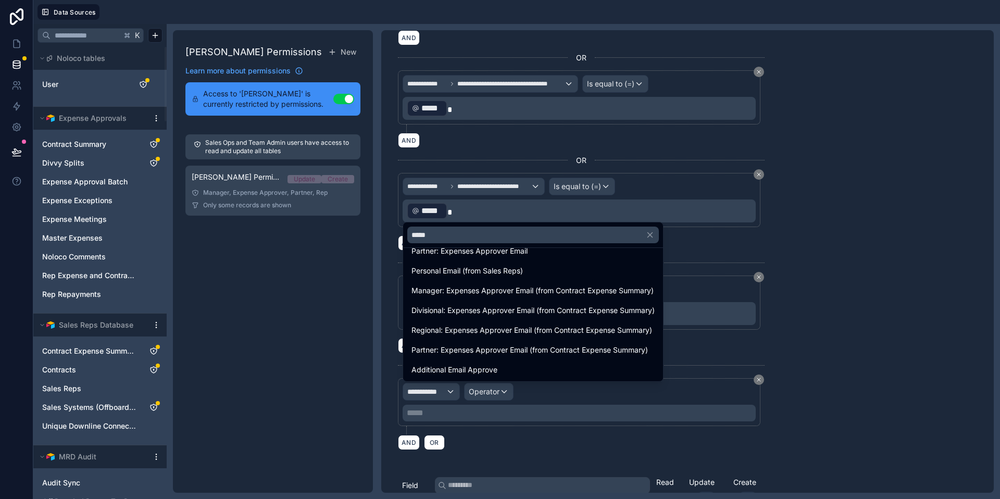
click at [777, 247] on div at bounding box center [500, 249] width 1000 height 499
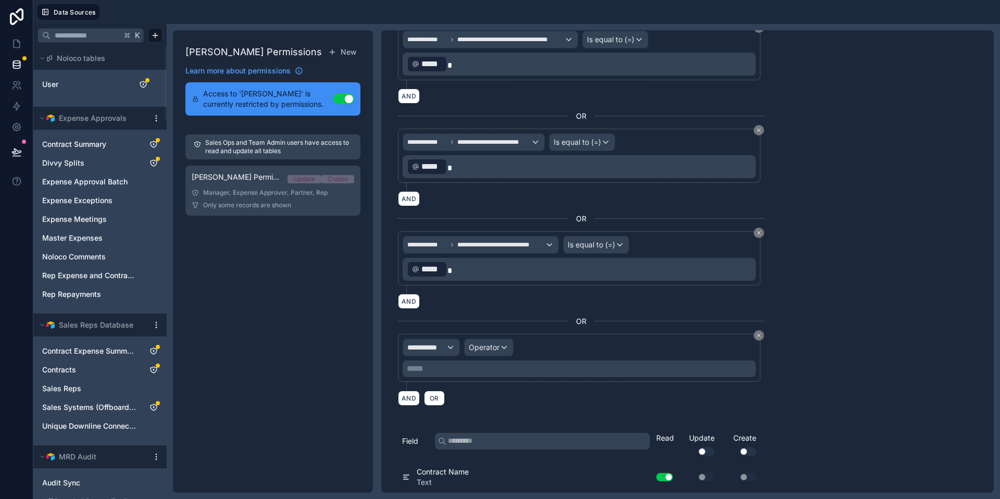
scroll to position [646, 0]
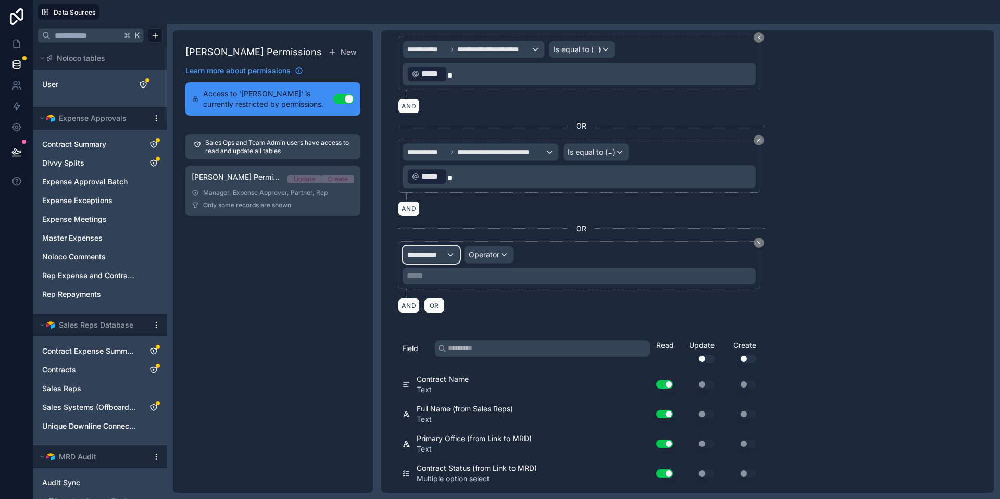
click at [451, 256] on div "**********" at bounding box center [431, 254] width 56 height 17
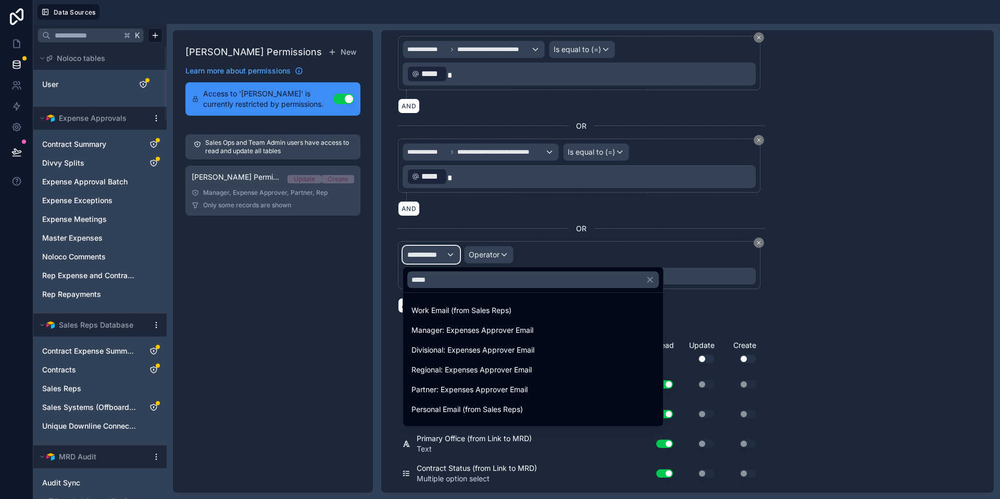
scroll to position [94, 0]
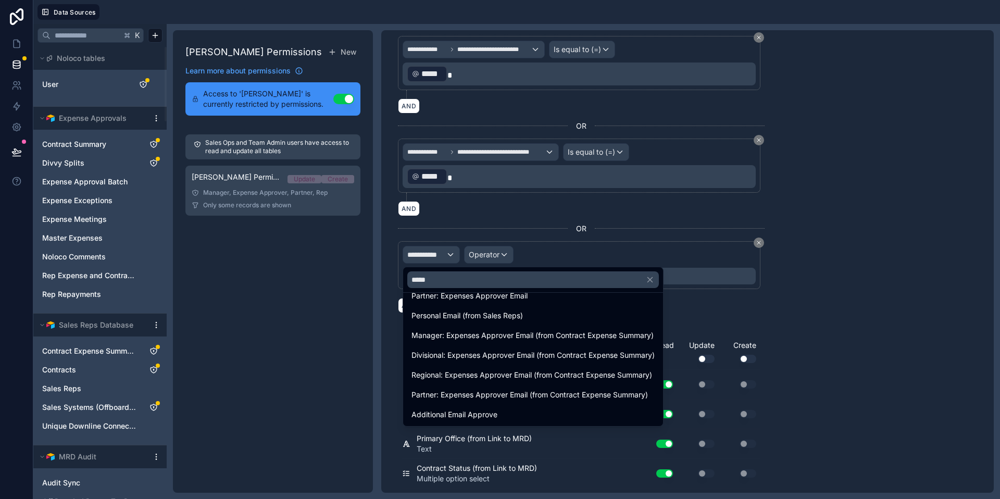
click at [487, 260] on div at bounding box center [500, 249] width 1000 height 499
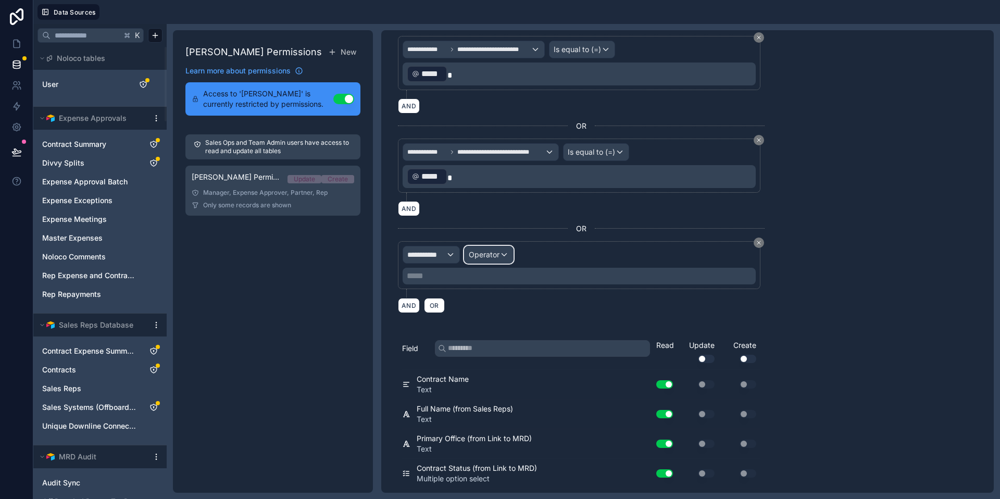
click at [489, 259] on span "Operator" at bounding box center [484, 254] width 31 height 10
click at [489, 259] on div at bounding box center [500, 249] width 1000 height 499
click at [489, 259] on span "Operator" at bounding box center [484, 254] width 31 height 10
click at [436, 263] on div at bounding box center [500, 249] width 1000 height 499
click at [437, 262] on div "**********" at bounding box center [431, 254] width 56 height 17
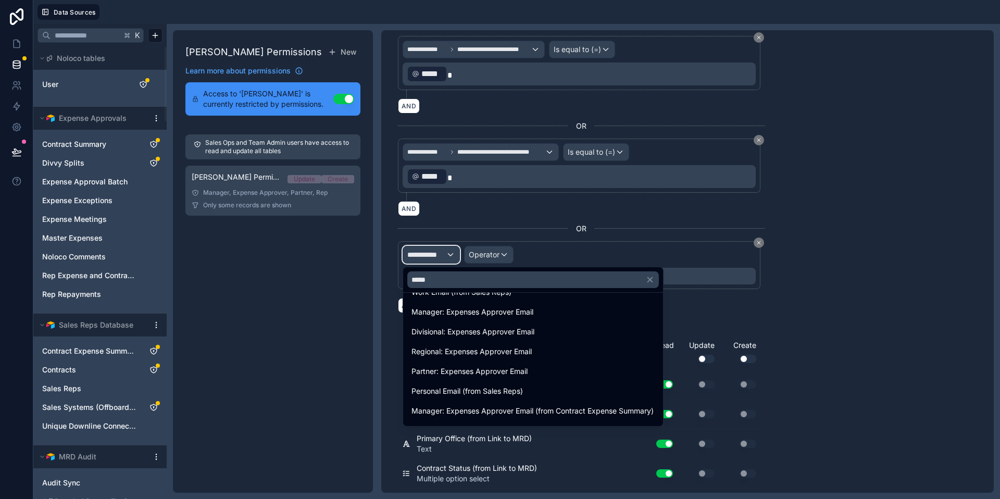
scroll to position [0, 0]
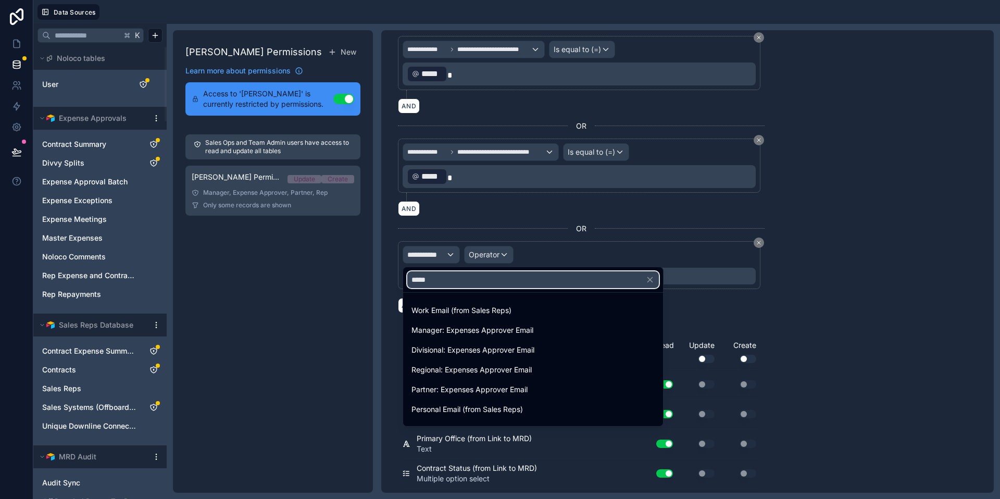
click at [459, 278] on input "*****" at bounding box center [533, 279] width 252 height 17
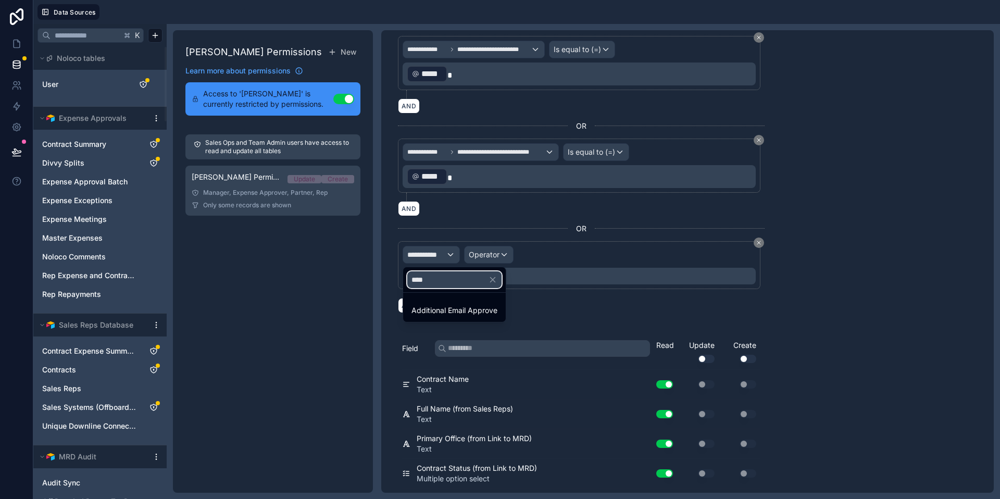
type input "****"
click at [456, 304] on span "Additional Email Approve" at bounding box center [454, 310] width 86 height 12
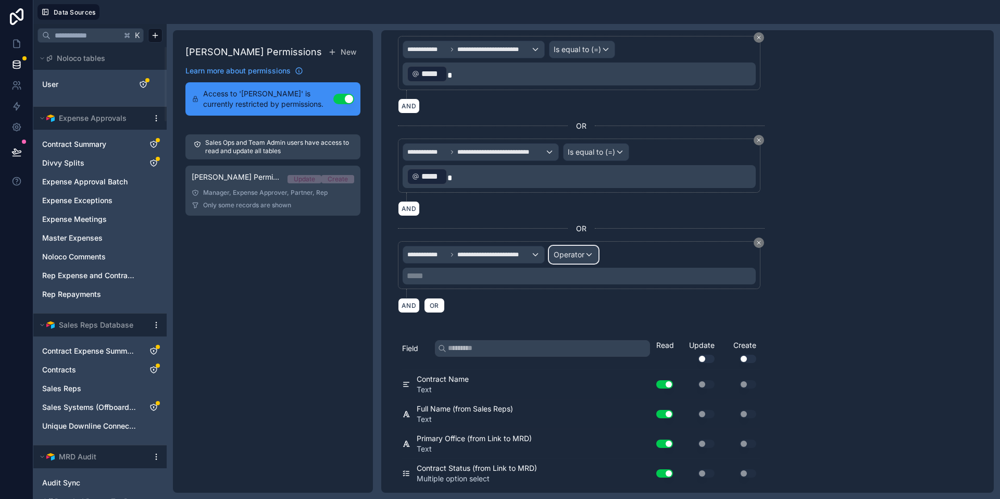
click at [574, 255] on span "Operator" at bounding box center [569, 254] width 31 height 9
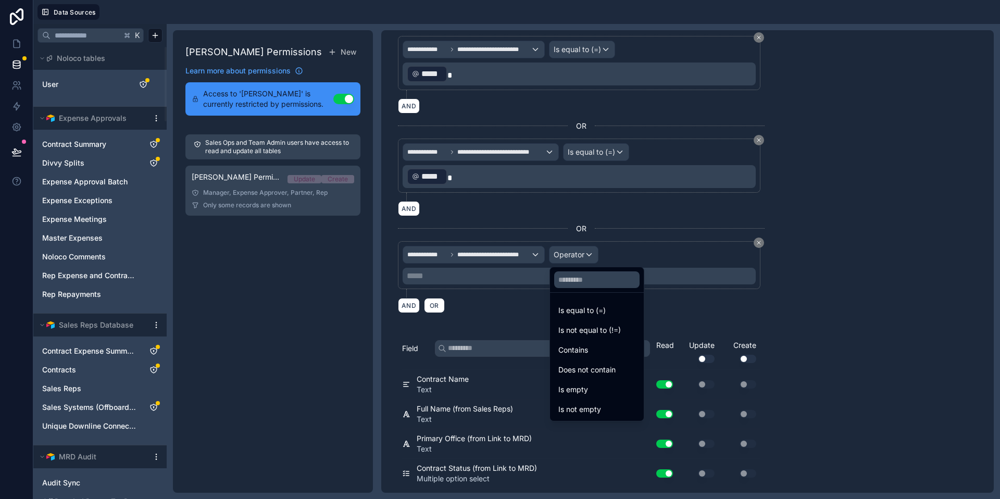
click at [589, 308] on span "Is equal to (=)" at bounding box center [581, 310] width 47 height 12
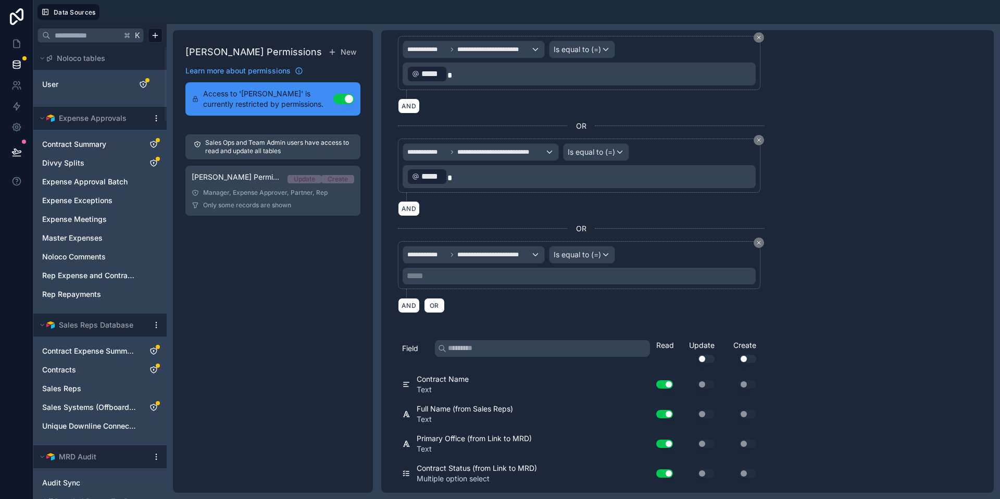
click at [459, 278] on p "***** ﻿" at bounding box center [580, 276] width 347 height 12
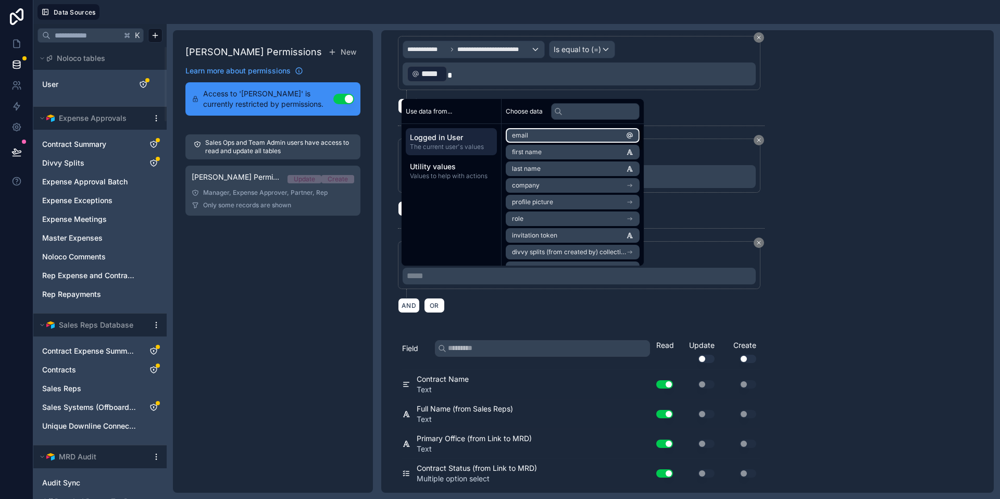
click at [604, 132] on li "email" at bounding box center [573, 135] width 134 height 15
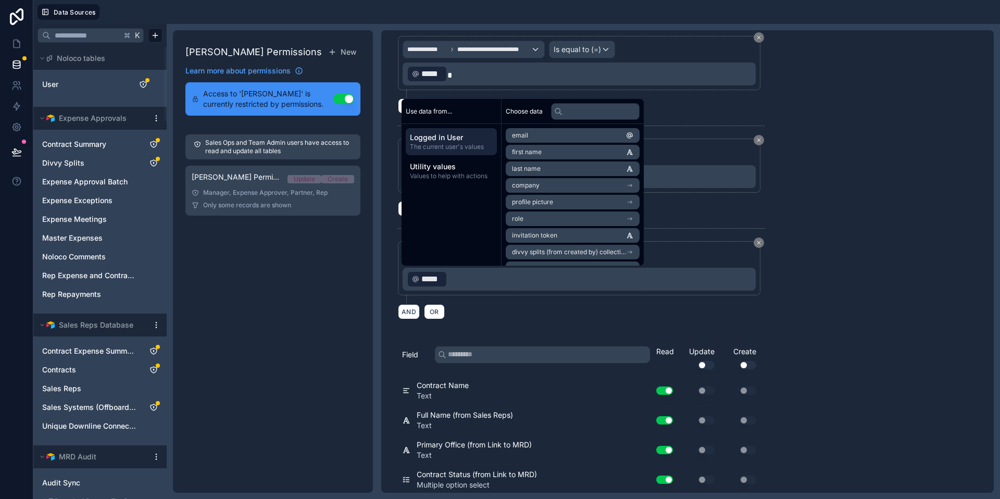
click at [490, 315] on div "AND OR" at bounding box center [581, 312] width 367 height 16
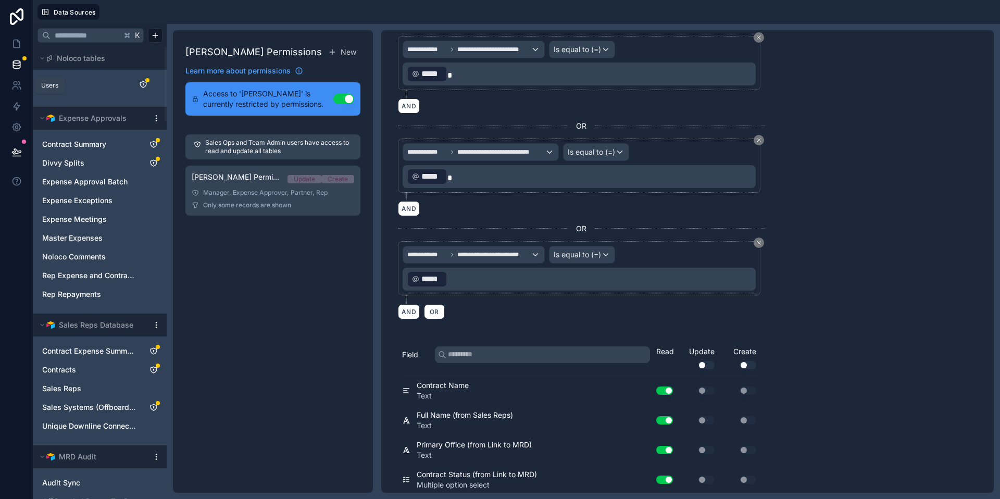
click at [20, 86] on icon at bounding box center [16, 85] width 10 height 10
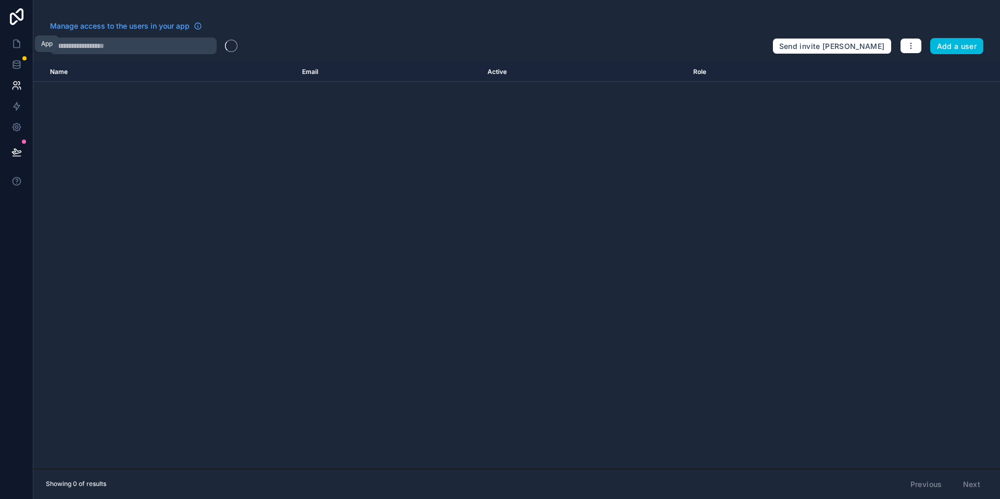
click at [21, 42] on link at bounding box center [16, 43] width 33 height 21
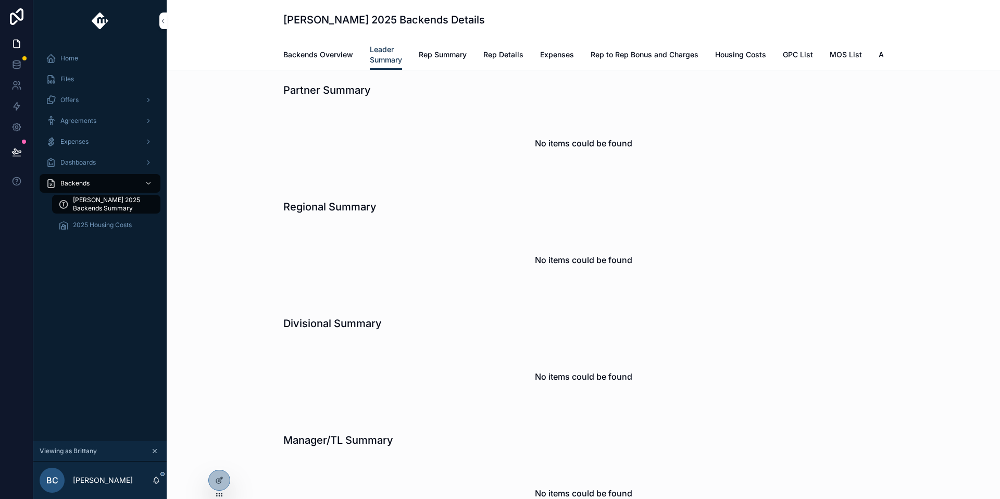
click at [451, 54] on span "Rep Summary" at bounding box center [443, 54] width 48 height 10
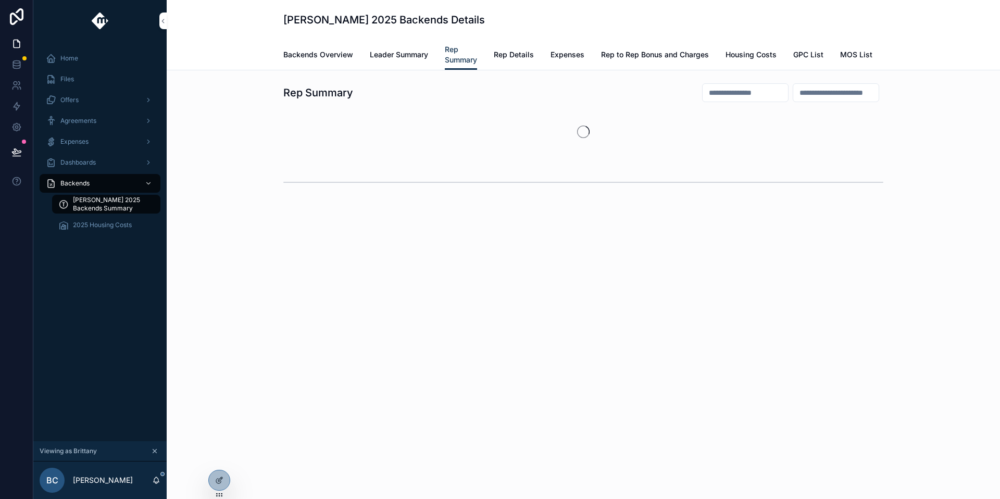
click at [407, 54] on span "Leader Summary" at bounding box center [399, 54] width 58 height 10
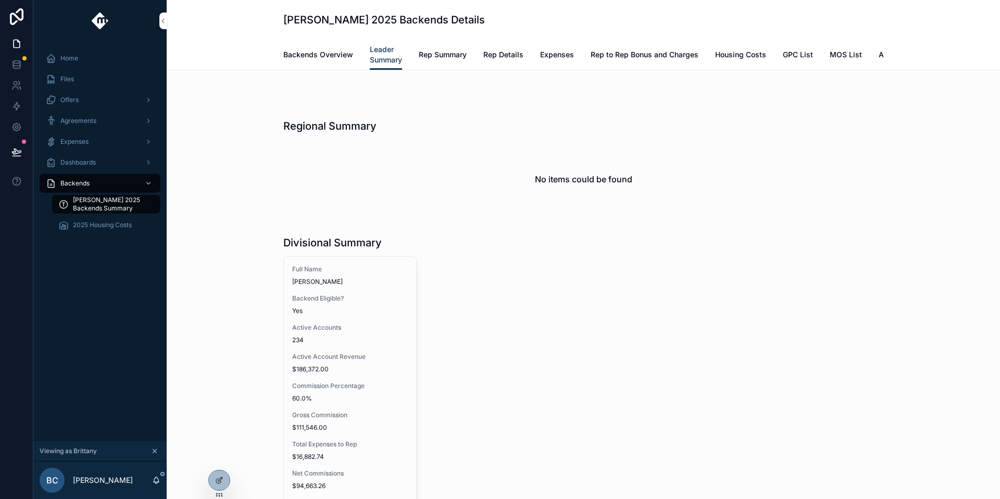
scroll to position [272, 0]
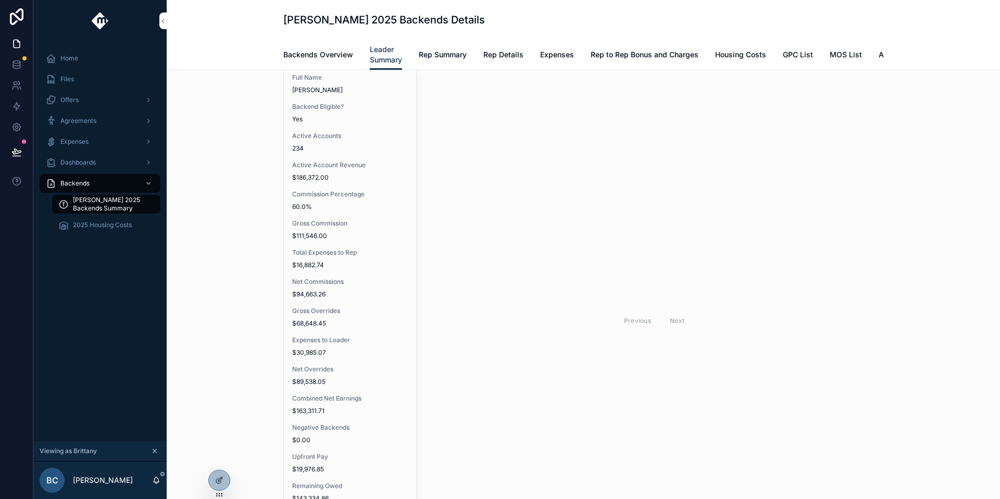
click at [384, 266] on div "Total Expenses to Rep $16,882.74" at bounding box center [350, 258] width 116 height 21
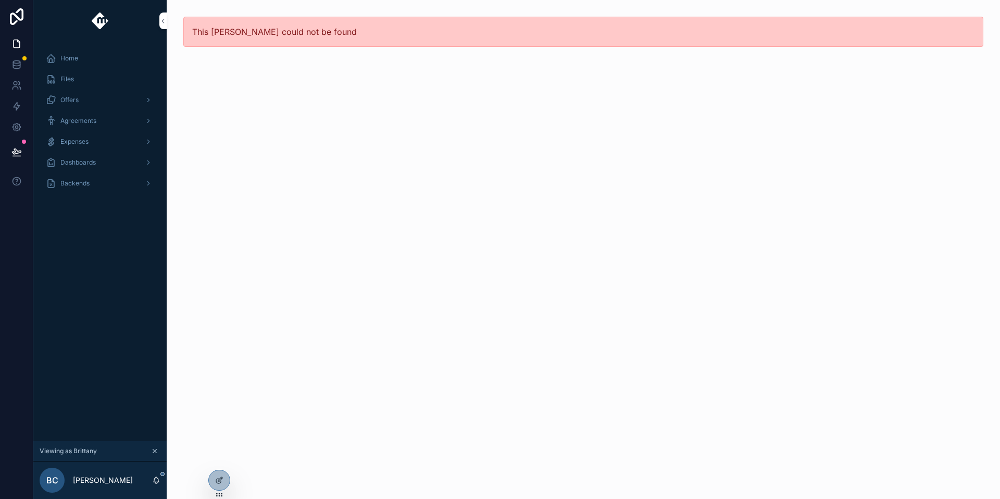
click at [0, 0] on div at bounding box center [0, 0] width 0 height 0
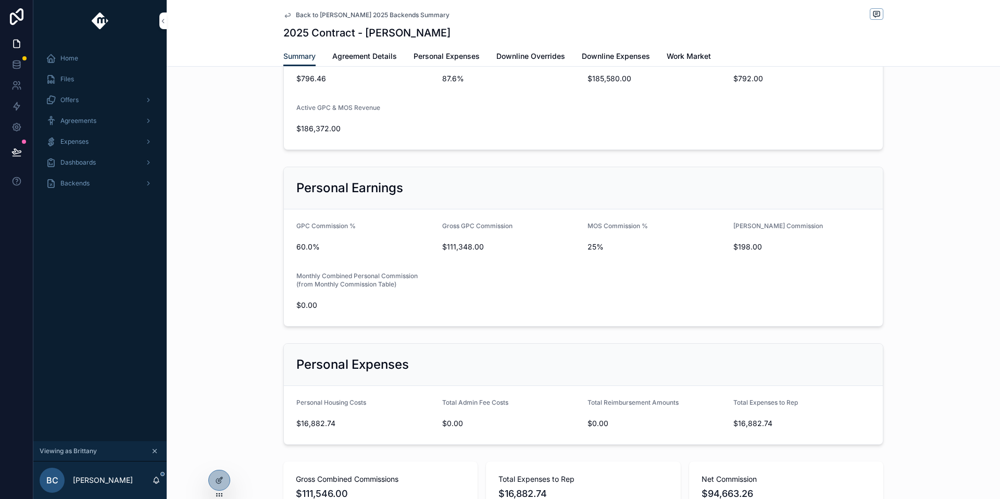
scroll to position [271, 0]
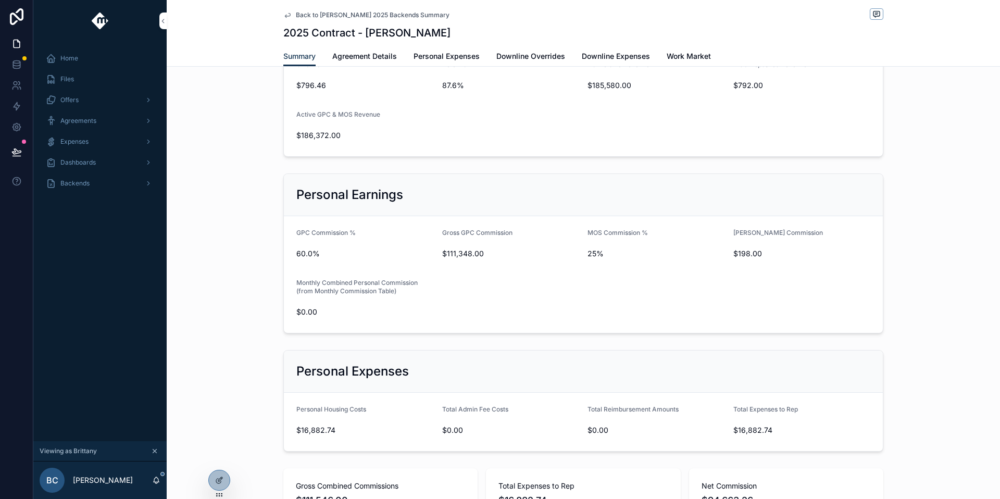
click at [693, 59] on span "Work Market" at bounding box center [689, 56] width 44 height 10
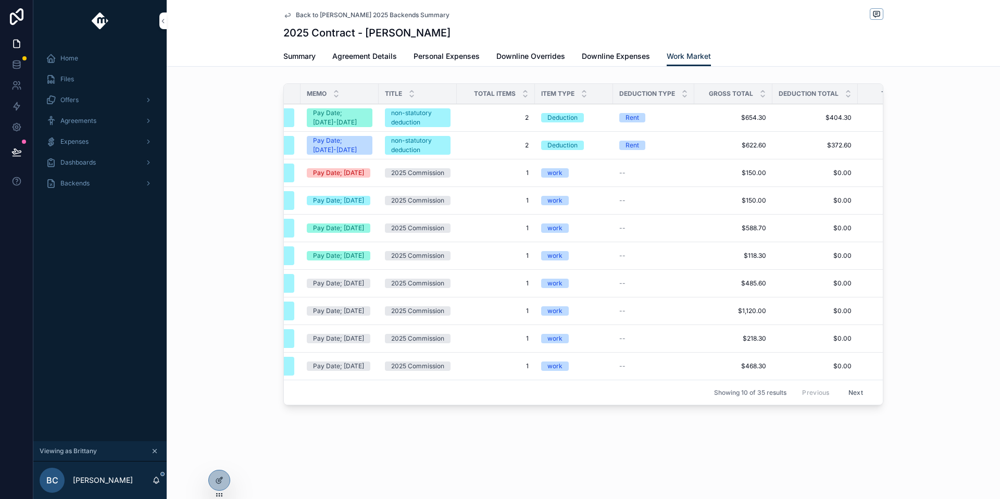
scroll to position [0, 314]
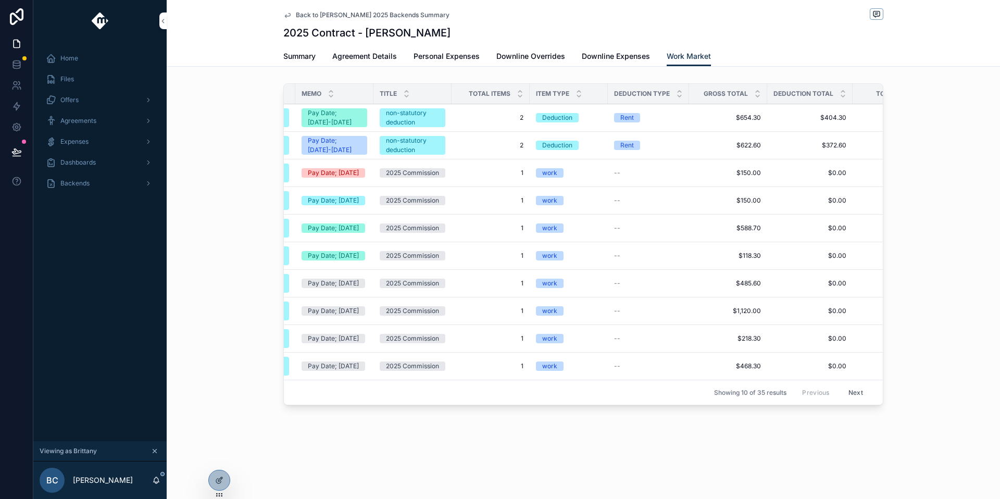
click at [321, 18] on span "Back to Tanner Boren 2025 Backends Summary" at bounding box center [373, 15] width 154 height 8
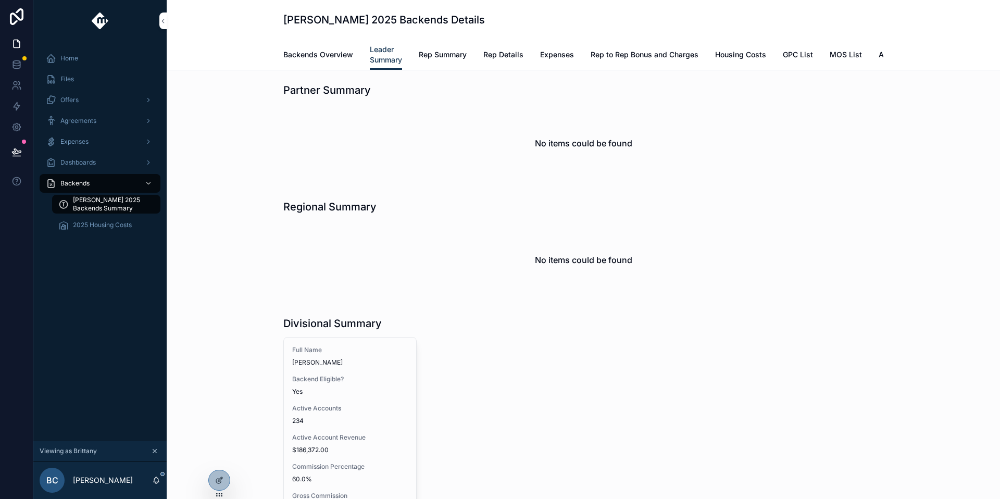
click at [437, 59] on span "Rep Summary" at bounding box center [443, 54] width 48 height 10
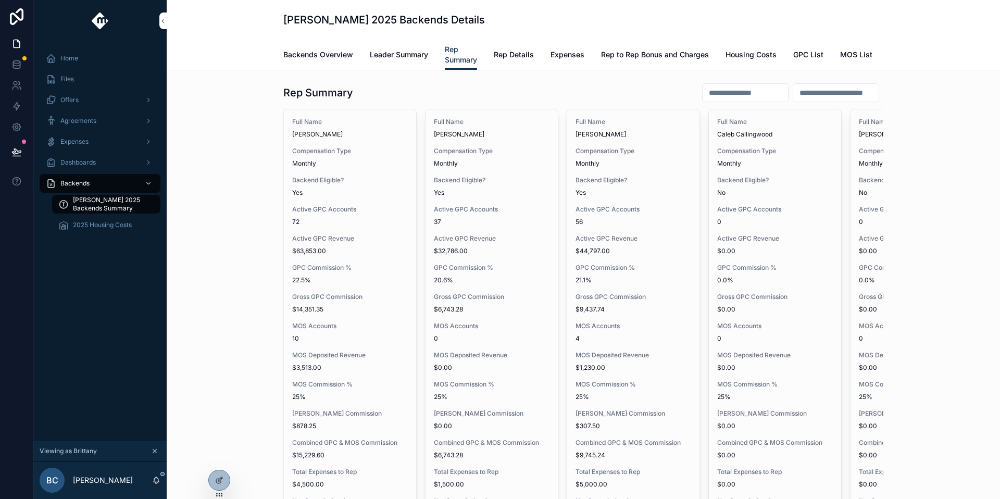
click at [625, 197] on span "Yes" at bounding box center [633, 193] width 116 height 8
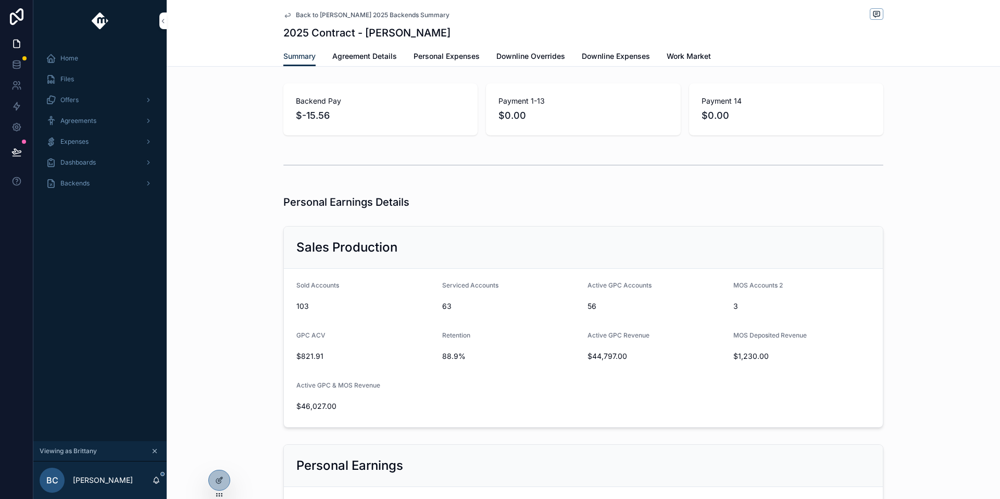
click at [673, 56] on span "Work Market" at bounding box center [689, 56] width 44 height 10
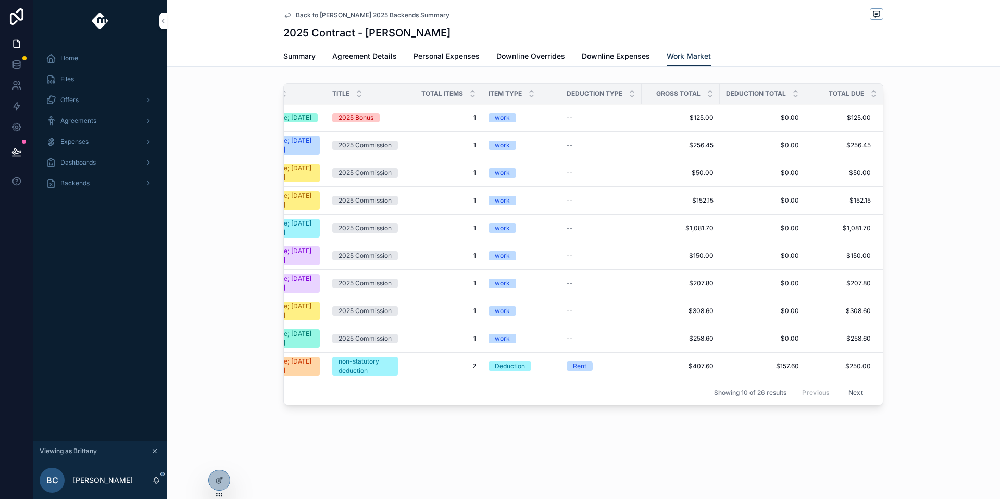
scroll to position [2, 0]
click at [844, 400] on button "Next" at bounding box center [855, 392] width 29 height 16
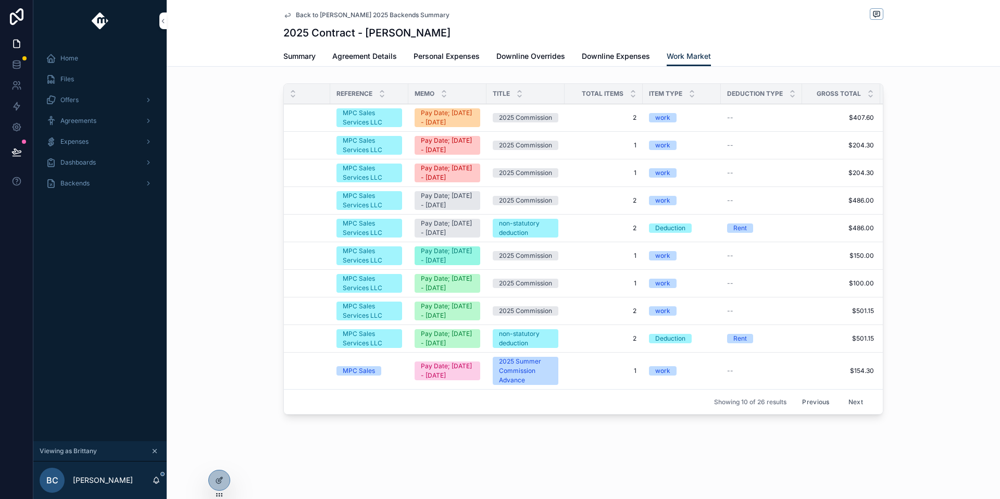
scroll to position [0, 358]
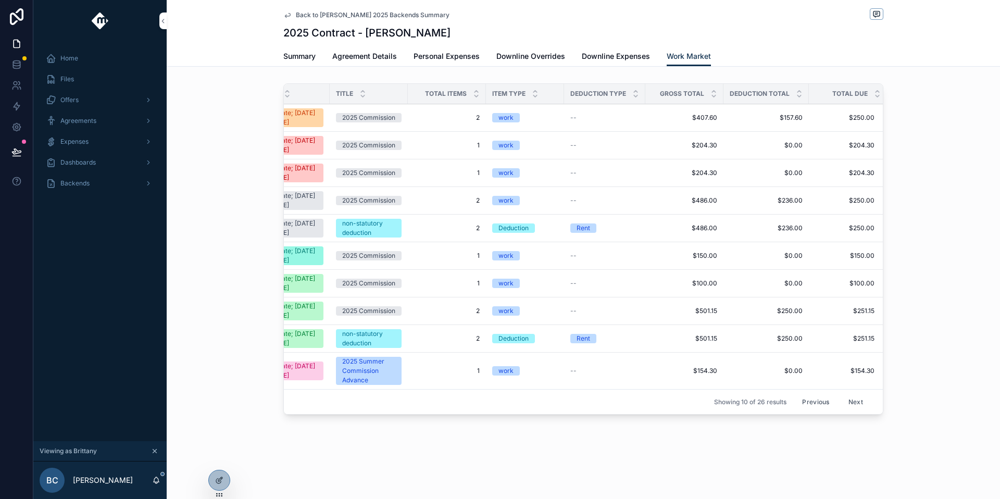
click at [307, 55] on span "Summary" at bounding box center [299, 56] width 32 height 10
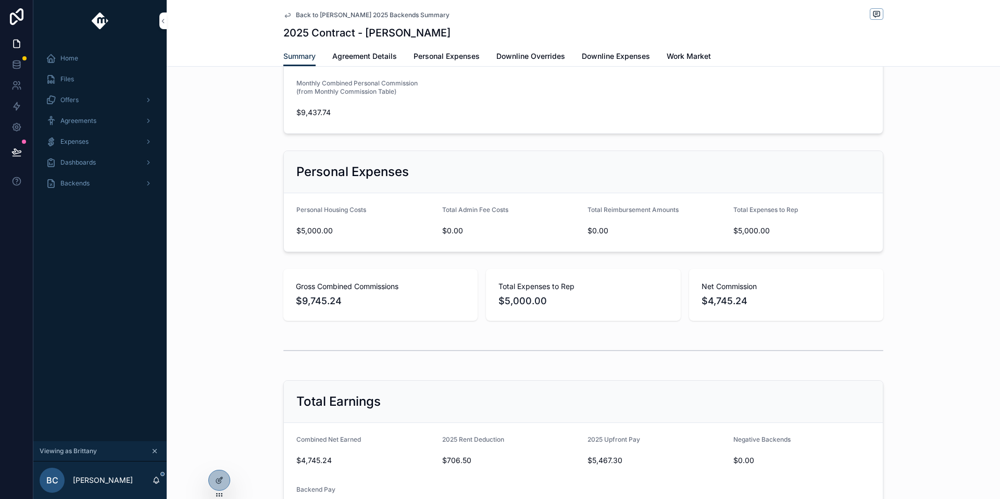
scroll to position [463, 0]
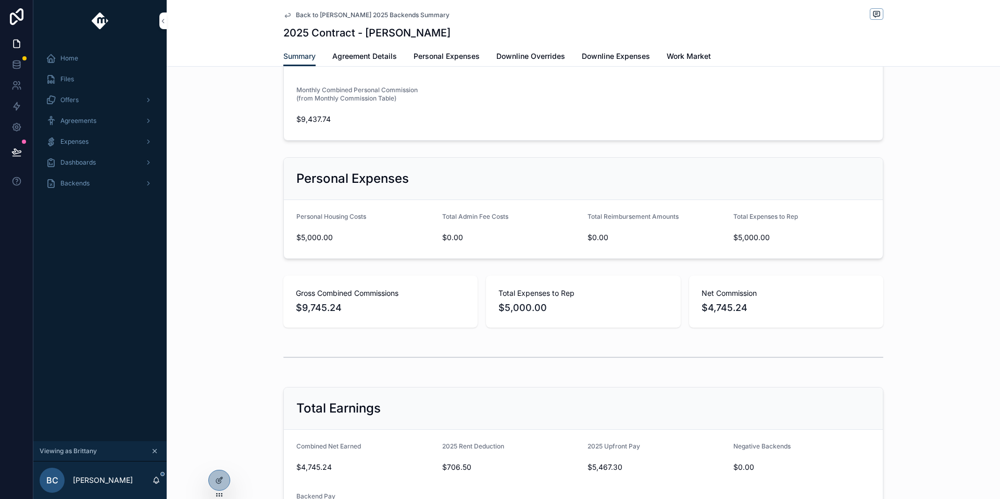
click at [685, 57] on span "Work Market" at bounding box center [689, 56] width 44 height 10
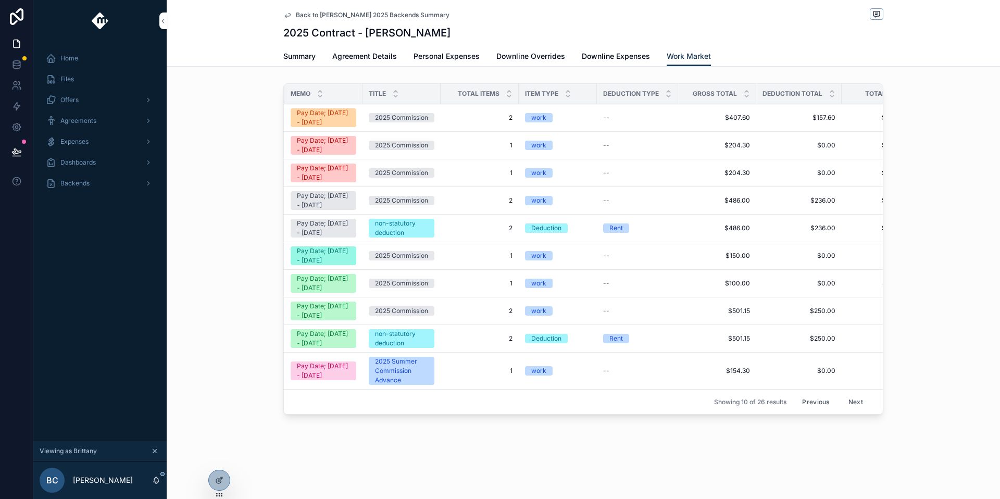
scroll to position [0, 361]
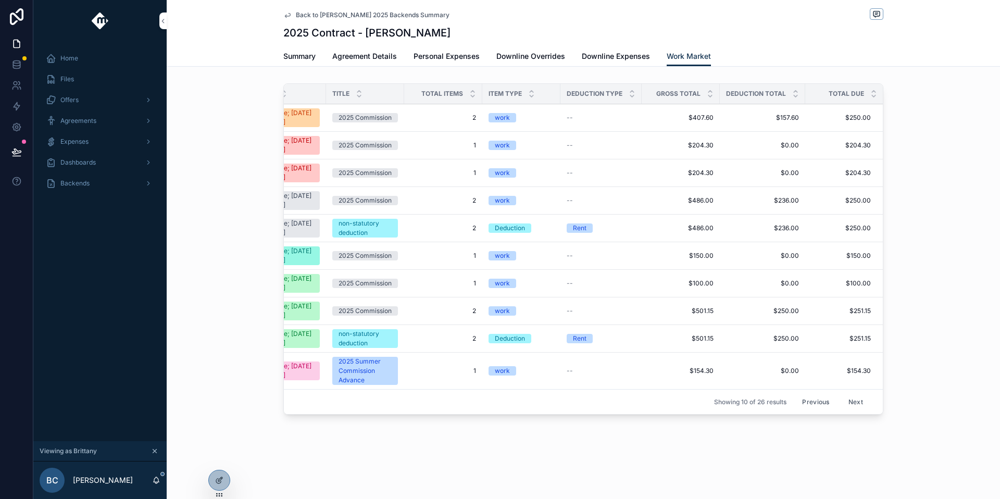
click at [382, 16] on span "Back to Tanner Boren 2025 Backends Summary" at bounding box center [373, 15] width 154 height 8
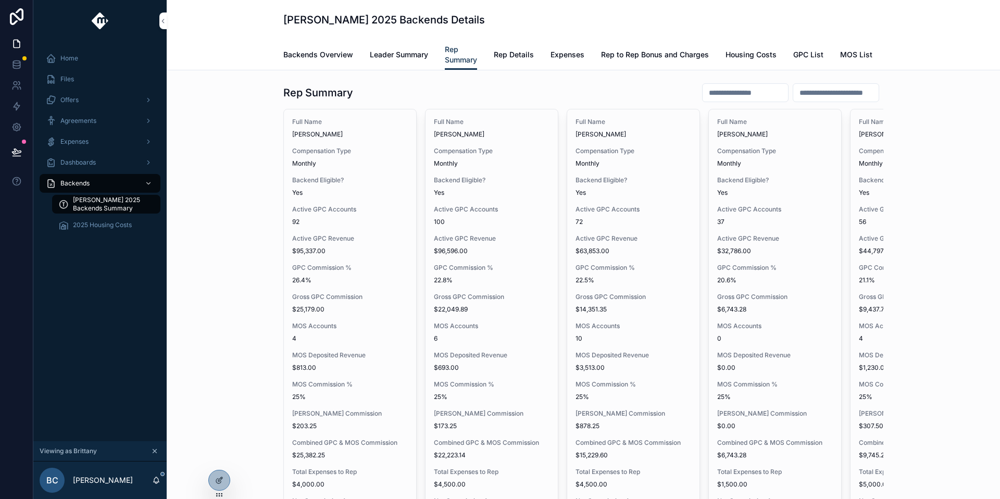
click at [748, 99] on input "scrollable content" at bounding box center [744, 92] width 85 height 15
click at [911, 166] on div "Rep Summary Full Name Trenton Conover Compensation Type Monthly Backend Eligibl…" at bounding box center [583, 445] width 816 height 732
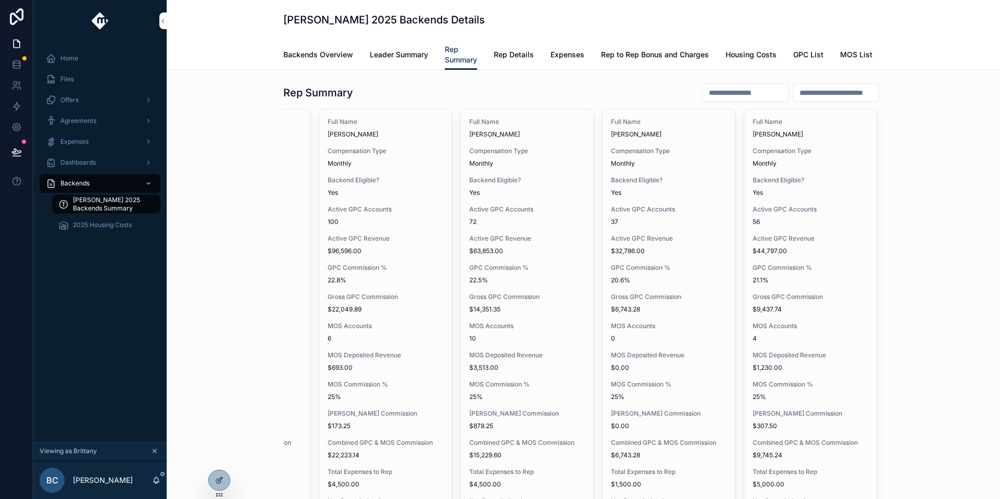
scroll to position [0, 149]
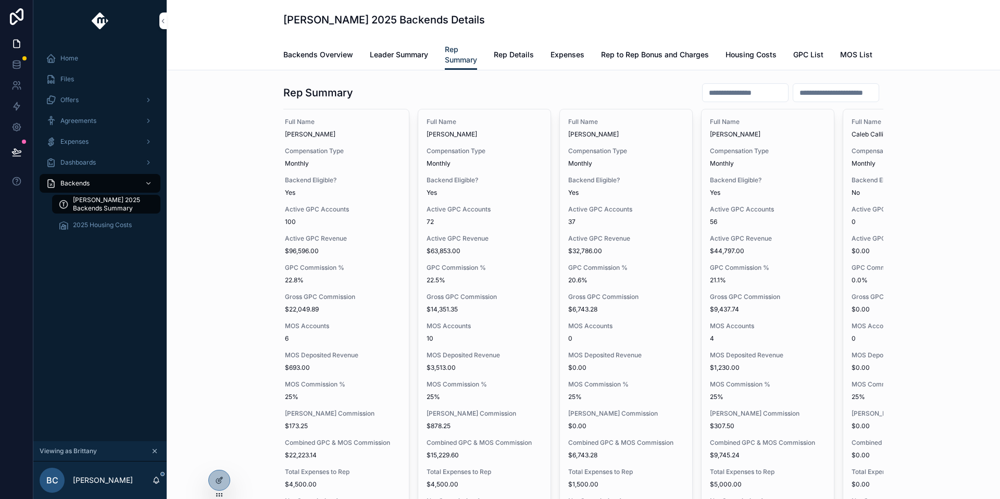
click at [739, 209] on div "Full Name Caleb Griffin Compensation Type Monthly Backend Eligible? Yes Active …" at bounding box center [767, 434] width 132 height 650
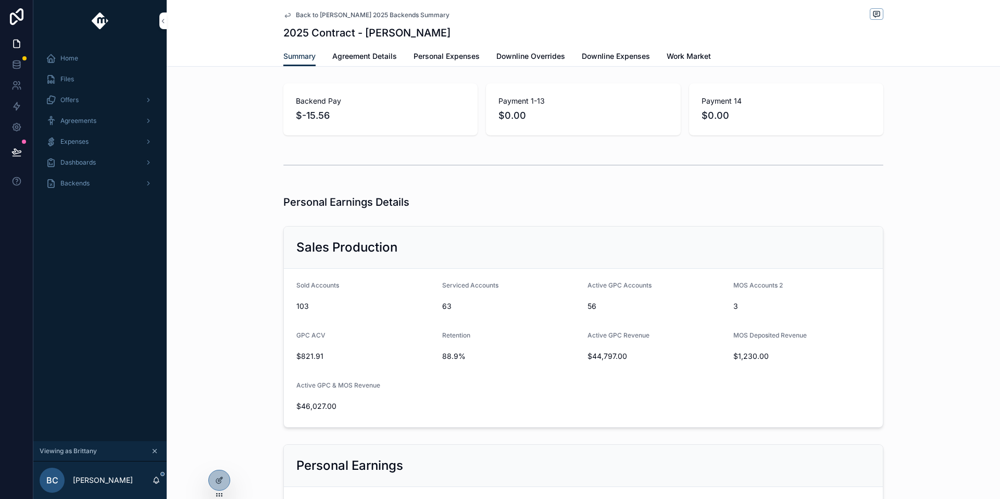
click at [681, 59] on span "Work Market" at bounding box center [689, 56] width 44 height 10
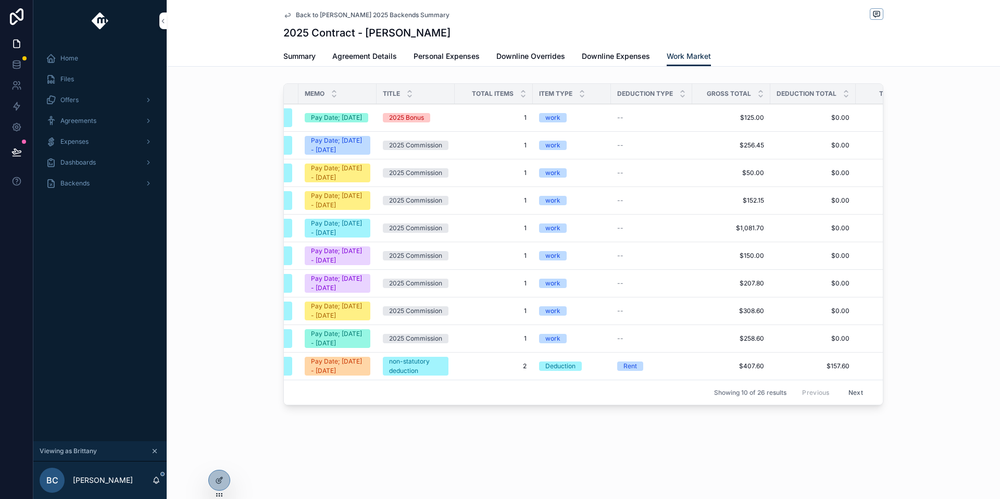
scroll to position [0, 361]
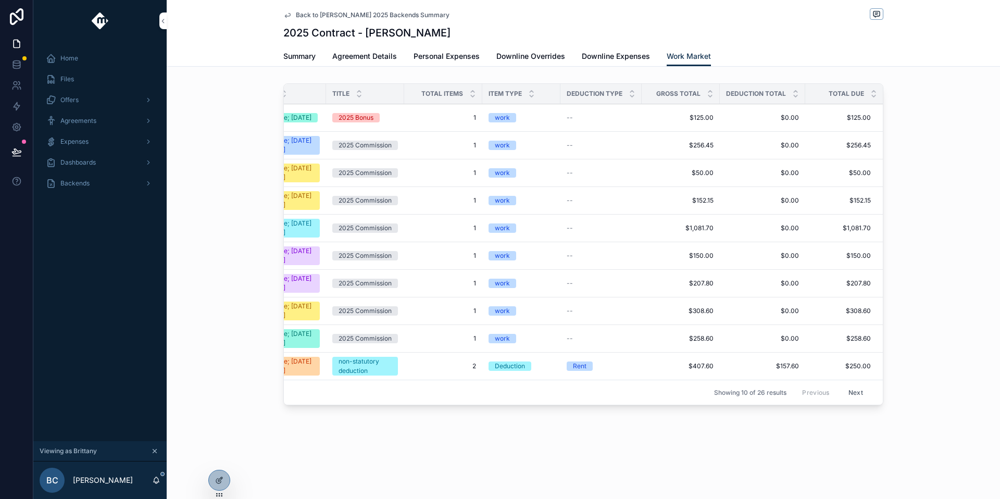
click at [849, 400] on button "Next" at bounding box center [855, 392] width 29 height 16
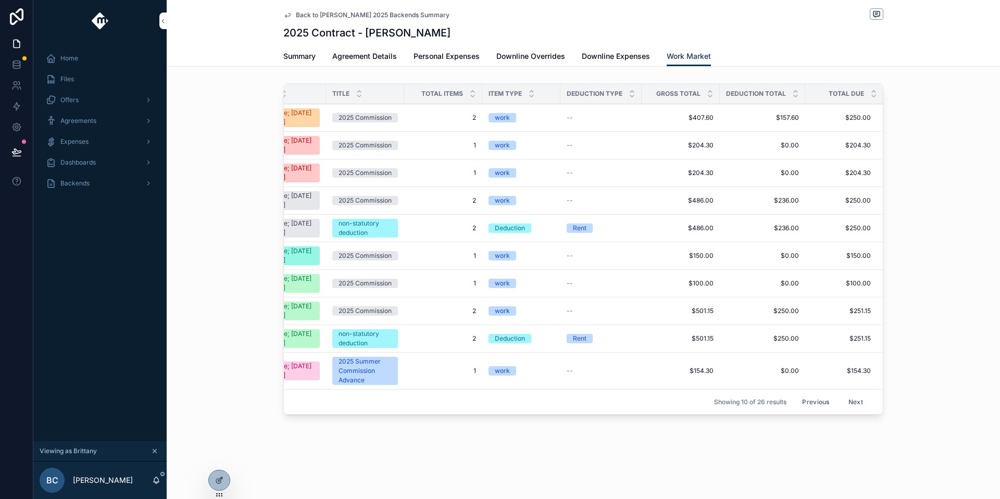
click at [853, 407] on button "Next" at bounding box center [855, 402] width 29 height 16
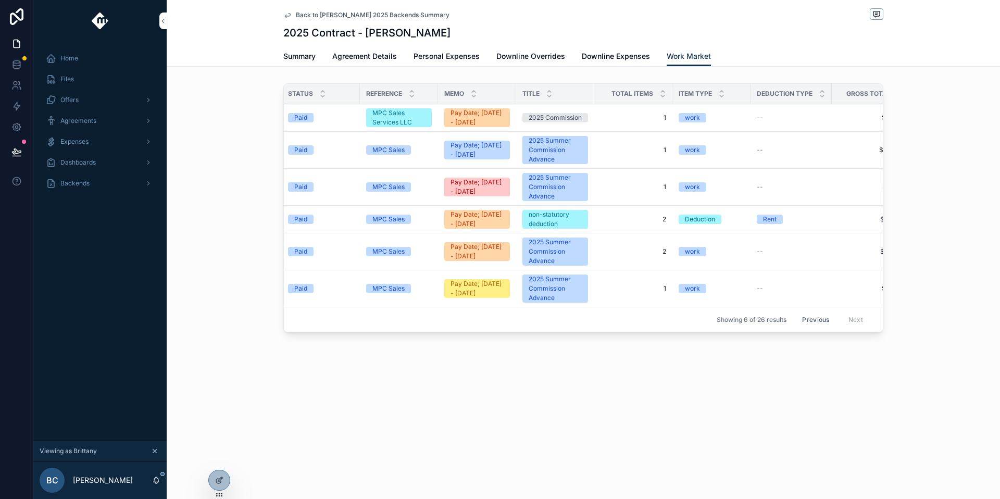
scroll to position [0, 362]
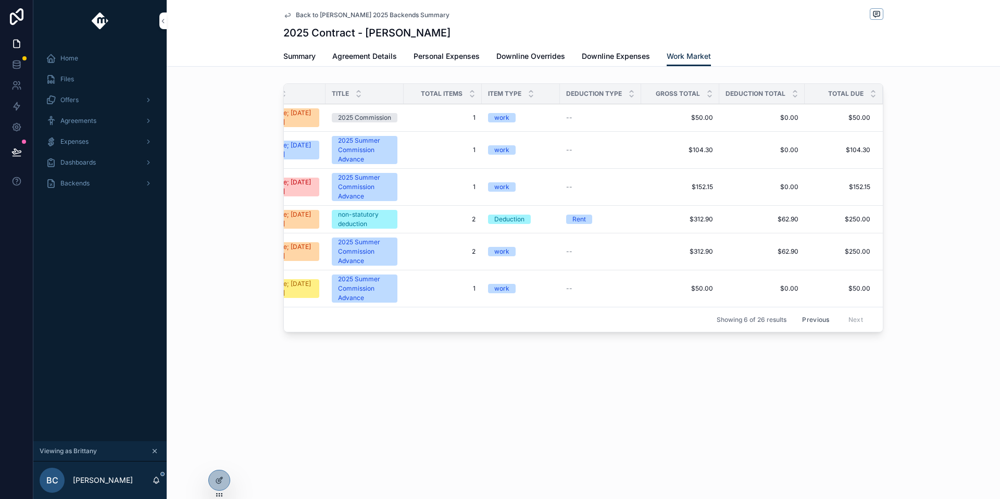
click at [303, 57] on span "Summary" at bounding box center [299, 56] width 32 height 10
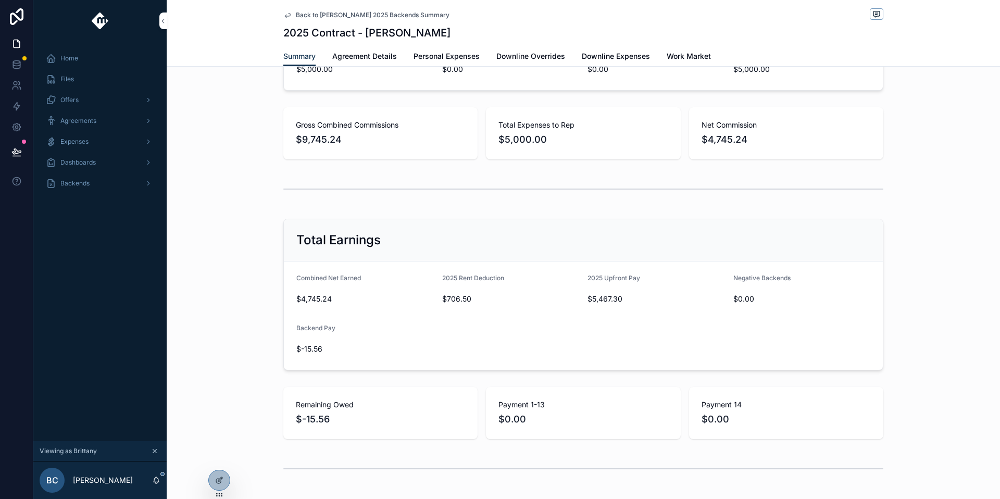
scroll to position [685, 0]
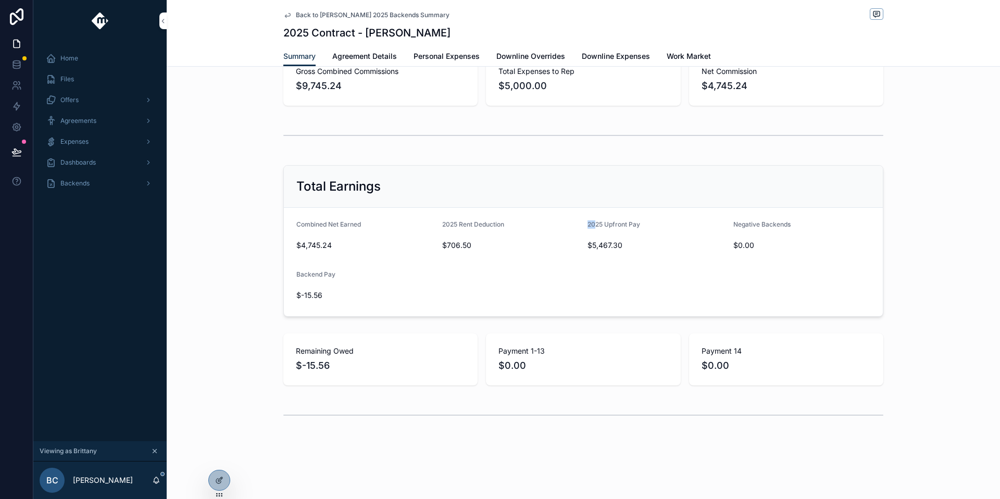
drag, startPoint x: 585, startPoint y: 223, endPoint x: 592, endPoint y: 223, distance: 6.8
click at [592, 224] on span "2025 Upfront Pay" at bounding box center [613, 224] width 53 height 8
click at [594, 221] on span "2025 Upfront Pay" at bounding box center [613, 224] width 53 height 8
click at [630, 225] on span "2025 Upfront Pay" at bounding box center [613, 224] width 53 height 8
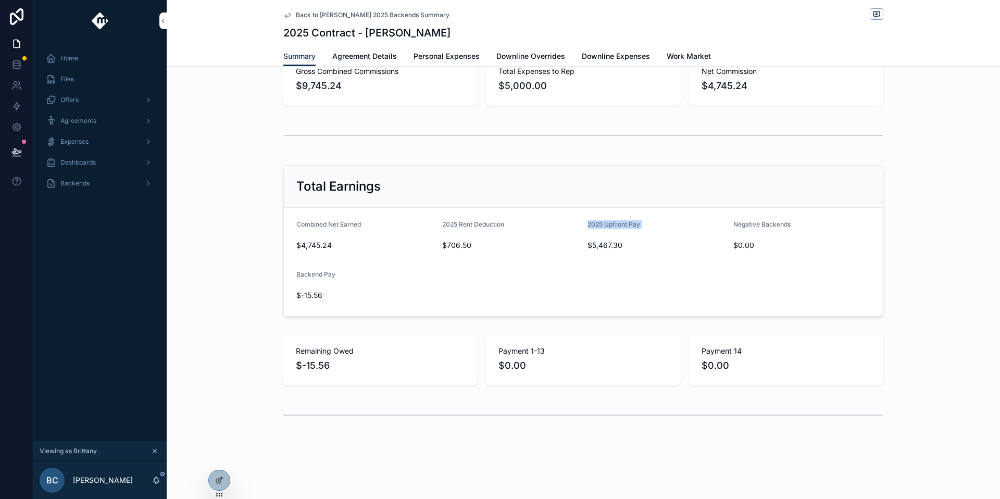
click at [630, 225] on span "2025 Upfront Pay" at bounding box center [613, 224] width 53 height 8
click at [618, 242] on span "$5,467.30" at bounding box center [655, 245] width 137 height 10
click at [615, 243] on span "$5,467.30" at bounding box center [655, 245] width 137 height 10
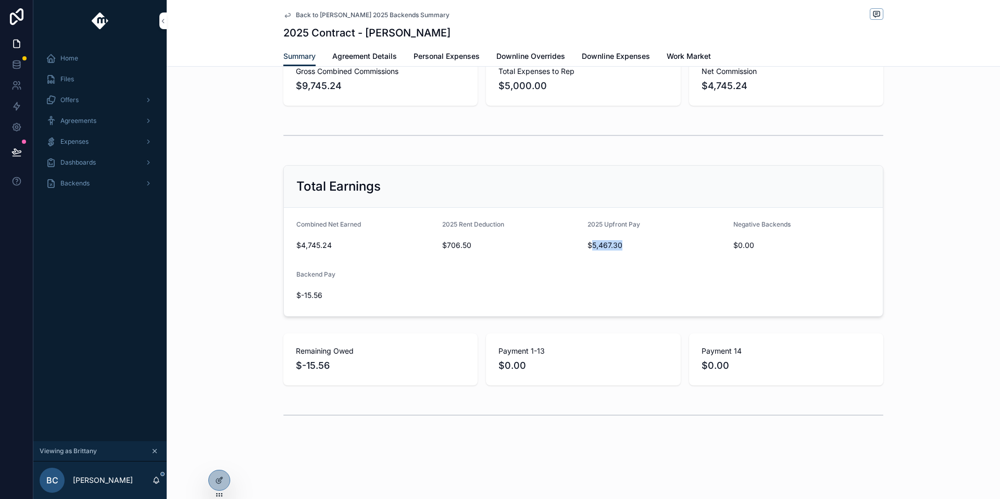
click at [685, 55] on span "Work Market" at bounding box center [689, 56] width 44 height 10
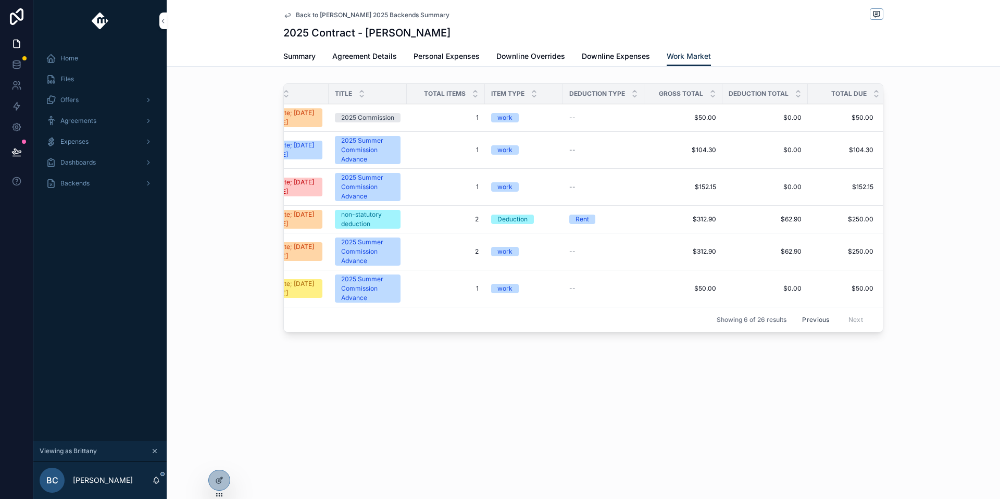
scroll to position [0, 362]
click at [114, 180] on div "Backends" at bounding box center [100, 183] width 108 height 17
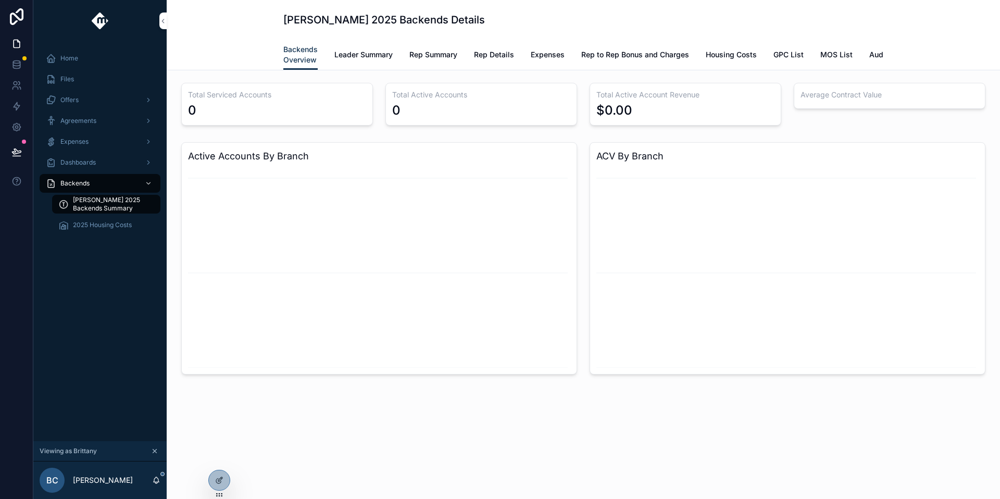
click at [372, 60] on link "Leader Summary" at bounding box center [363, 55] width 58 height 21
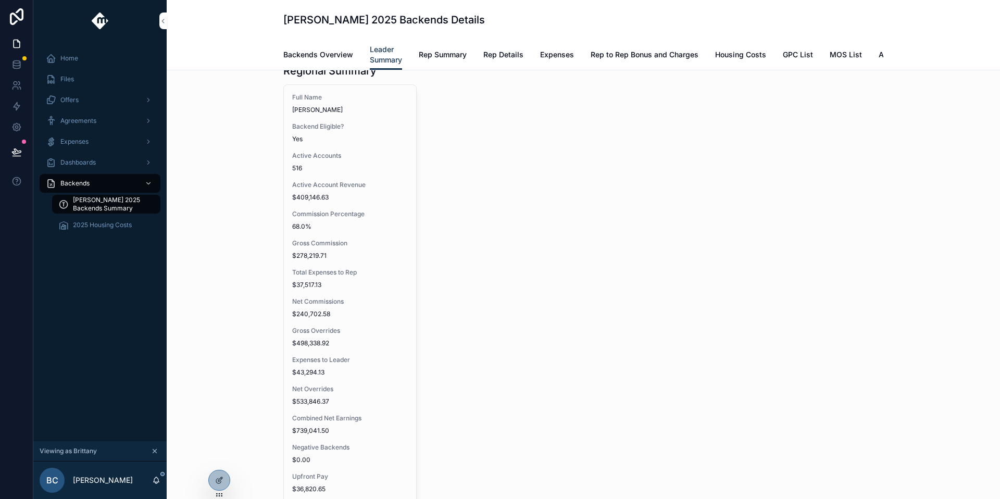
scroll to position [552, 0]
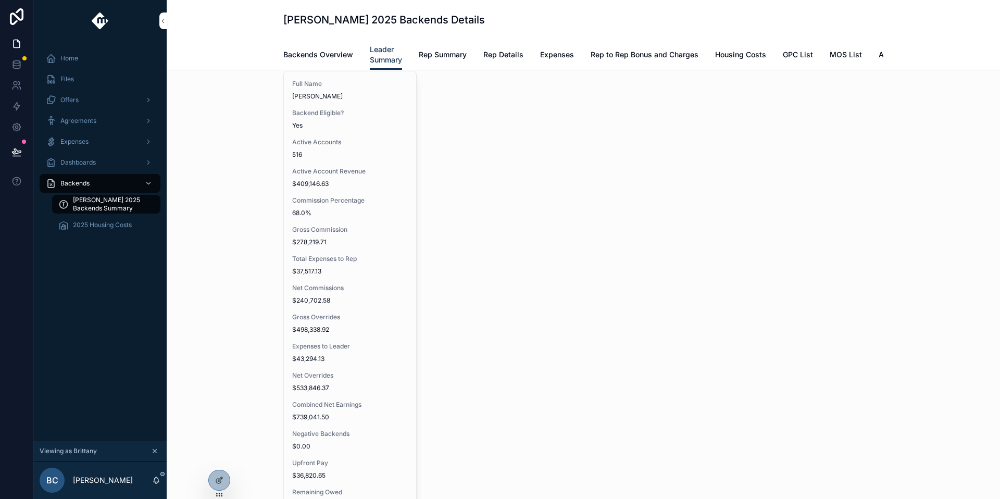
click at [428, 58] on span "Rep Summary" at bounding box center [443, 54] width 48 height 10
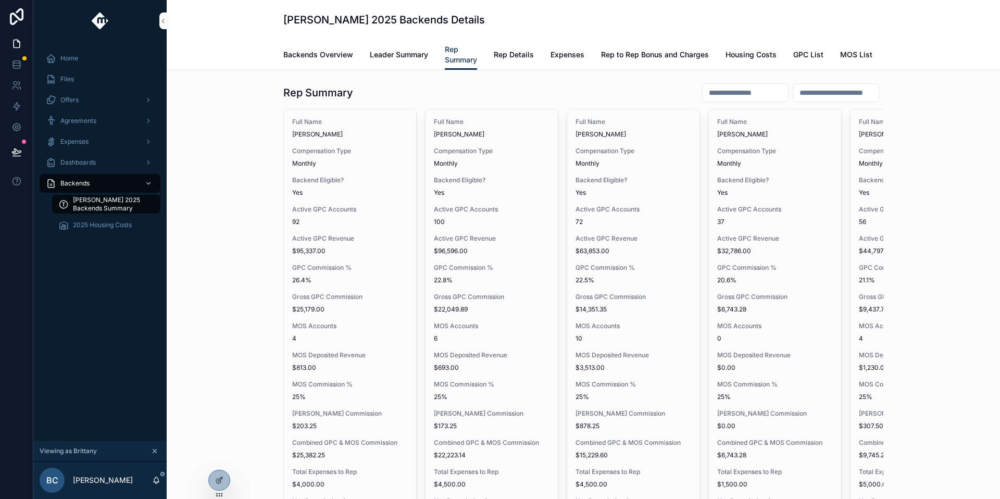
click at [744, 100] on input "scrollable content" at bounding box center [744, 92] width 85 height 15
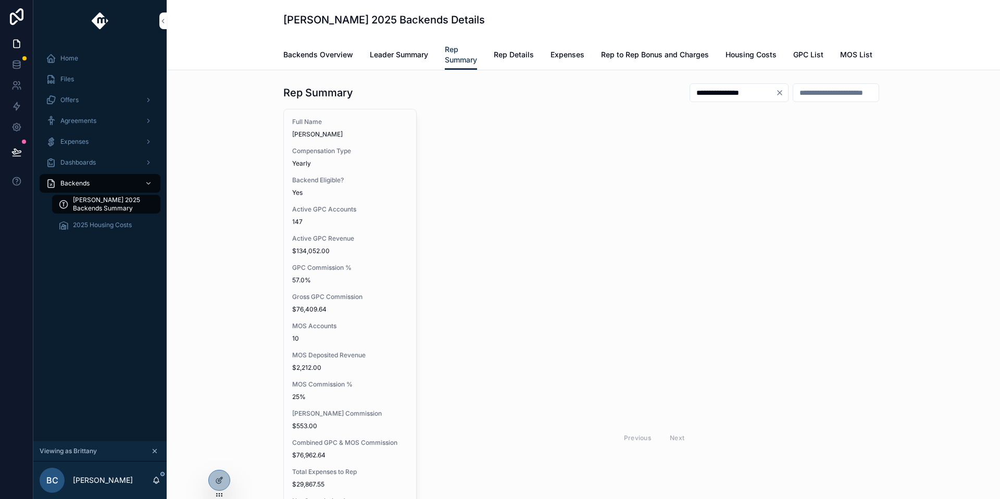
type input "**********"
click at [777, 95] on icon "Clear" at bounding box center [779, 93] width 4 height 4
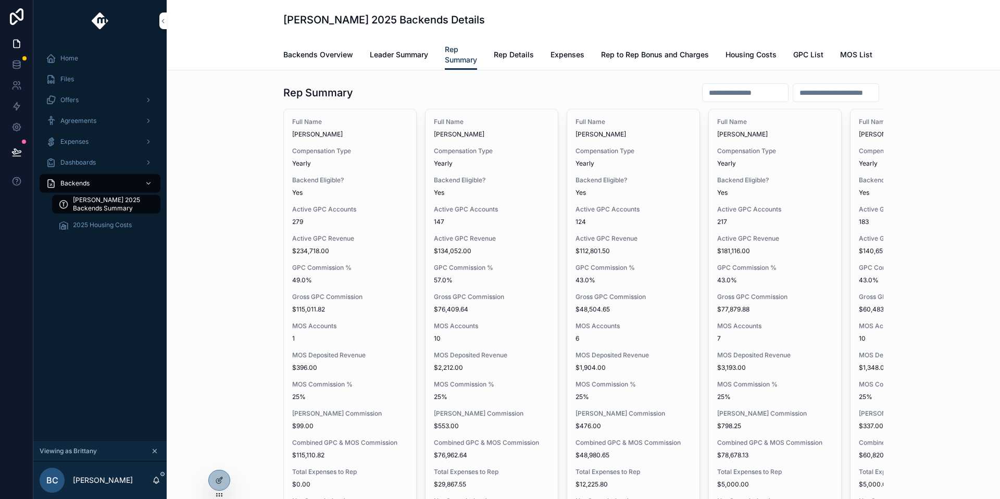
click at [219, 477] on icon at bounding box center [219, 480] width 8 height 8
click at [357, 325] on div "Full Name Taylor Dahlke Compensation Type Yearly Backend Eligible? Yes Active G…" at bounding box center [350, 434] width 132 height 650
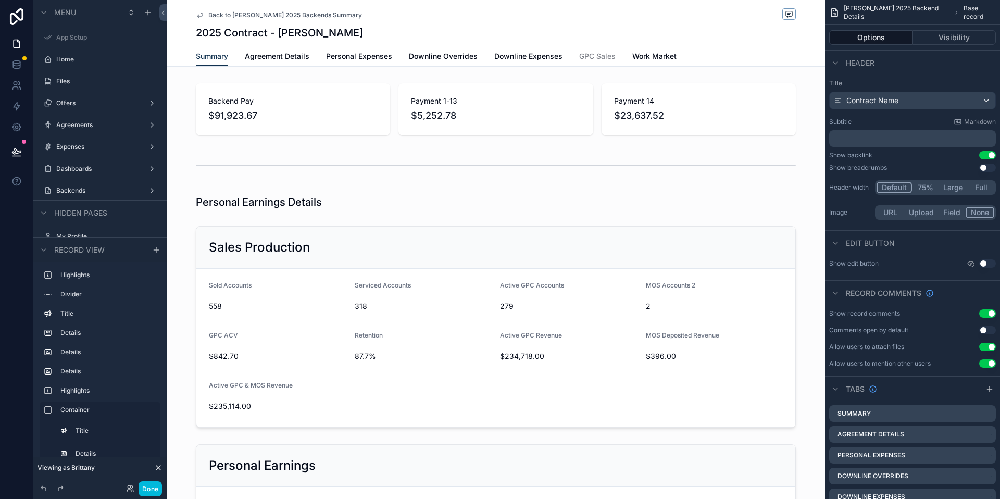
click at [314, 15] on span "Back to Tanner Boren 2025 Backends Summary" at bounding box center [285, 15] width 154 height 8
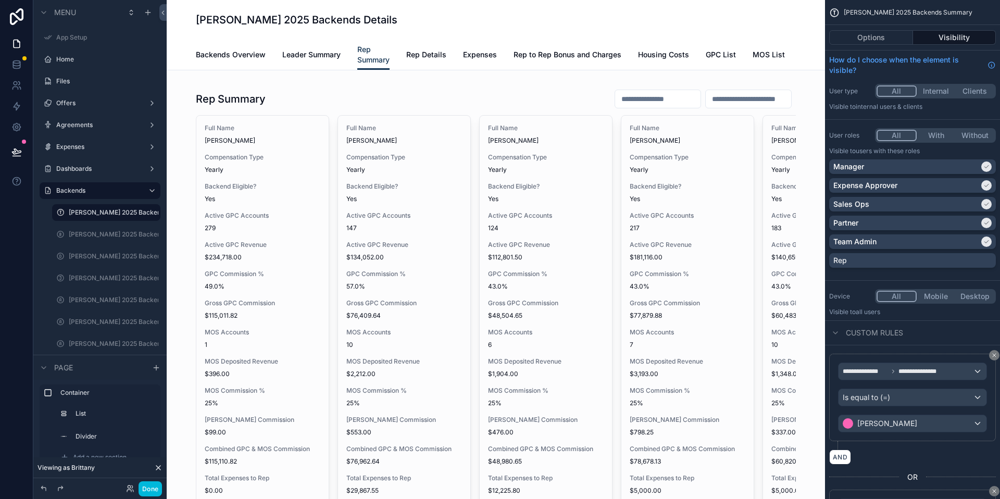
click at [303, 54] on span "Leader Summary" at bounding box center [311, 54] width 58 height 10
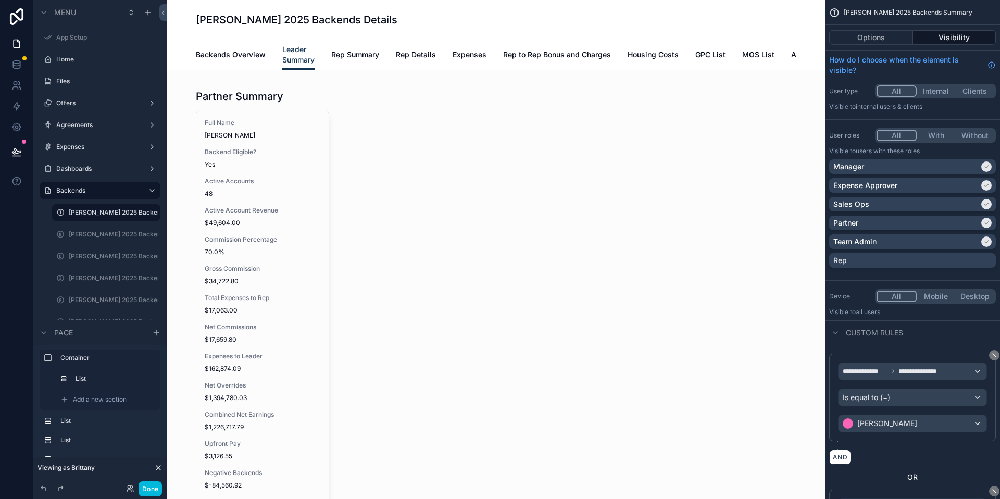
click at [292, 230] on div "scrollable content" at bounding box center [496, 341] width 642 height 524
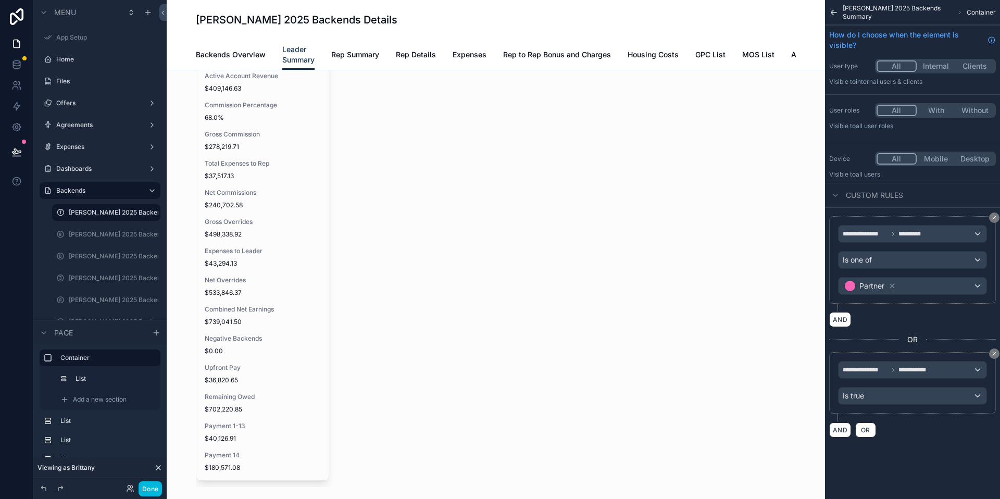
scroll to position [654, 0]
click at [296, 304] on div "scrollable content" at bounding box center [496, 227] width 642 height 541
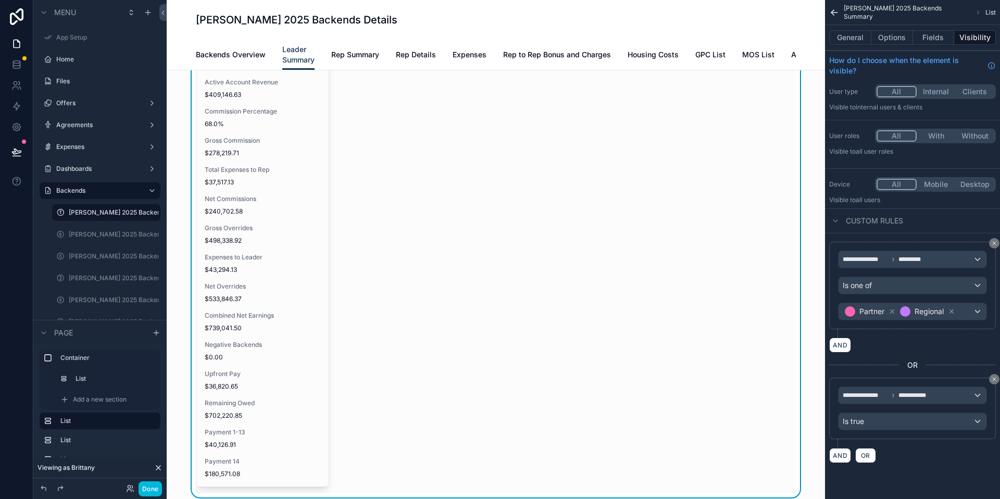
click at [923, 36] on button "Fields" at bounding box center [934, 37] width 42 height 15
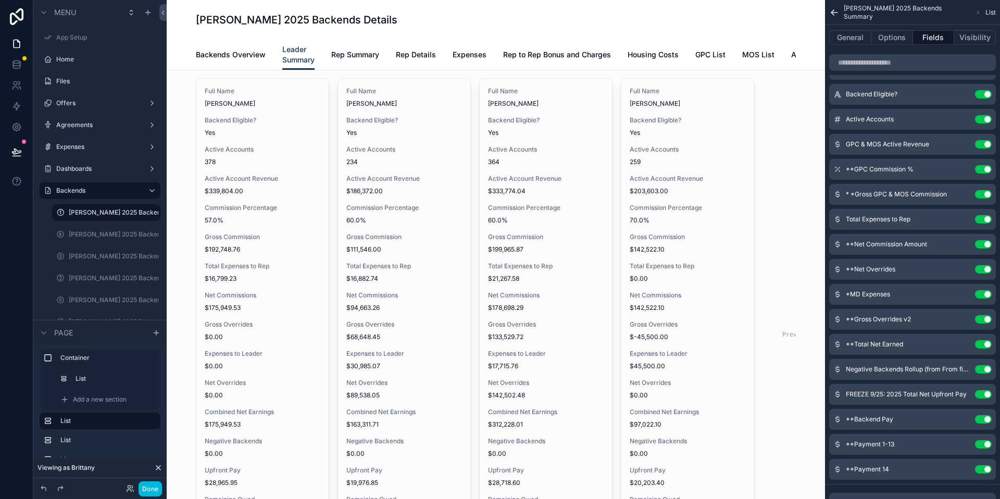
scroll to position [1100, 0]
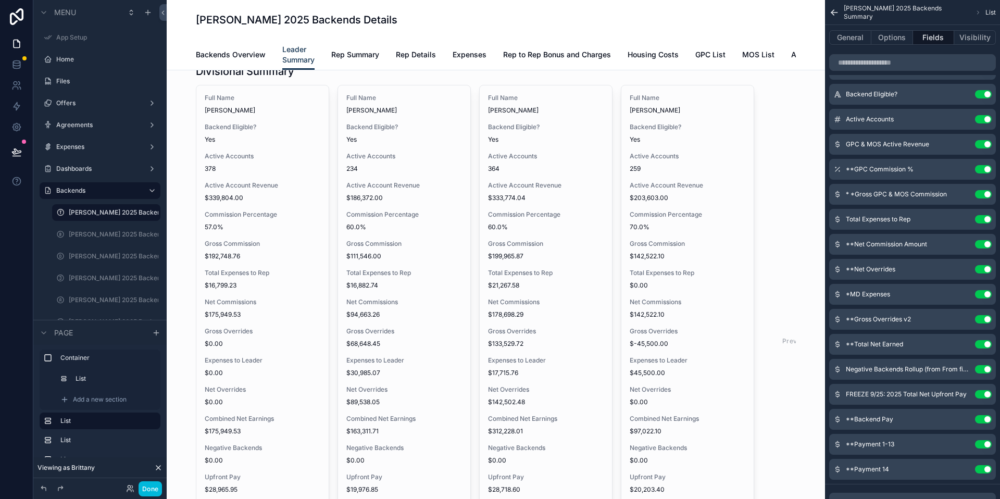
click at [686, 305] on div "scrollable content" at bounding box center [496, 330] width 642 height 541
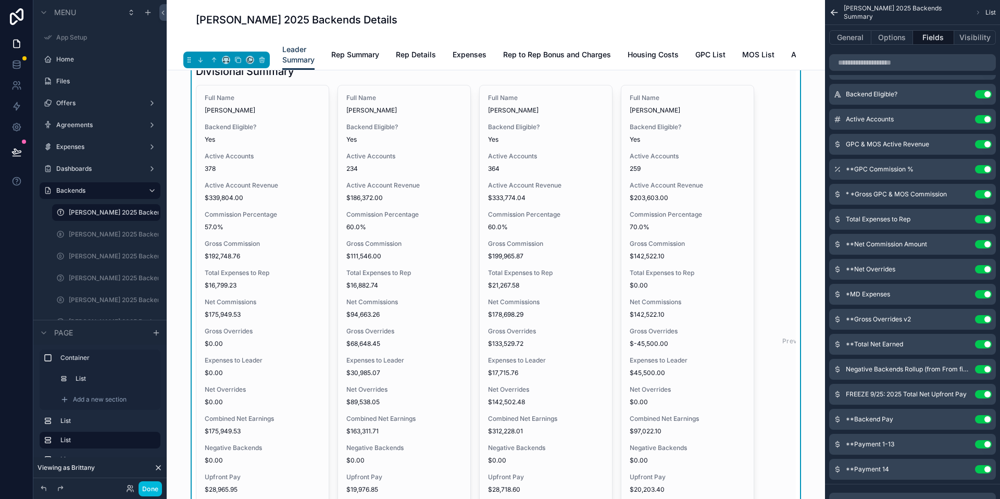
click at [690, 377] on span "$45,500.00" at bounding box center [688, 373] width 116 height 8
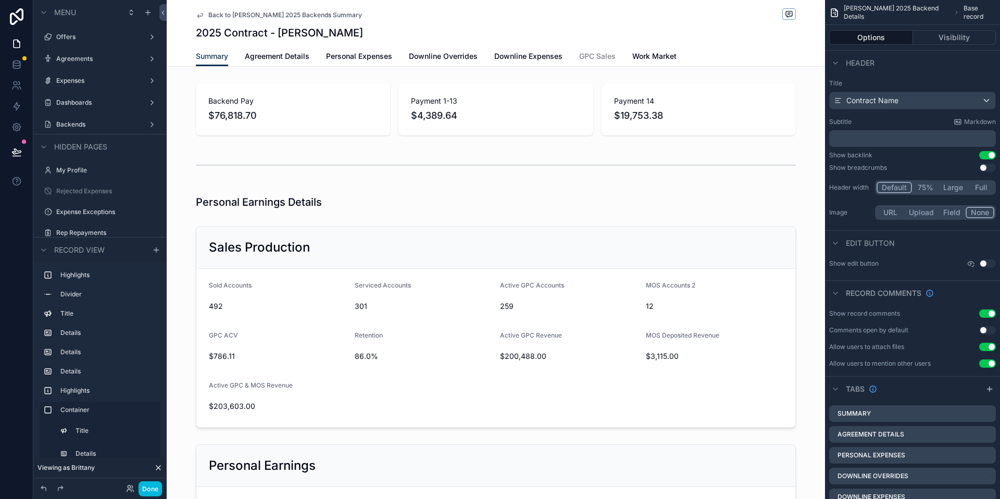
click at [255, 16] on span "Back to Tanner Boren 2025 Backends Summary" at bounding box center [285, 15] width 154 height 8
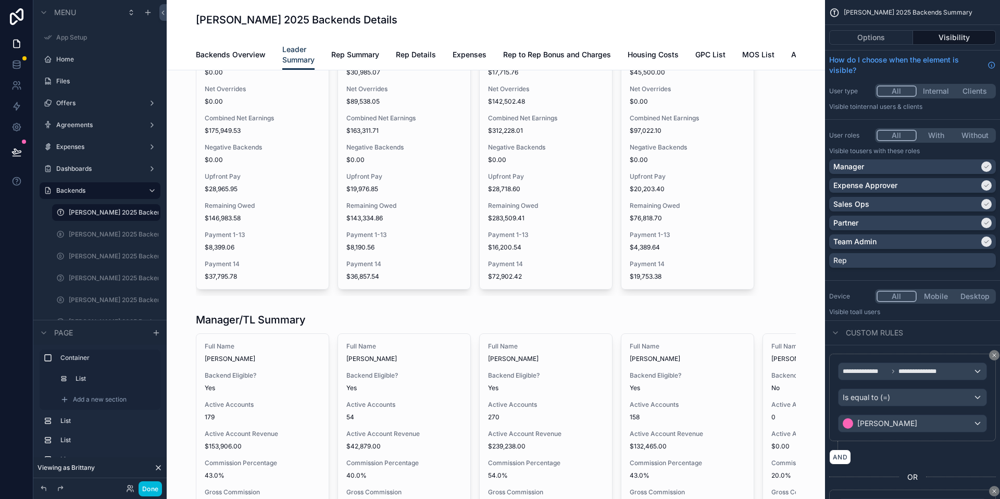
scroll to position [1407, 0]
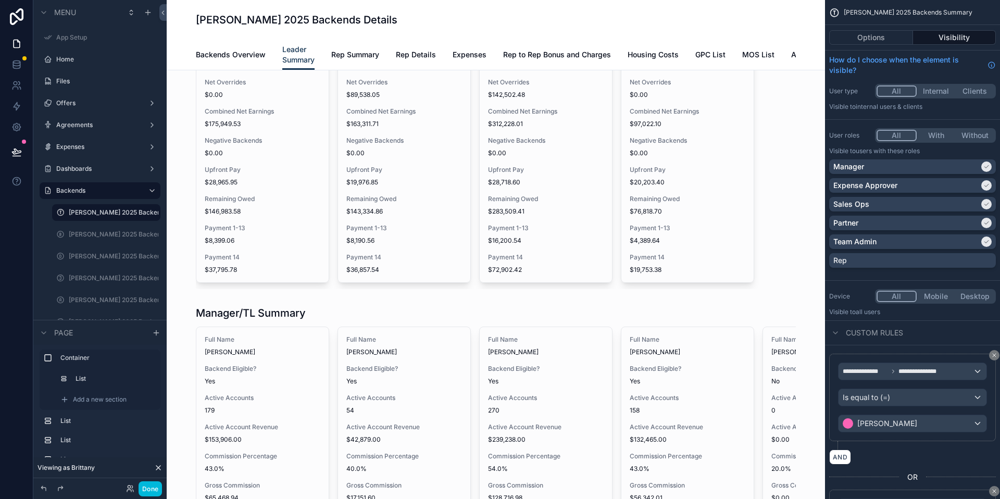
click at [687, 207] on div "scrollable content" at bounding box center [496, 23] width 642 height 541
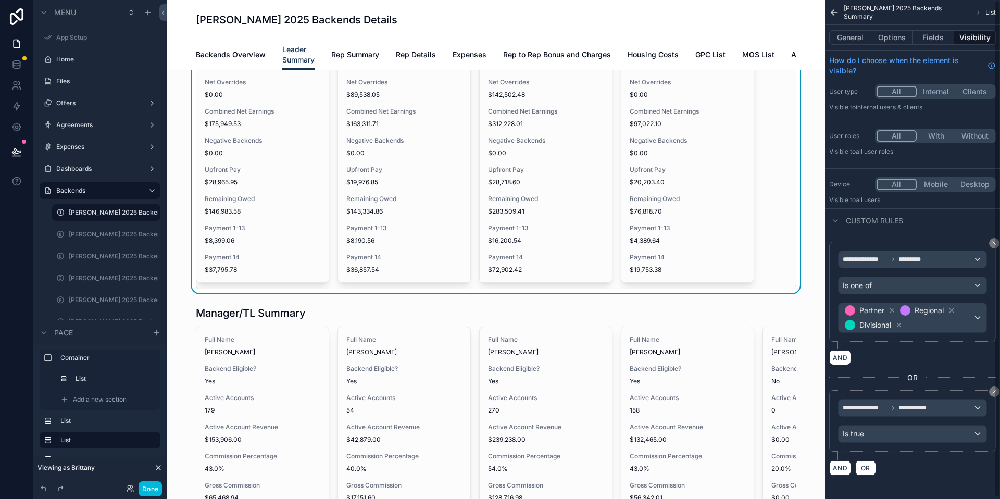
click at [925, 38] on button "Fields" at bounding box center [934, 37] width 42 height 15
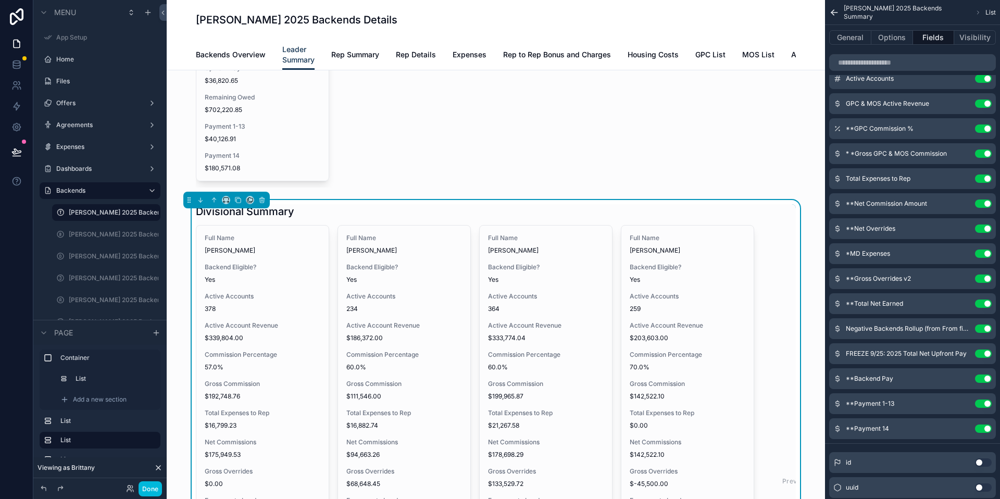
scroll to position [1113, 0]
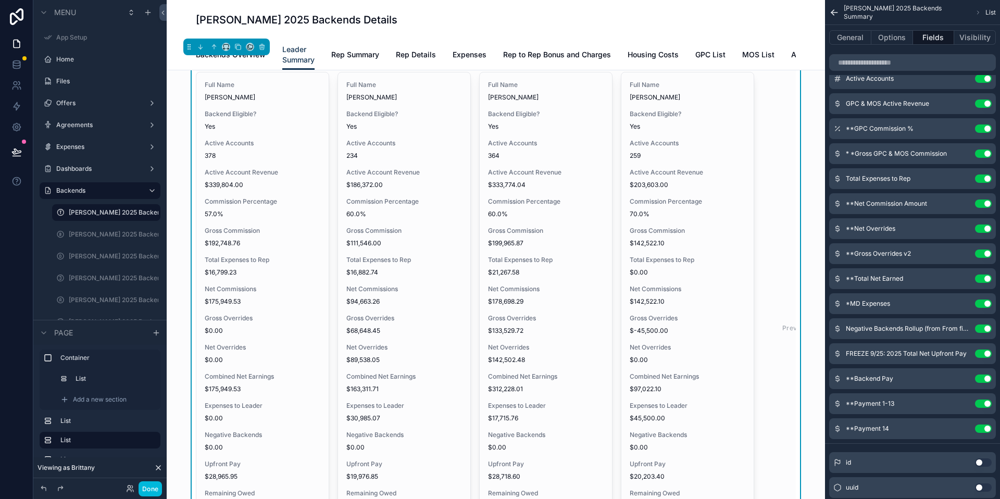
drag, startPoint x: 837, startPoint y: 255, endPoint x: 957, endPoint y: 265, distance: 120.2
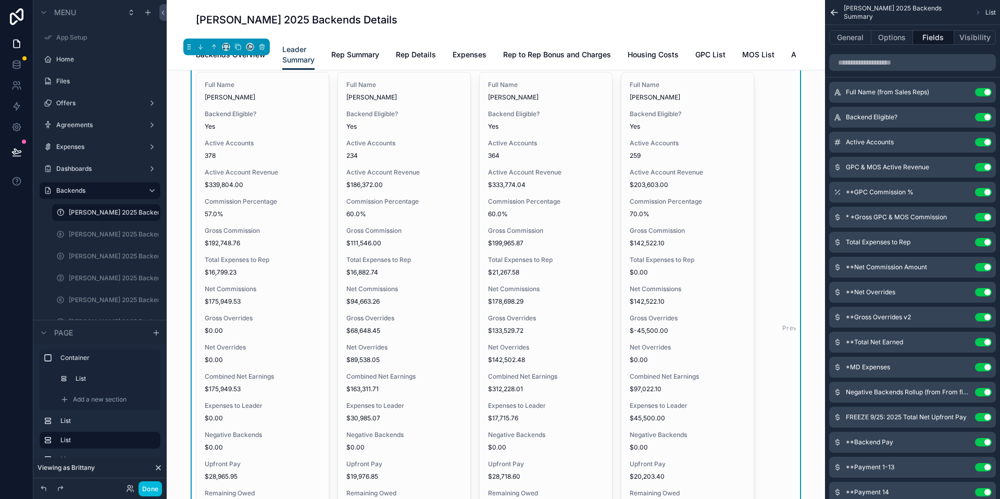
click at [986, 167] on button "Use setting" at bounding box center [983, 167] width 17 height 8
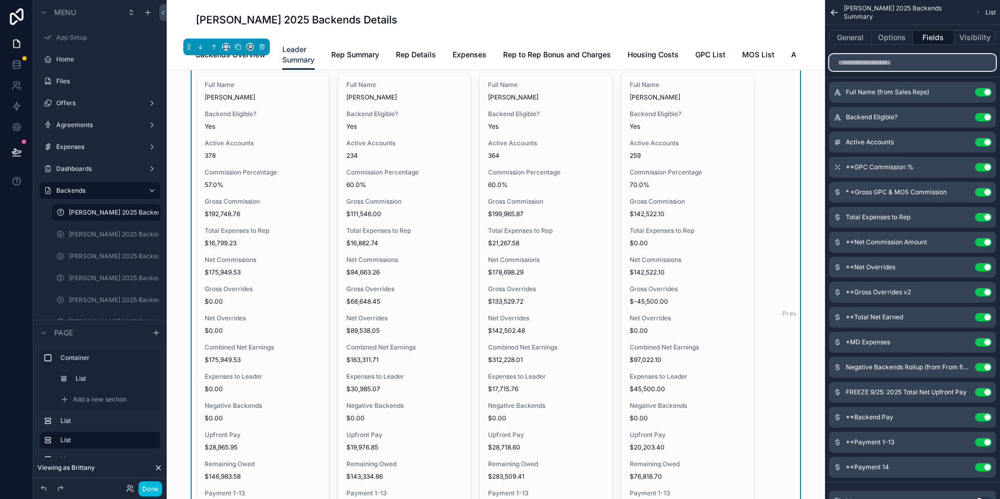
click at [888, 67] on input "scrollable content" at bounding box center [912, 62] width 167 height 17
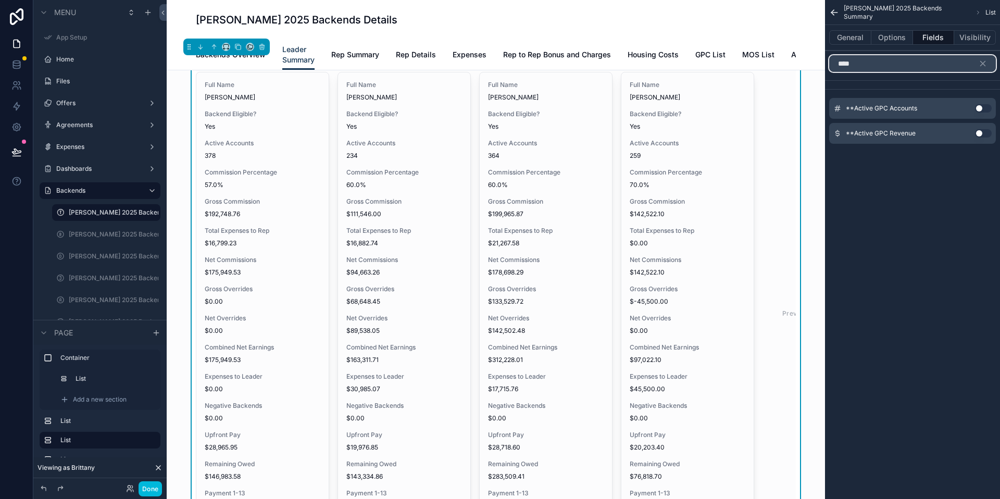
scroll to position [0, 0]
type input "*****"
click at [978, 64] on icon "scrollable content" at bounding box center [982, 63] width 9 height 9
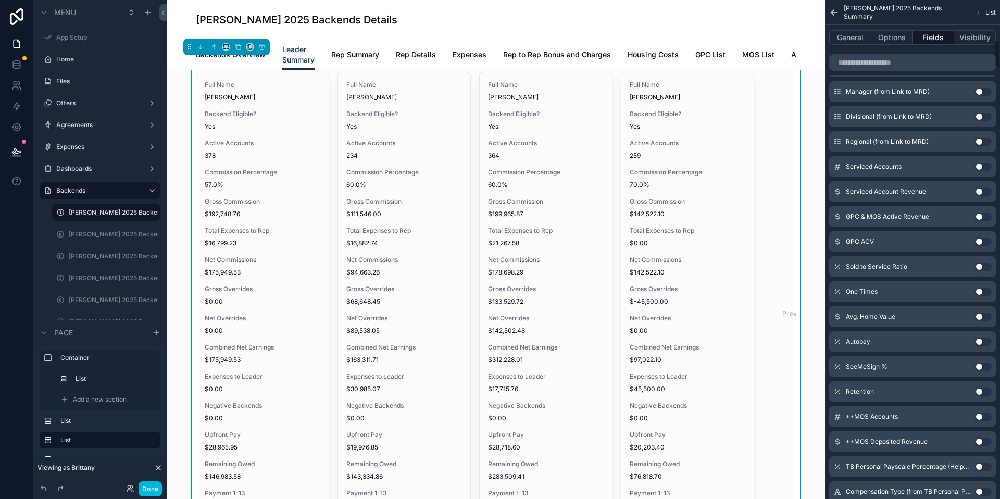
scroll to position [694, 0]
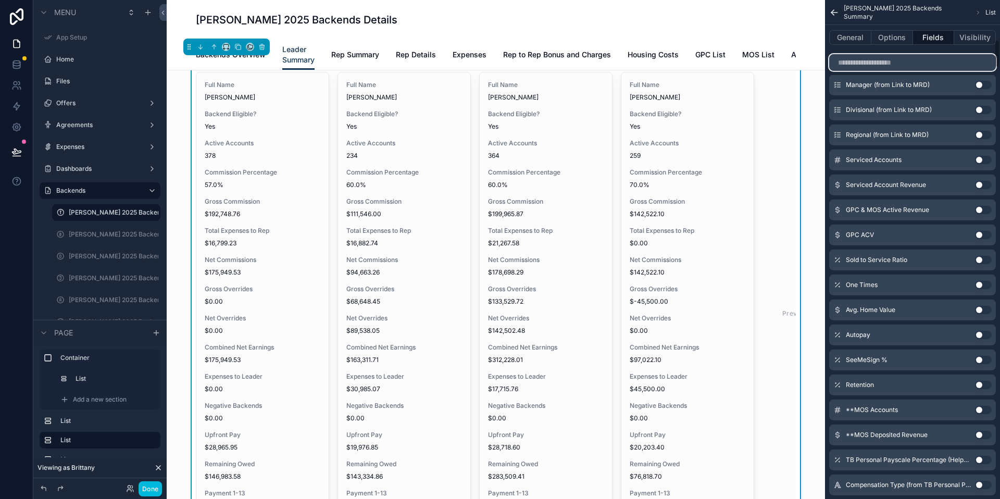
click at [922, 60] on input "scrollable content" at bounding box center [912, 62] width 167 height 17
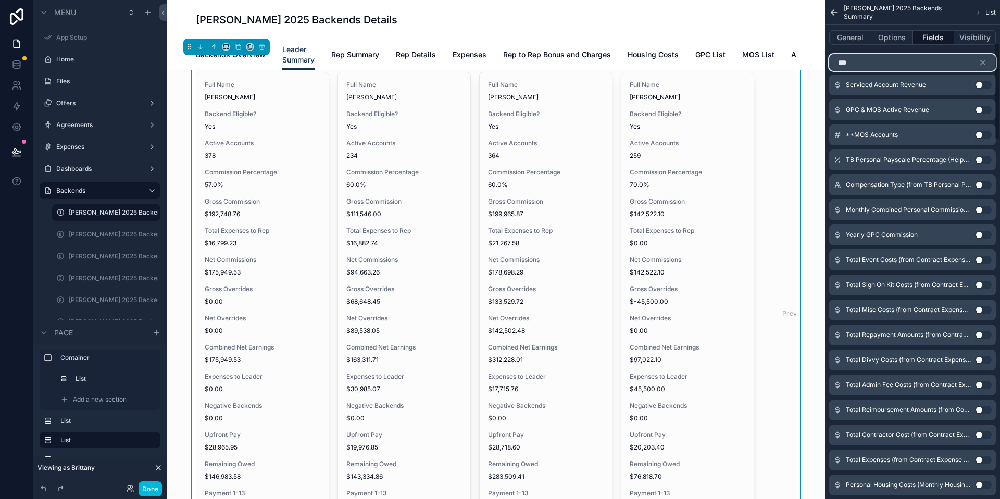
scroll to position [0, 0]
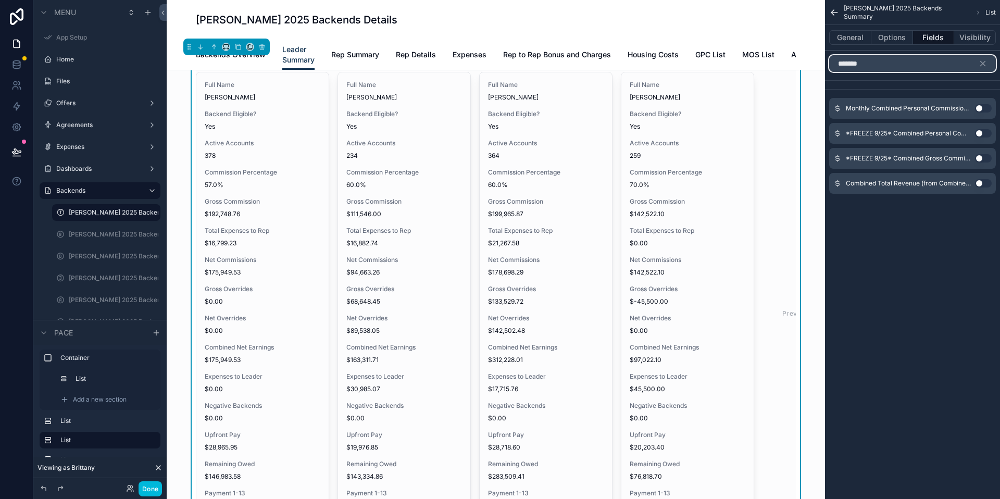
type input "*******"
click at [984, 109] on button "Use setting" at bounding box center [983, 108] width 17 height 8
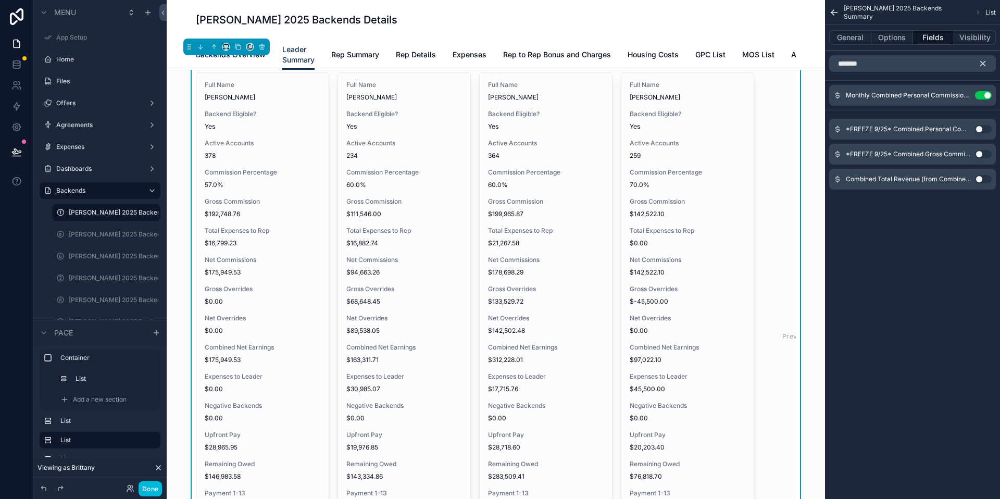
click at [981, 59] on icon "scrollable content" at bounding box center [982, 63] width 9 height 9
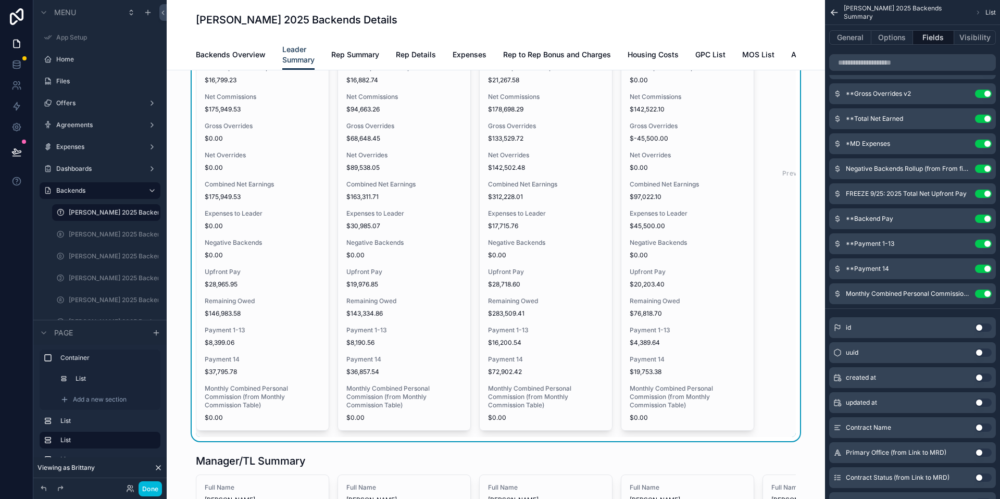
scroll to position [1270, 0]
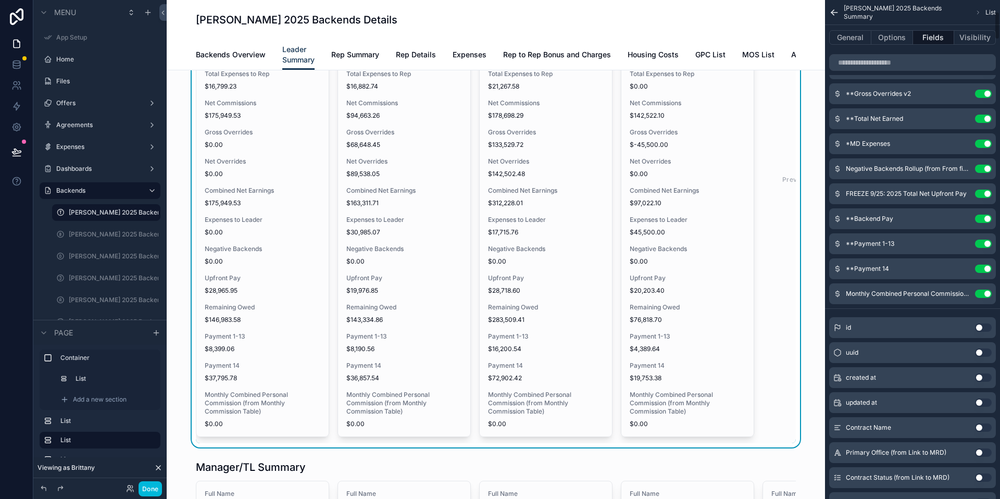
click at [979, 296] on button "Use setting" at bounding box center [983, 294] width 17 height 8
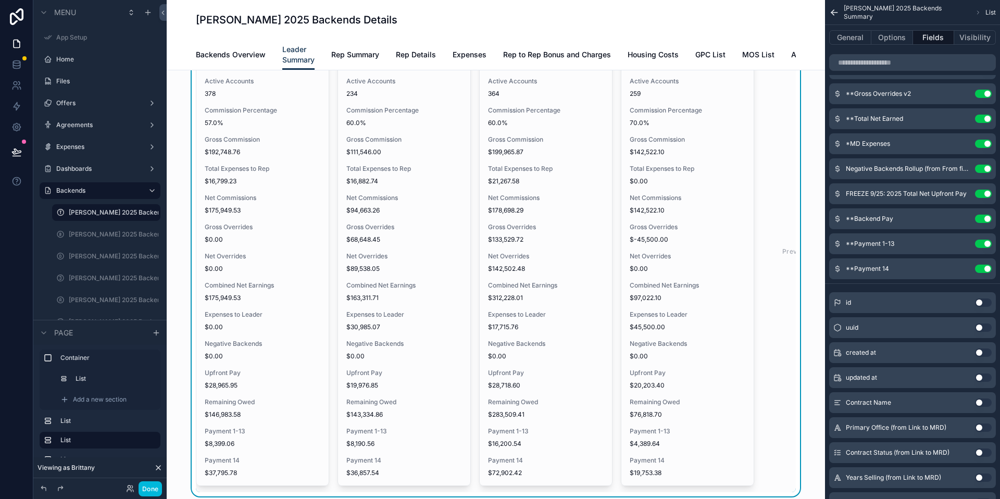
scroll to position [1161, 0]
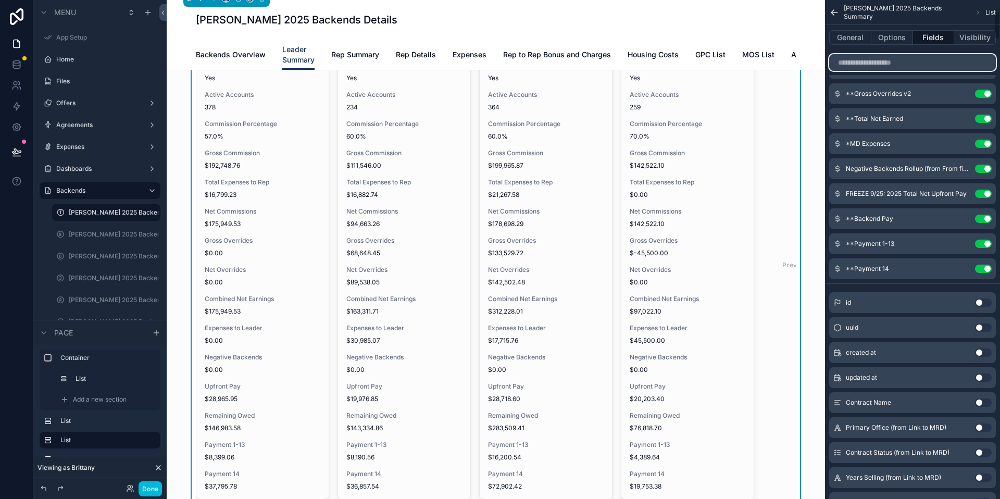
click at [874, 58] on input "scrollable content" at bounding box center [912, 62] width 167 height 17
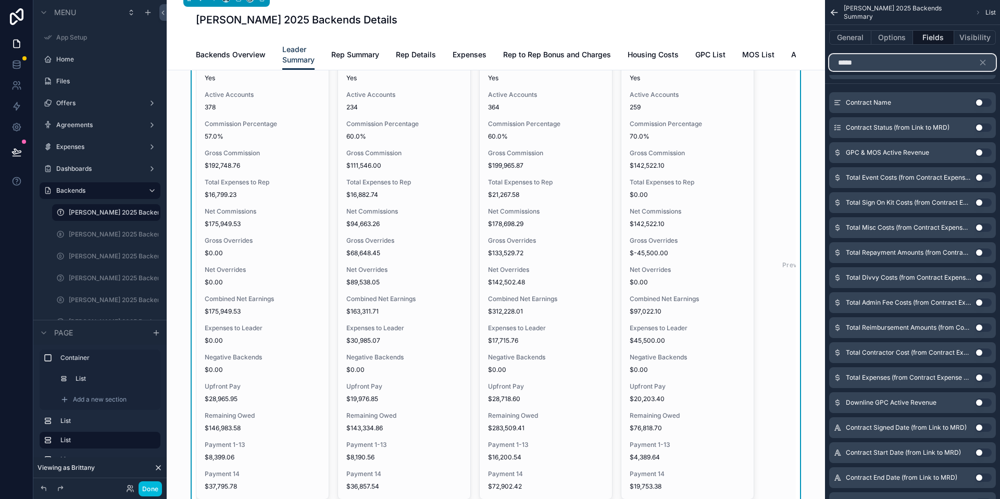
scroll to position [0, 0]
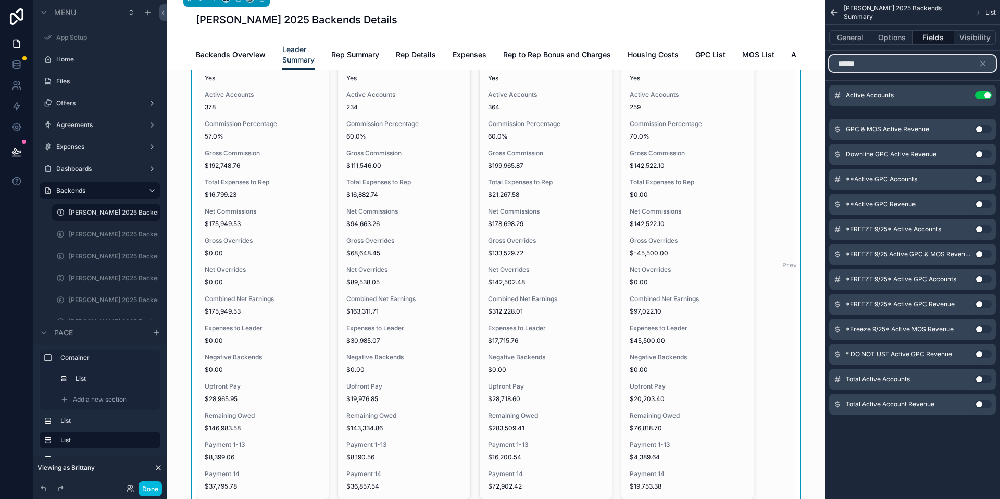
type input "******"
click at [977, 203] on button "Use setting" at bounding box center [983, 204] width 17 height 8
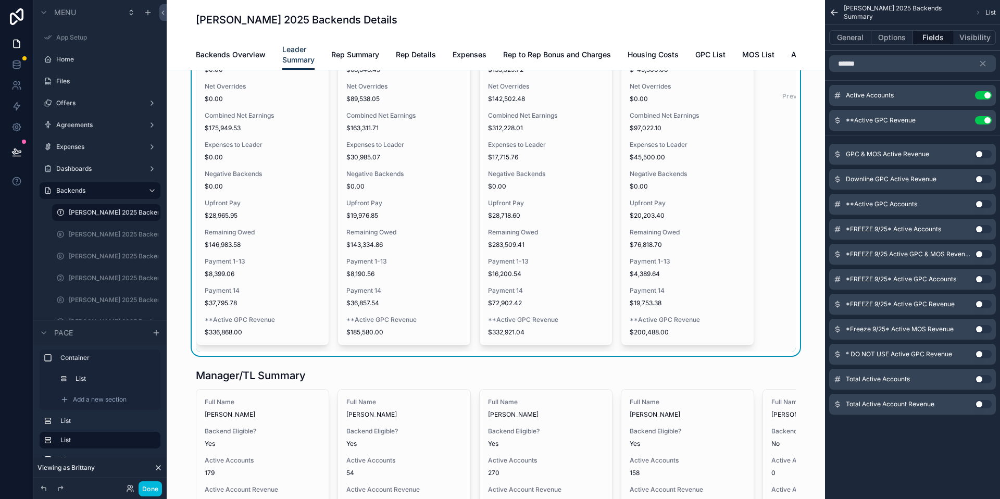
scroll to position [1331, 0]
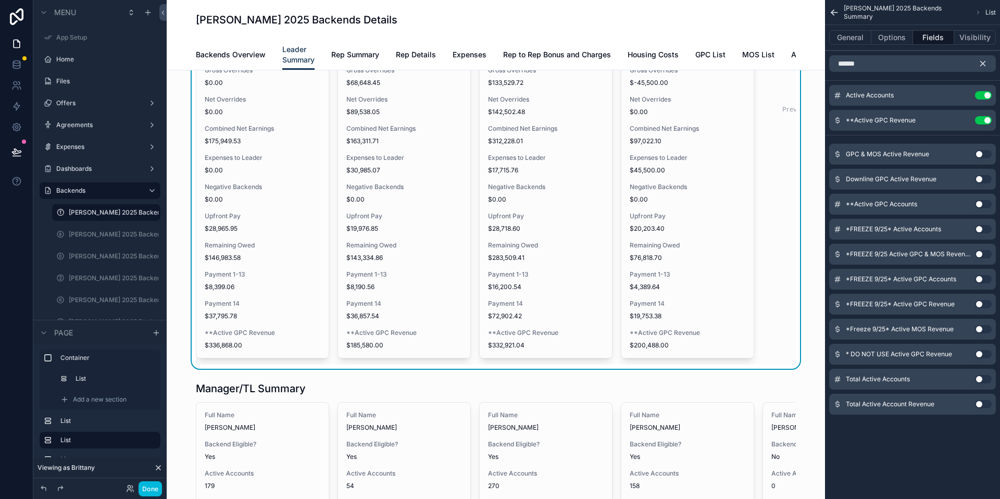
click at [982, 66] on icon "scrollable content" at bounding box center [982, 63] width 9 height 9
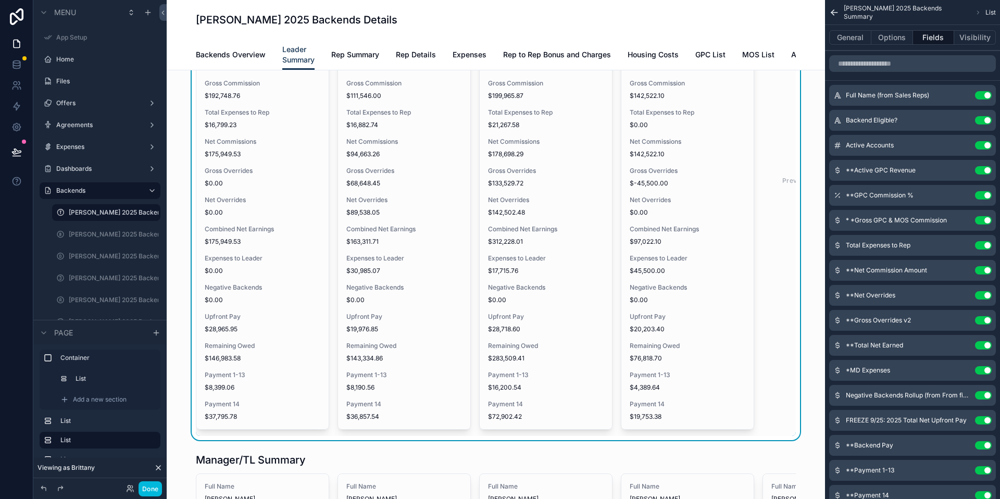
scroll to position [1162, 0]
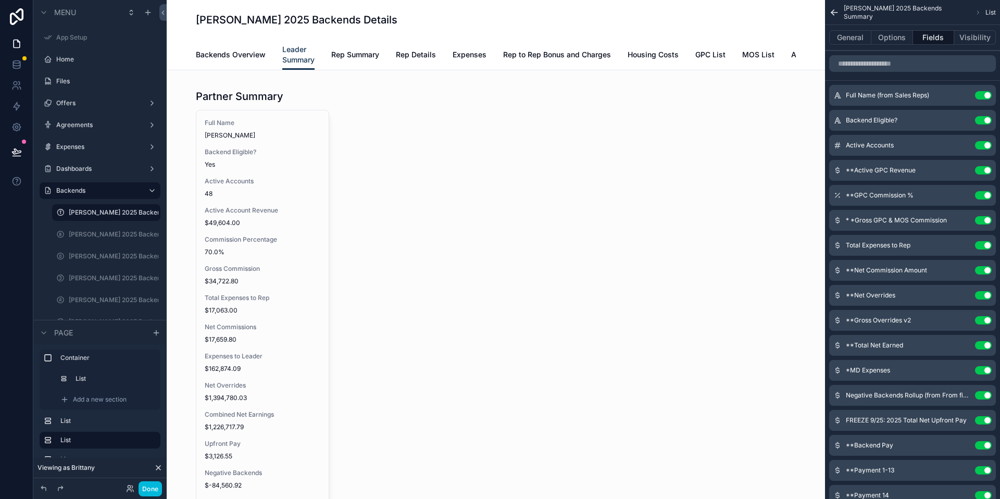
scroll to position [1162, 0]
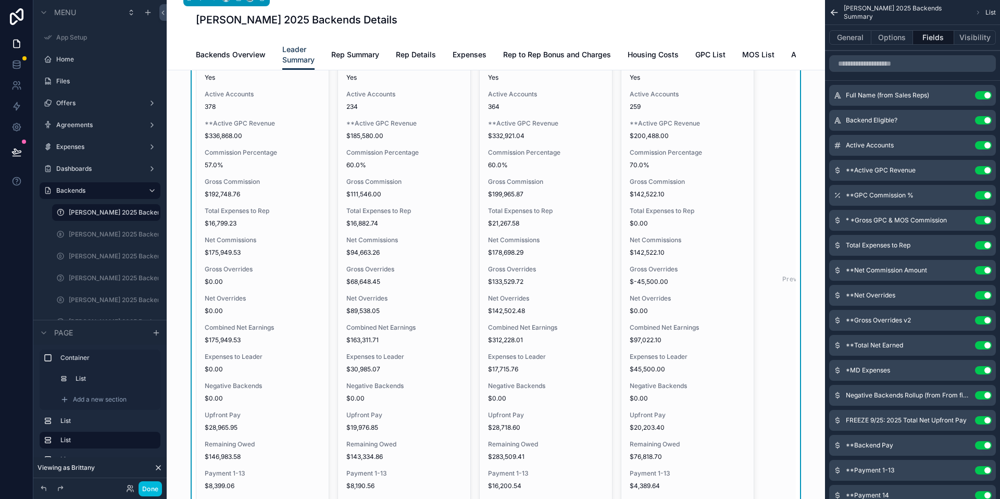
click at [984, 169] on button "Use setting" at bounding box center [983, 170] width 17 height 8
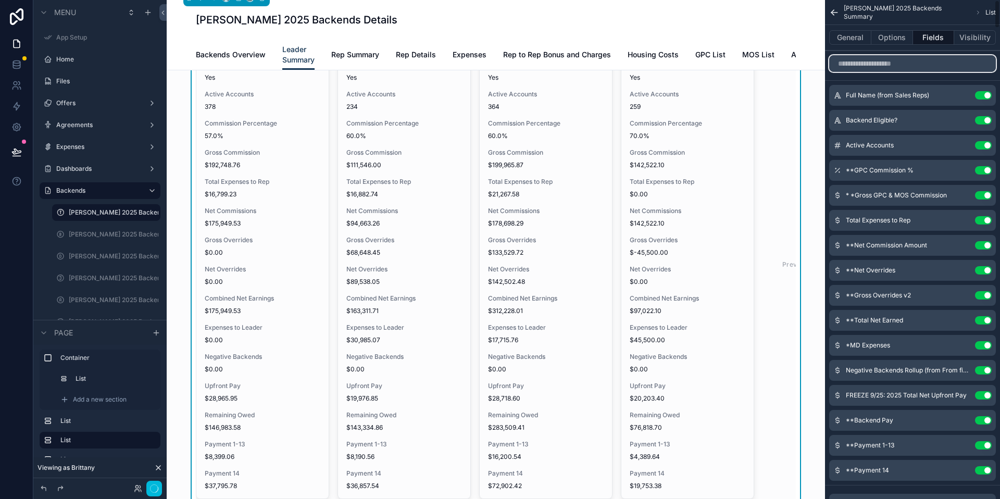
click at [880, 61] on input "scrollable content" at bounding box center [912, 63] width 167 height 17
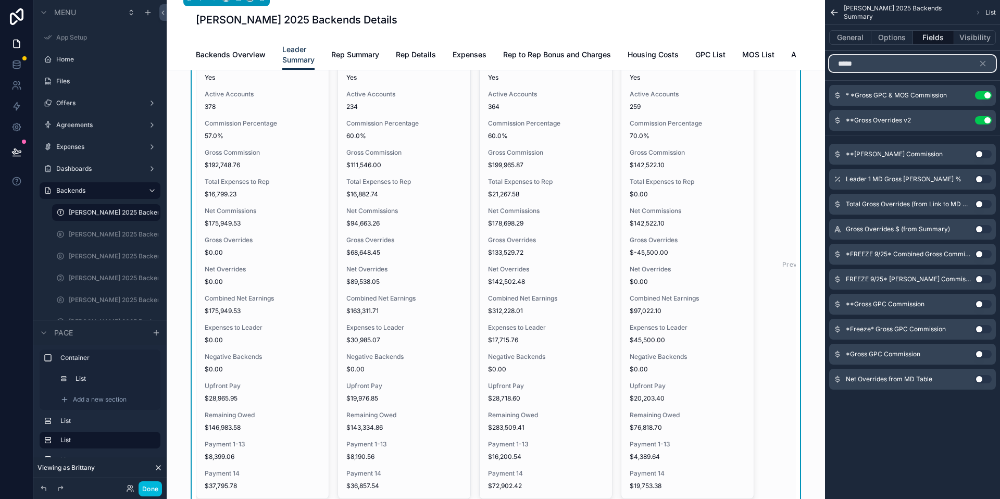
type input "*****"
click at [827, 15] on div "[PERSON_NAME] 2025 Backends Summary List" at bounding box center [912, 12] width 175 height 25
click at [981, 66] on icon "scrollable content" at bounding box center [982, 63] width 9 height 9
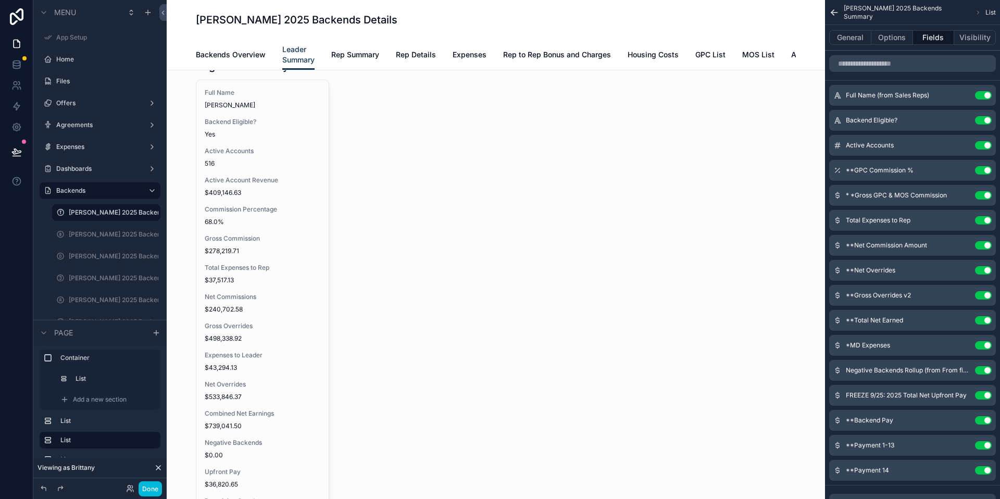
scroll to position [563, 0]
click at [315, 267] on div "scrollable content" at bounding box center [496, 318] width 642 height 541
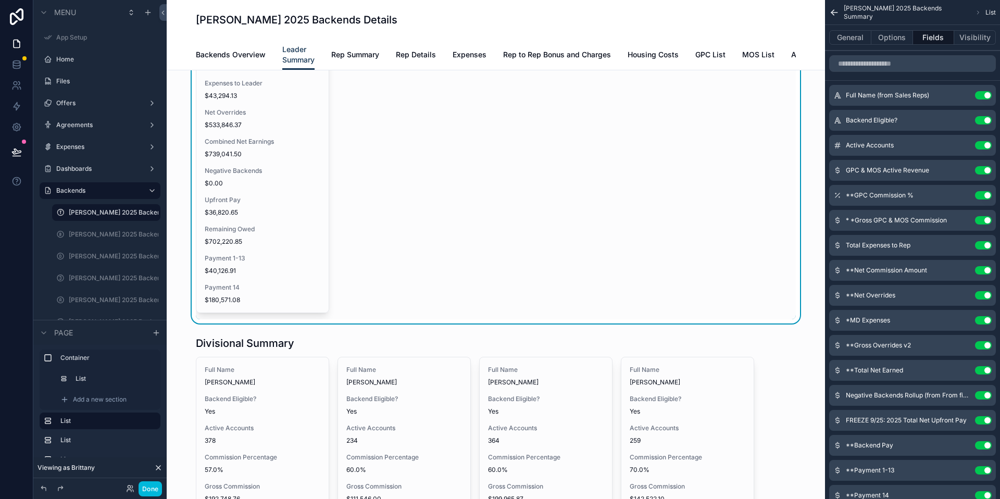
scroll to position [921, 0]
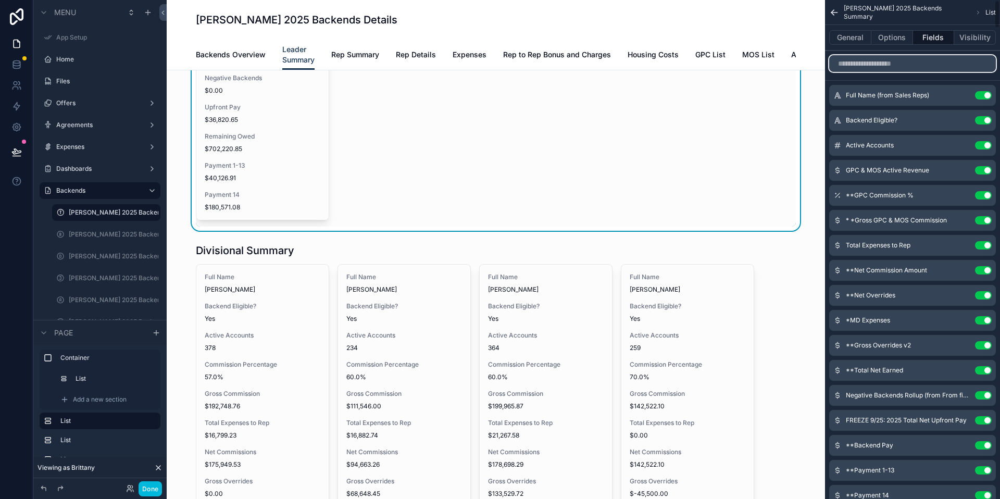
click at [918, 62] on input "scrollable content" at bounding box center [912, 63] width 167 height 17
click at [682, 320] on div "scrollable content" at bounding box center [496, 494] width 642 height 511
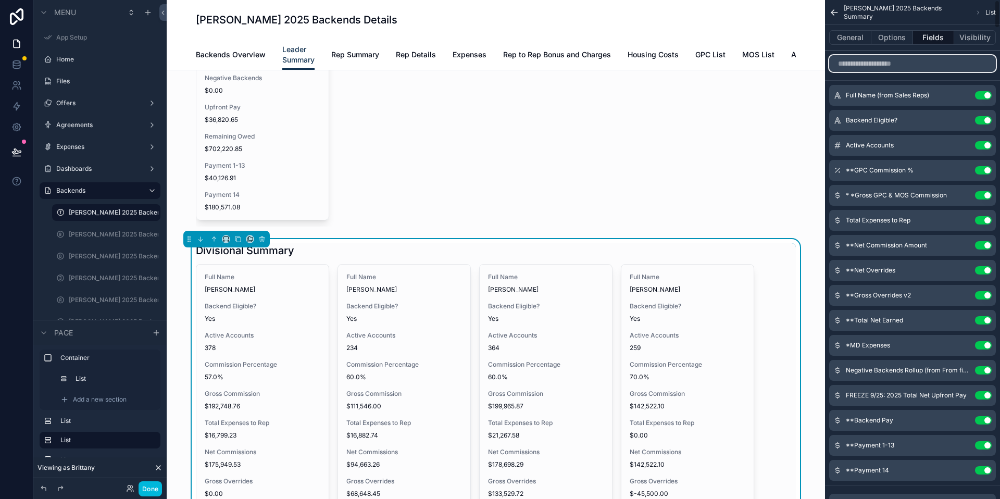
click at [894, 64] on input "scrollable content" at bounding box center [912, 63] width 167 height 17
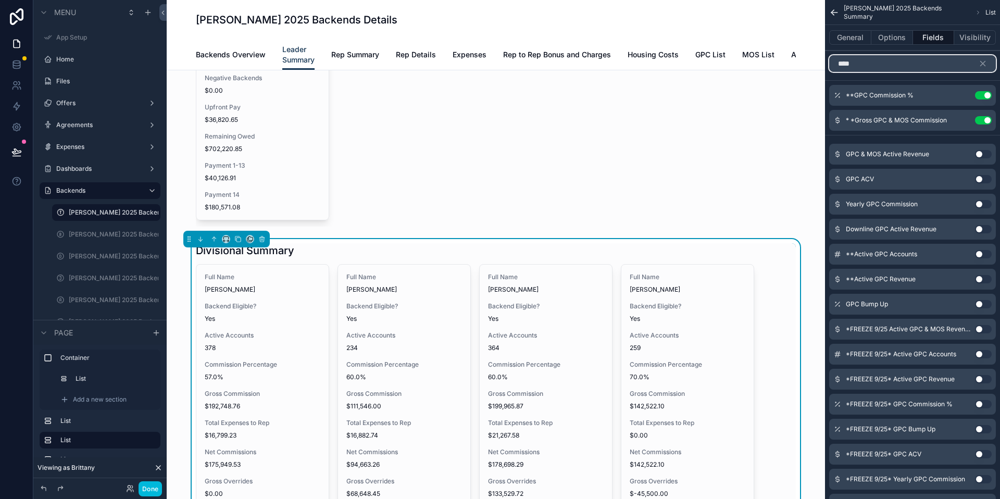
type input "***"
click at [977, 153] on button "Use setting" at bounding box center [983, 154] width 17 height 8
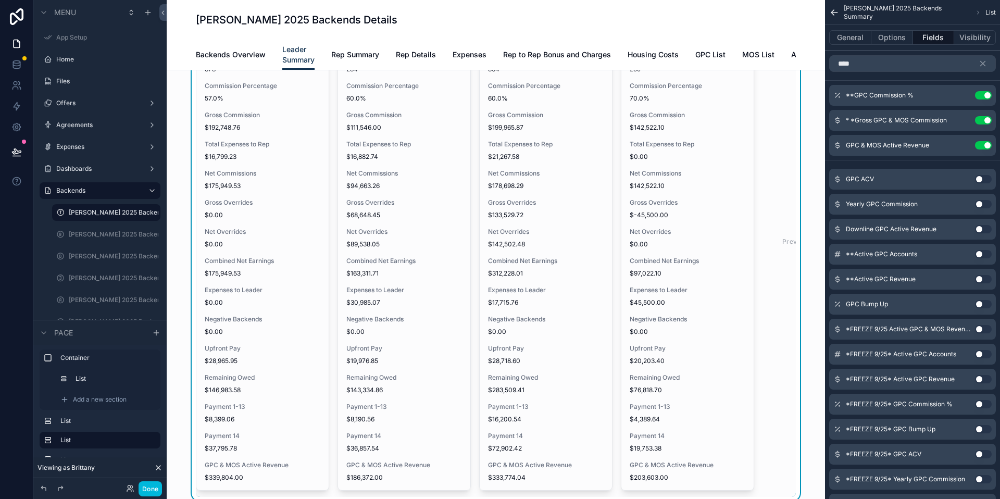
scroll to position [1260, 0]
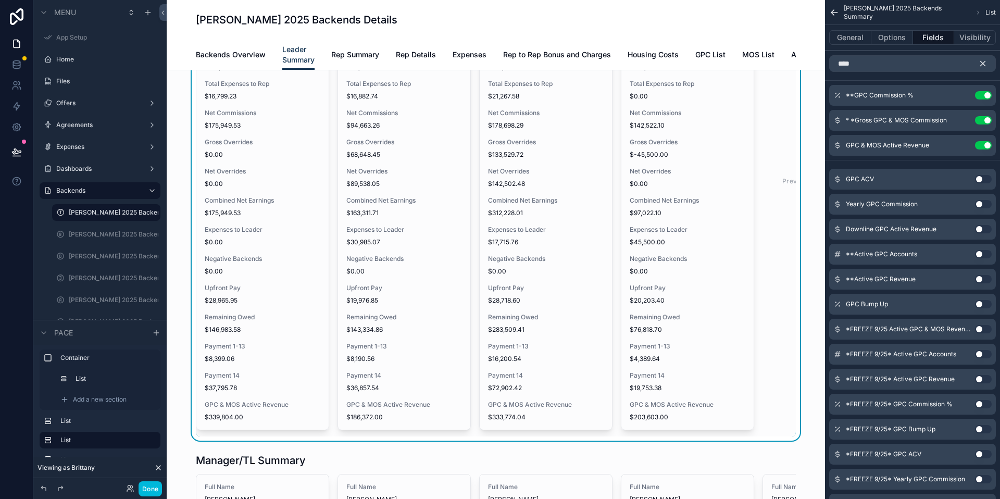
click at [982, 66] on icon "scrollable content" at bounding box center [982, 63] width 9 height 9
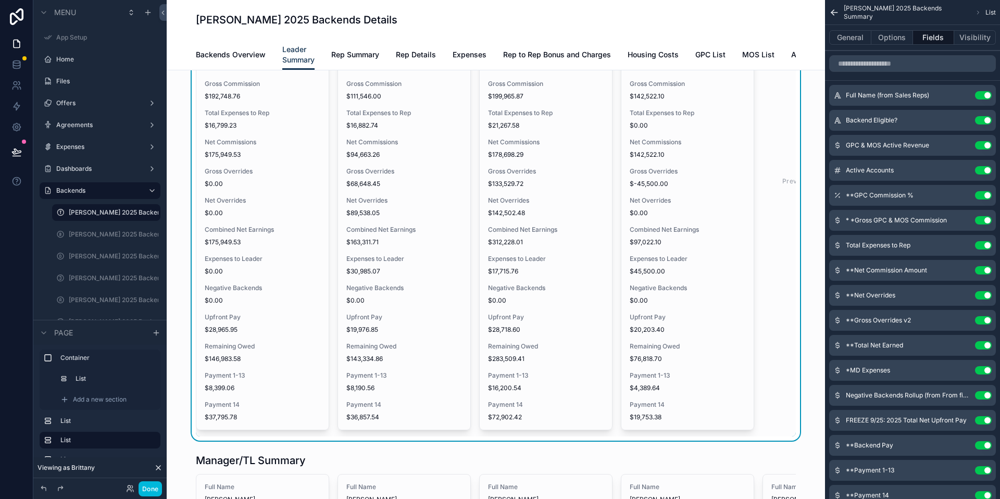
scroll to position [1146, 0]
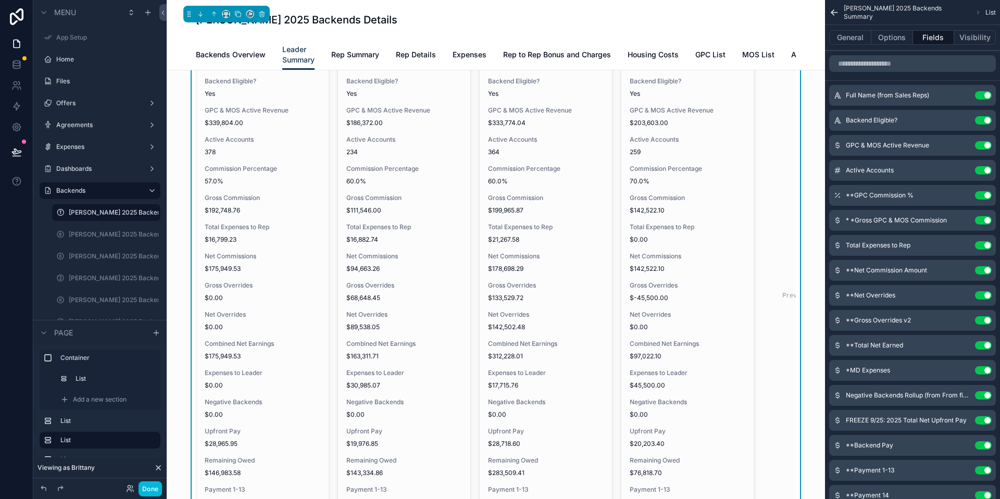
drag, startPoint x: 838, startPoint y: 343, endPoint x: 993, endPoint y: 284, distance: 166.0
